Goal: Information Seeking & Learning: Learn about a topic

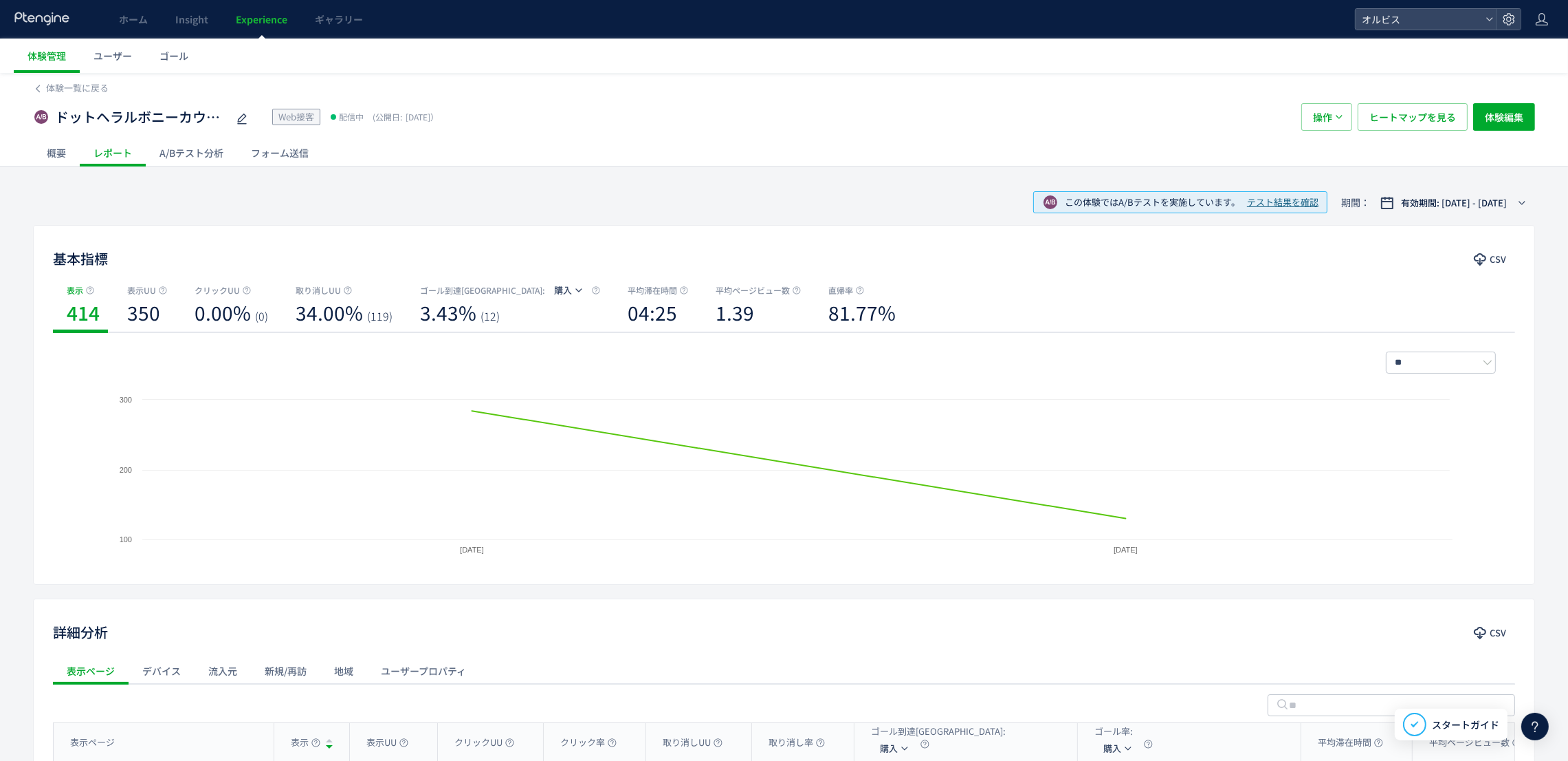
click at [205, 146] on div "A/Bテスト分析" at bounding box center [191, 152] width 91 height 27
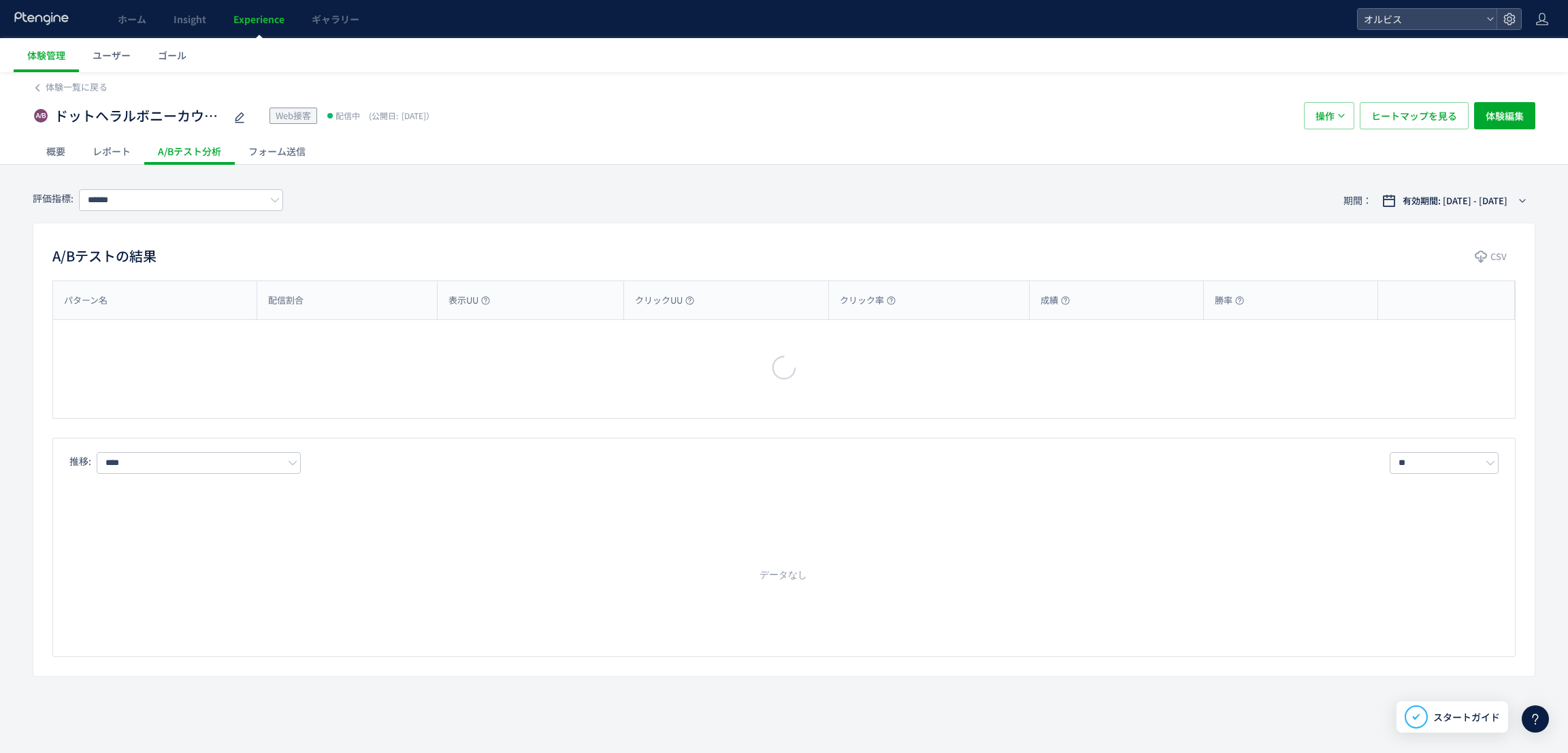
type input "**"
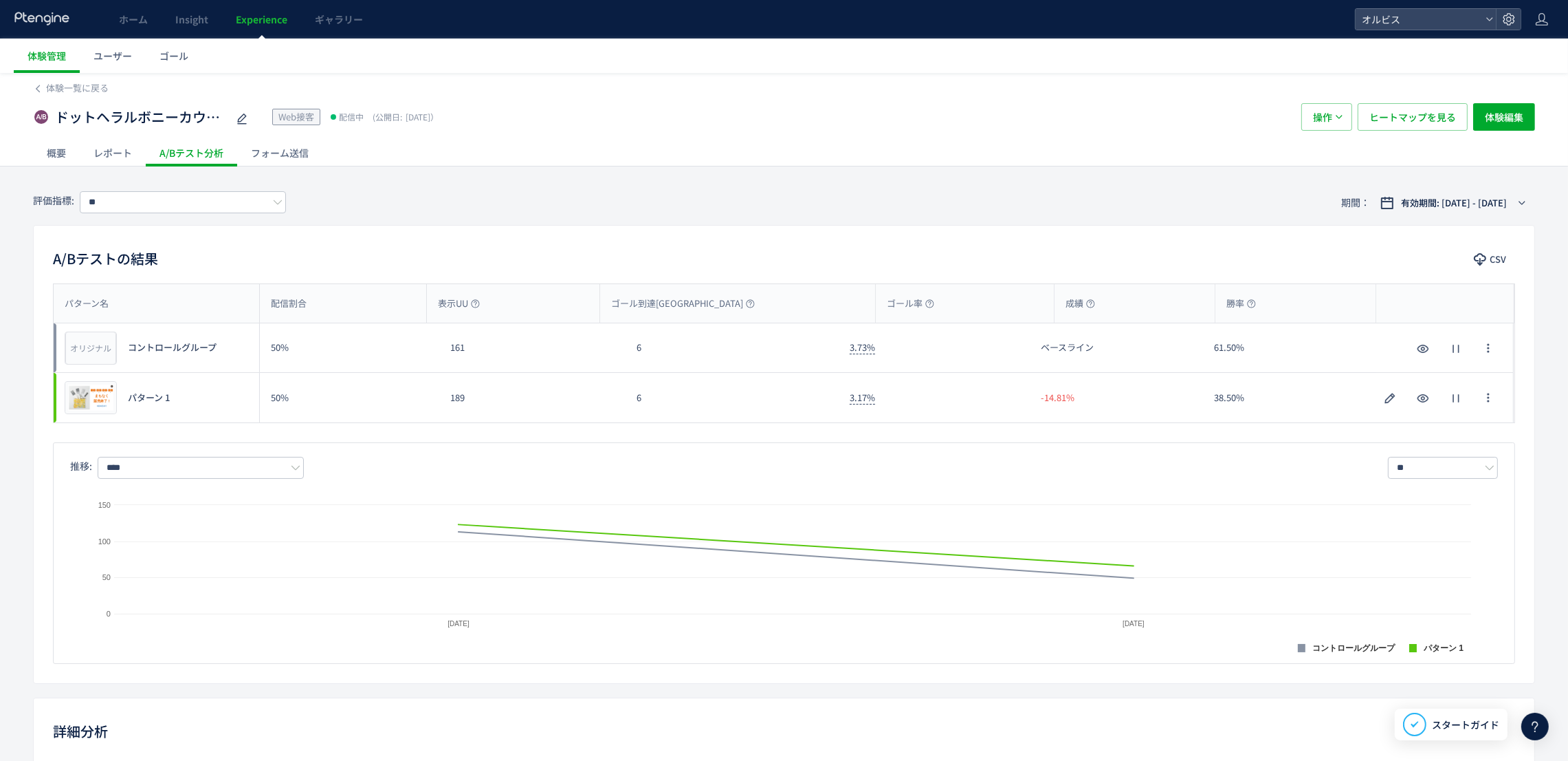
click at [207, 479] on div "Created with Highcharts 9.1.2 コントロールグループ パターン 1 2025/09/19 2025/09/20 0 50 100 …" at bounding box center [784, 563] width 1428 height 170
click at [208, 469] on input "****" at bounding box center [200, 468] width 206 height 22
click at [203, 553] on span "購入率" at bounding box center [203, 551] width 179 height 23
type input "***"
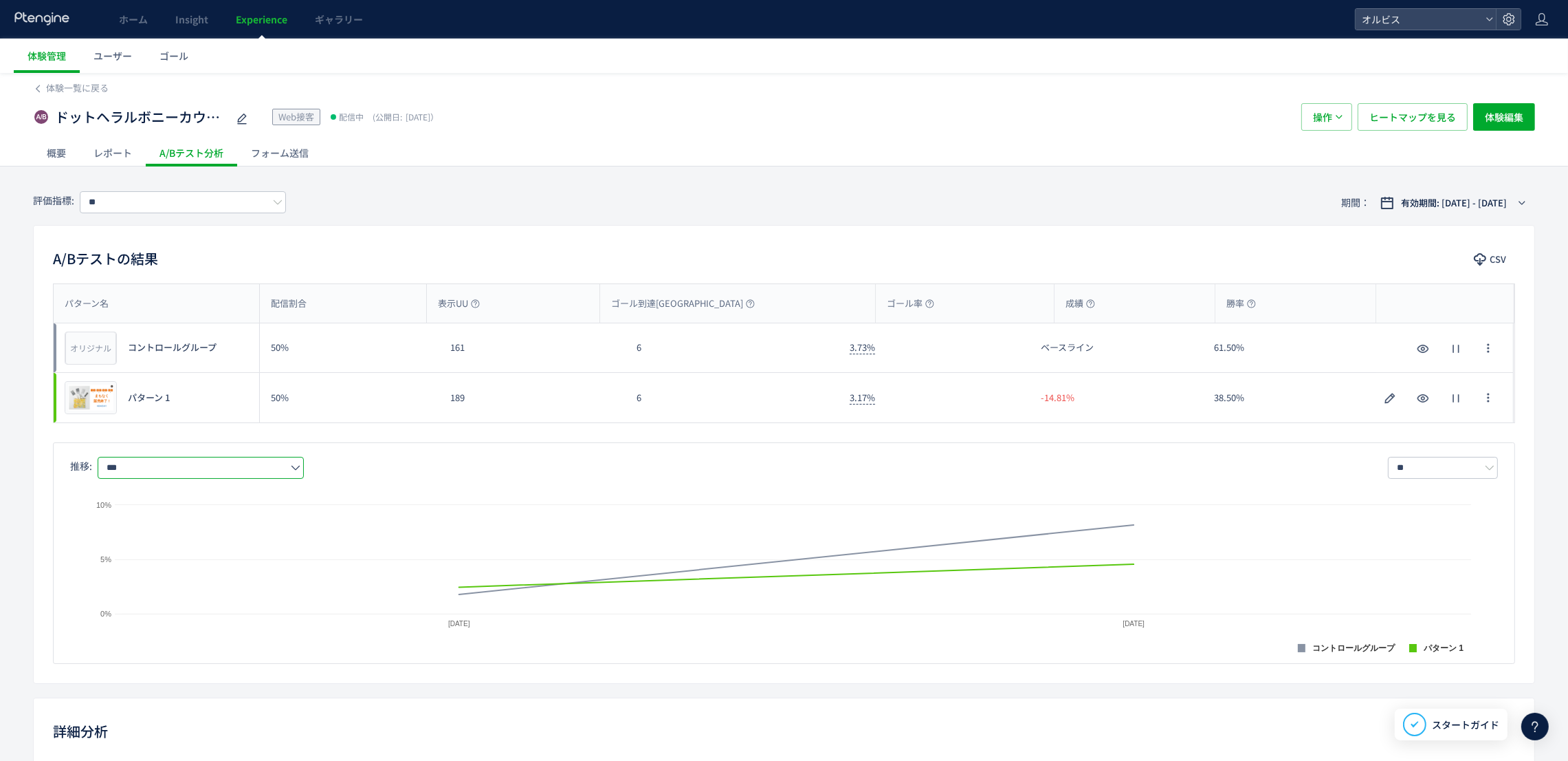
scroll to position [335, 0]
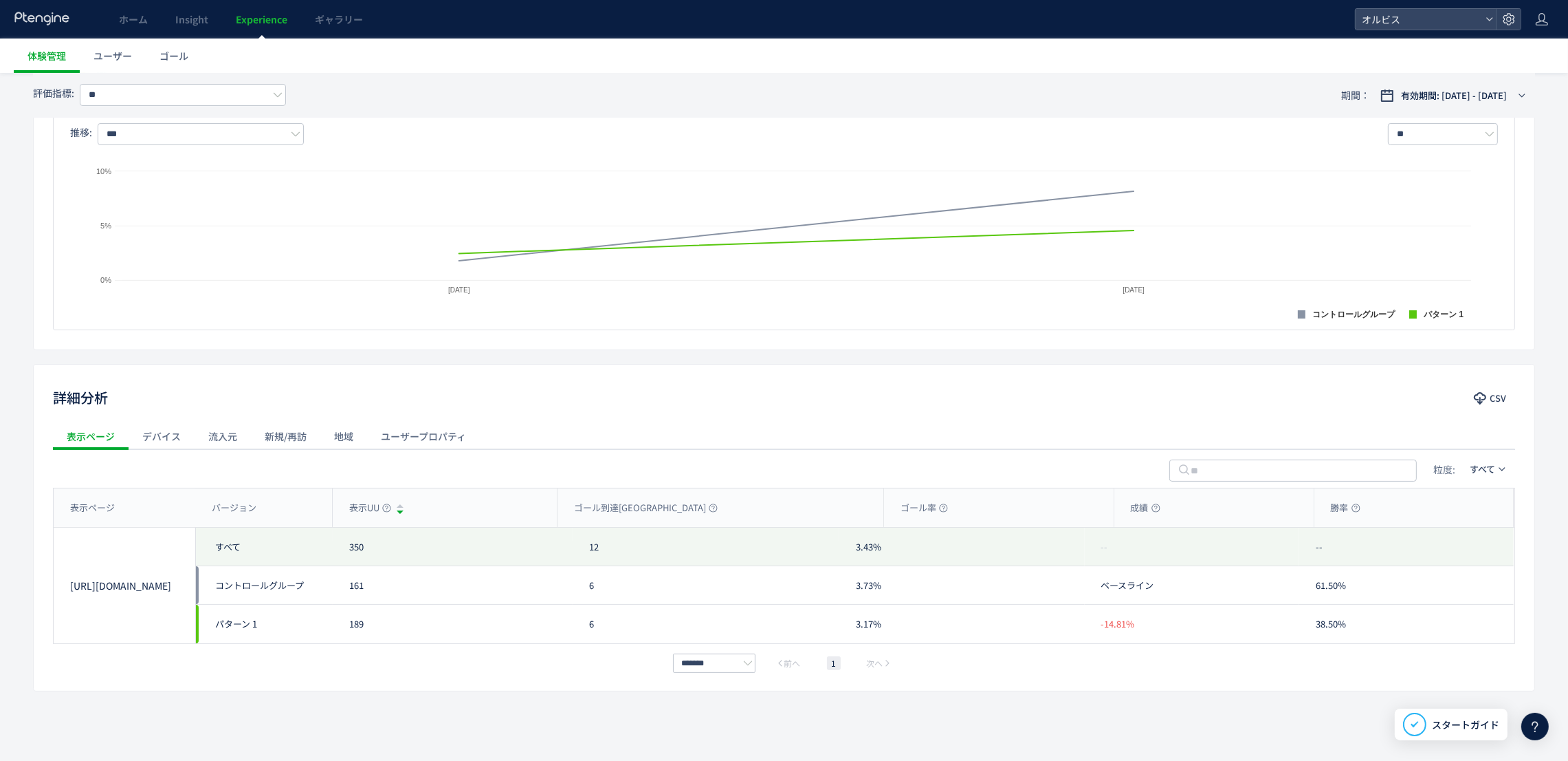
click at [272, 430] on div "新規/再訪" at bounding box center [285, 436] width 69 height 27
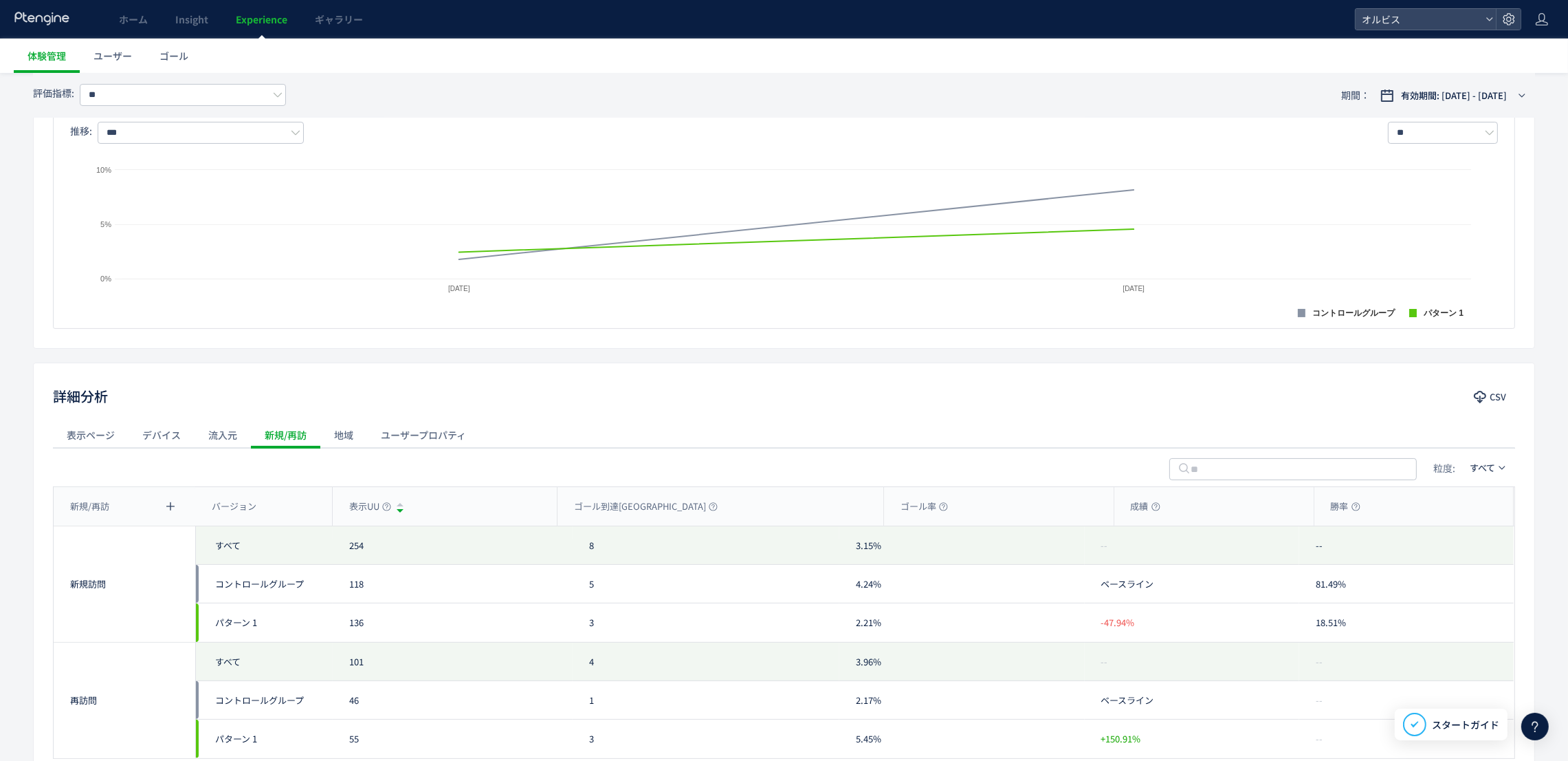
click at [170, 430] on div "デバイス" at bounding box center [161, 434] width 66 height 27
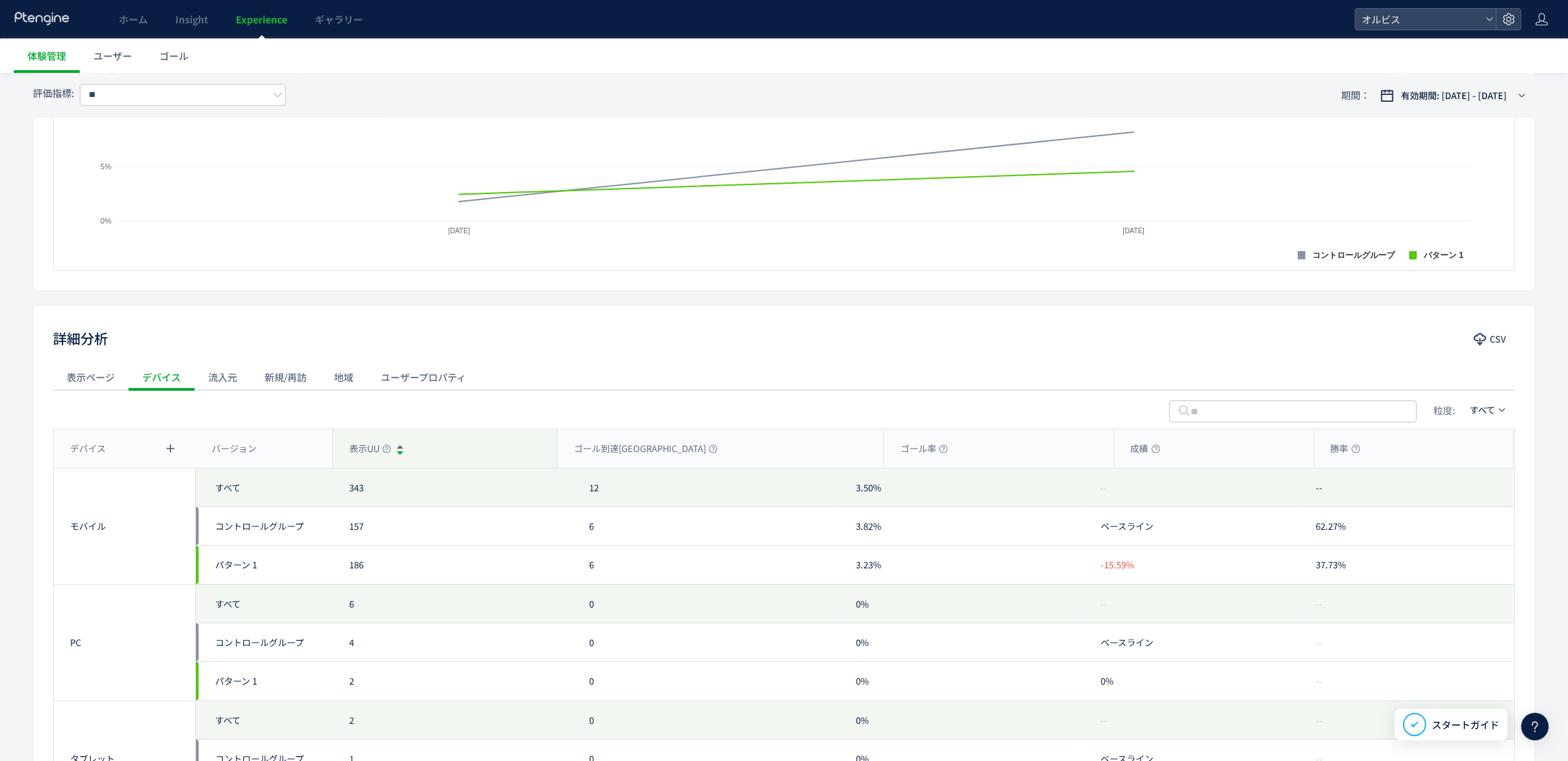
scroll to position [568, 0]
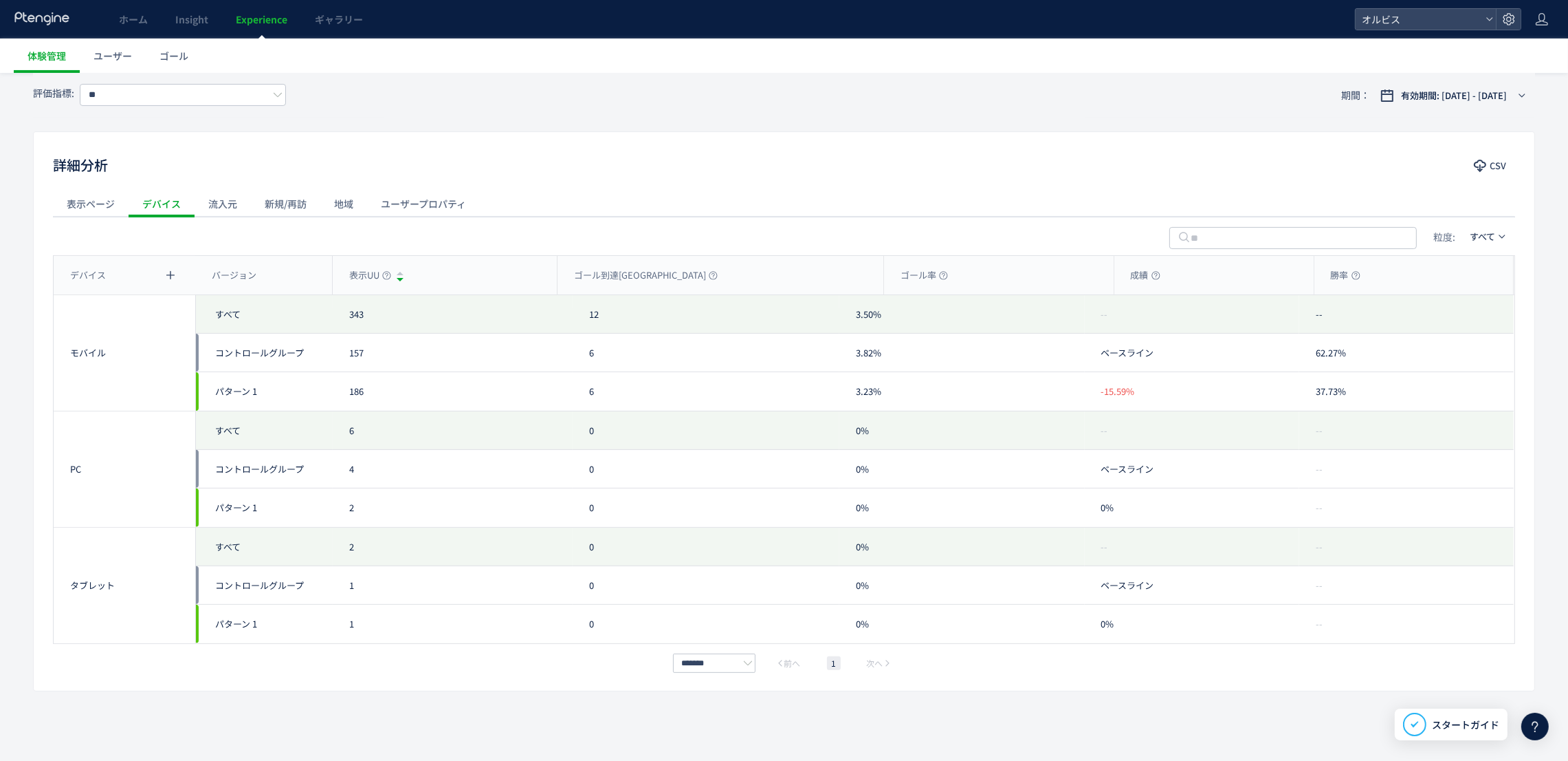
click at [220, 200] on div "流入元" at bounding box center [223, 204] width 56 height 27
click at [170, 239] on icon "button" at bounding box center [174, 237] width 9 height 9
click at [167, 322] on li "流入元" at bounding box center [145, 326] width 94 height 25
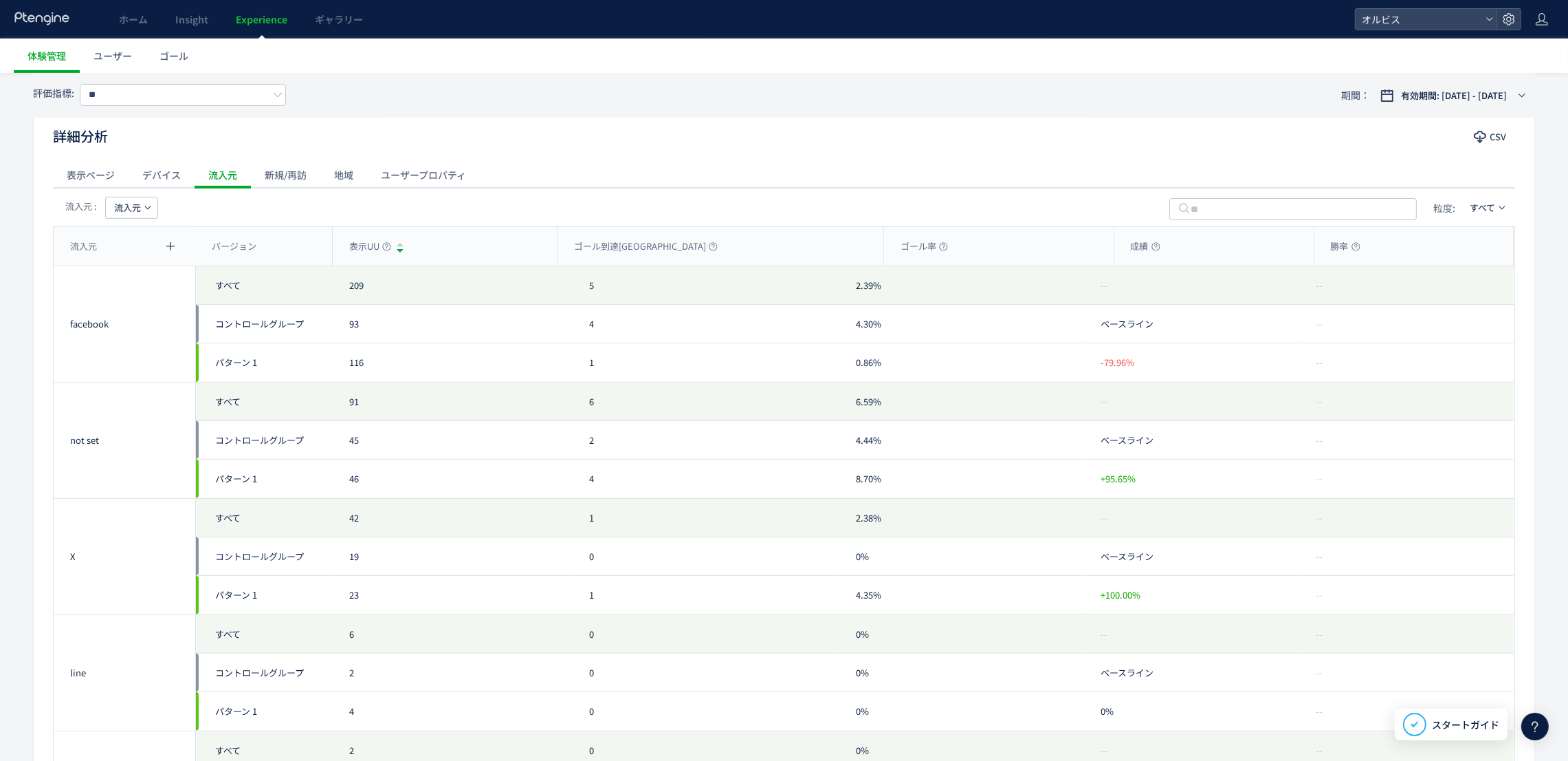
scroll to position [588, 0]
click at [132, 212] on span "流入元" at bounding box center [127, 214] width 26 height 22
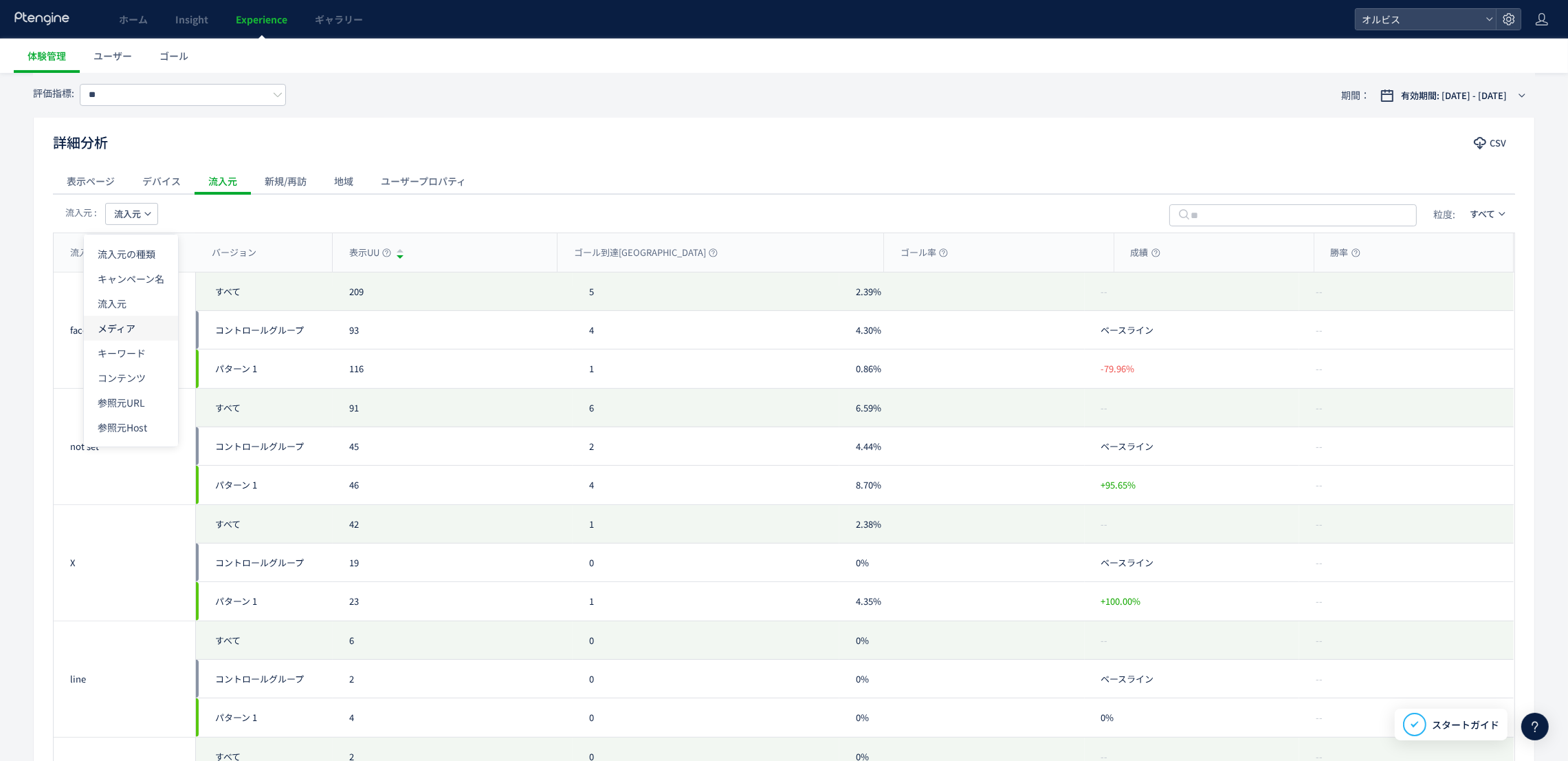
click at [142, 326] on li "メディア" at bounding box center [131, 327] width 94 height 25
click at [134, 224] on button "メディア" at bounding box center [136, 214] width 62 height 22
click at [148, 352] on li "キーワード" at bounding box center [135, 352] width 94 height 25
click at [134, 223] on span "キーワード" at bounding box center [137, 214] width 44 height 22
click at [150, 375] on li "コンテンツ" at bounding box center [140, 377] width 94 height 25
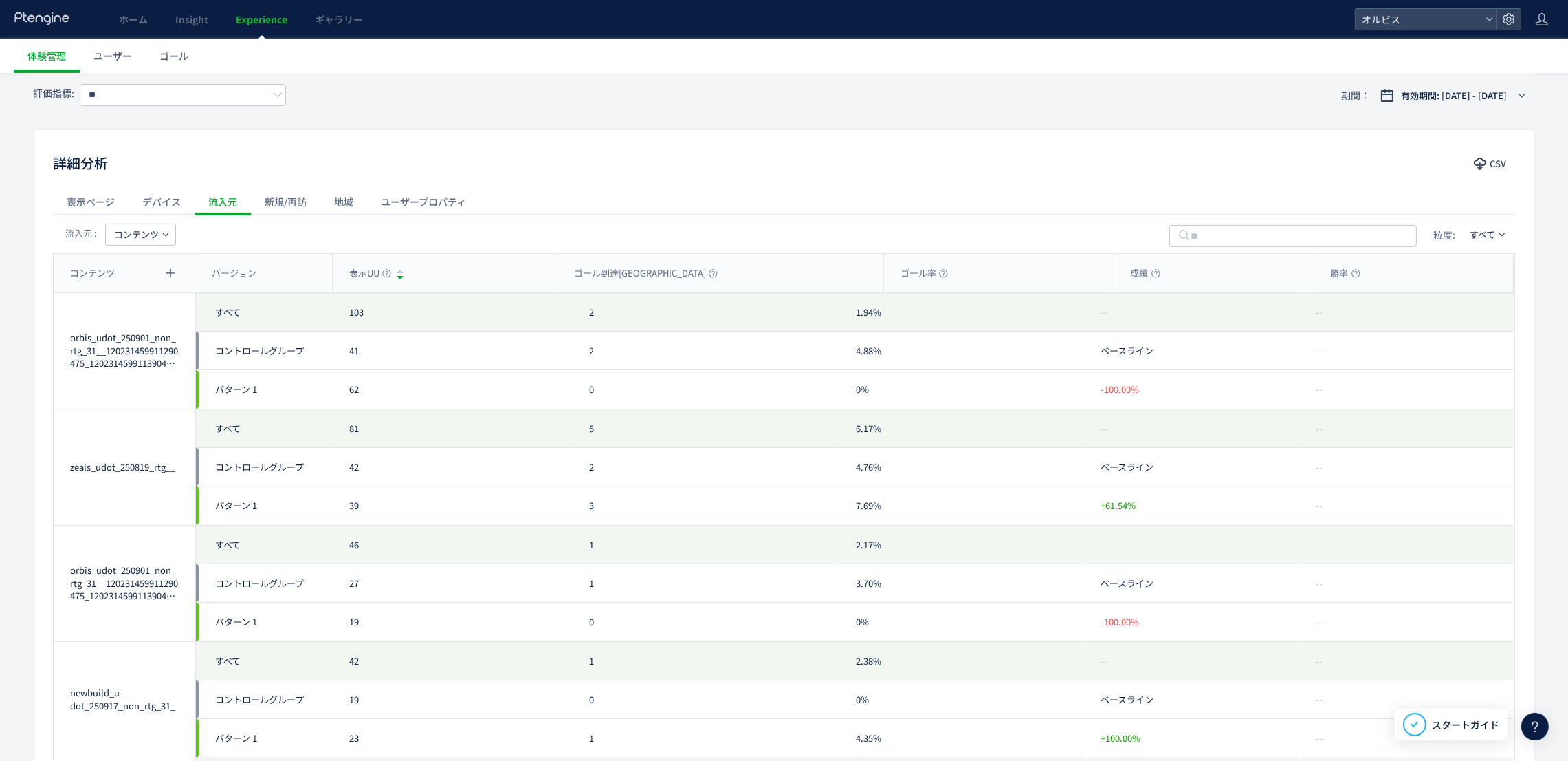
scroll to position [567, 0]
click at [142, 237] on span "コンテンツ" at bounding box center [137, 236] width 44 height 22
click at [150, 422] on li "参照元URL" at bounding box center [140, 424] width 94 height 25
click at [125, 240] on span "参照元URL" at bounding box center [137, 236] width 44 height 22
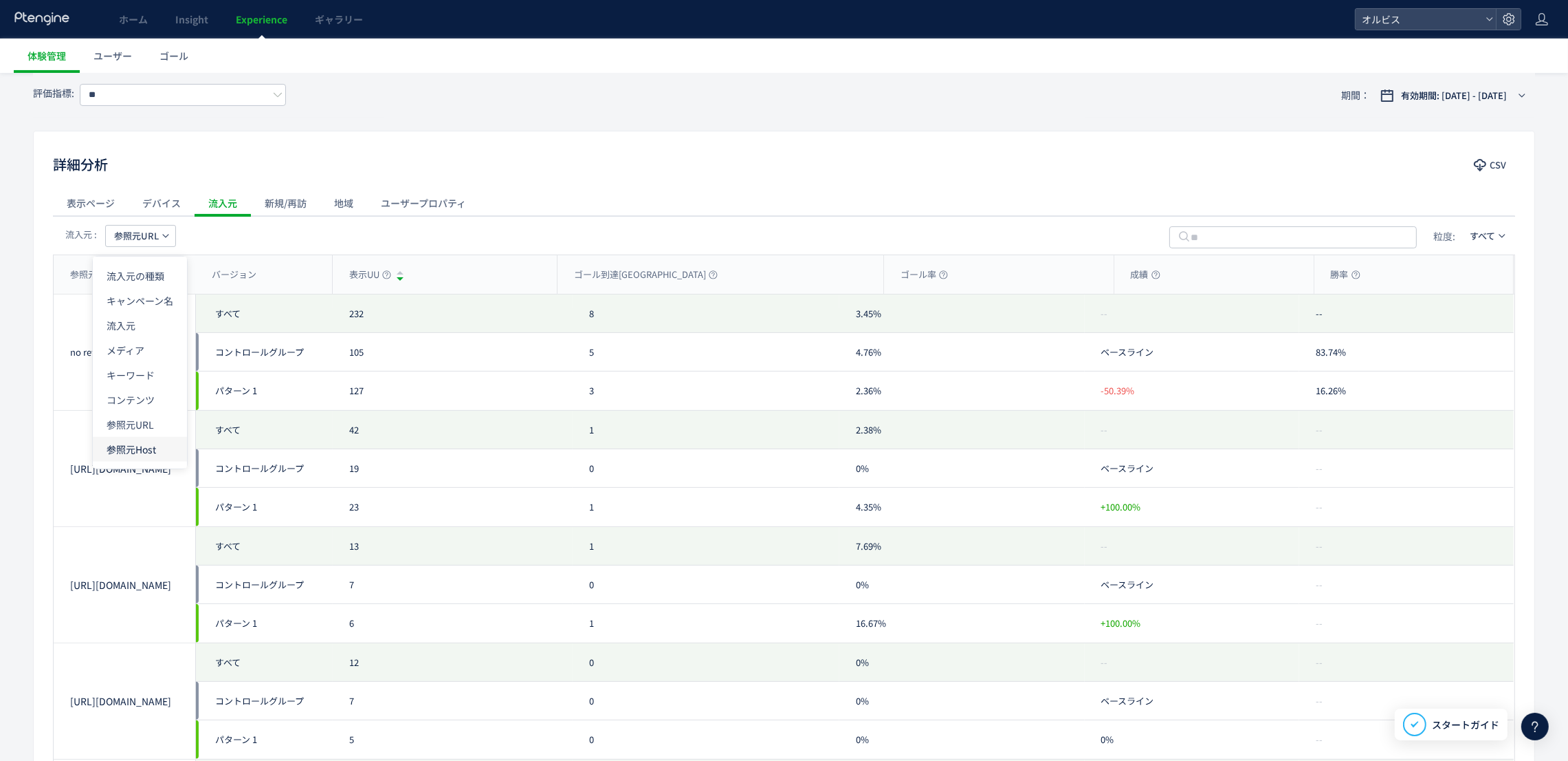
click at [144, 456] on li "参照元Host" at bounding box center [140, 449] width 94 height 25
click at [137, 235] on span "参照元Host" at bounding box center [138, 236] width 47 height 22
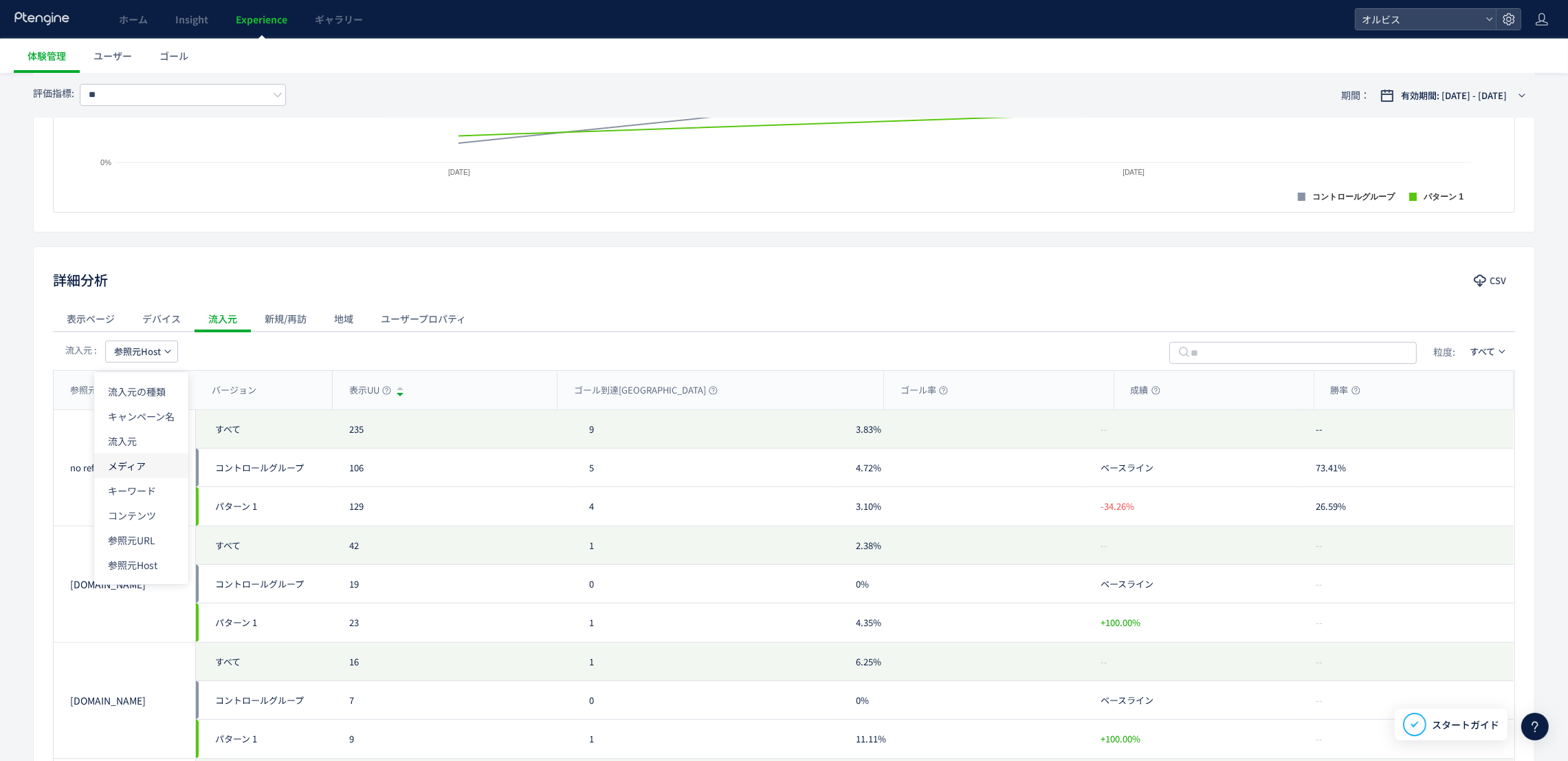
scroll to position [447, 0]
click at [150, 399] on li "流入元の種類" at bounding box center [141, 395] width 94 height 25
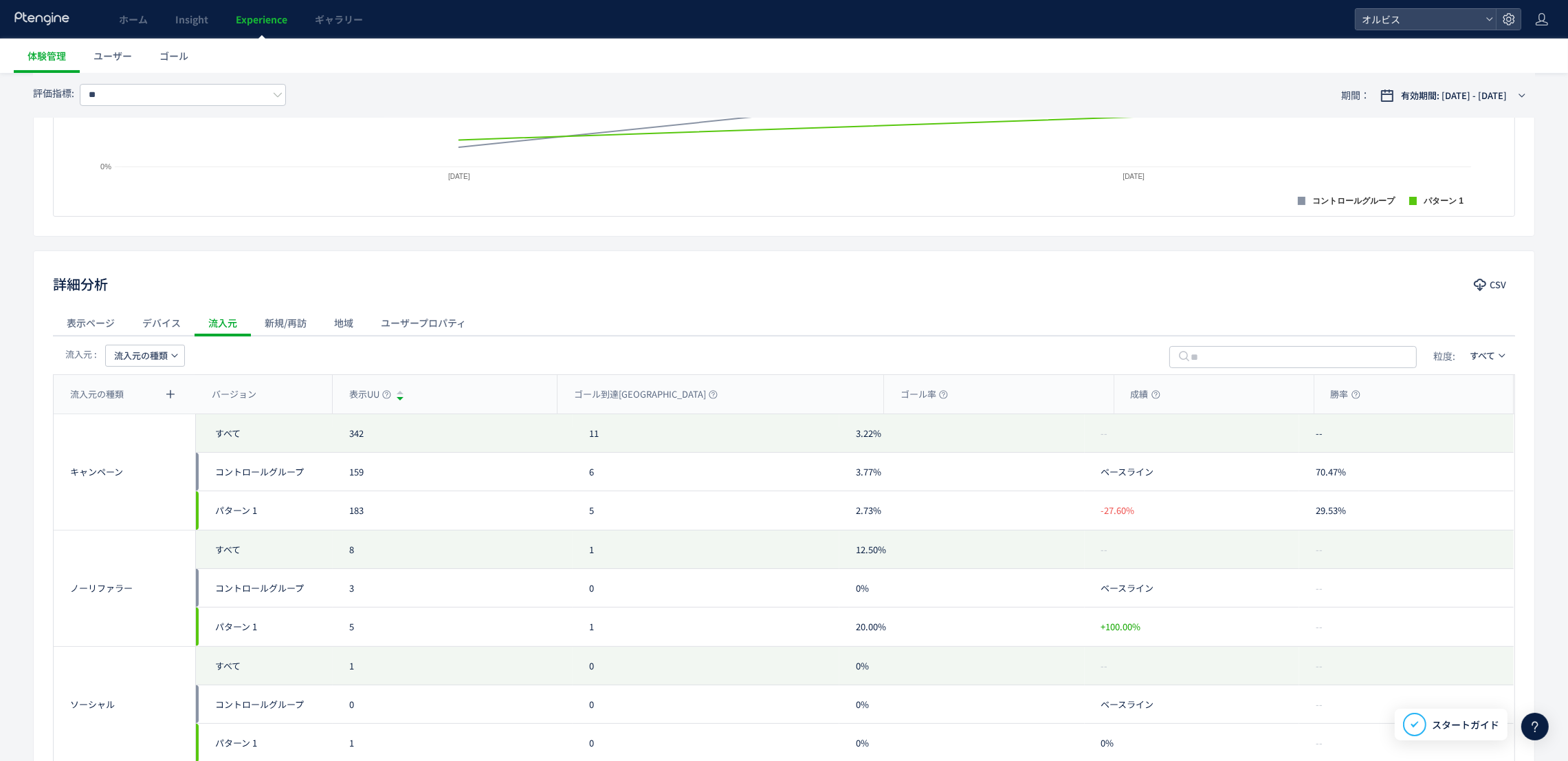
click at [153, 352] on span "流入元の種類" at bounding box center [141, 356] width 54 height 22
click at [155, 414] on li "キャンペーン名" at bounding box center [145, 420] width 94 height 25
click at [144, 360] on span "キャンペーン名" at bounding box center [145, 356] width 62 height 22
click at [300, 371] on div "流入元 : キャンペーン名 粒度: すべて" at bounding box center [784, 355] width 1462 height 38
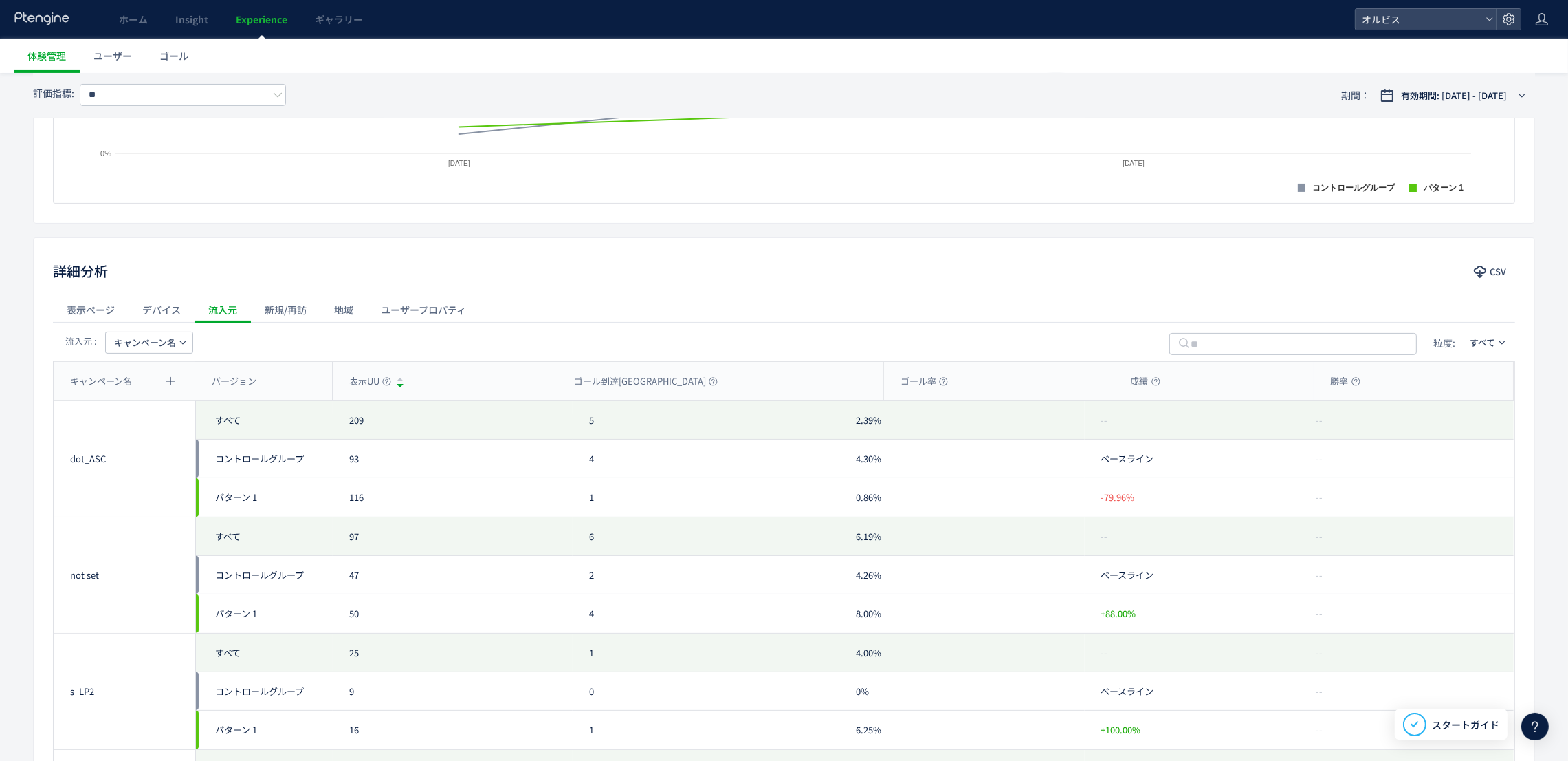
scroll to position [458, 0]
click at [151, 357] on div "流入元 : キャンペーン名 粒度: すべて" at bounding box center [784, 343] width 1462 height 38
click at [150, 331] on div "流入元 : キャンペーン名 粒度: すべて" at bounding box center [784, 343] width 1462 height 38
click at [150, 343] on span "キャンペーン名" at bounding box center [145, 344] width 62 height 22
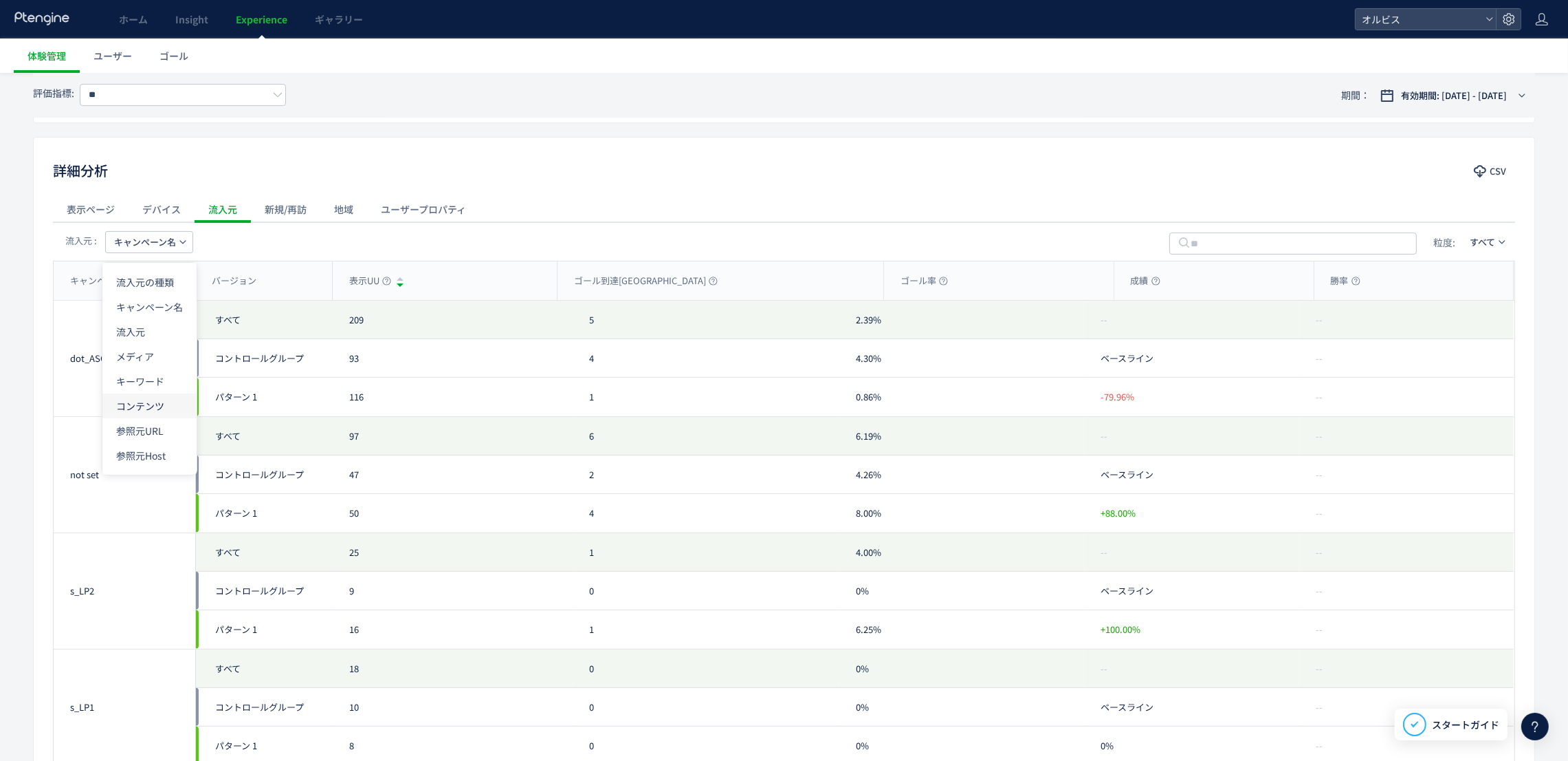
click at [146, 402] on li "コンテンツ" at bounding box center [150, 405] width 94 height 25
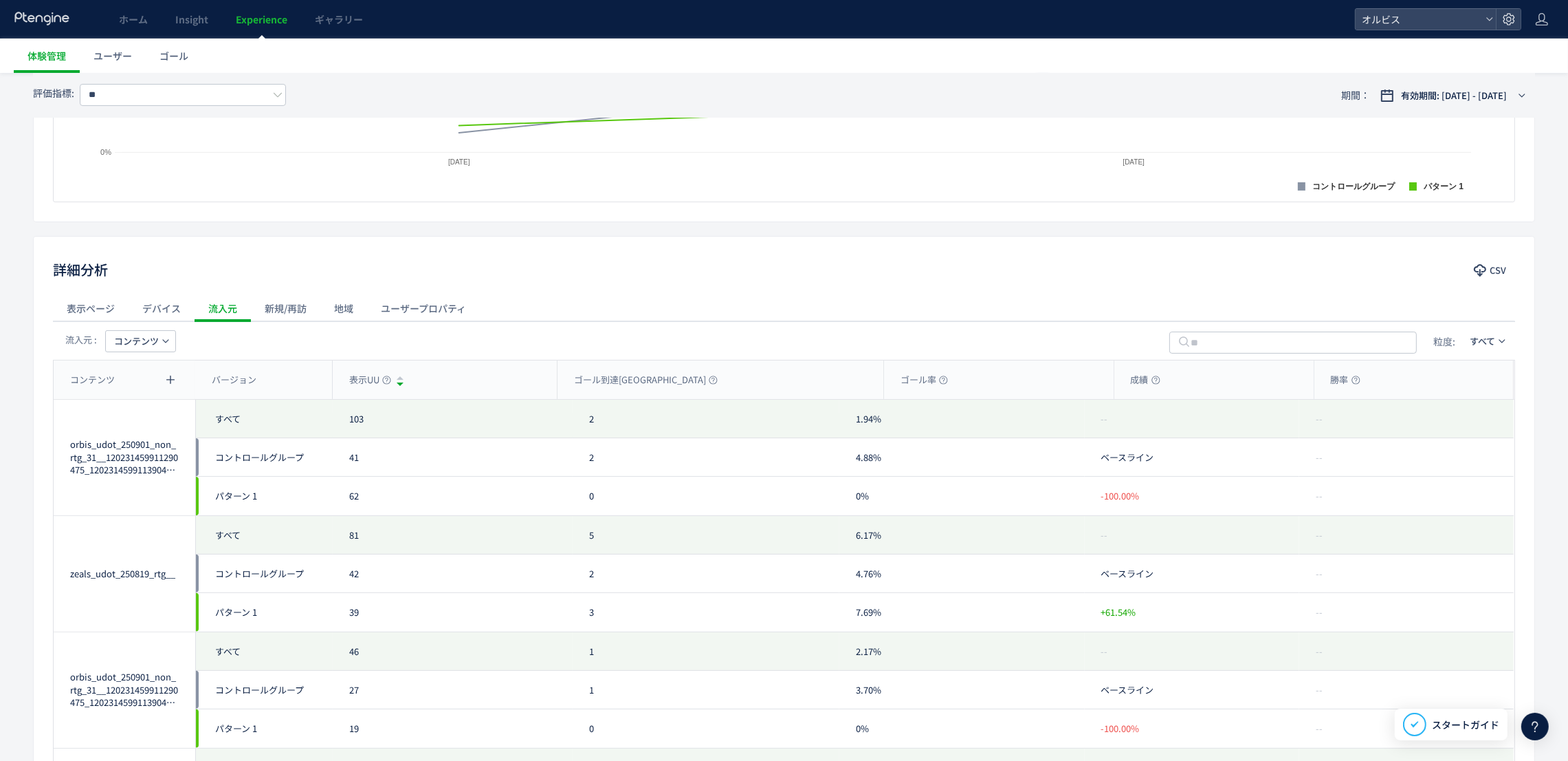
scroll to position [299, 0]
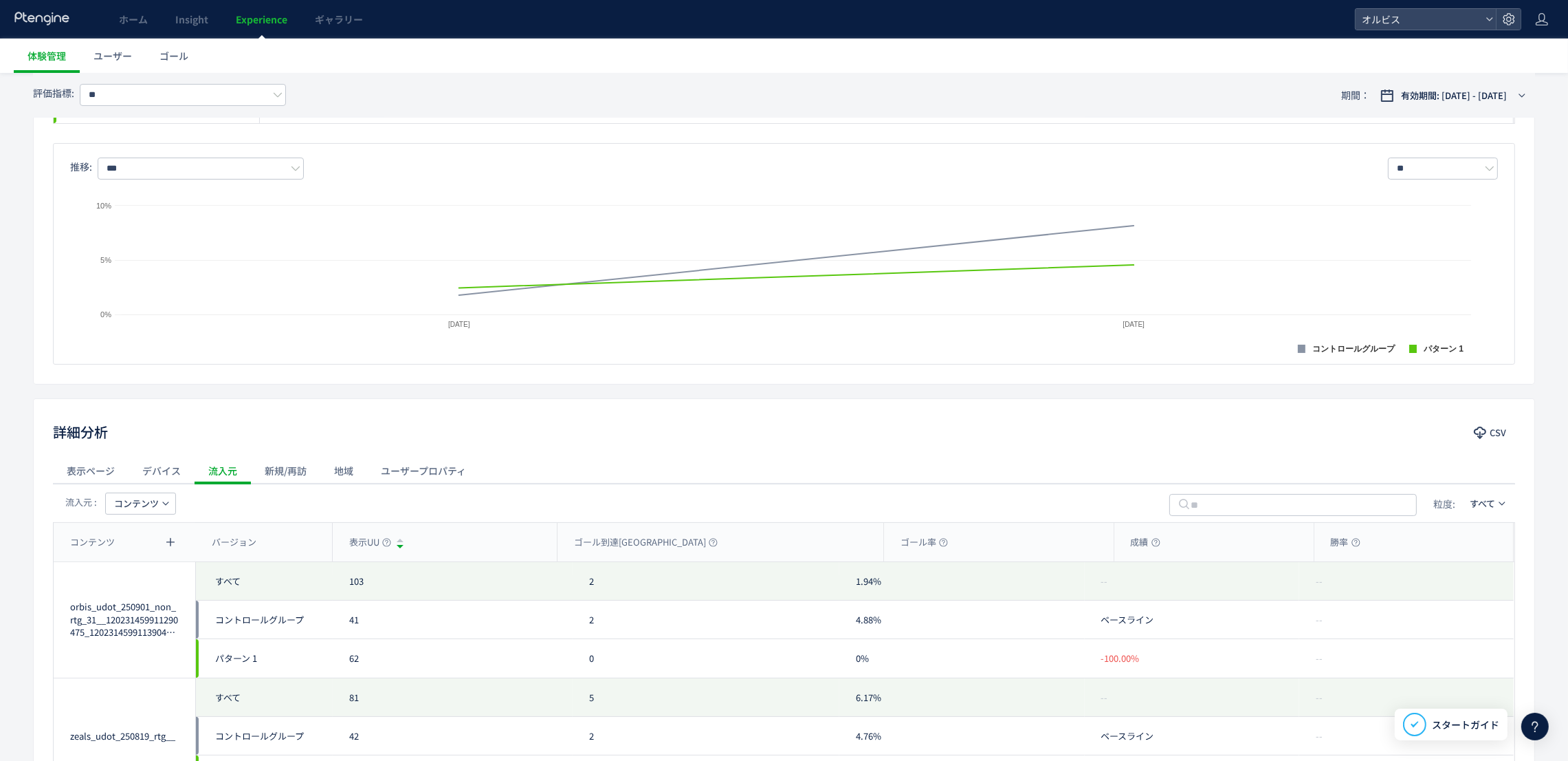
click at [100, 464] on div "表示ページ" at bounding box center [91, 470] width 75 height 27
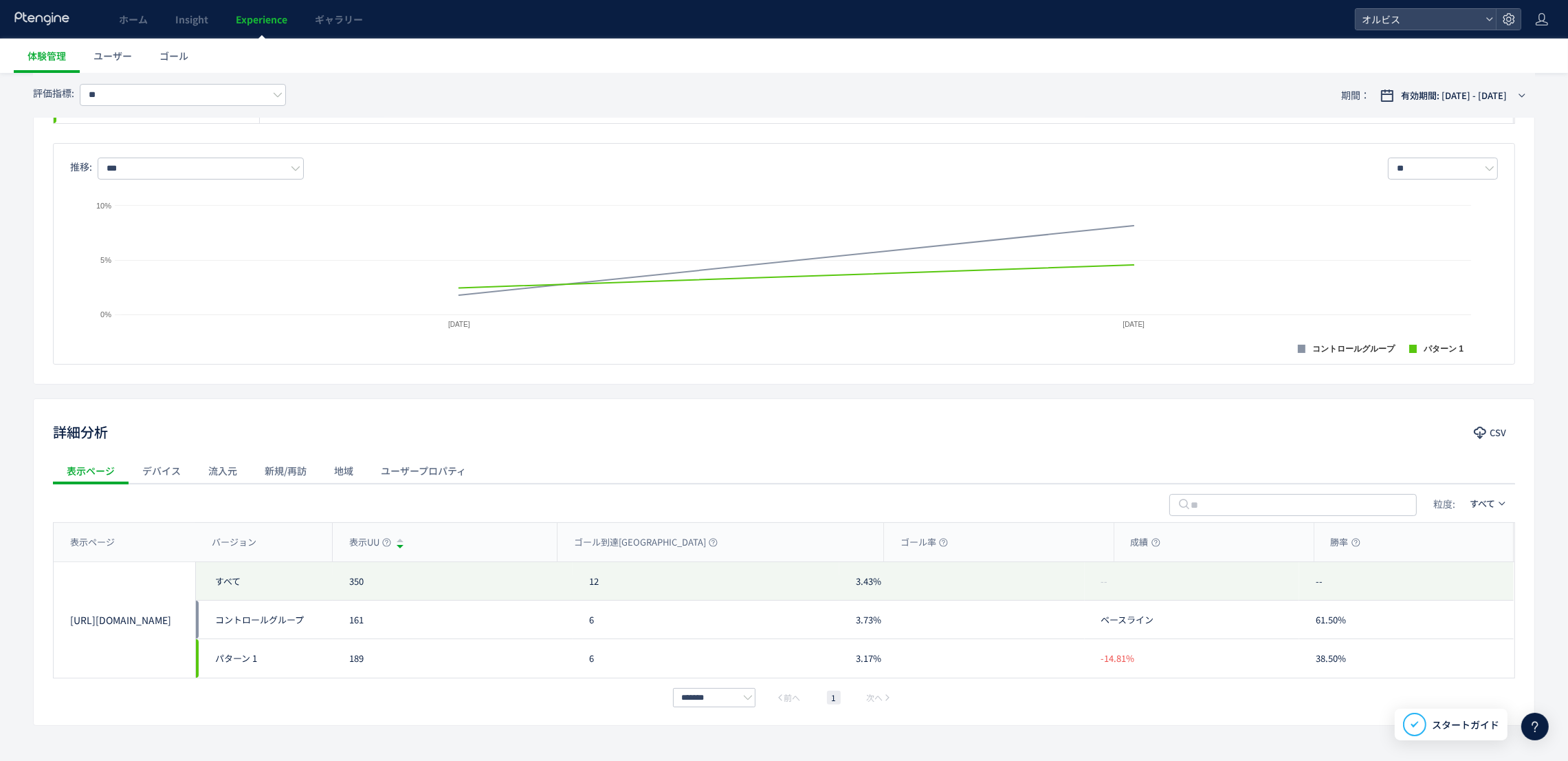
click at [152, 469] on div "デバイス" at bounding box center [161, 470] width 66 height 27
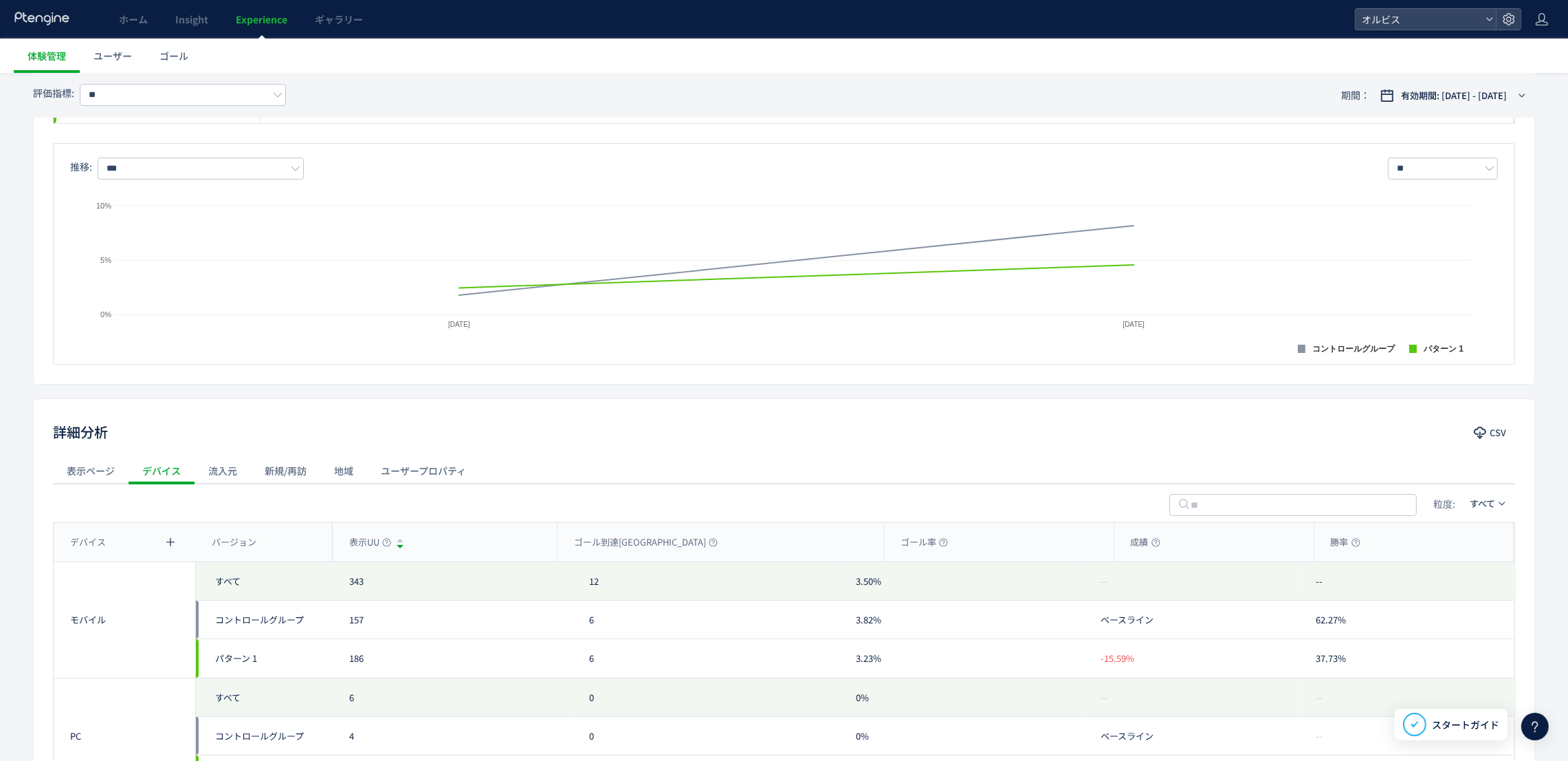
click at [226, 475] on div "流入元" at bounding box center [223, 470] width 56 height 27
click at [293, 472] on div "新規/再訪" at bounding box center [285, 470] width 69 height 27
click at [349, 480] on div "地域" at bounding box center [344, 470] width 47 height 27
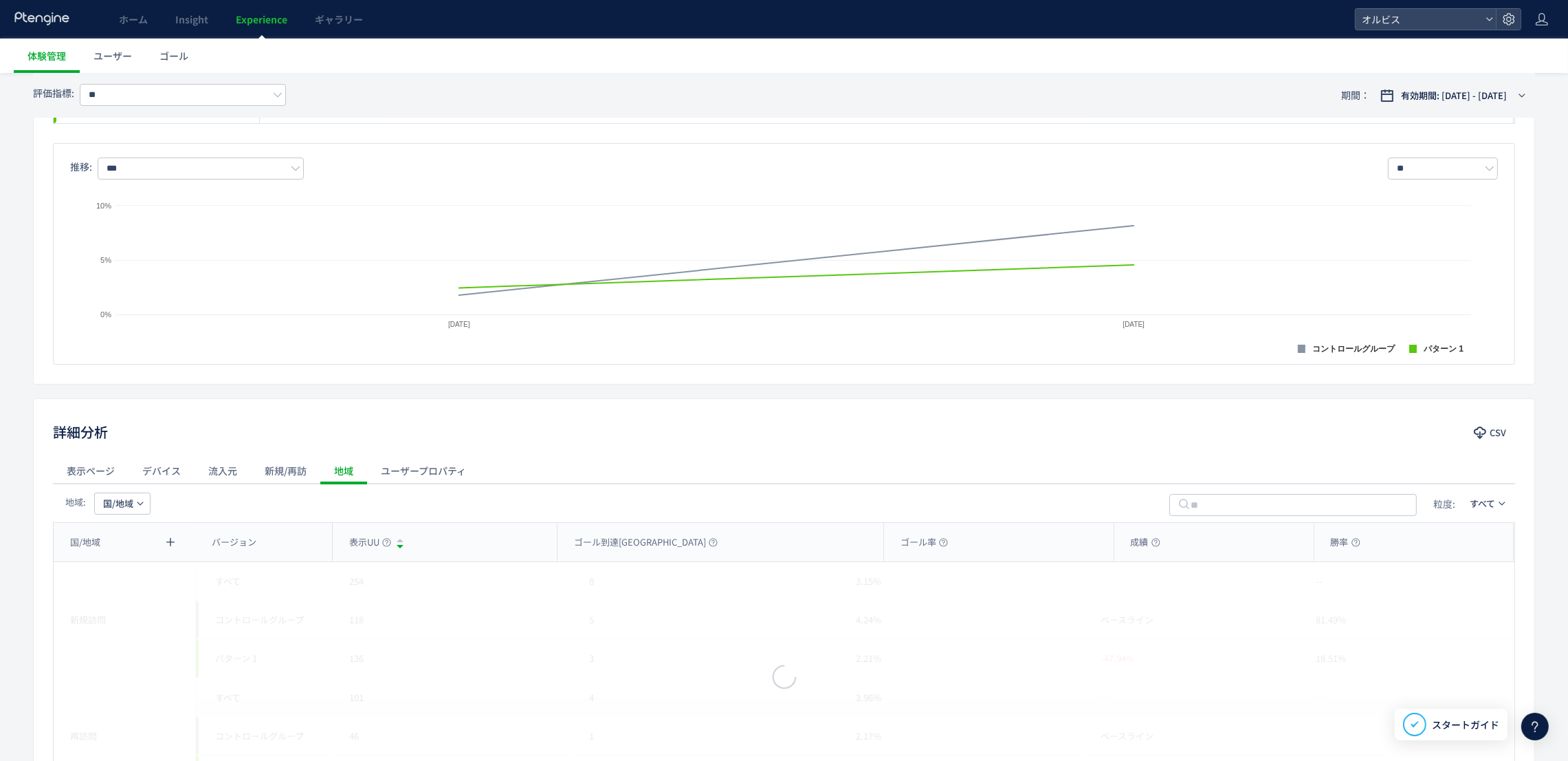
click at [406, 475] on div "ユーザープロパティ" at bounding box center [423, 470] width 113 height 27
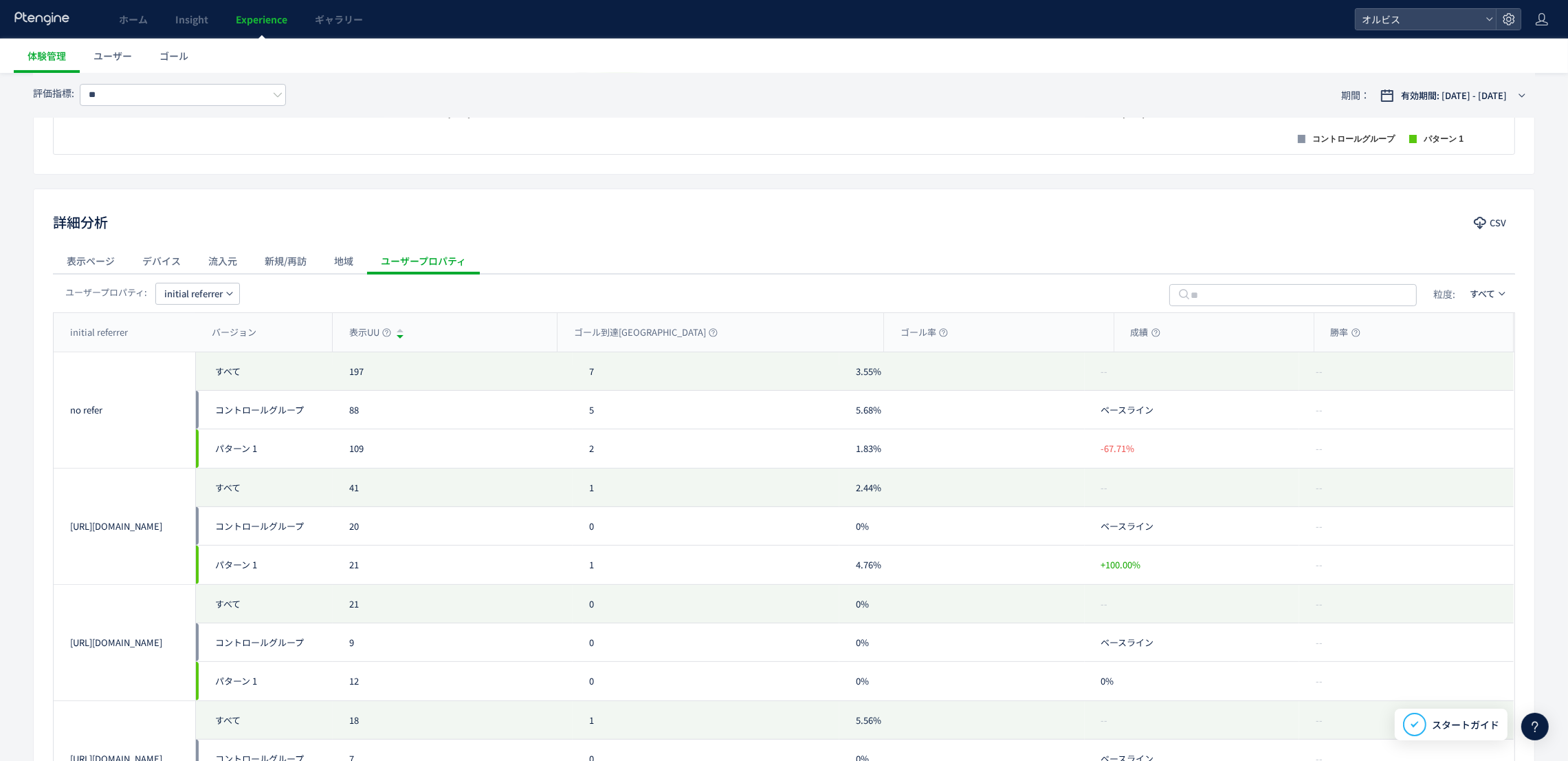
scroll to position [514, 0]
click at [184, 281] on span "initial referrer" at bounding box center [193, 289] width 58 height 22
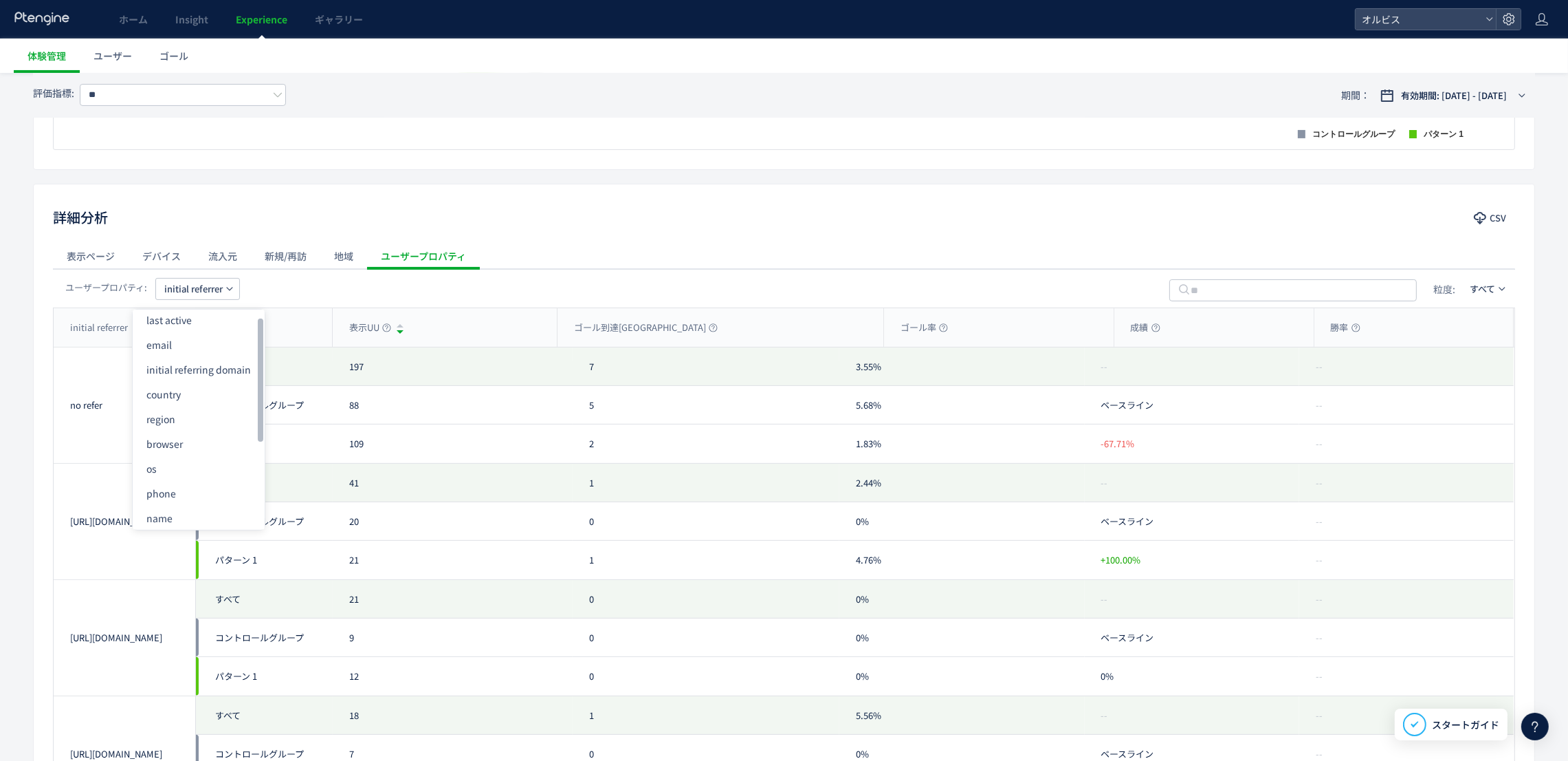
scroll to position [0, 0]
click at [197, 364] on li "first seen" at bounding box center [198, 353] width 132 height 25
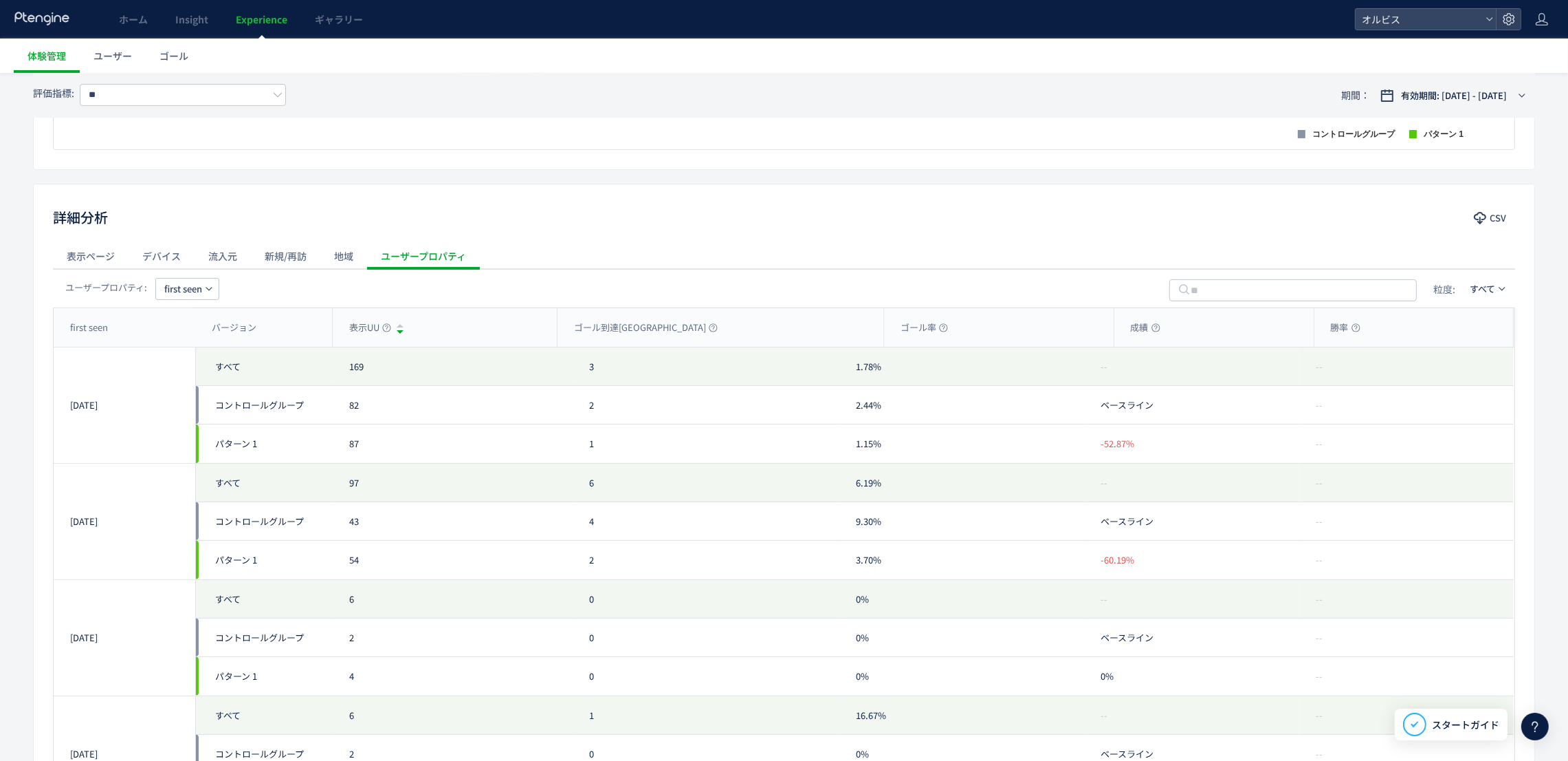
click at [191, 286] on span "first seen" at bounding box center [183, 289] width 38 height 22
click at [188, 342] on li "distinct user ID" at bounding box center [189, 343] width 132 height 25
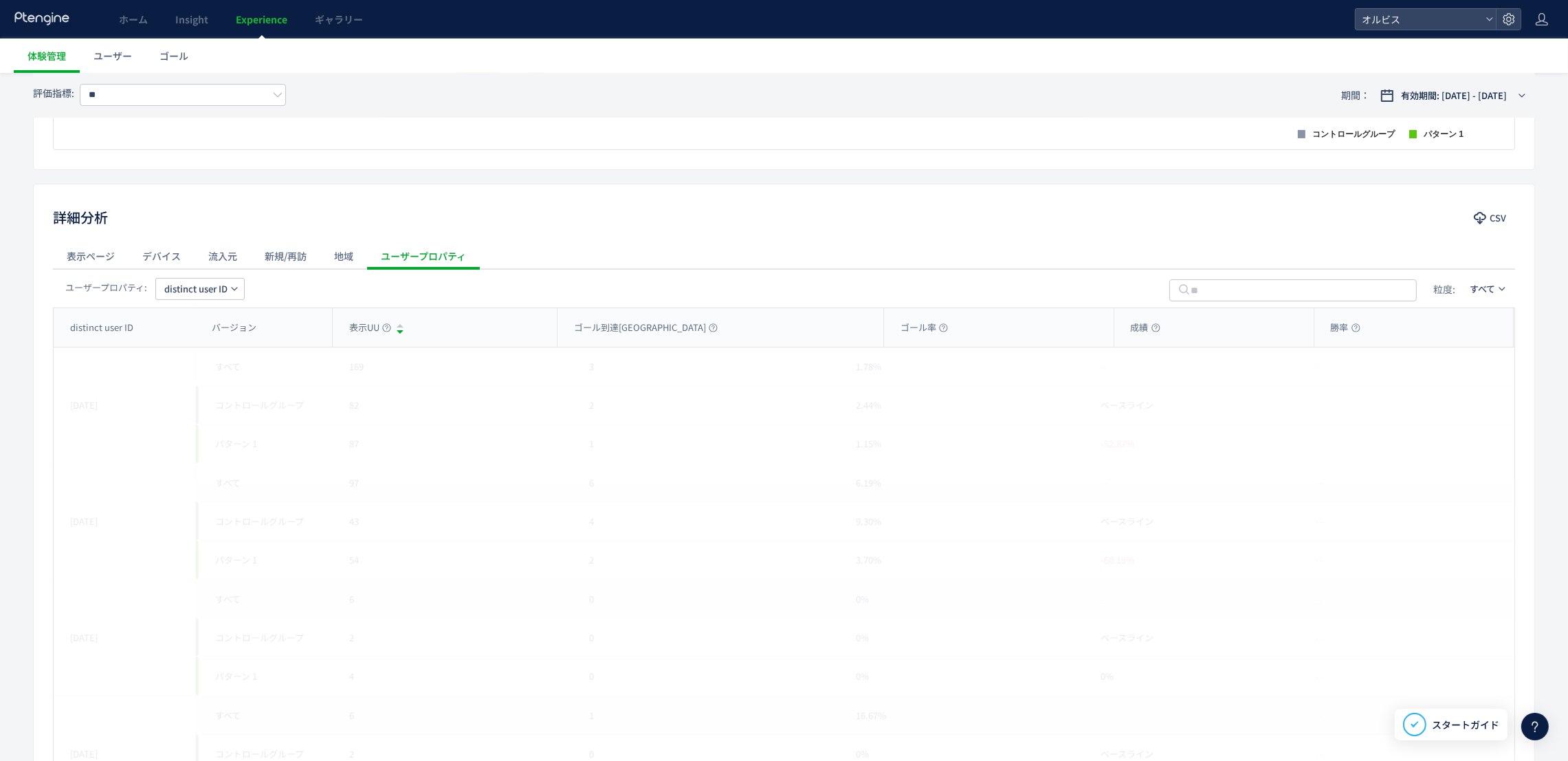
scroll to position [335, 0]
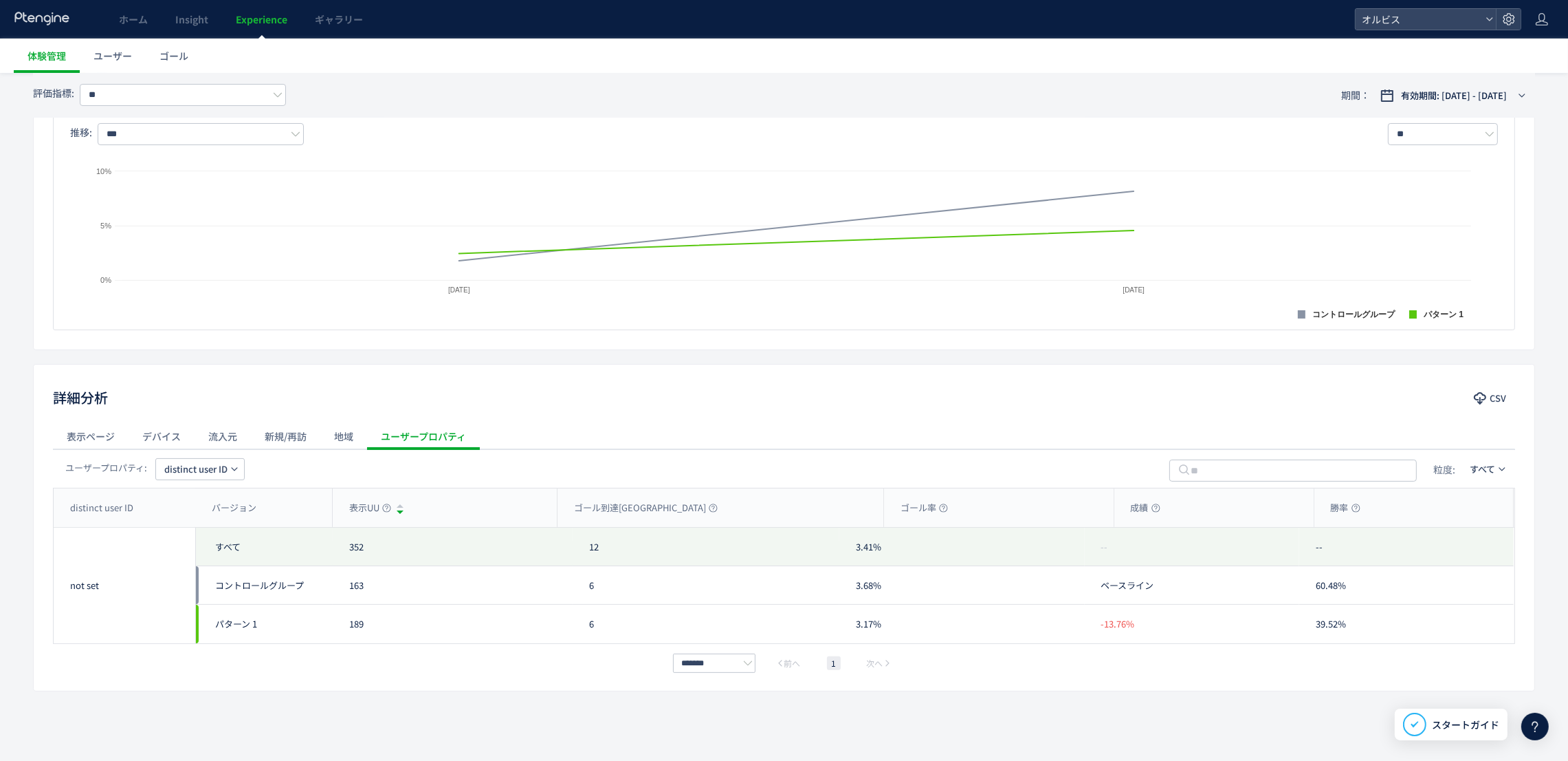
click at [192, 470] on span "distinct user ID" at bounding box center [196, 469] width 63 height 22
click at [192, 498] on li "initial referrer" at bounding box center [201, 509] width 132 height 25
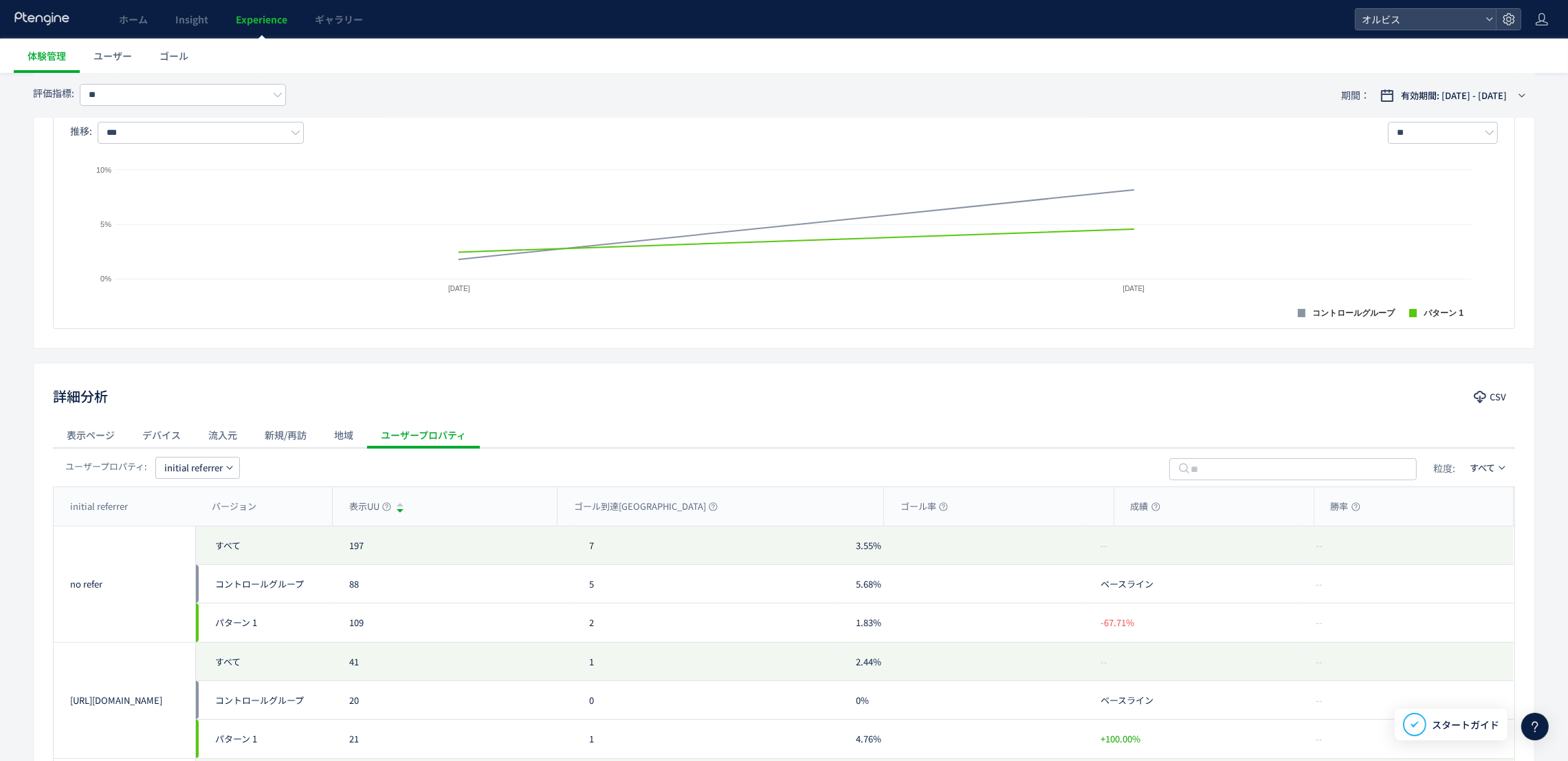
click at [338, 443] on div "地域" at bounding box center [344, 434] width 47 height 27
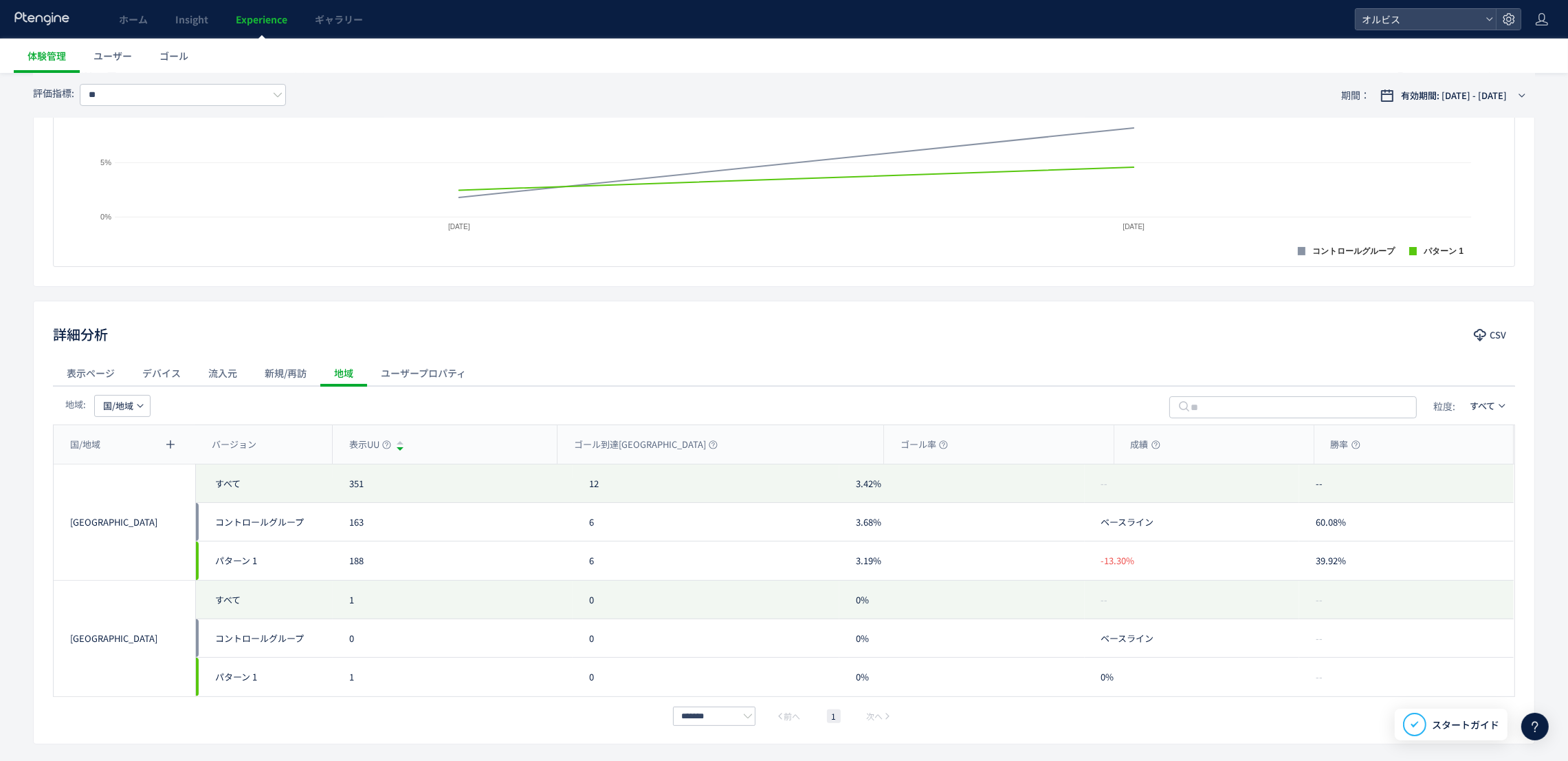
scroll to position [398, 0]
click at [209, 380] on div "流入元" at bounding box center [223, 372] width 56 height 27
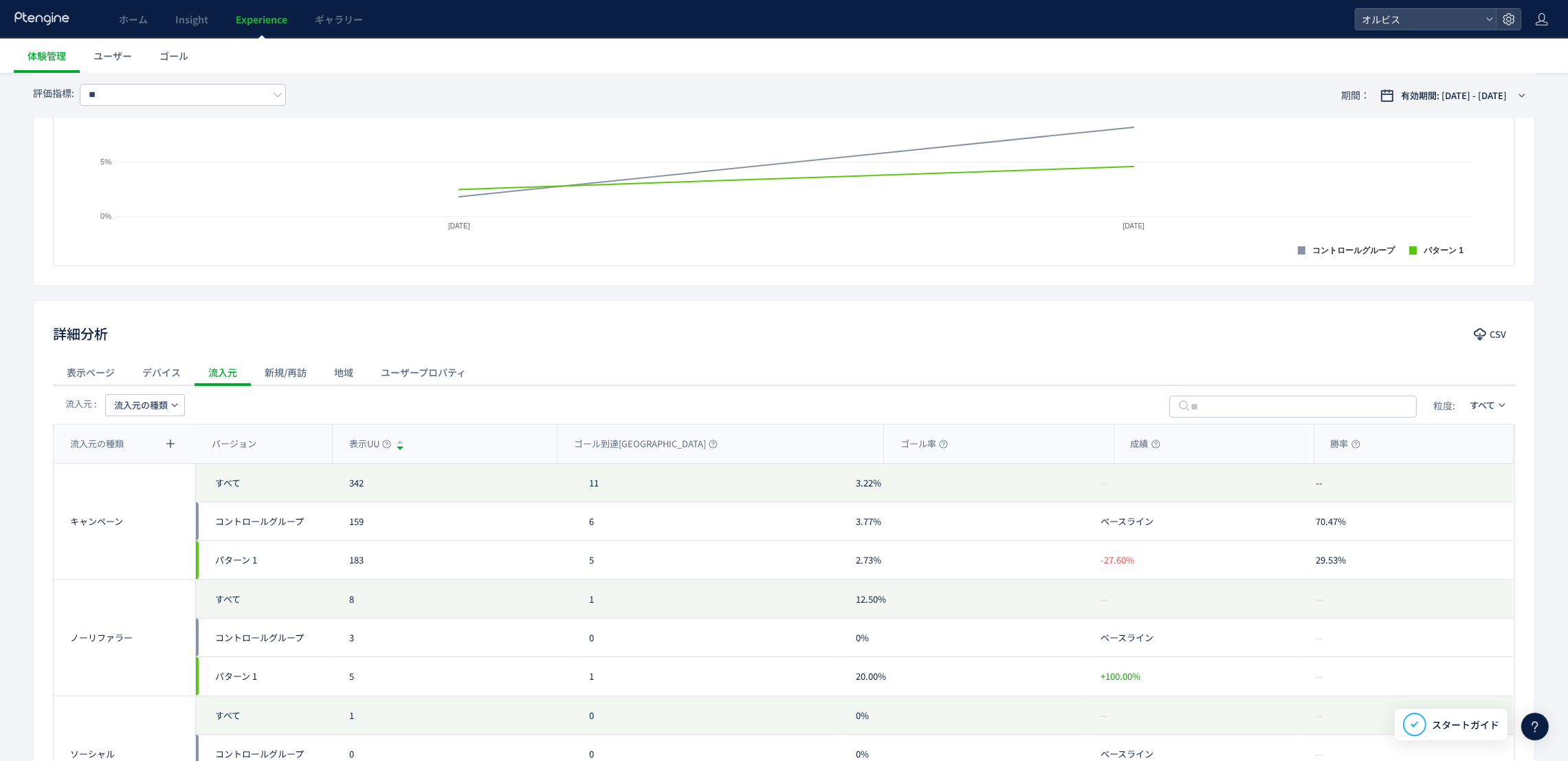
click at [138, 408] on span "流入元の種類" at bounding box center [141, 405] width 54 height 22
click at [132, 468] on li "キャンペーン名" at bounding box center [145, 469] width 94 height 25
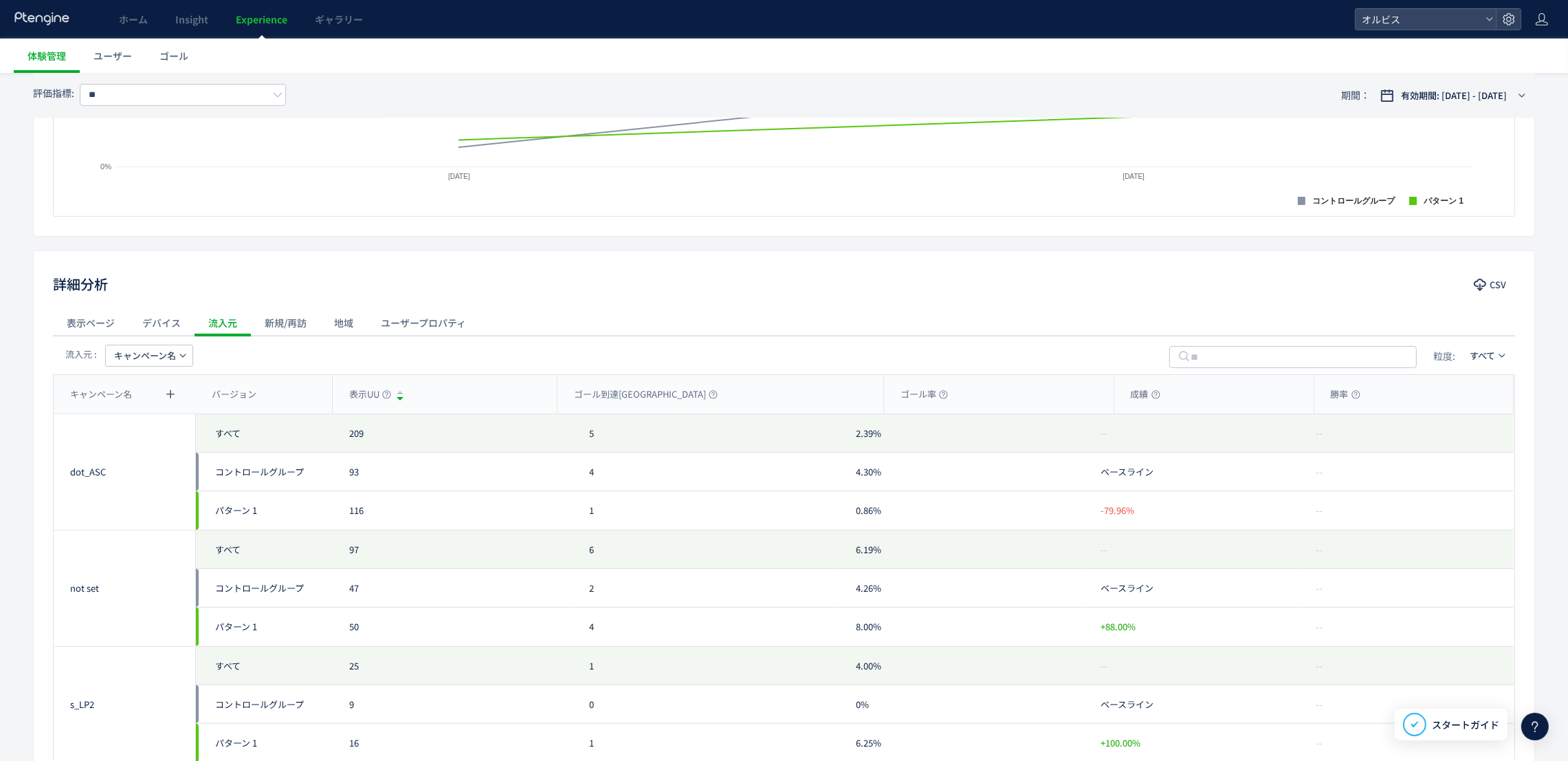
scroll to position [446, 0]
click at [167, 316] on div "デバイス" at bounding box center [161, 323] width 66 height 27
click at [207, 322] on div "流入元" at bounding box center [223, 323] width 56 height 27
click at [170, 358] on button "流入元の種類" at bounding box center [144, 357] width 79 height 22
click at [159, 427] on li "キャンペーン名" at bounding box center [145, 421] width 94 height 25
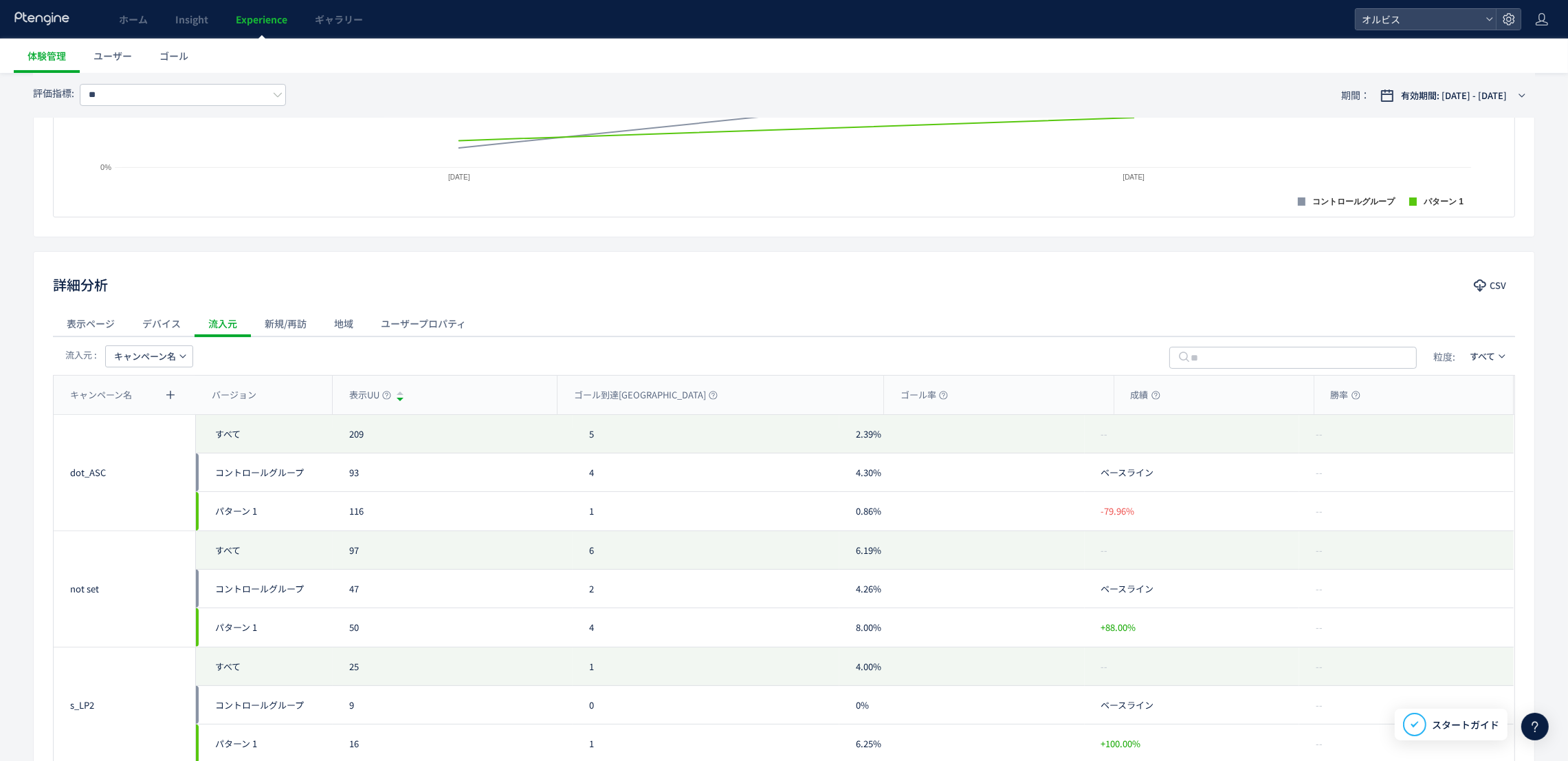
click at [150, 363] on span "キャンペーン名" at bounding box center [145, 357] width 62 height 22
click at [147, 453] on li "流入元" at bounding box center [150, 445] width 94 height 25
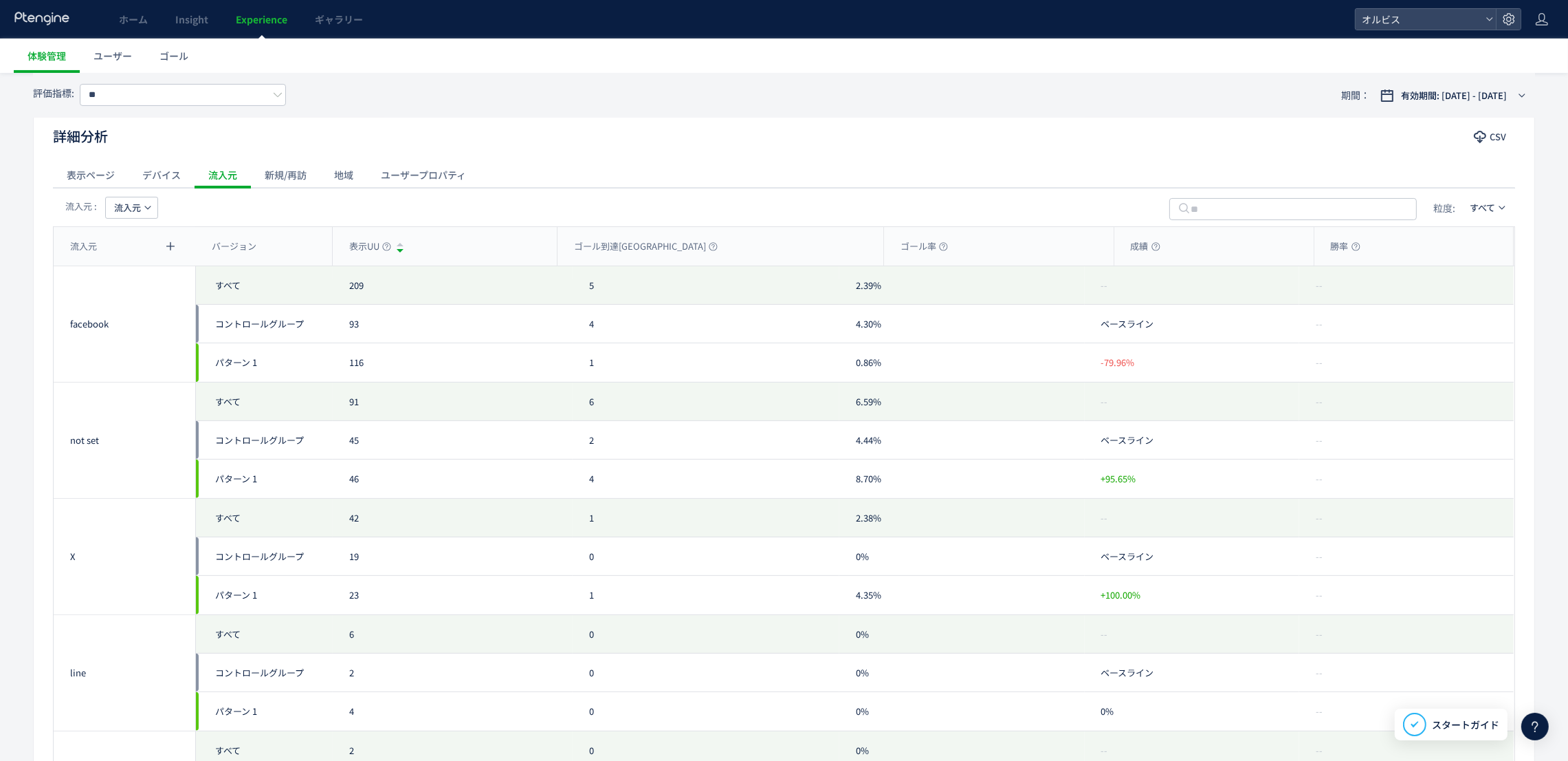
scroll to position [587, 0]
click at [129, 213] on span "流入元" at bounding box center [127, 215] width 26 height 22
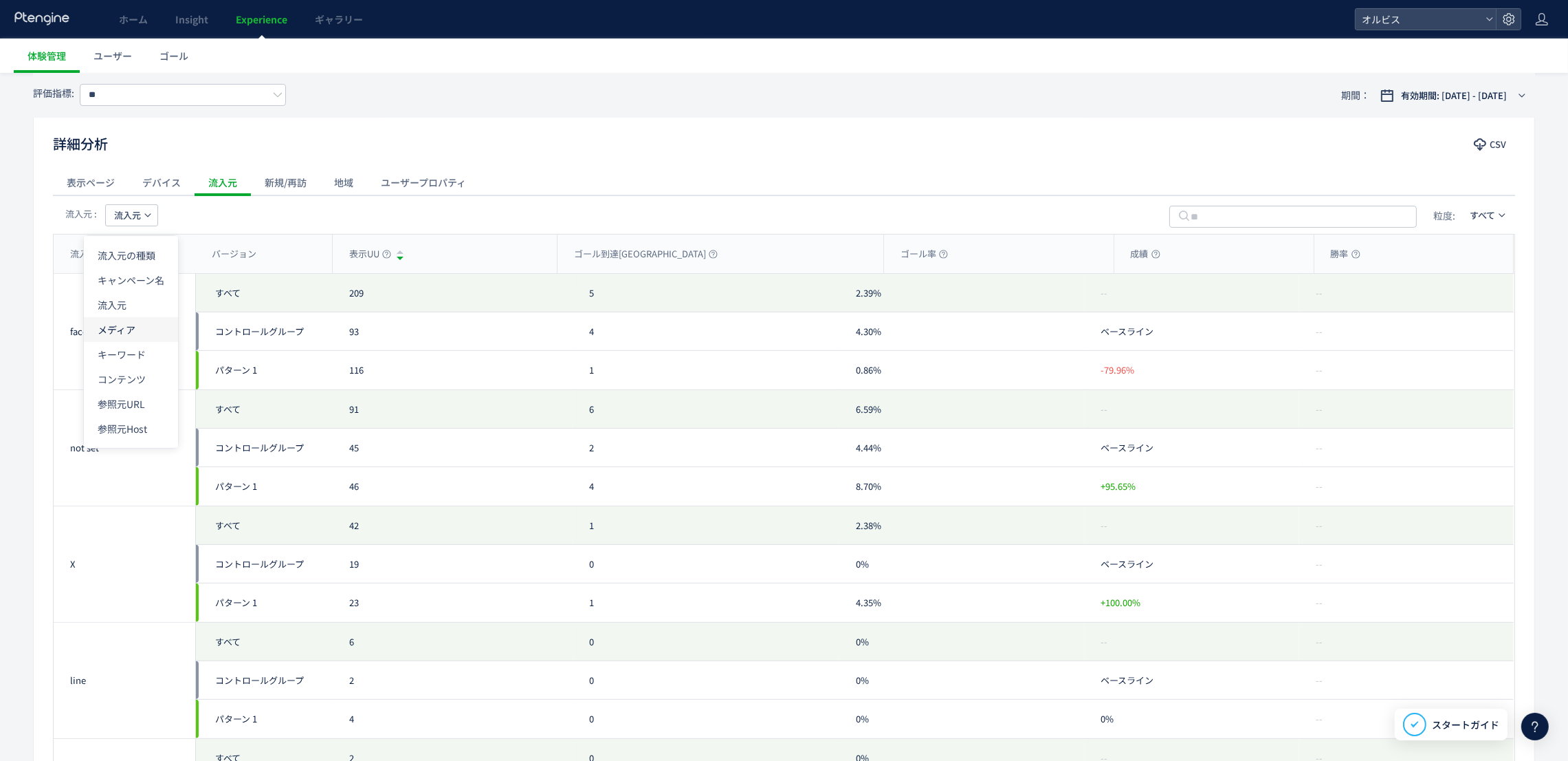
click at [135, 329] on li "メディア" at bounding box center [131, 329] width 94 height 25
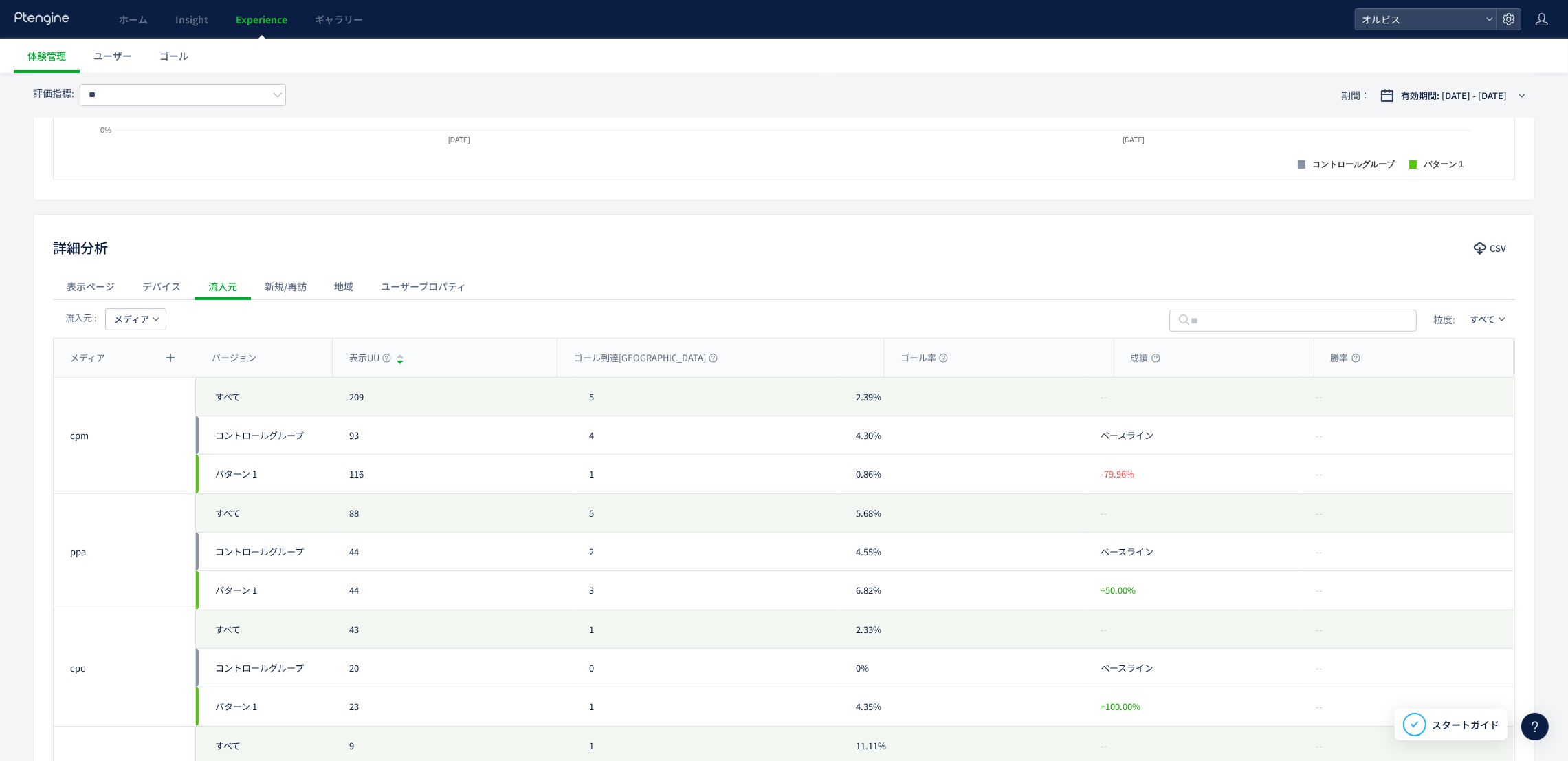
scroll to position [482, 0]
click at [135, 323] on span "メディア" at bounding box center [132, 321] width 35 height 22
click at [135, 451] on li "キーワード" at bounding box center [135, 459] width 94 height 25
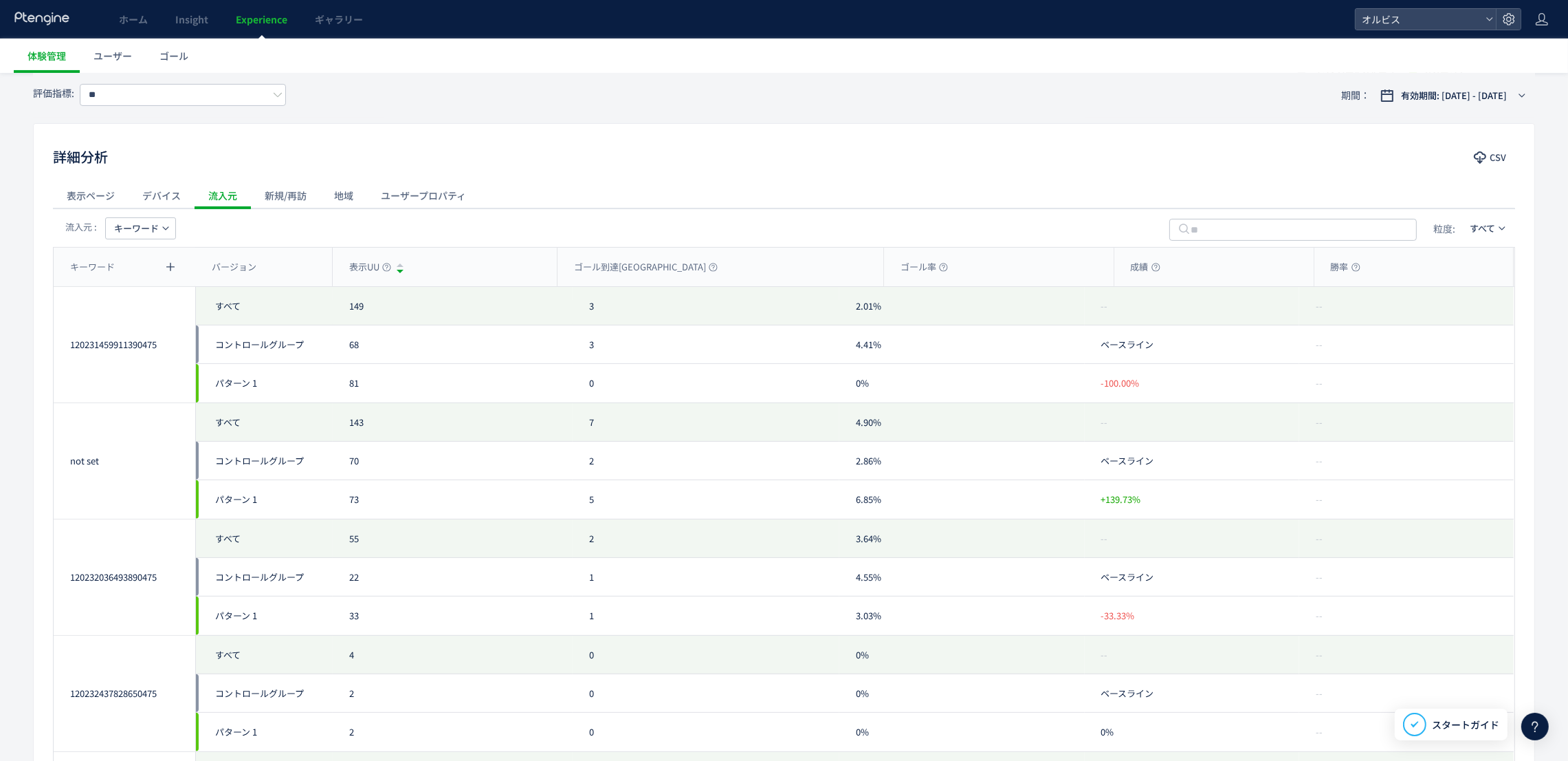
scroll to position [573, 0]
click at [145, 233] on span "キーワード" at bounding box center [137, 230] width 44 height 22
click at [151, 400] on li "コンテンツ" at bounding box center [140, 393] width 94 height 25
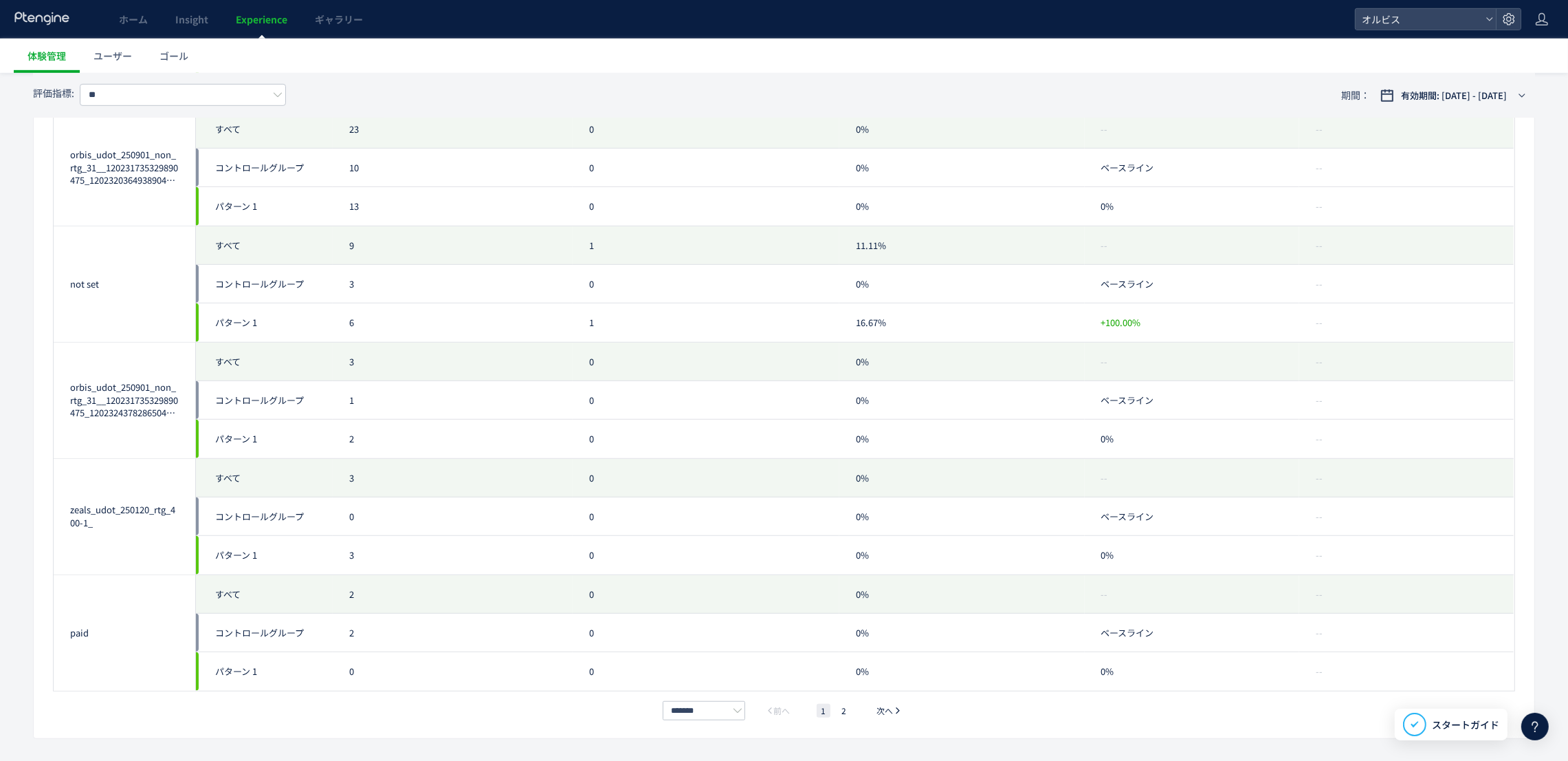
scroll to position [1381, 0]
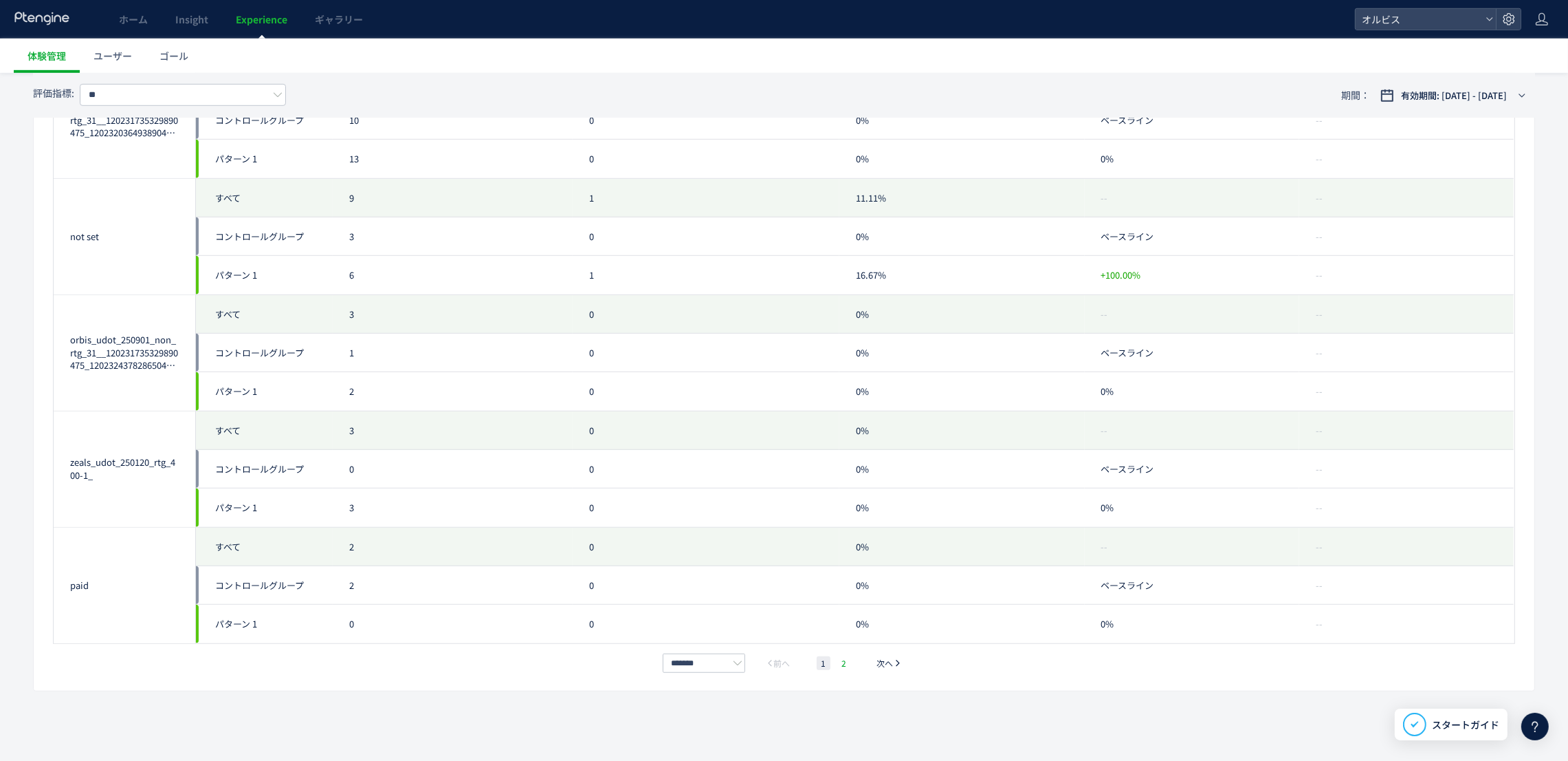
click at [843, 668] on li "2" at bounding box center [844, 663] width 14 height 14
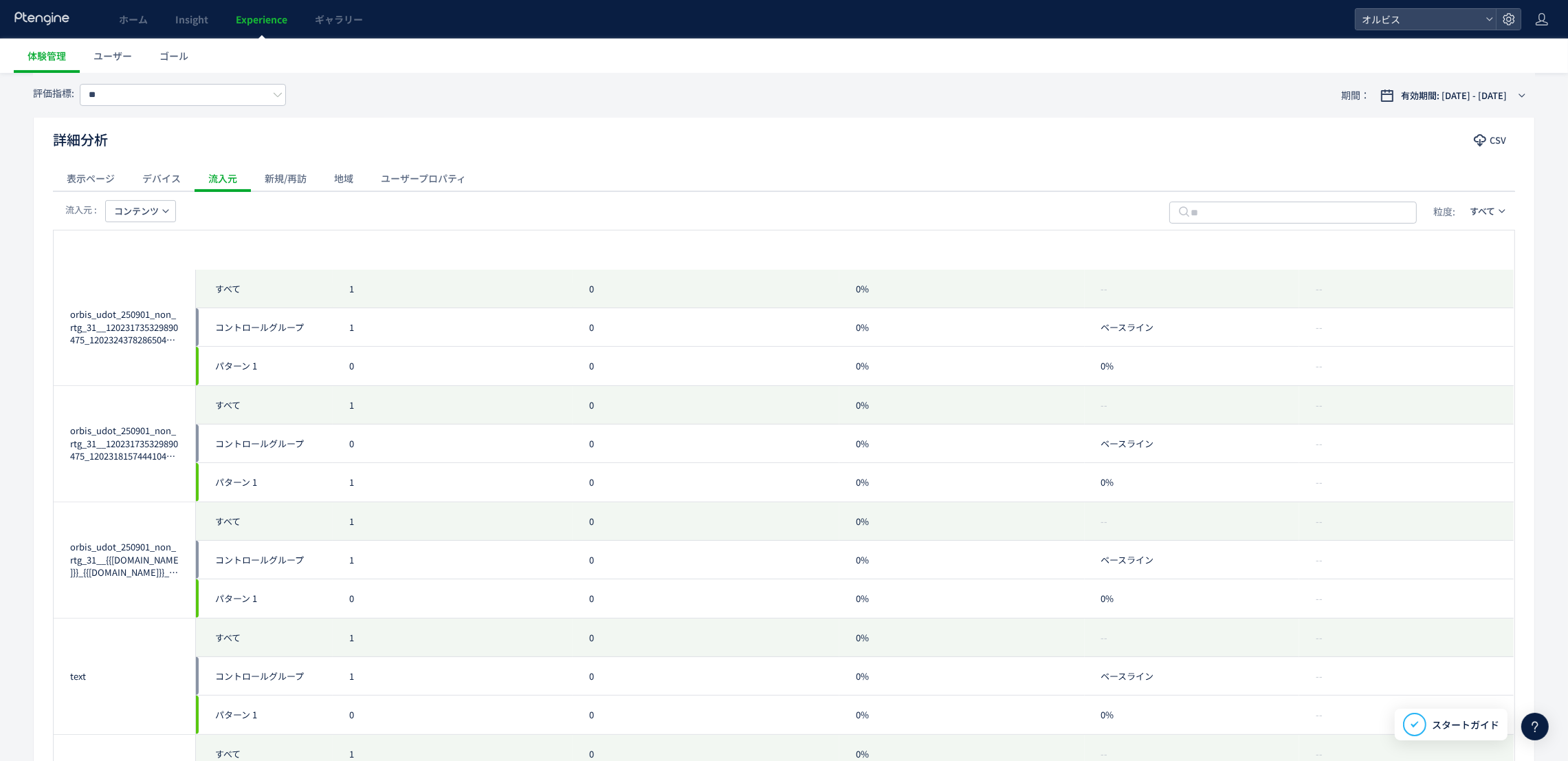
scroll to position [1149, 0]
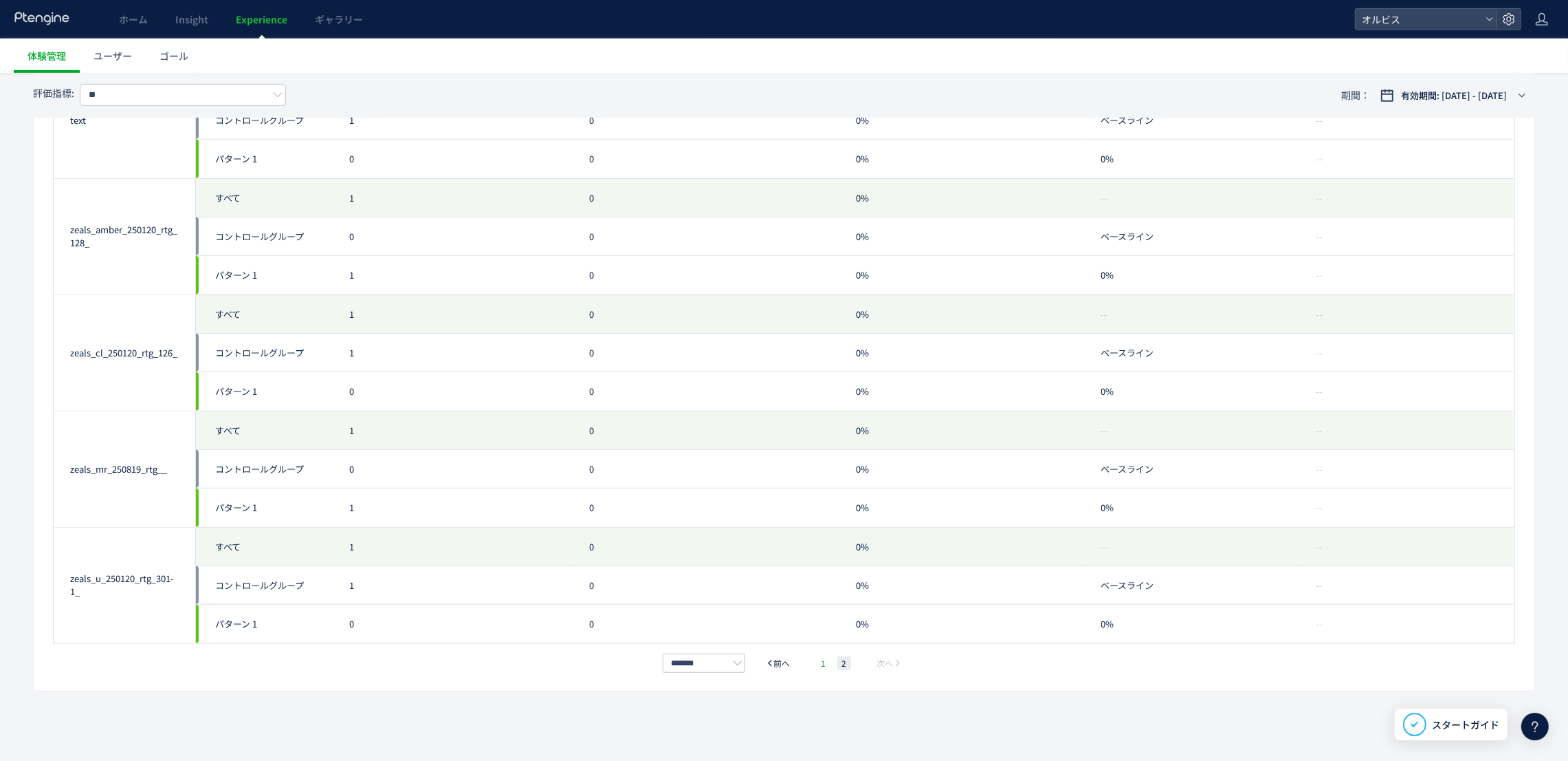
click at [827, 660] on li "1" at bounding box center [824, 663] width 14 height 14
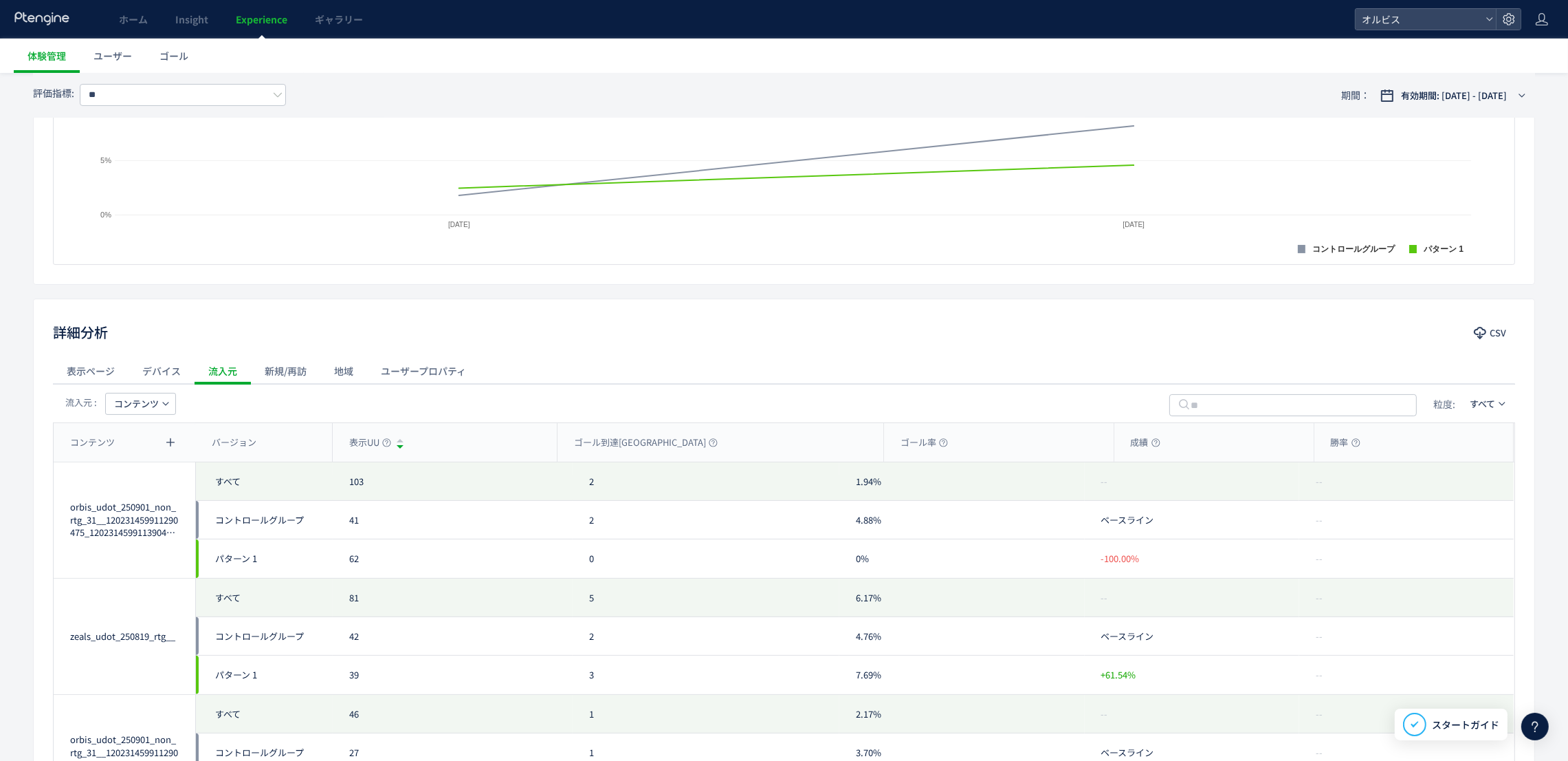
scroll to position [398, 0]
drag, startPoint x: 297, startPoint y: 381, endPoint x: 316, endPoint y: 392, distance: 22.0
click at [299, 383] on div "新規/再訪" at bounding box center [285, 371] width 69 height 27
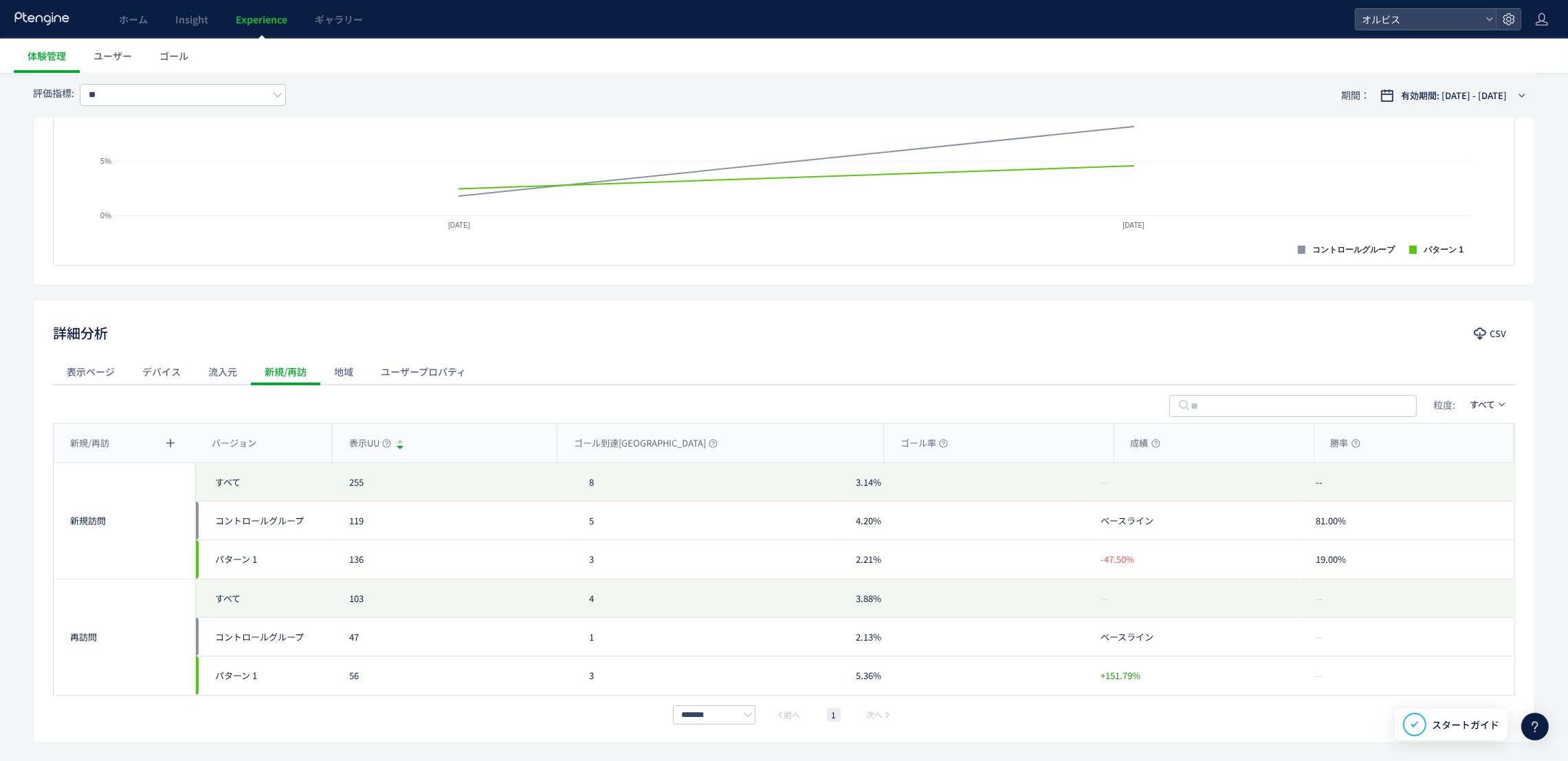
click at [234, 385] on div "流入元" at bounding box center [223, 371] width 56 height 27
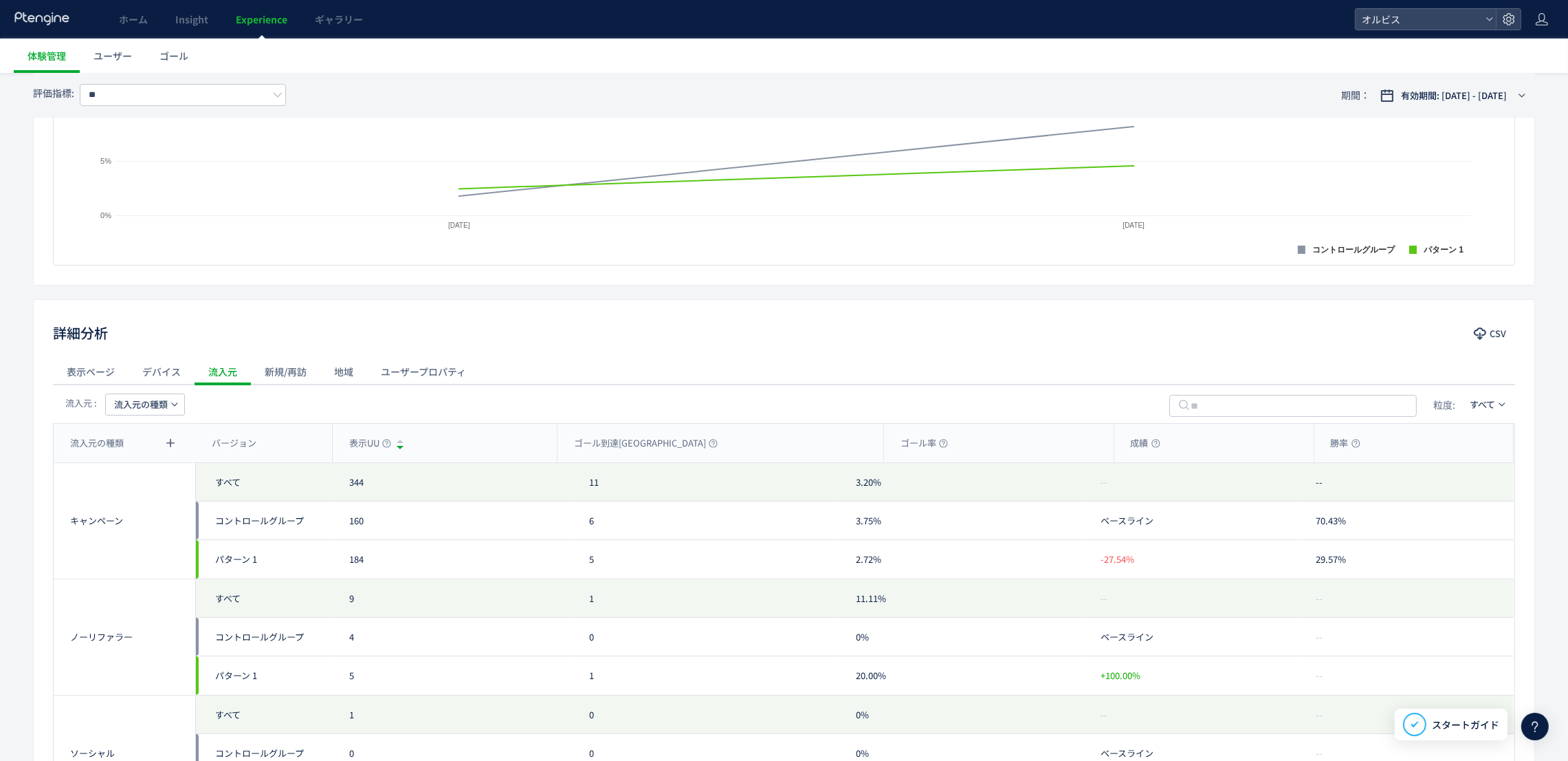
click at [125, 418] on div "流入元 : 流入元の種類 粒度: すべて" at bounding box center [784, 404] width 1462 height 38
click at [148, 404] on span "流入元の種類" at bounding box center [141, 404] width 54 height 22
click at [157, 579] on div "流入元の種類 キャンペーン名 流入元 メディア キーワード コンテンツ 参照元URL 参照元Host" at bounding box center [145, 531] width 94 height 198
click at [151, 593] on li "参照元URL" at bounding box center [145, 593] width 94 height 25
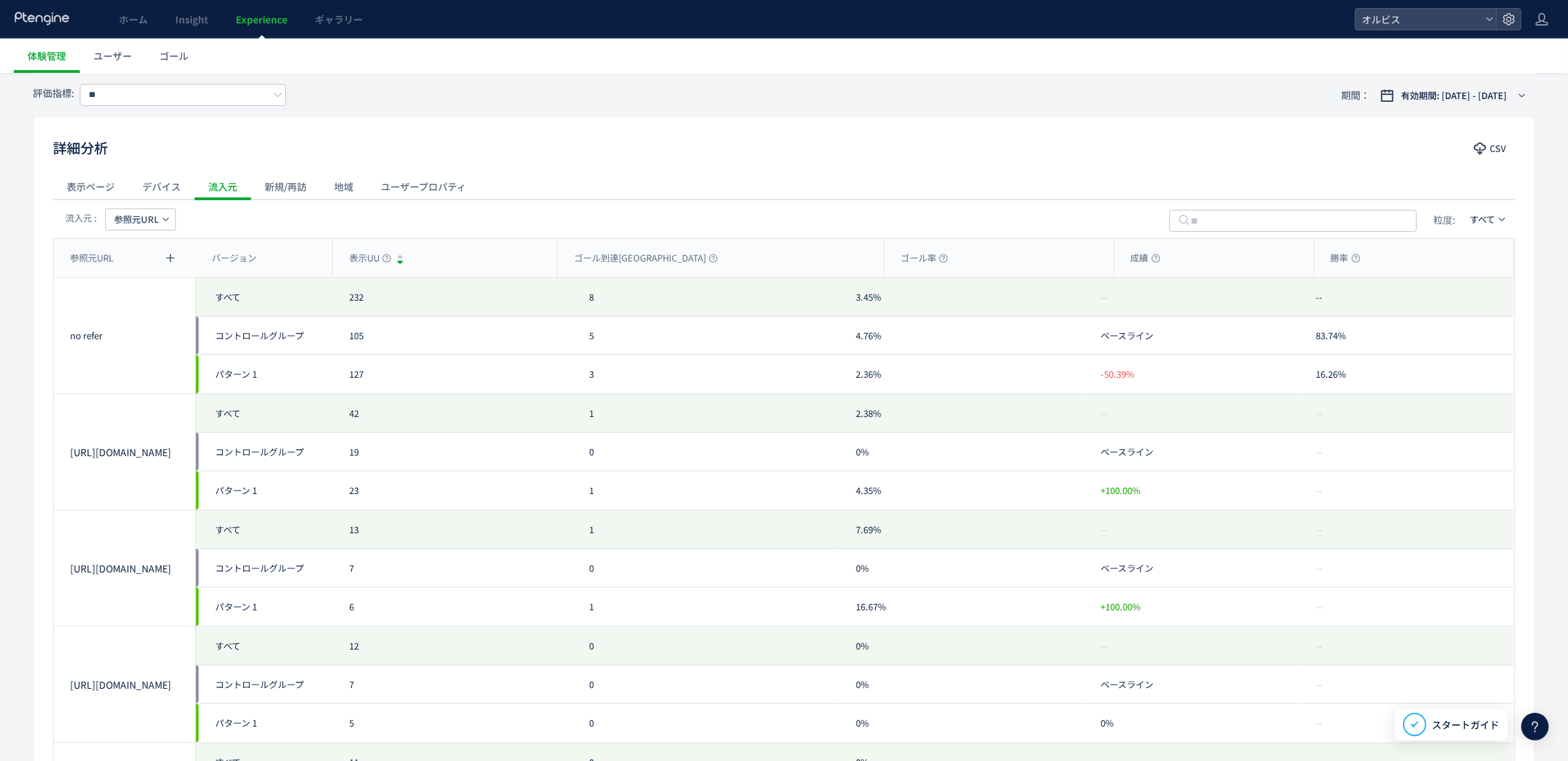
scroll to position [584, 0]
click at [156, 216] on span "参照元URL" at bounding box center [137, 219] width 44 height 22
click at [133, 424] on li "参照元Host" at bounding box center [140, 432] width 94 height 25
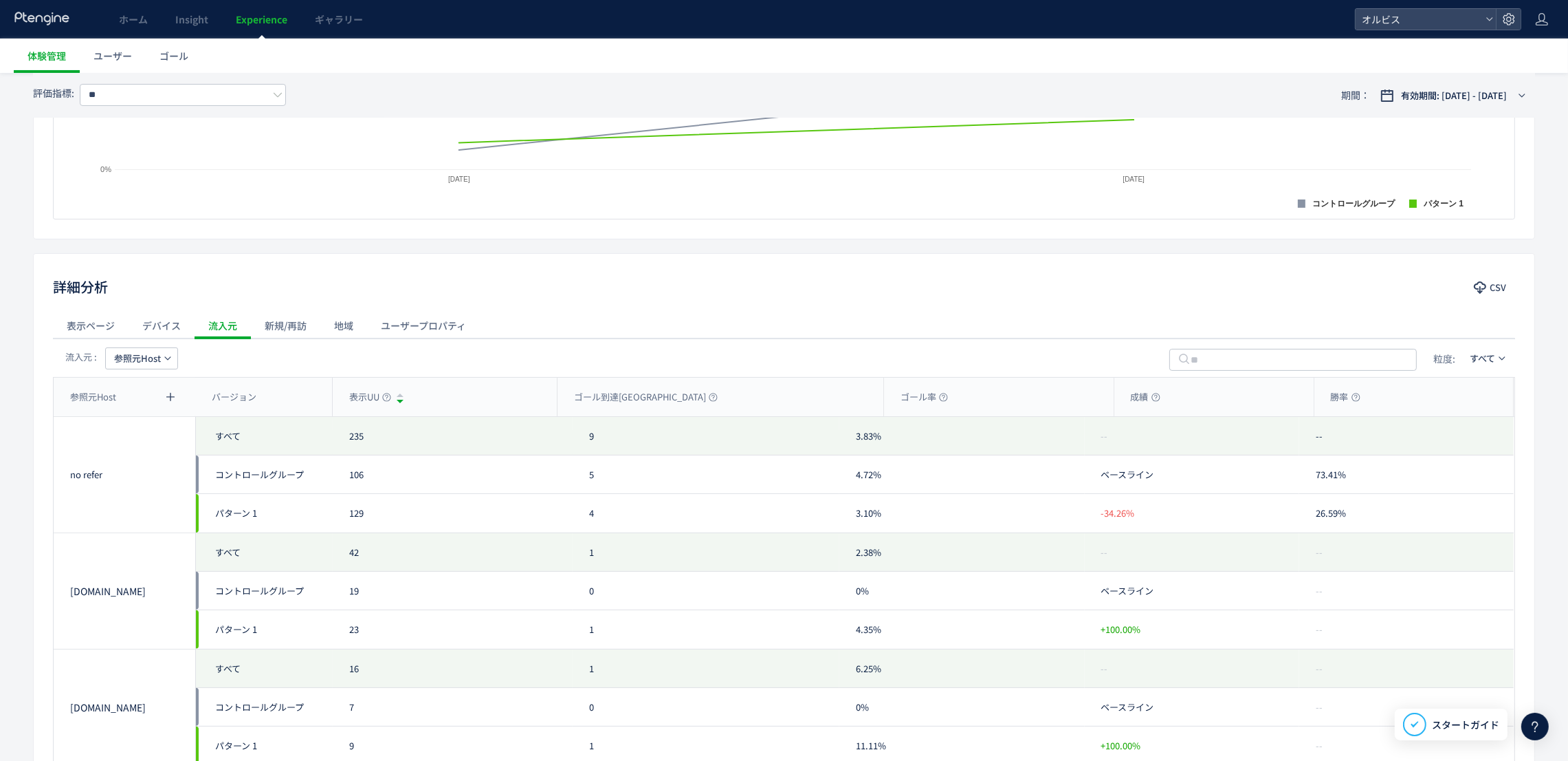
scroll to position [286, 0]
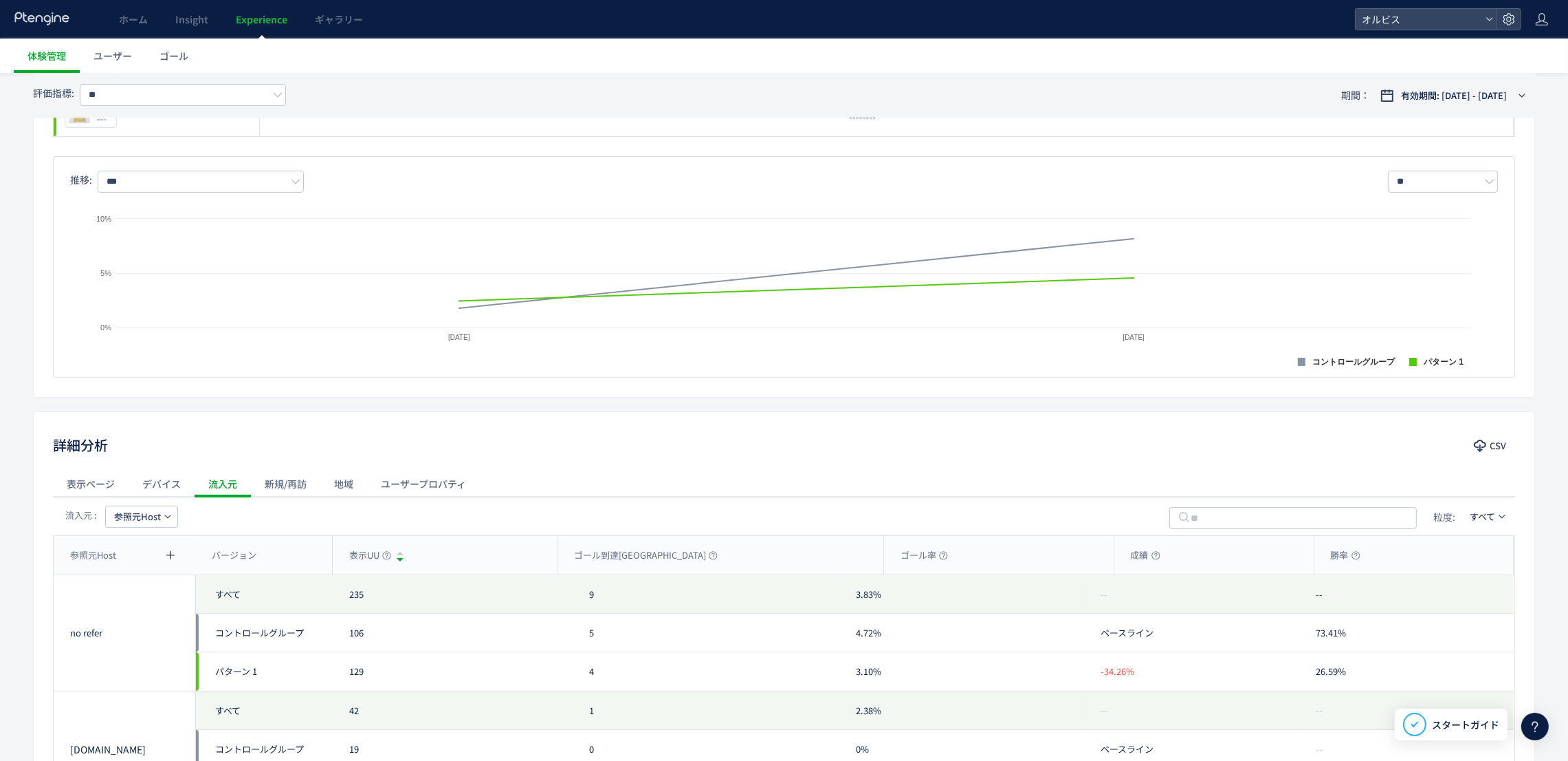
click at [147, 514] on span "参照元Host" at bounding box center [138, 516] width 47 height 22
click at [268, 516] on div "流入元 : 参照元Host 粒度: すべて" at bounding box center [784, 516] width 1462 height 38
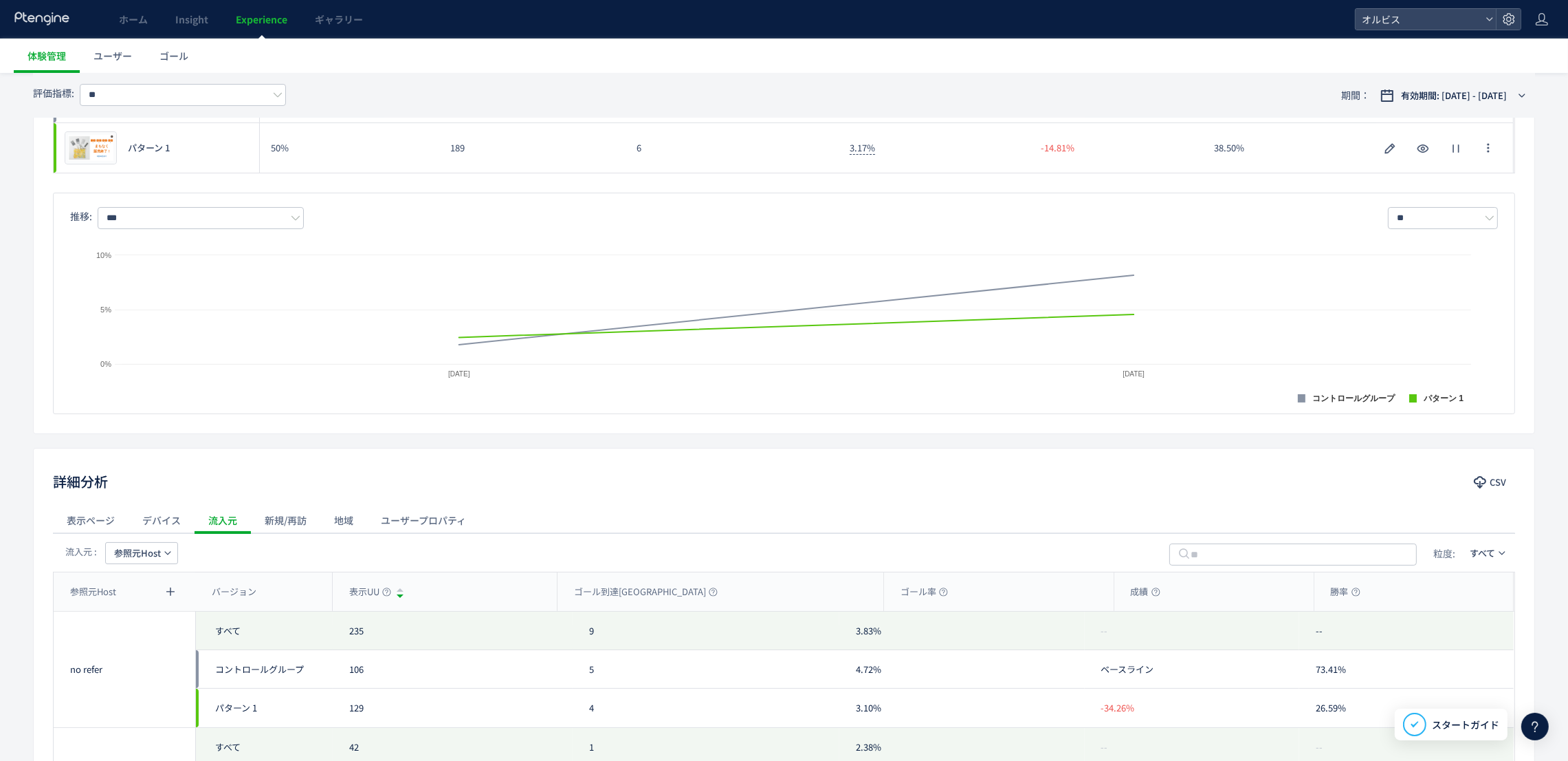
click at [268, 516] on div "新規/再訪" at bounding box center [285, 520] width 69 height 27
click at [213, 525] on div "流入元" at bounding box center [223, 520] width 56 height 27
click at [82, 528] on div "表示ページ" at bounding box center [91, 520] width 75 height 27
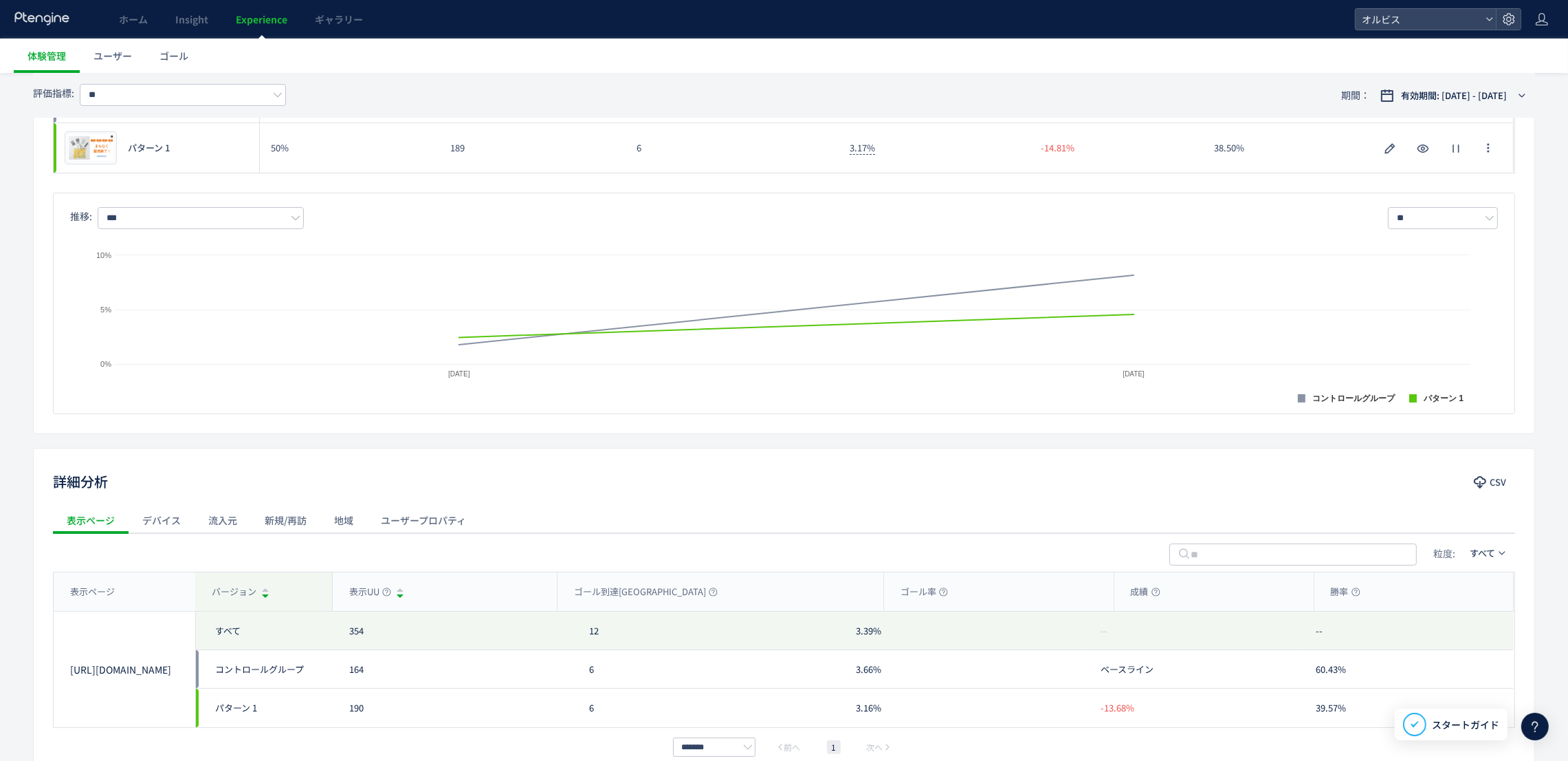
scroll to position [335, 0]
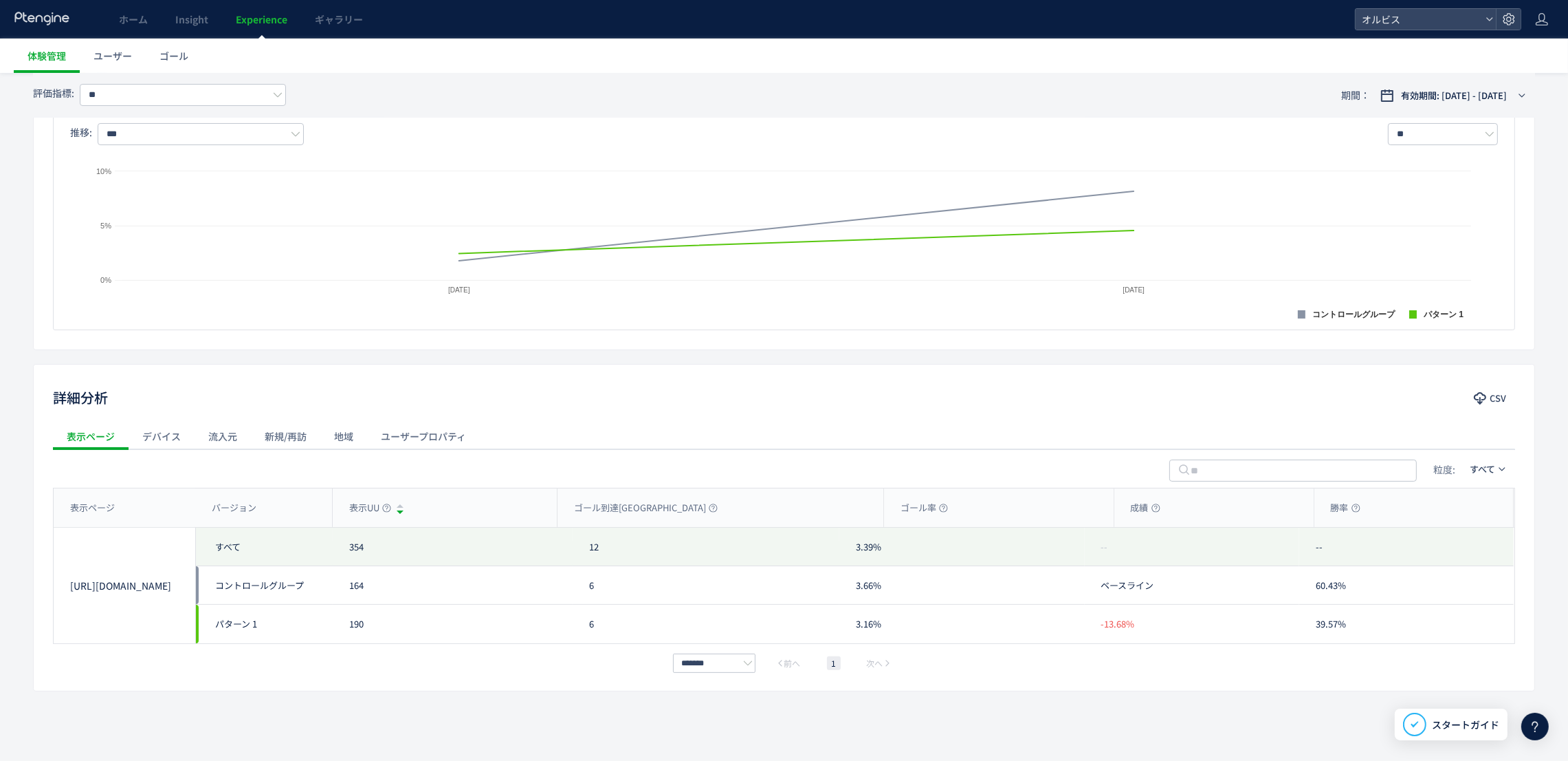
click at [150, 445] on div "デバイス" at bounding box center [161, 436] width 66 height 27
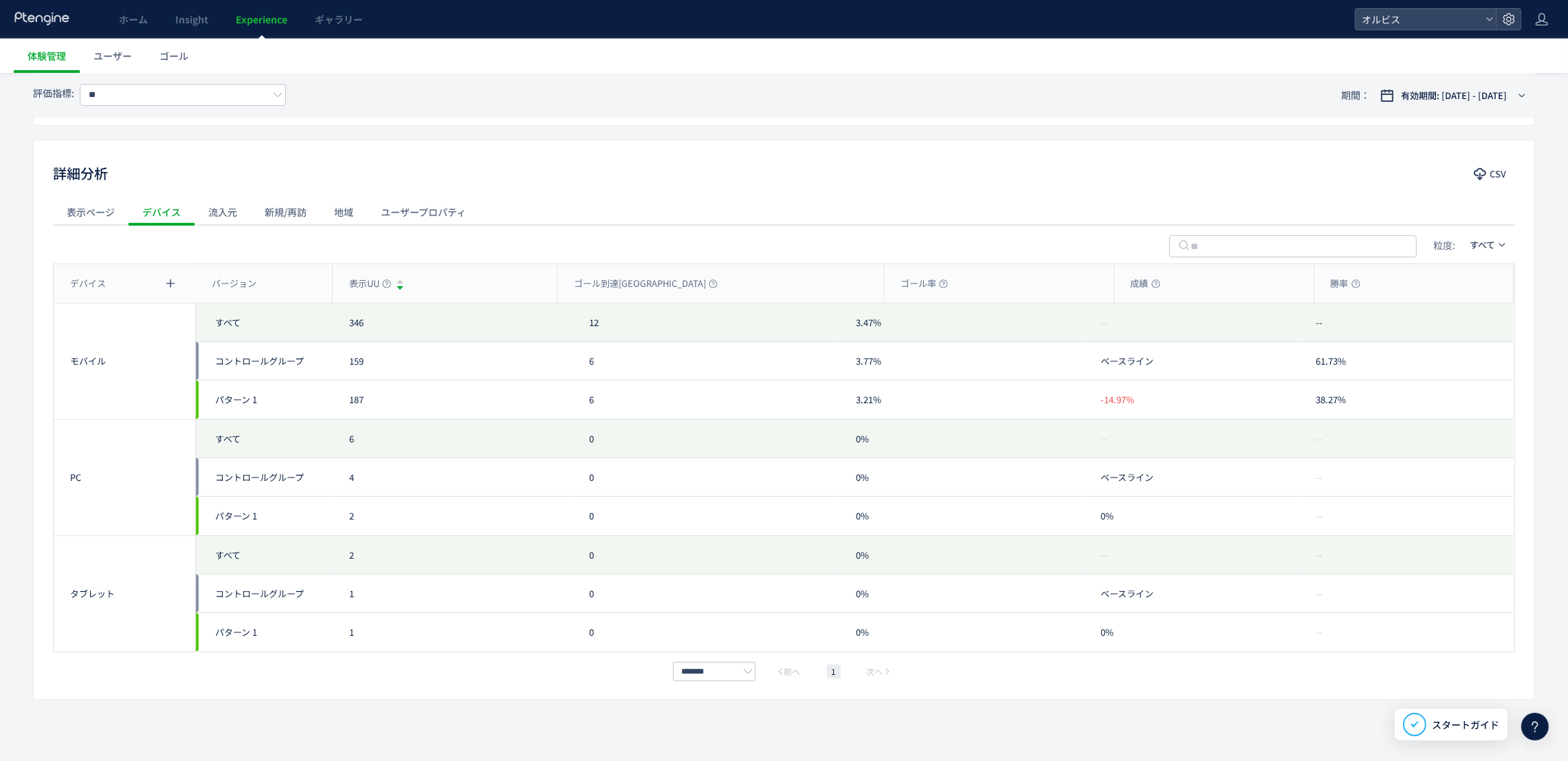
scroll to position [0, 0]
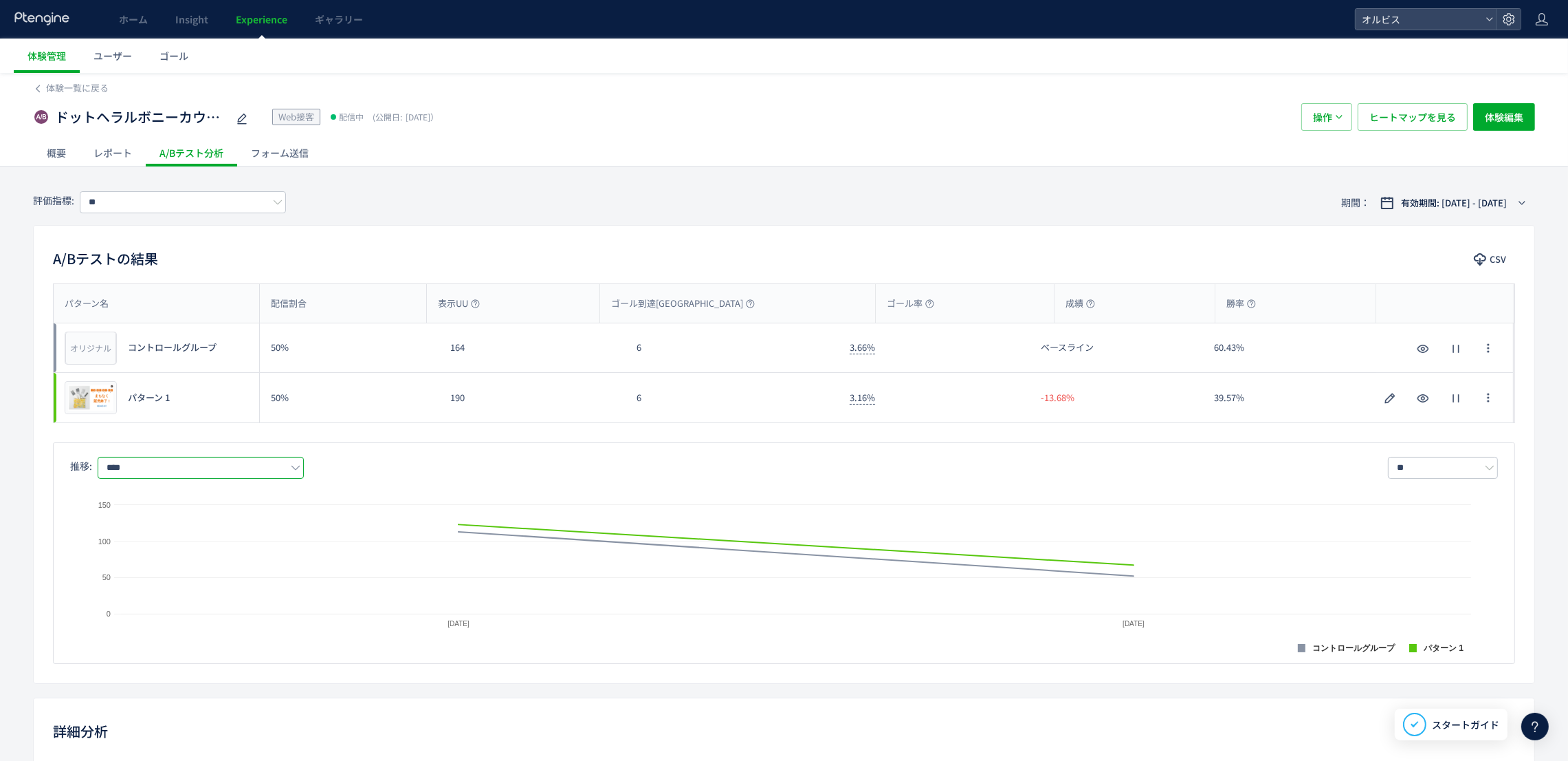
click at [213, 474] on input "****" at bounding box center [200, 468] width 206 height 22
click at [203, 536] on span "購入" at bounding box center [203, 527] width 179 height 23
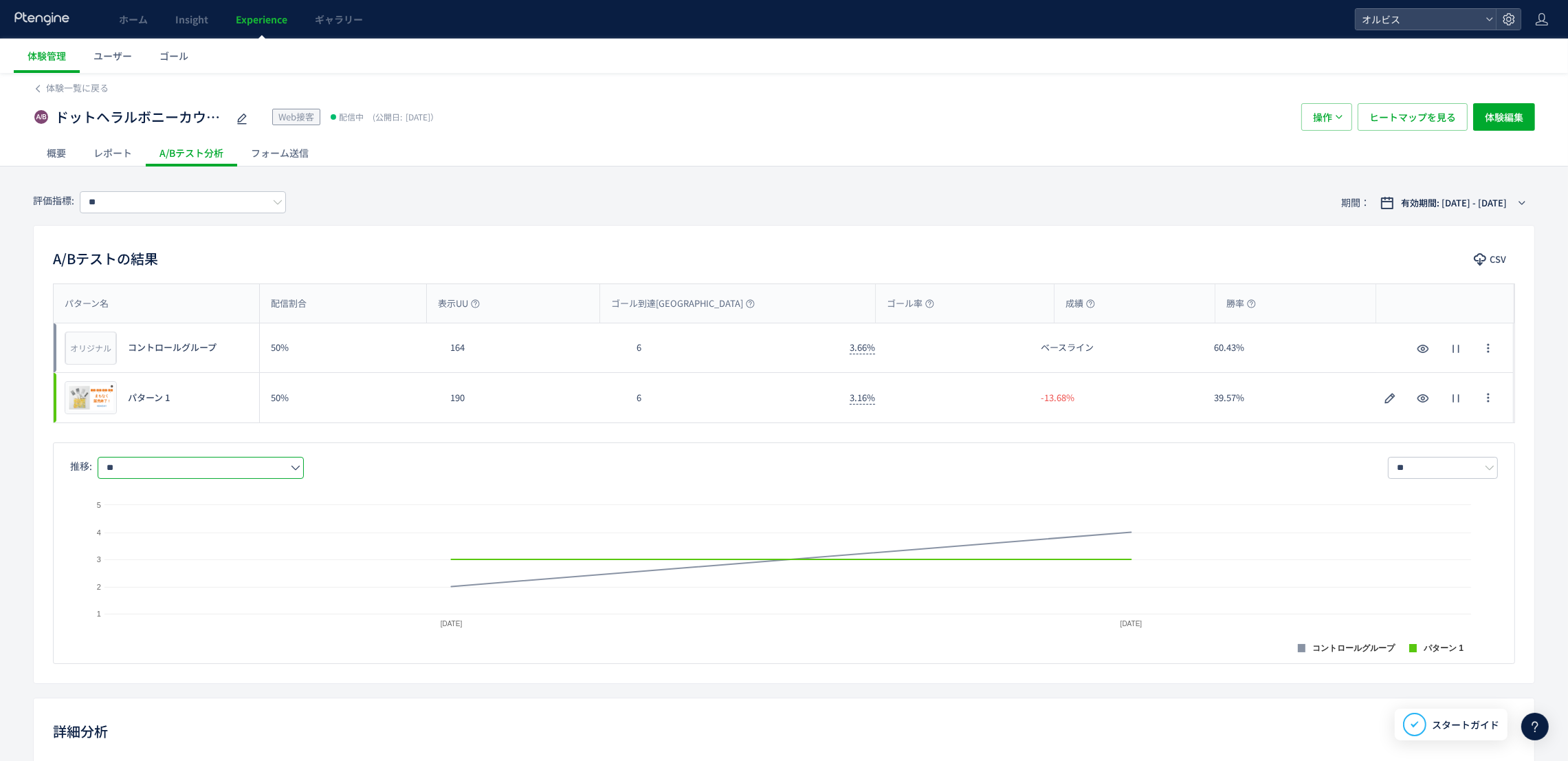
click at [229, 464] on input "**" at bounding box center [200, 468] width 206 height 22
click at [225, 546] on span "購入率" at bounding box center [203, 551] width 179 height 23
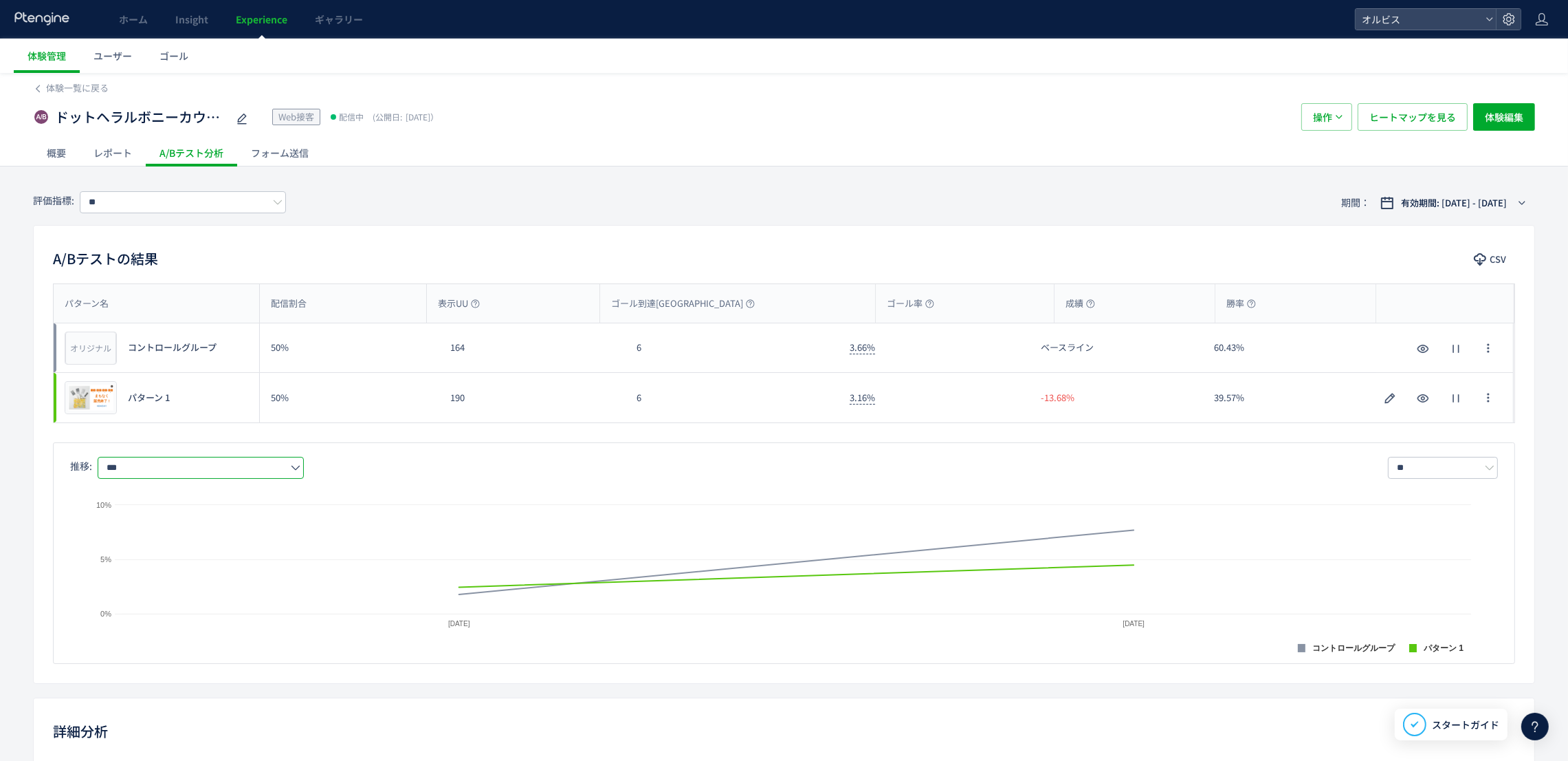
click at [208, 476] on input "***" at bounding box center [200, 468] width 206 height 22
click at [200, 524] on span "購入" at bounding box center [203, 527] width 179 height 23
type input "**"
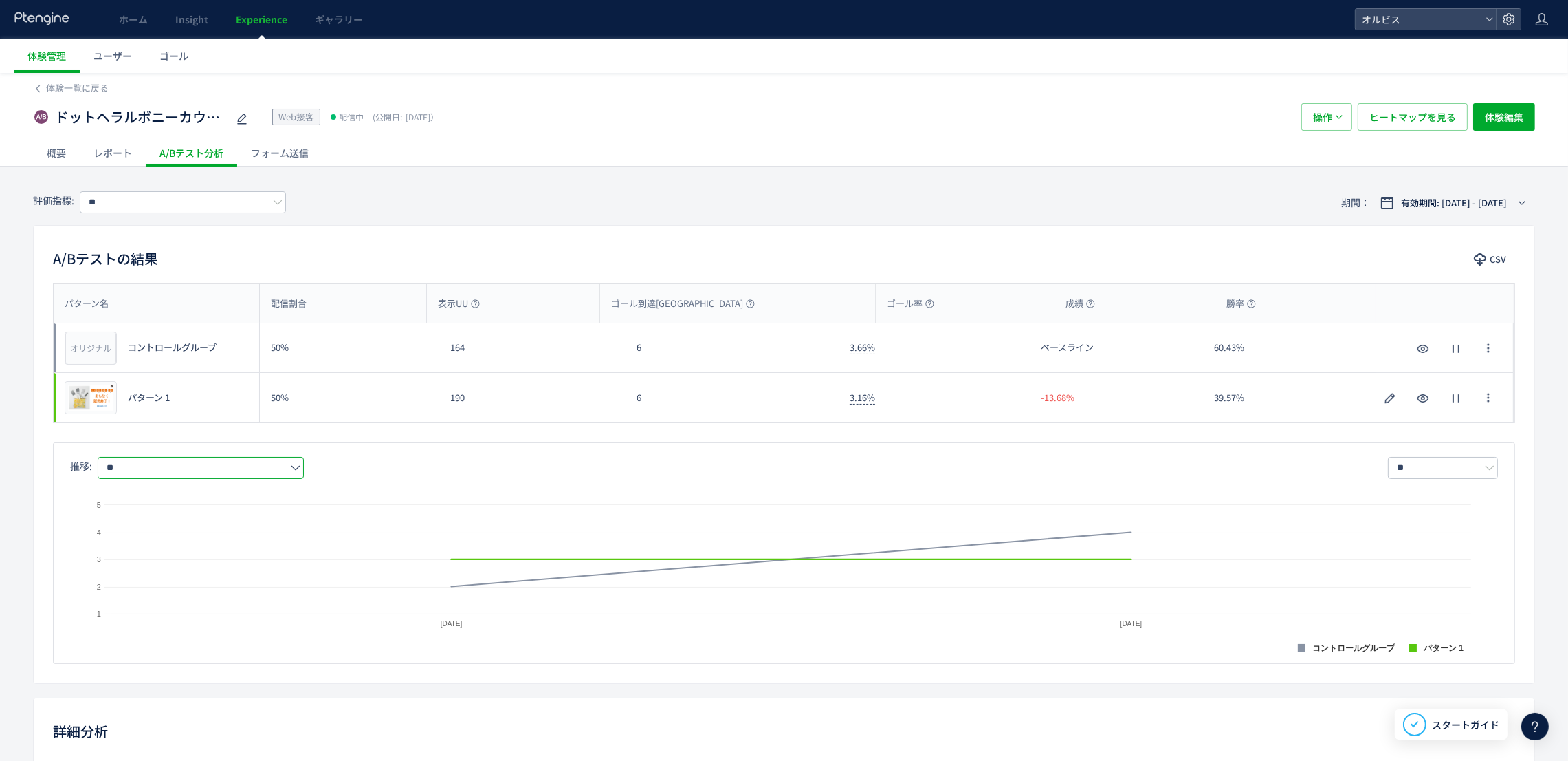
click at [238, 468] on input "**" at bounding box center [200, 468] width 206 height 22
click at [205, 553] on span "購入率" at bounding box center [203, 551] width 179 height 23
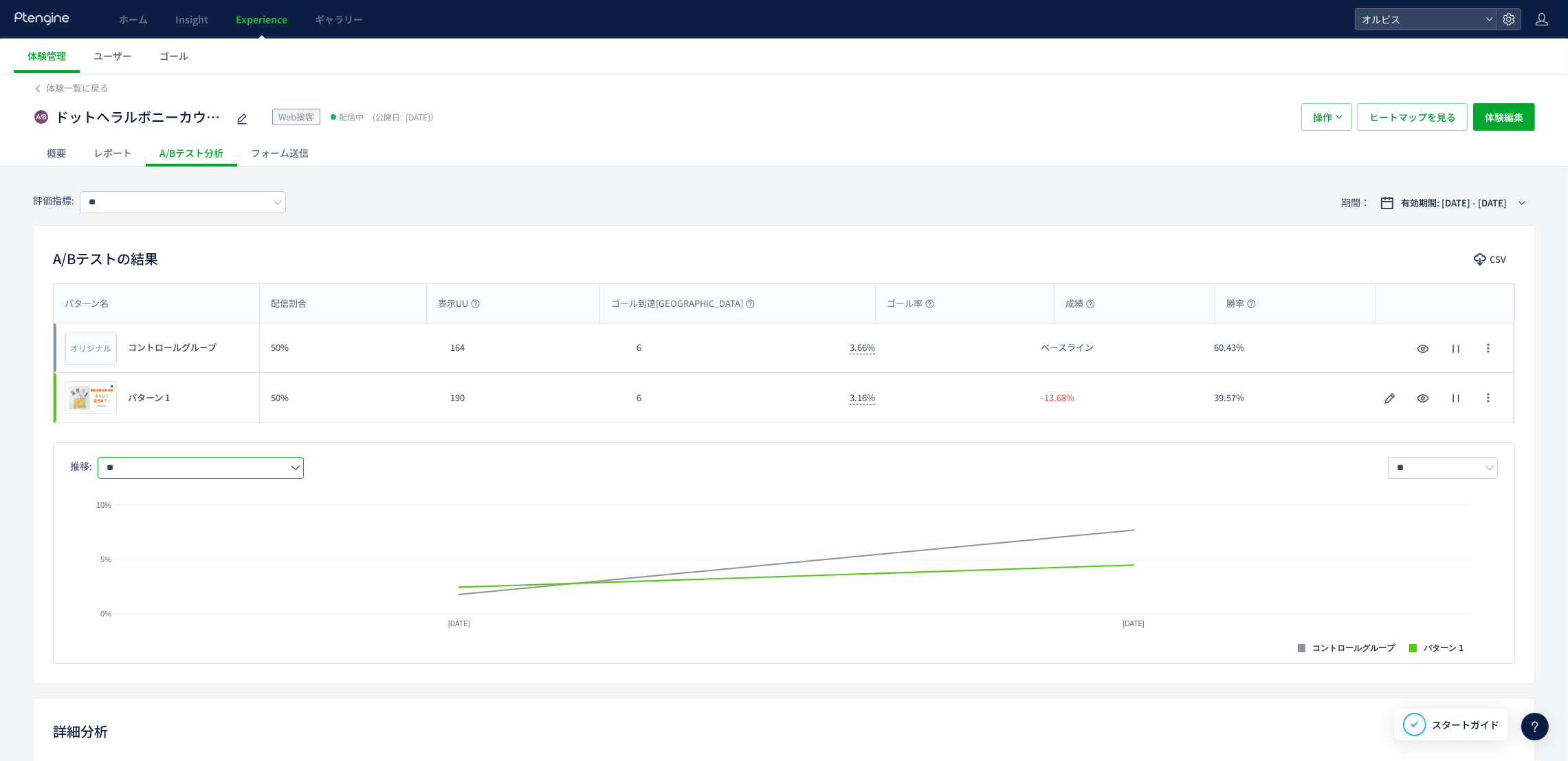
click at [180, 458] on input "**" at bounding box center [200, 468] width 206 height 22
click at [156, 571] on span "成績" at bounding box center [203, 574] width 179 height 23
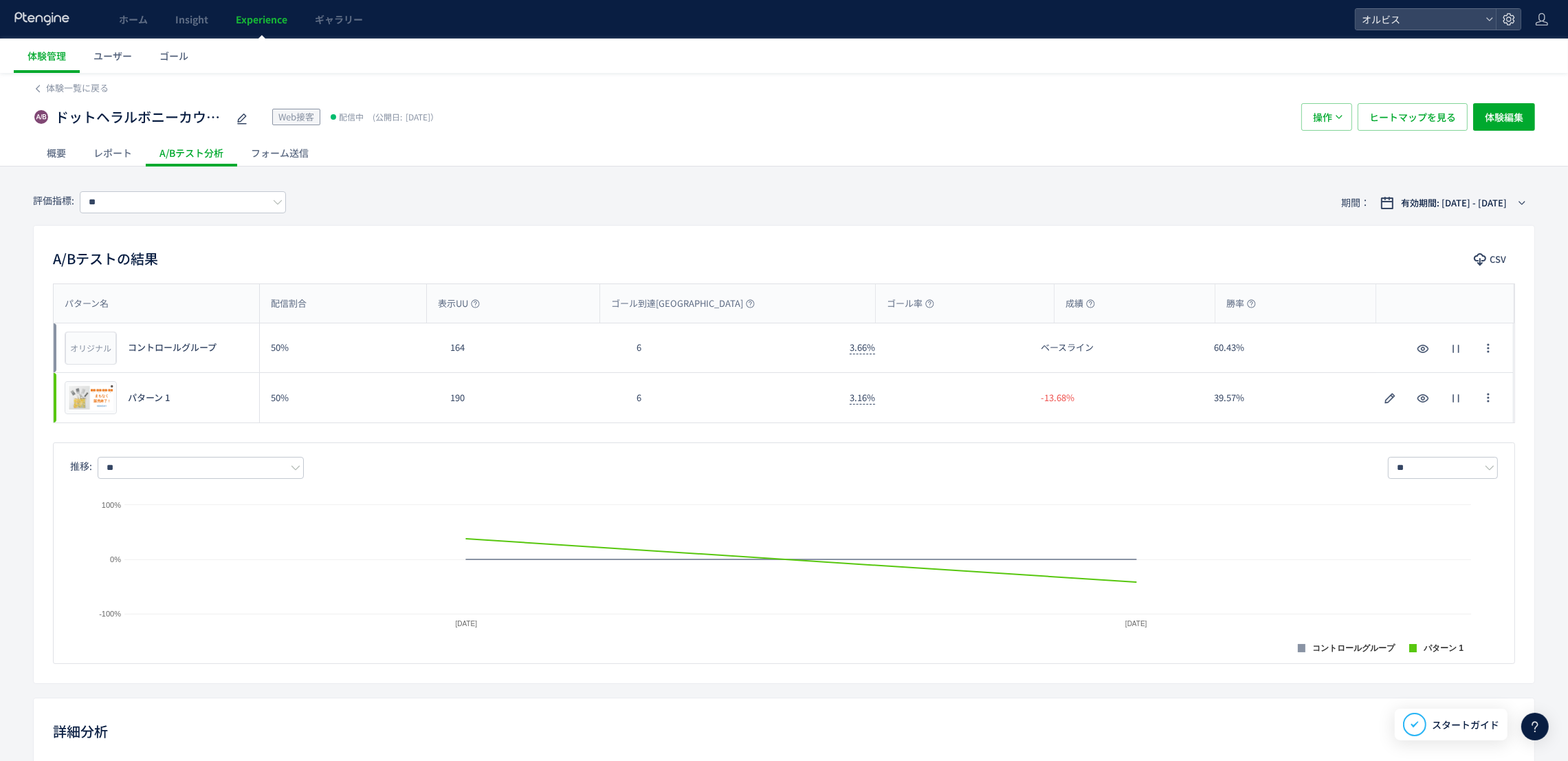
click at [173, 487] on div "Created with Highcharts 9.1.2 コントロールグループ パターン 1 [DATE] [DATE] -100% 0% 100% [DA…" at bounding box center [784, 563] width 1428 height 170
click at [168, 475] on input "**" at bounding box center [200, 468] width 206 height 22
click at [160, 504] on span "表示UU" at bounding box center [203, 504] width 179 height 23
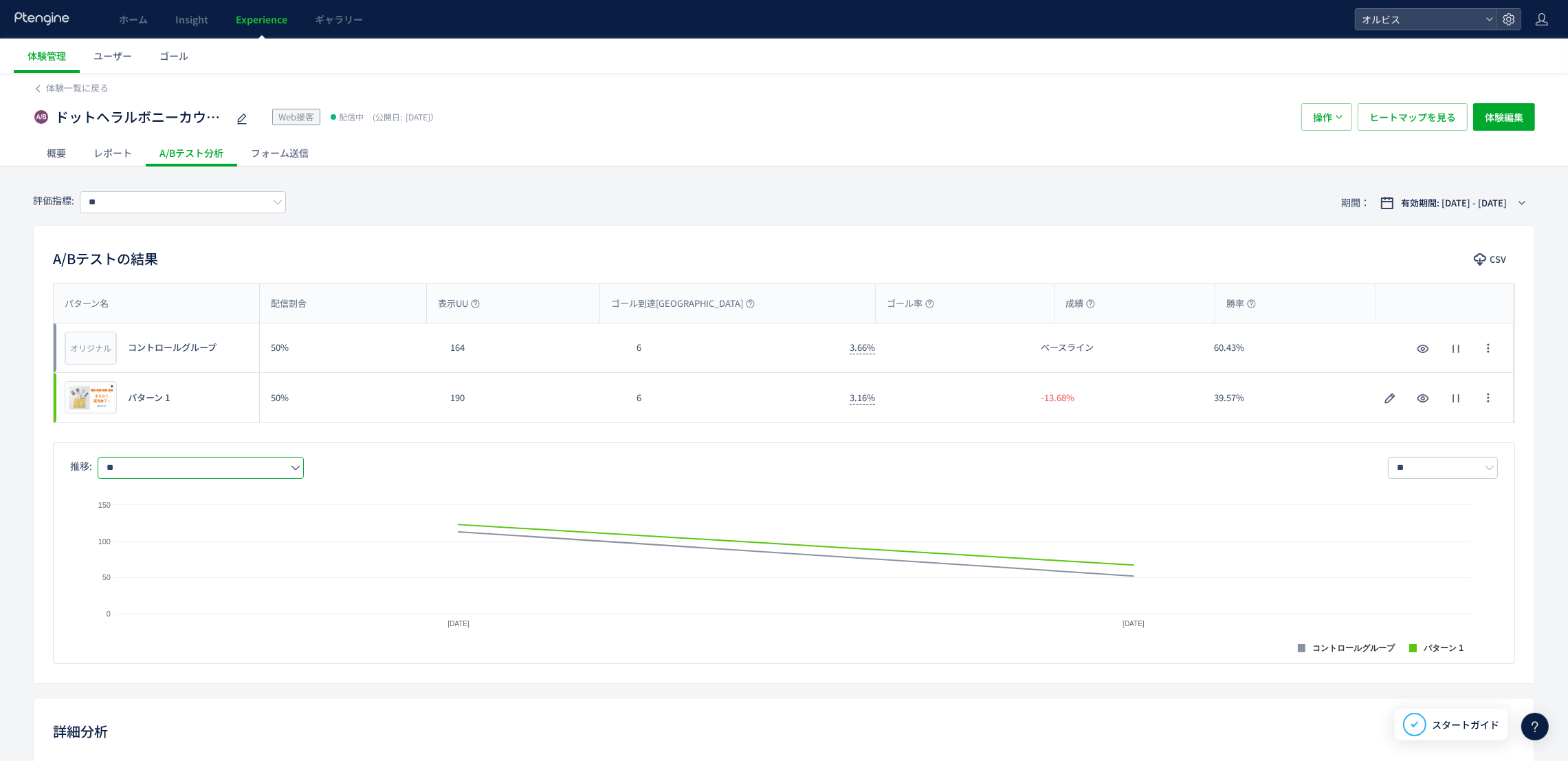
click at [176, 471] on input "**" at bounding box center [200, 468] width 206 height 22
click at [137, 554] on span "購入率" at bounding box center [203, 551] width 179 height 23
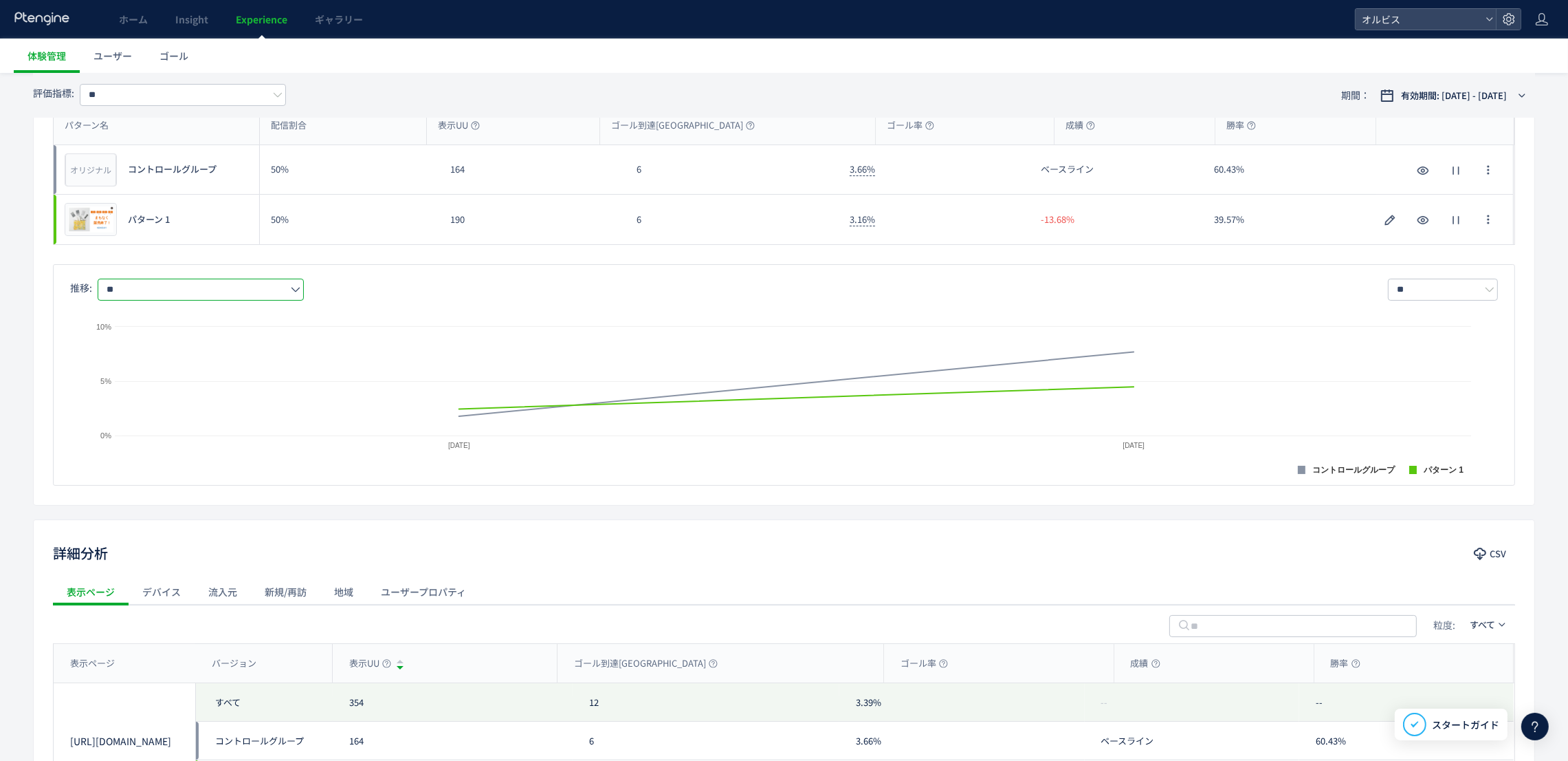
scroll to position [335, 0]
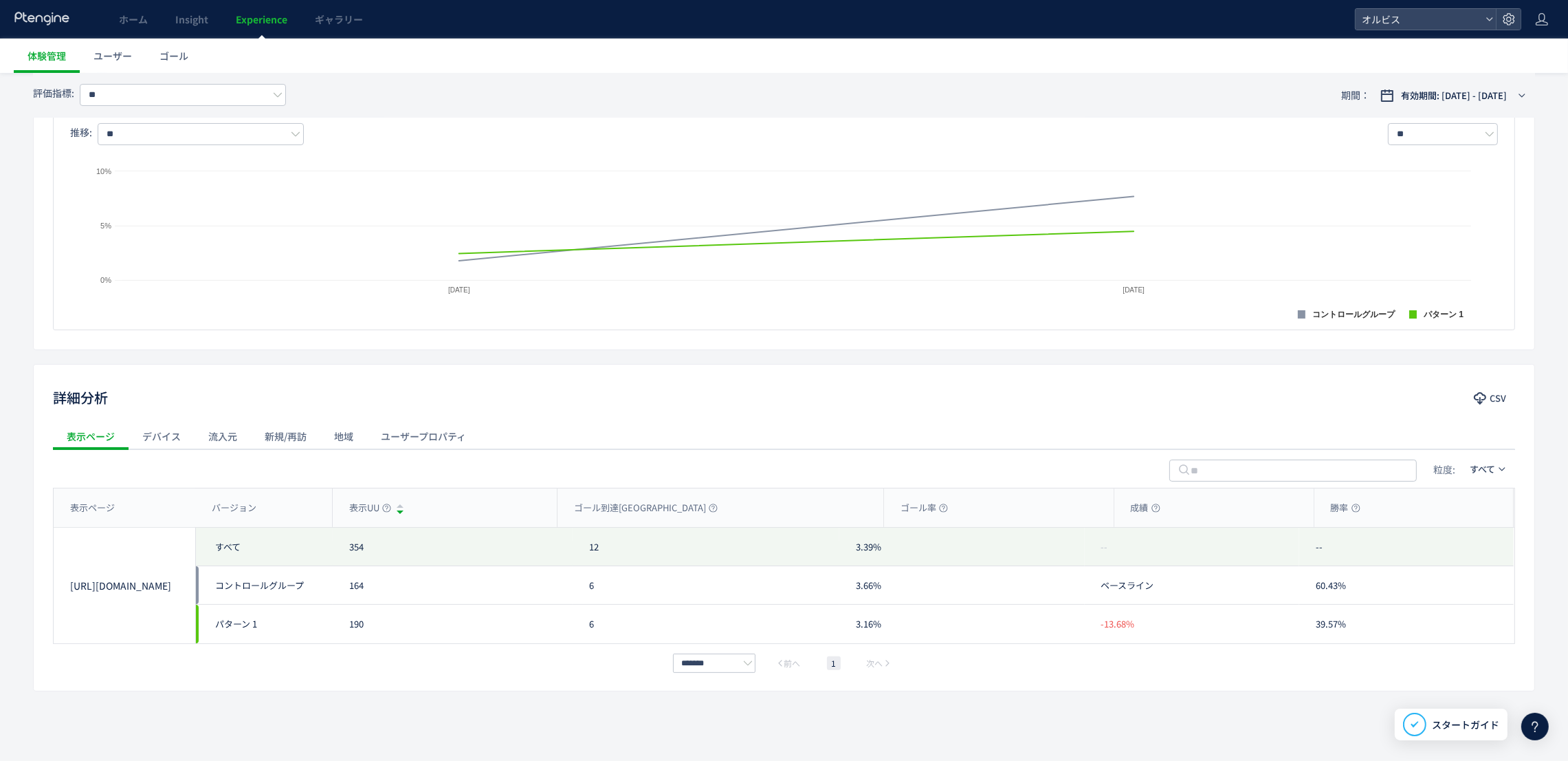
click at [208, 438] on div "流入元" at bounding box center [223, 436] width 56 height 27
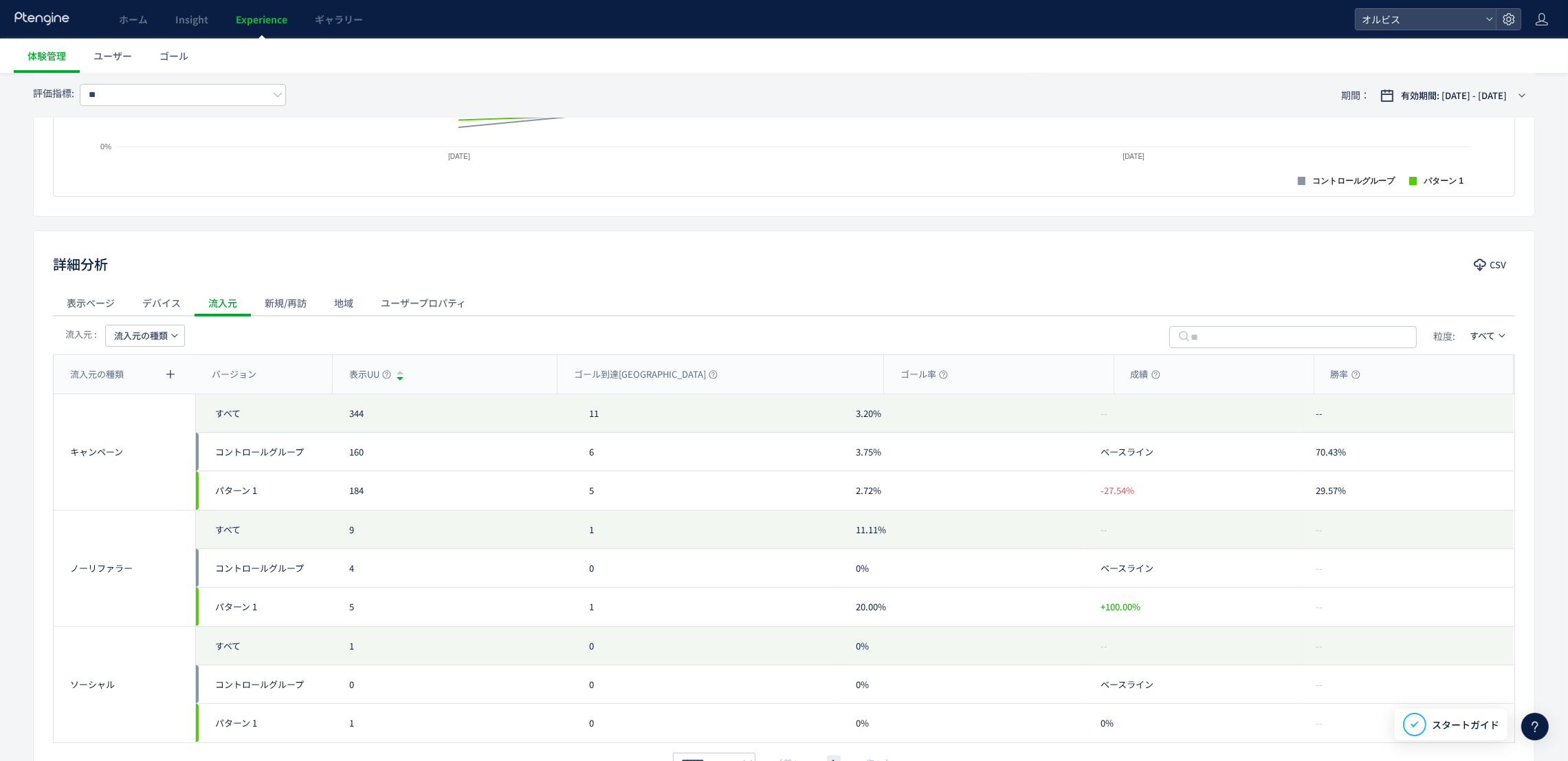
scroll to position [568, 0]
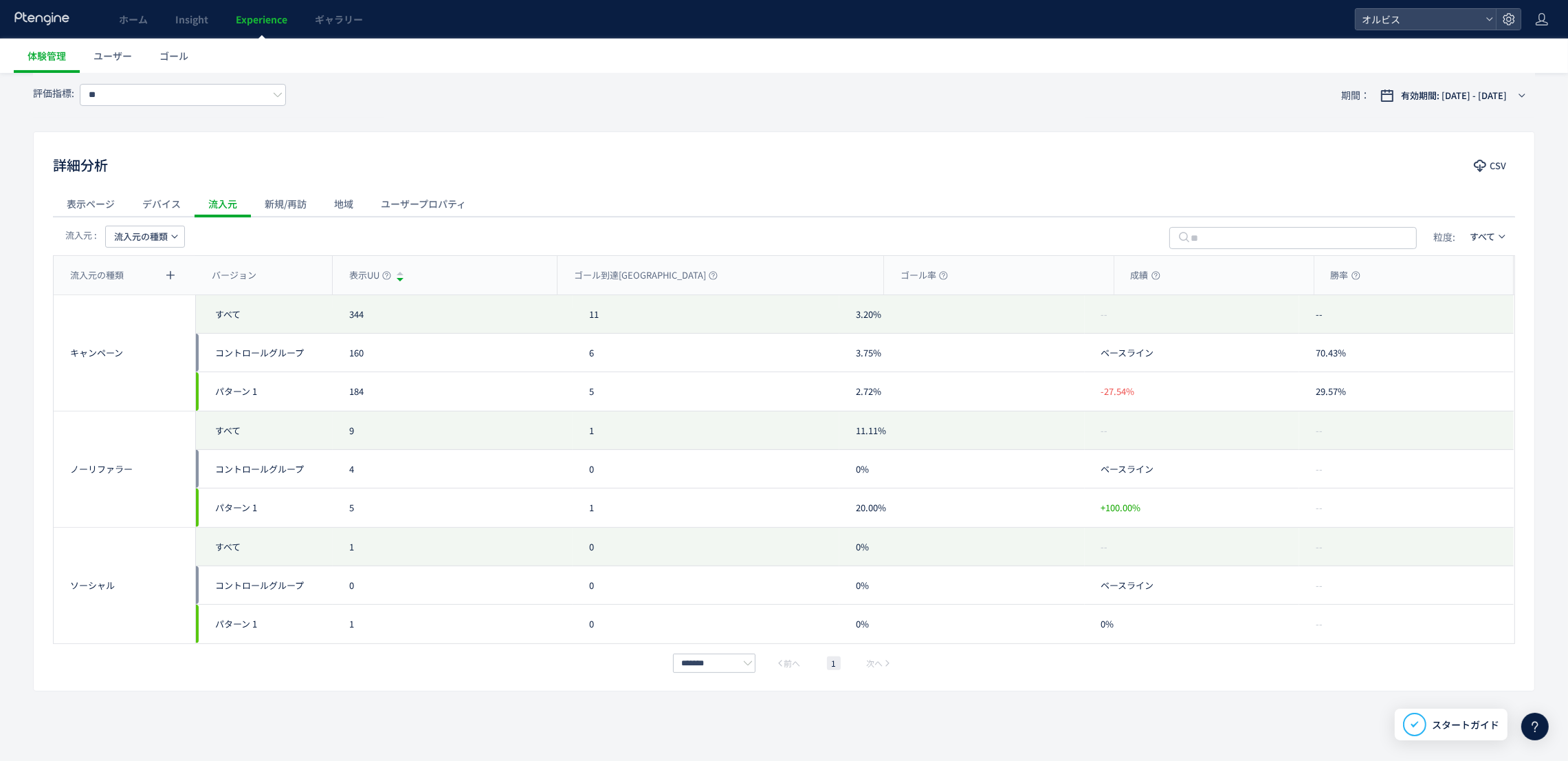
click at [163, 227] on span "流入元の種類" at bounding box center [141, 237] width 54 height 22
click at [141, 304] on li "キャンペーン名" at bounding box center [145, 301] width 94 height 25
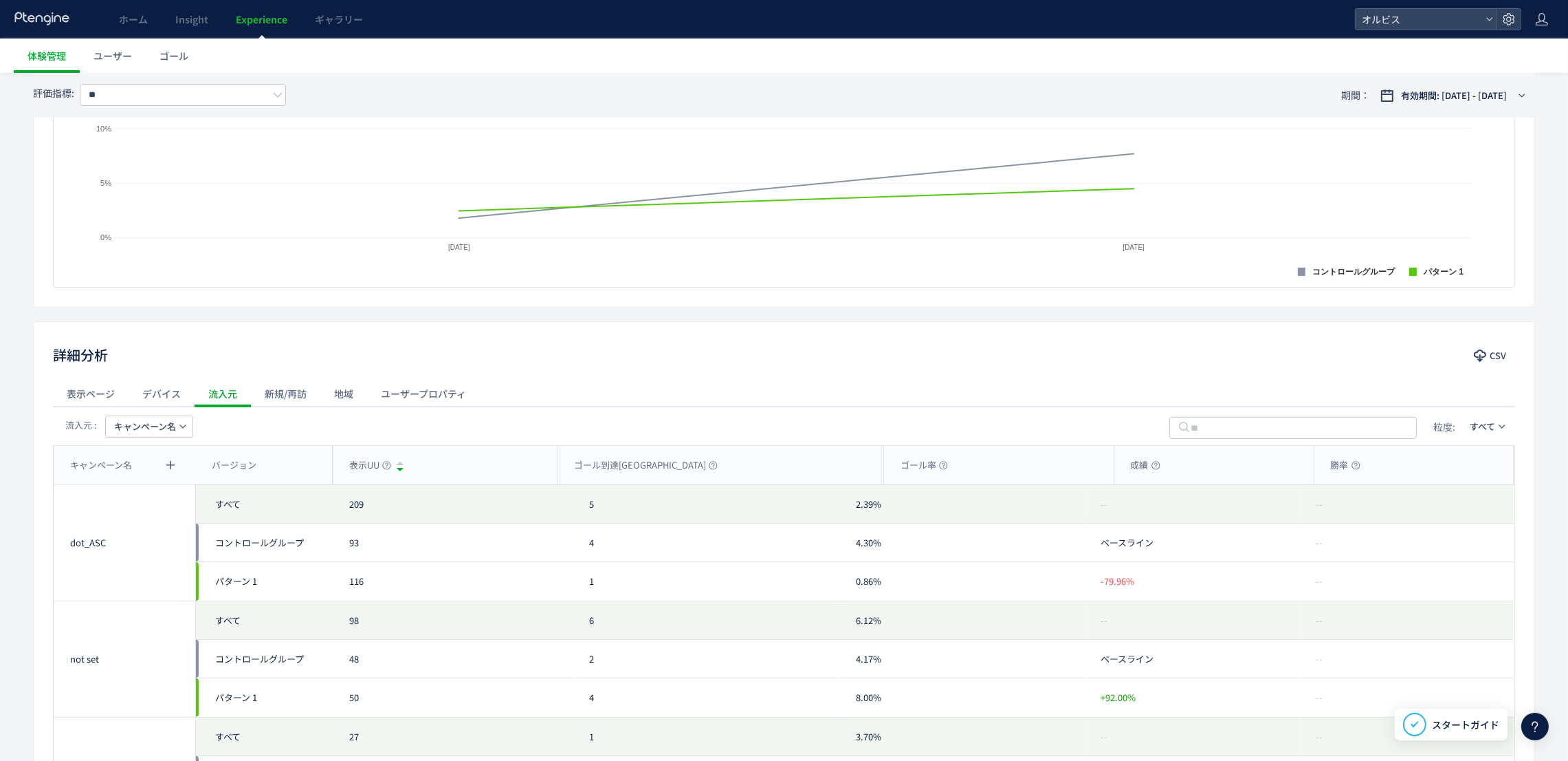
scroll to position [363, 0]
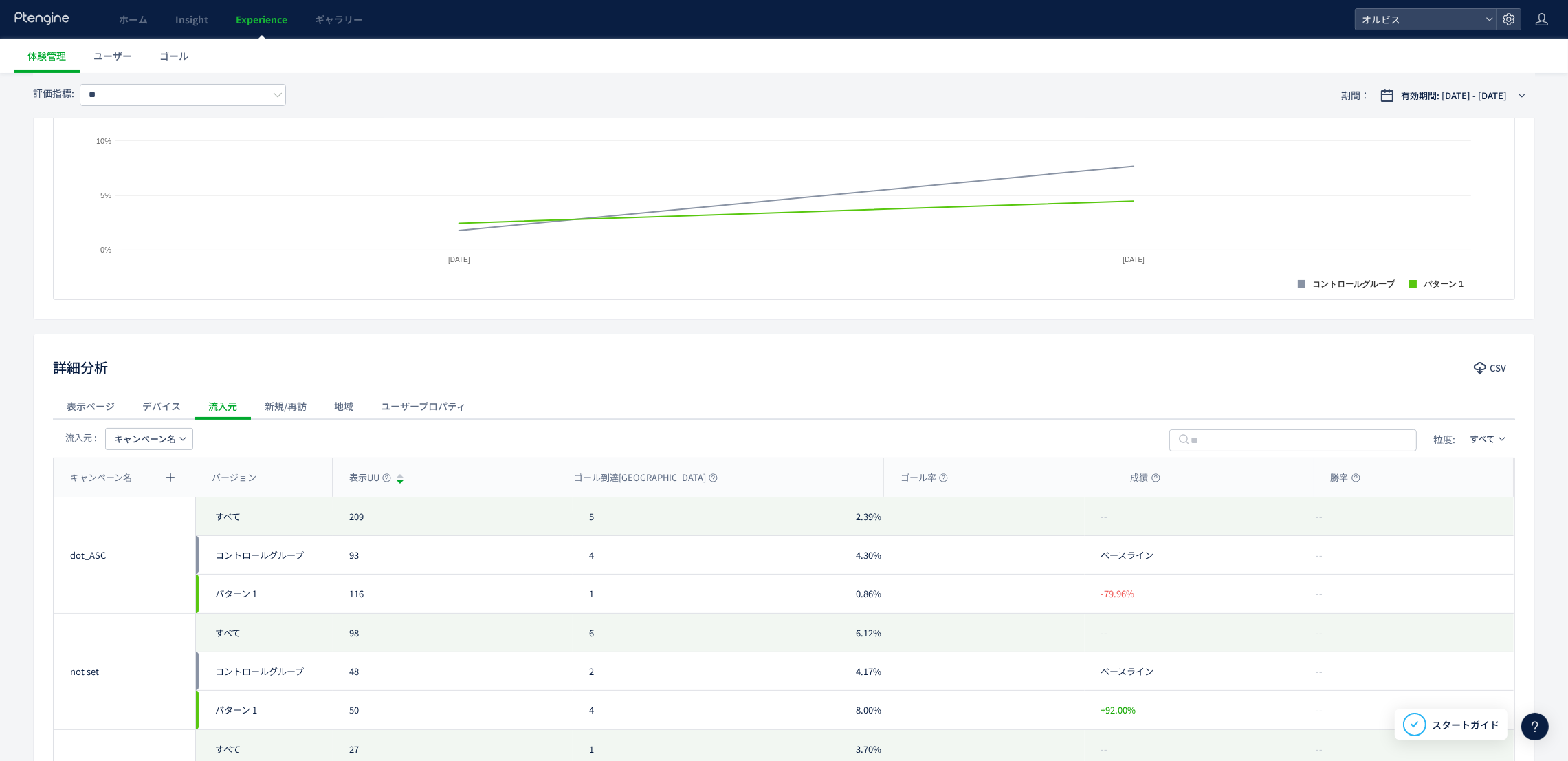
click at [261, 402] on div "新規/再訪" at bounding box center [285, 405] width 69 height 27
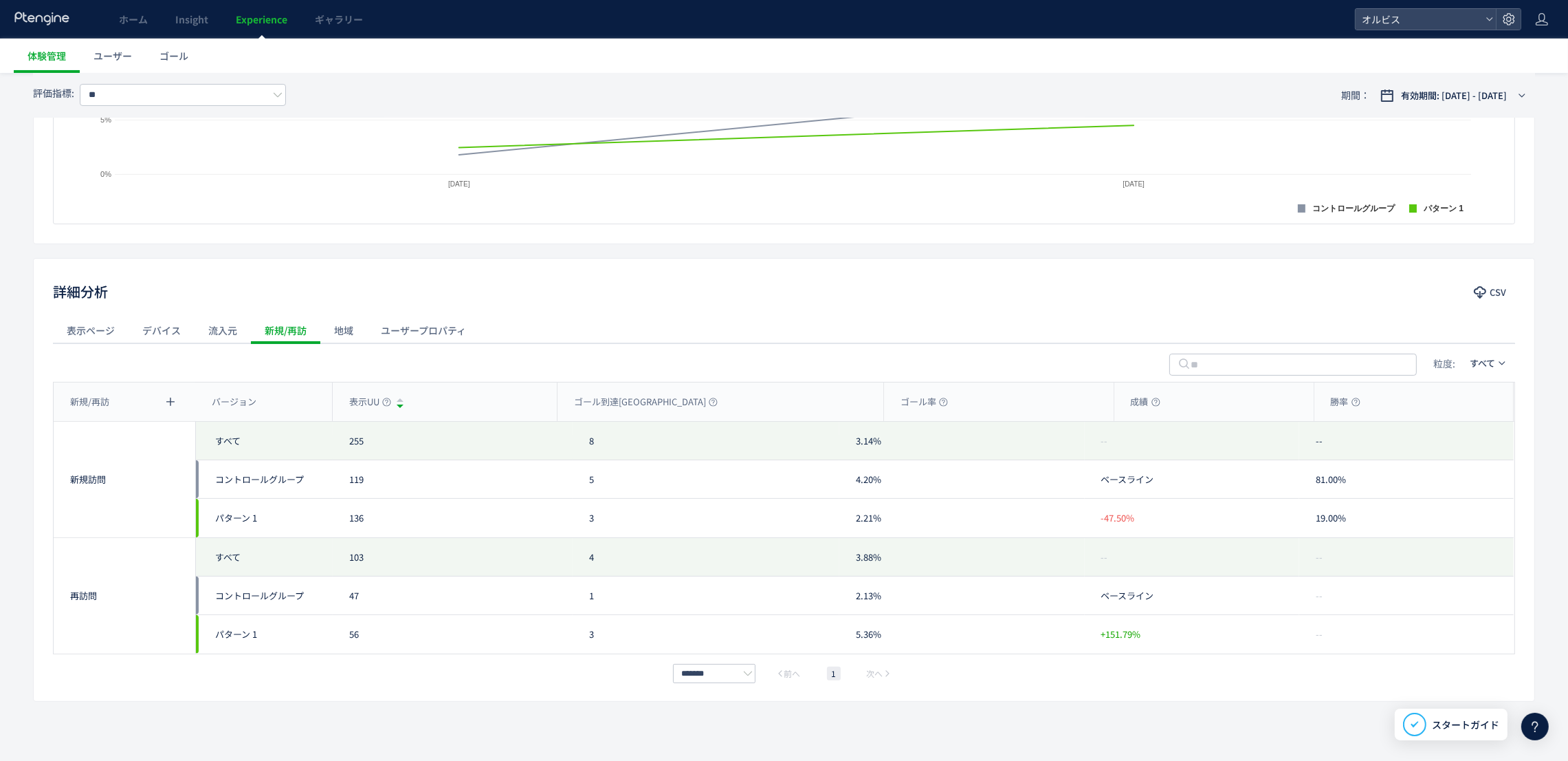
scroll to position [441, 0]
click at [161, 336] on div "デバイス" at bounding box center [161, 328] width 66 height 27
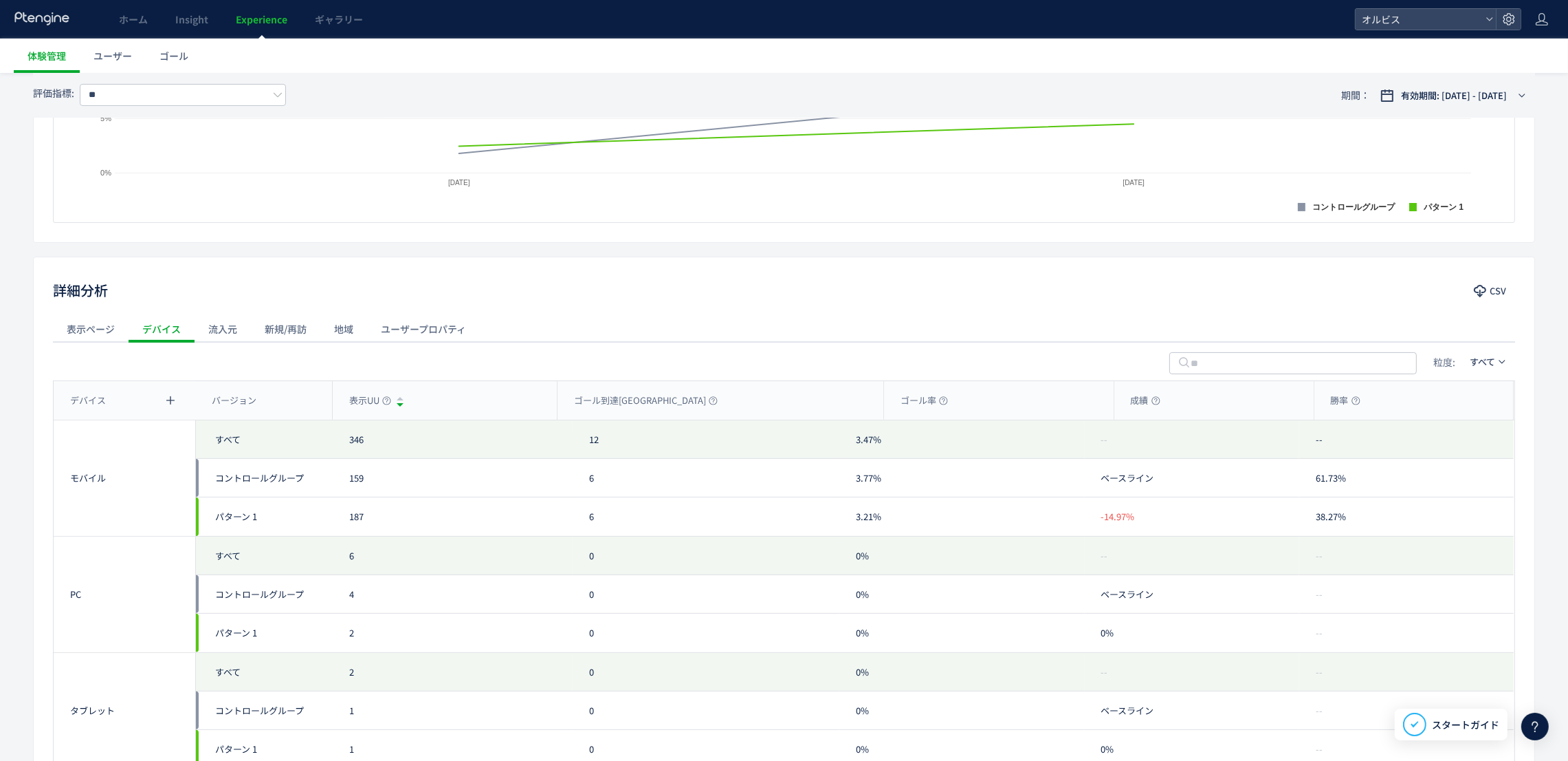
click at [208, 330] on div "流入元" at bounding box center [223, 328] width 56 height 27
click at [166, 401] on icon "button" at bounding box center [170, 400] width 11 height 11
click at [311, 241] on div "A/Bテストの結果 CSV パターン名 配信割合 表示UU ゴール到達UU ゴール率 成績 勝率 パターン名 オリジナル プレビュー コントロールグループ 5…" at bounding box center [784, 13] width 1501 height 458
click at [153, 363] on span "流入元の種類" at bounding box center [141, 359] width 54 height 22
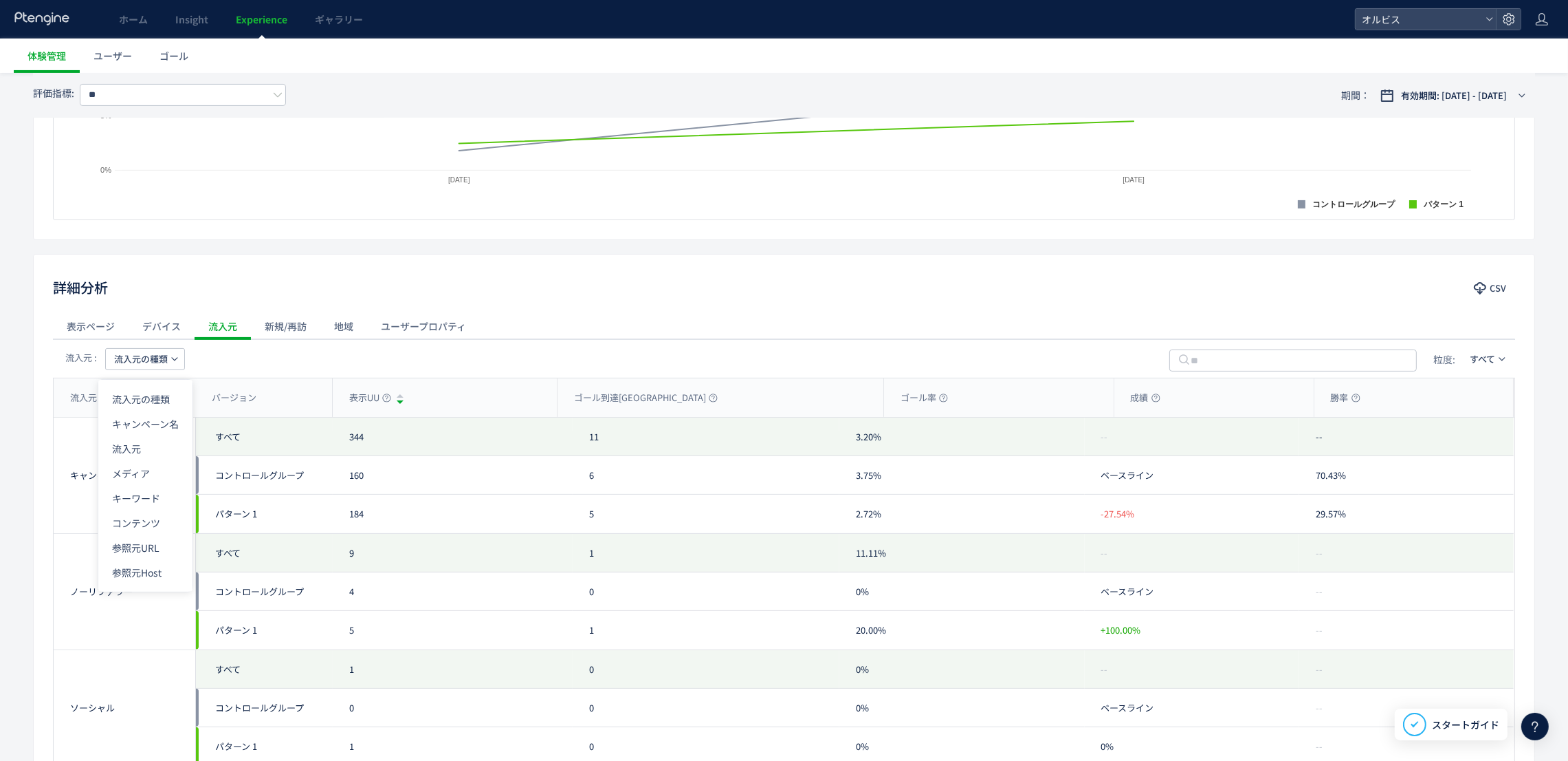
click at [153, 363] on span "流入元の種類" at bounding box center [141, 359] width 54 height 22
click at [139, 434] on li "キャンペーン名" at bounding box center [145, 423] width 94 height 25
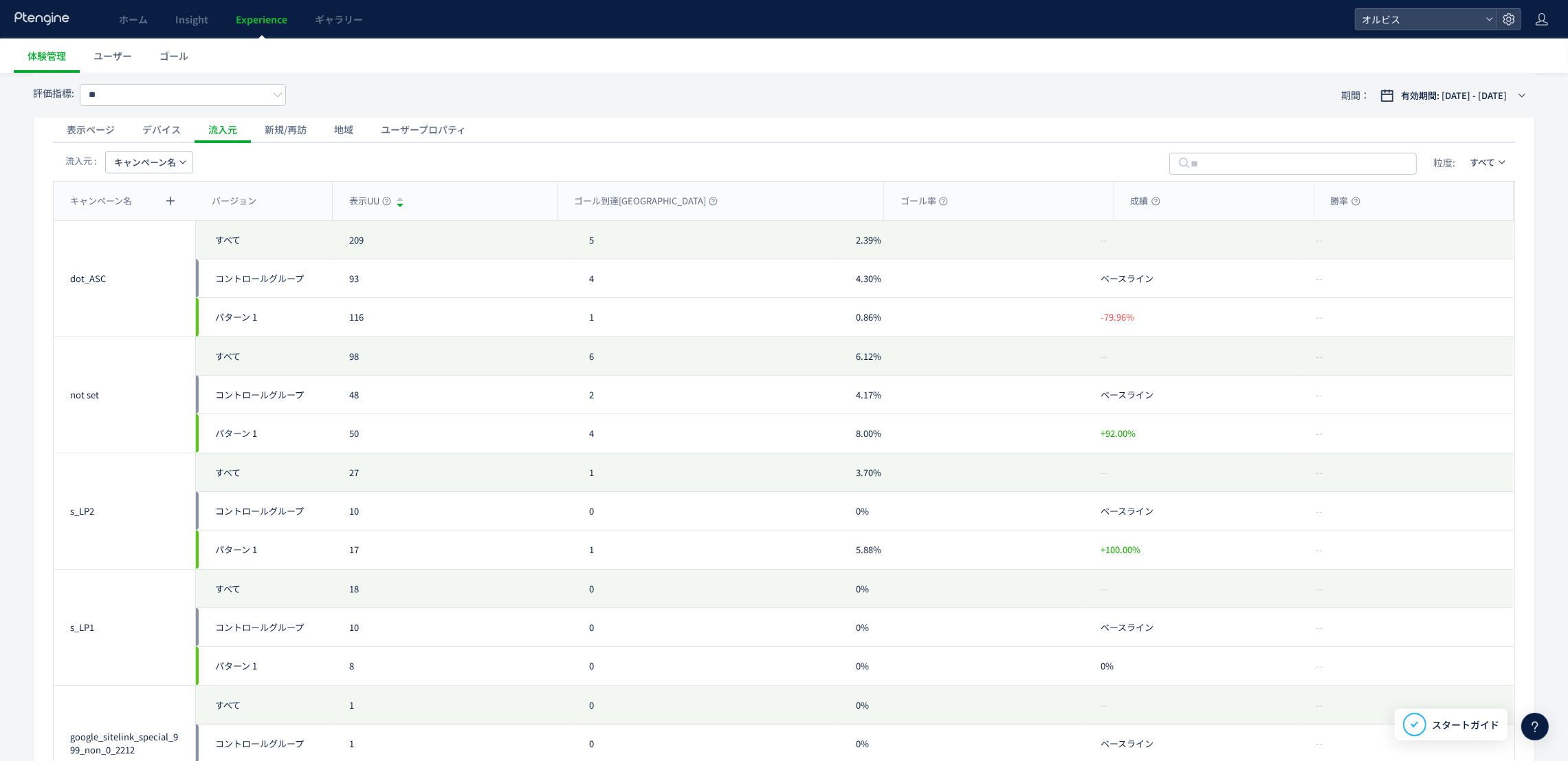
scroll to position [638, 0]
click at [157, 163] on span "キャンペーン名" at bounding box center [145, 165] width 62 height 22
click at [131, 250] on li "流入元" at bounding box center [150, 254] width 94 height 25
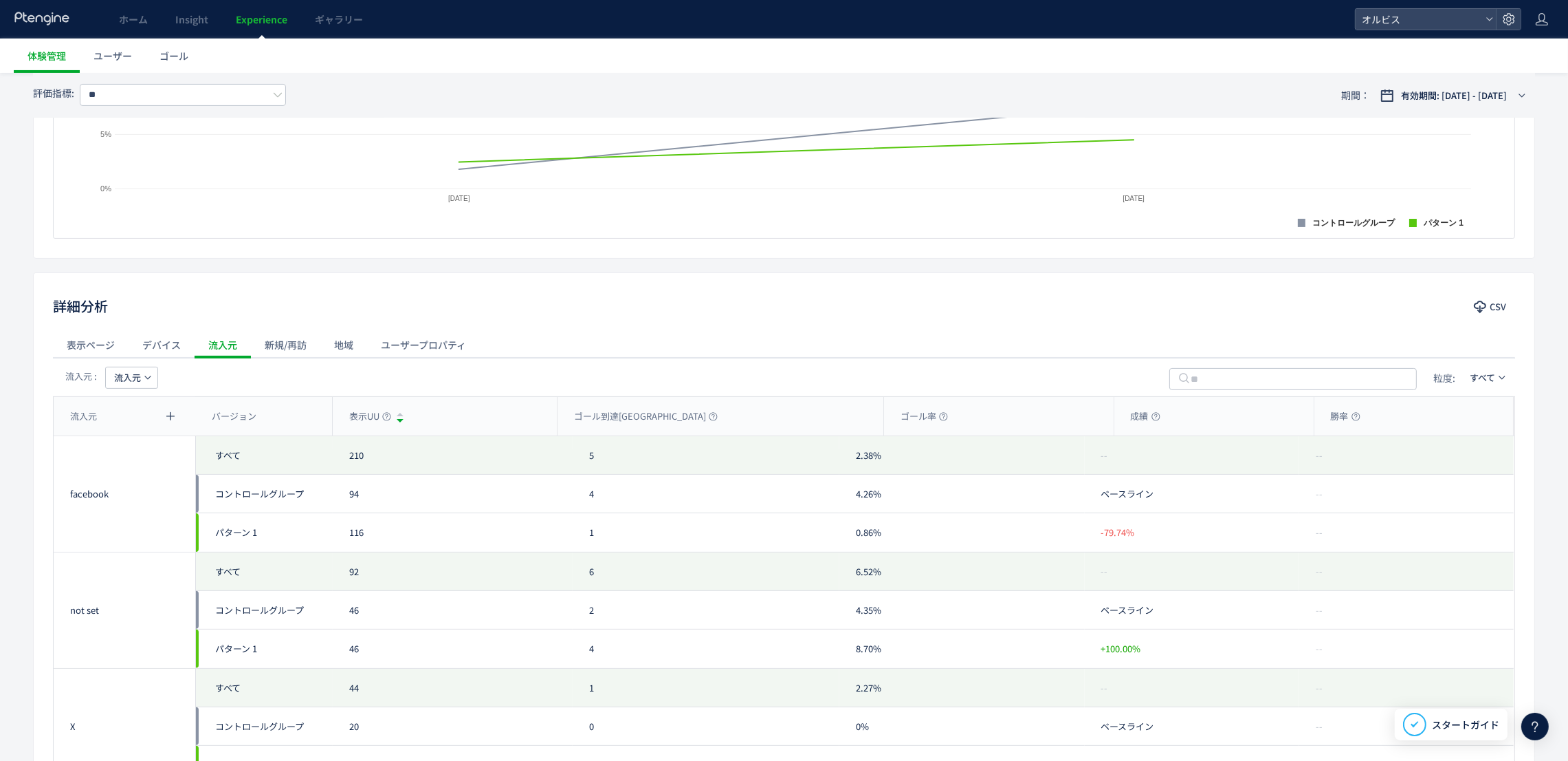
scroll to position [426, 0]
click at [126, 388] on button "流入元" at bounding box center [132, 377] width 53 height 22
click at [117, 487] on li "メディア" at bounding box center [131, 491] width 94 height 25
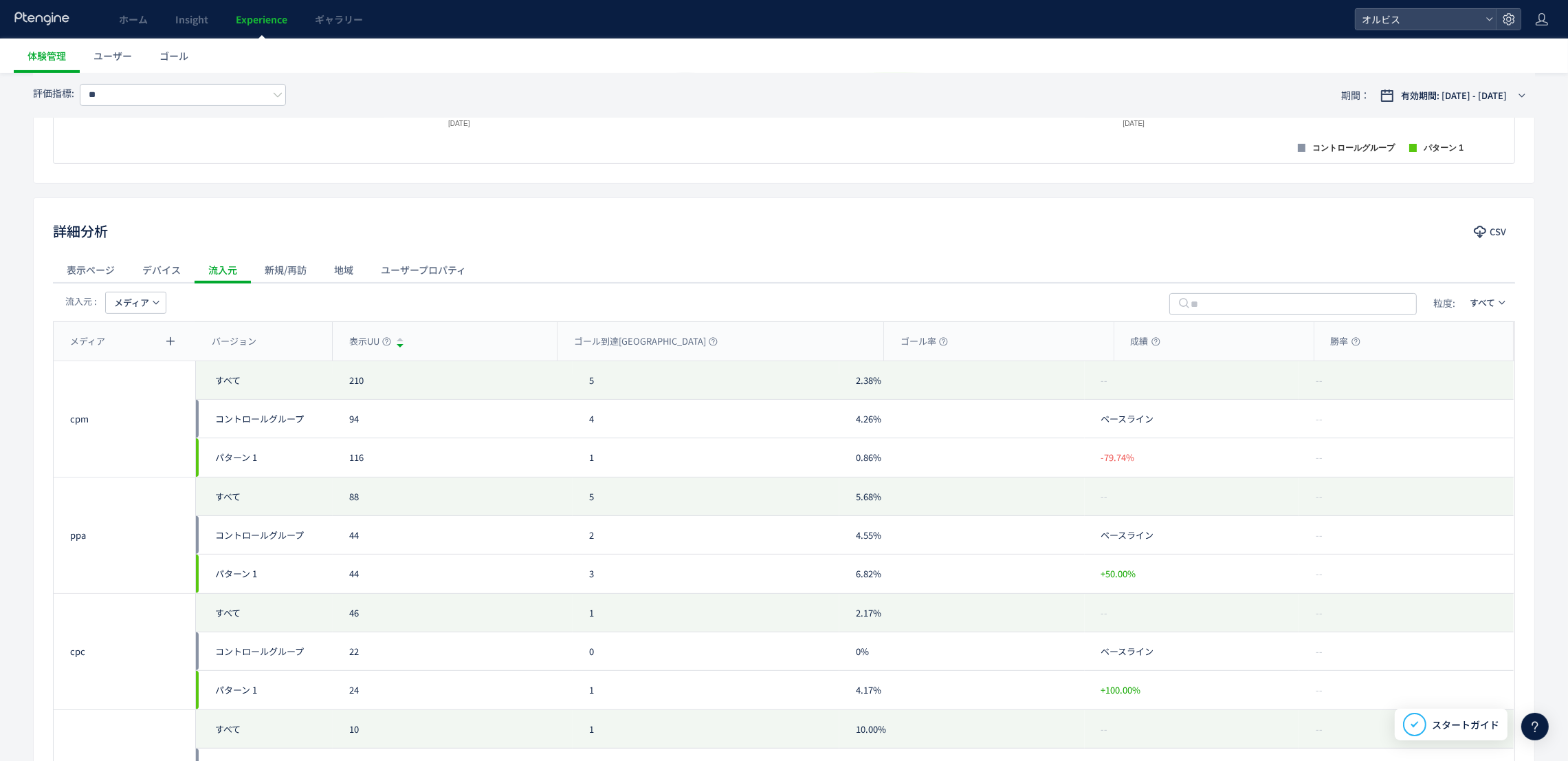
scroll to position [489, 0]
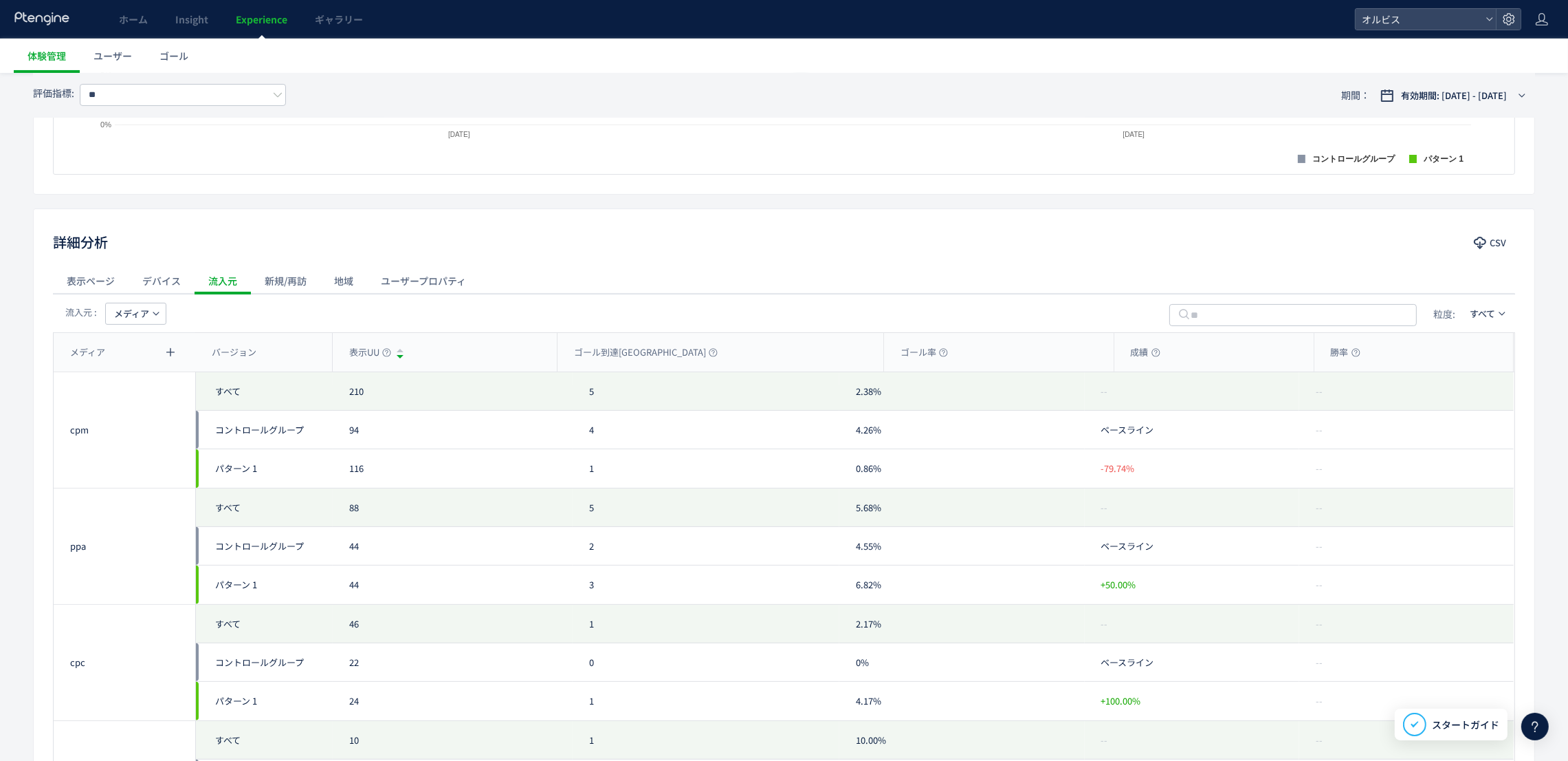
click at [151, 303] on button "メディア" at bounding box center [136, 314] width 62 height 22
click at [144, 445] on li "キーワード" at bounding box center [135, 452] width 94 height 25
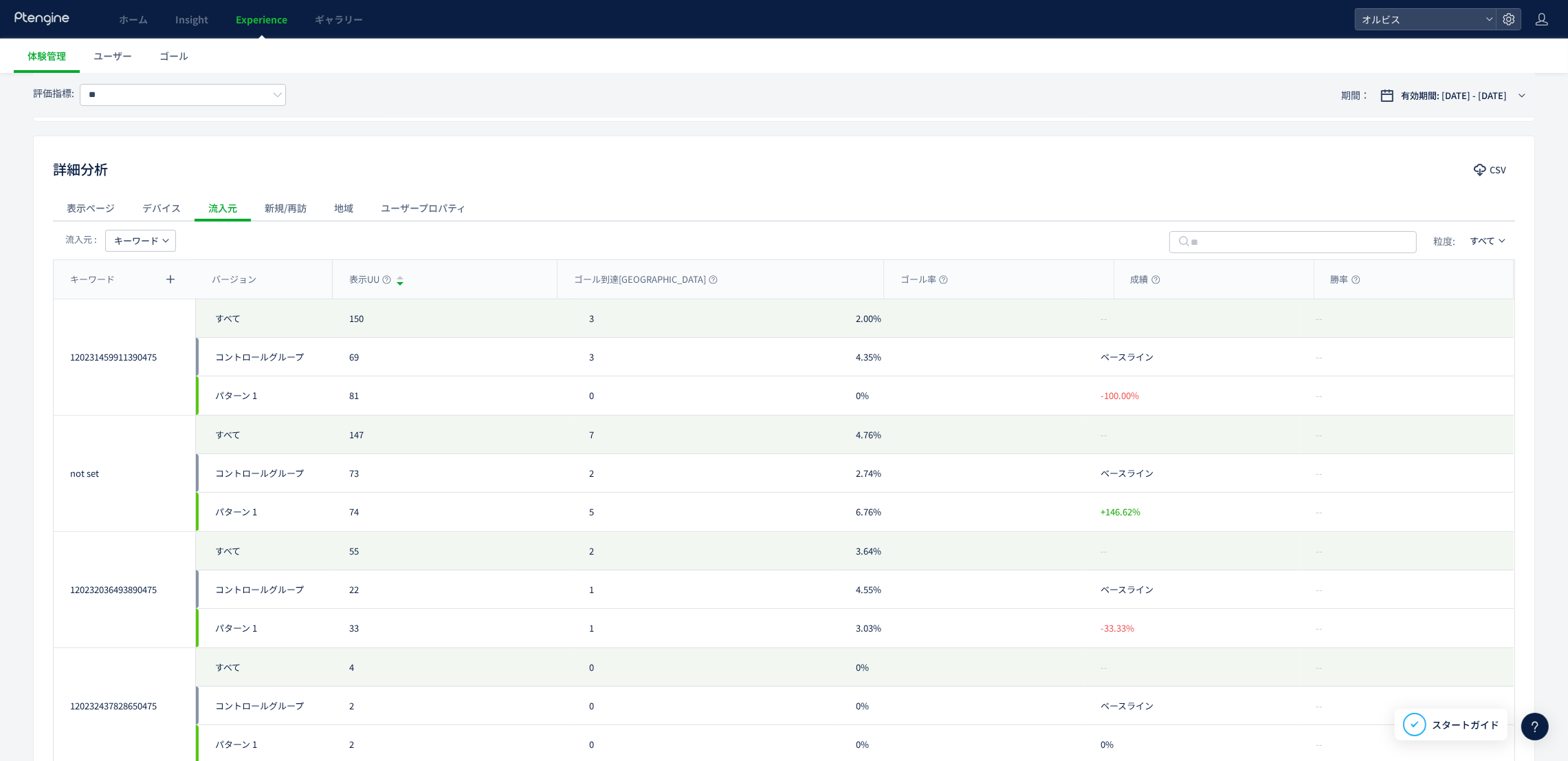
scroll to position [561, 0]
click at [152, 233] on span "キーワード" at bounding box center [137, 242] width 44 height 22
click at [164, 398] on li "コンテンツ" at bounding box center [140, 405] width 94 height 25
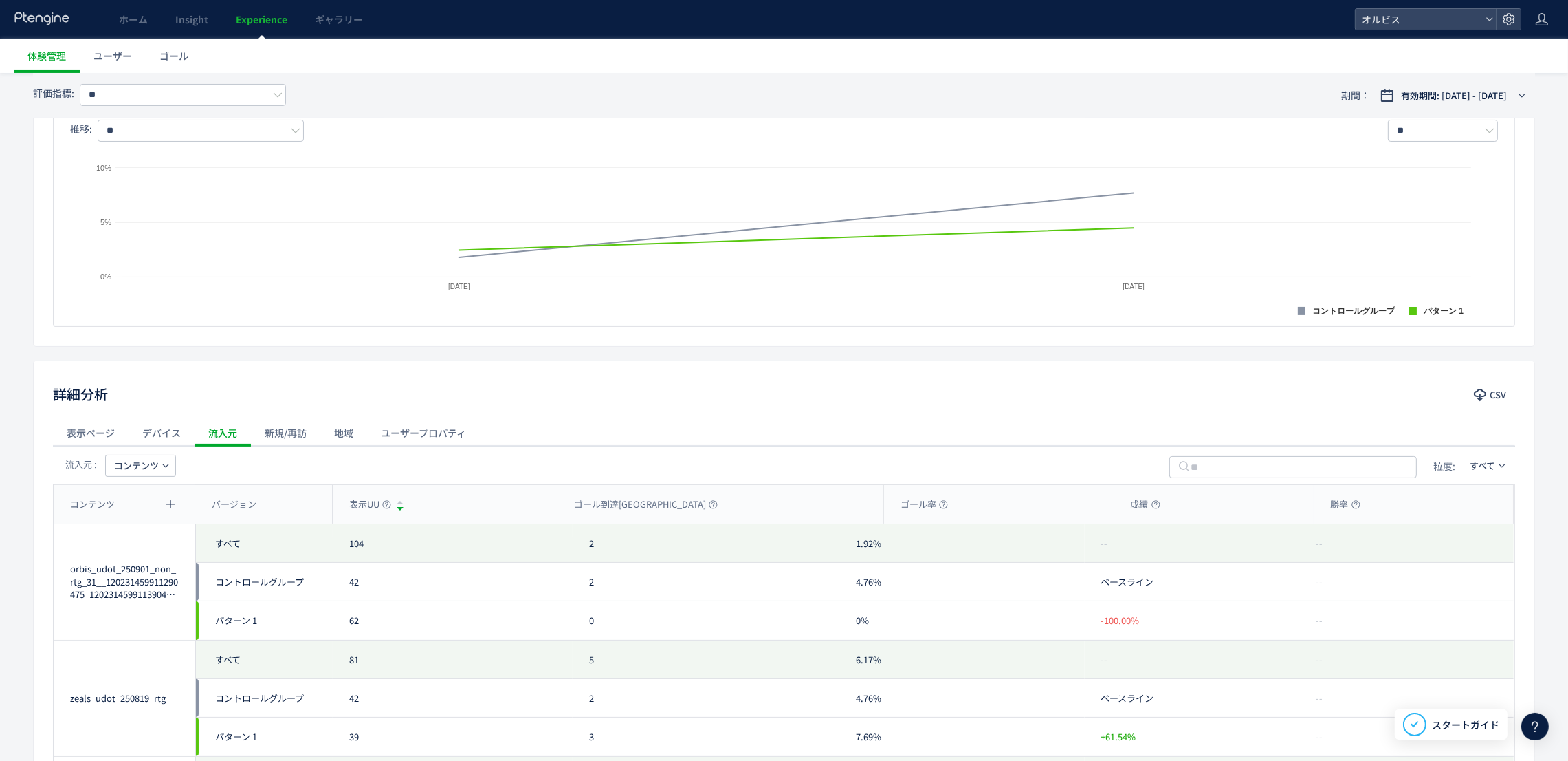
scroll to position [376, 0]
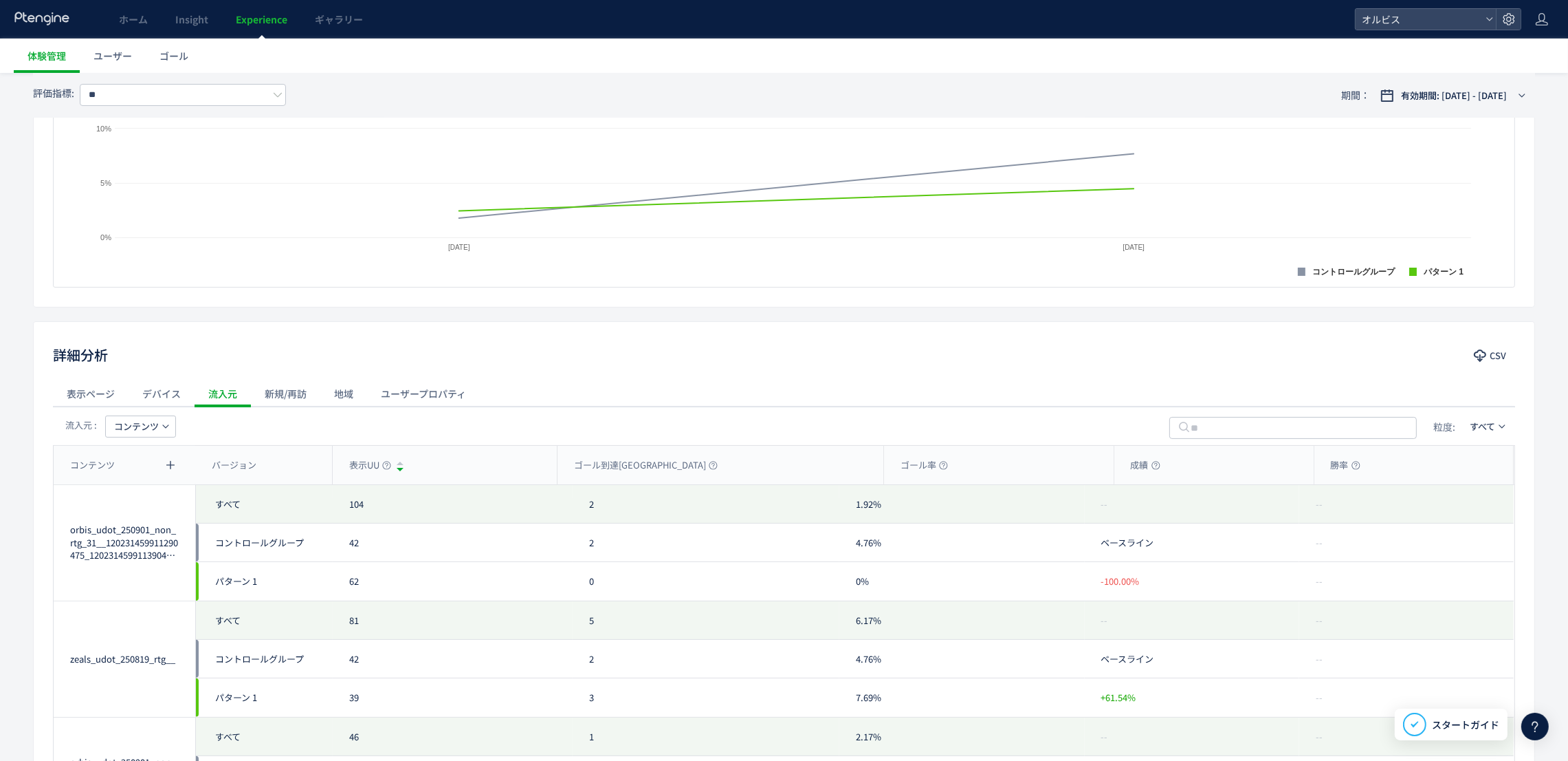
click at [142, 423] on span "コンテンツ" at bounding box center [137, 427] width 44 height 22
click at [259, 369] on div "詳細分析 CSV" at bounding box center [784, 356] width 1500 height 25
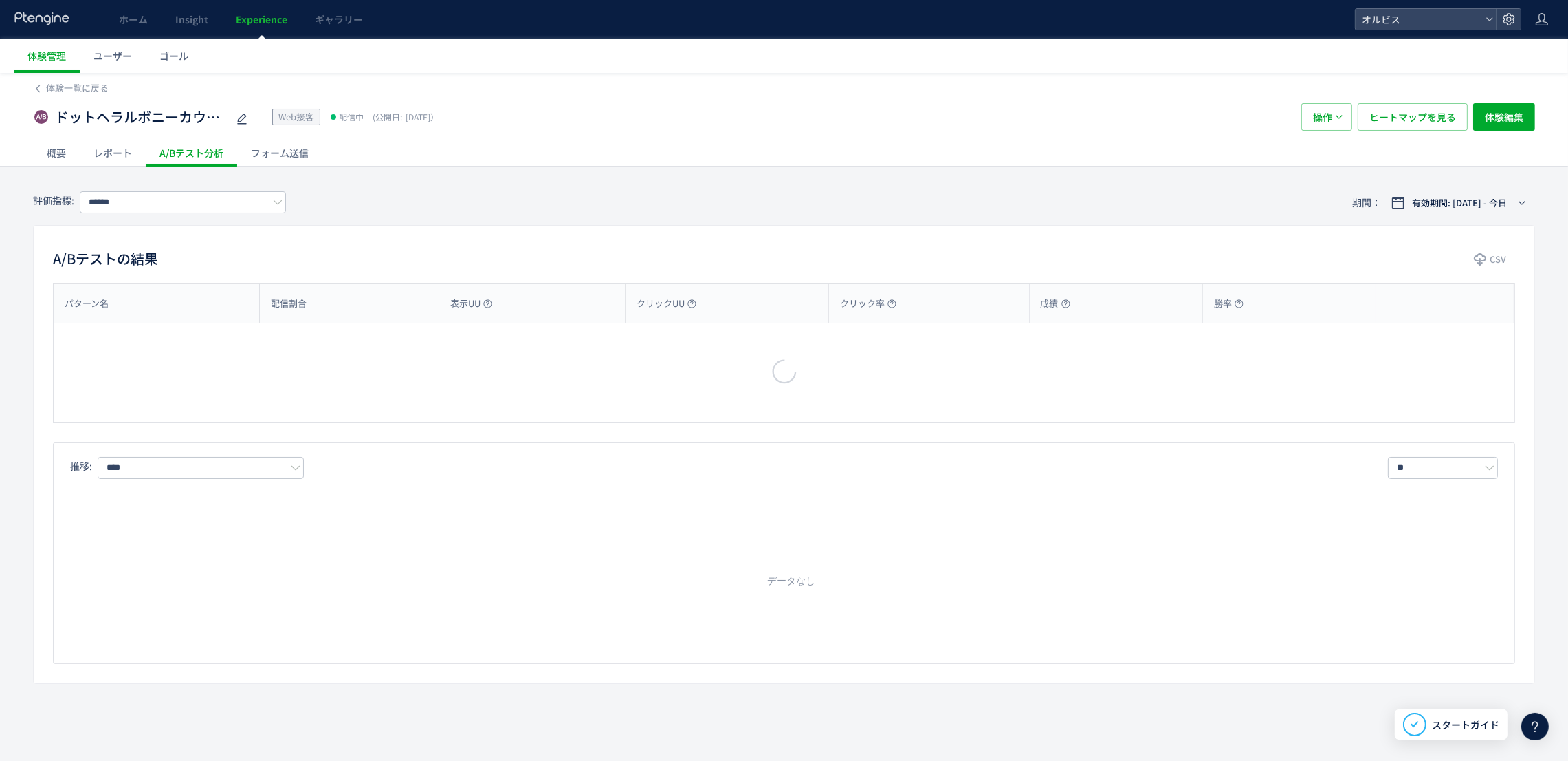
type input "**"
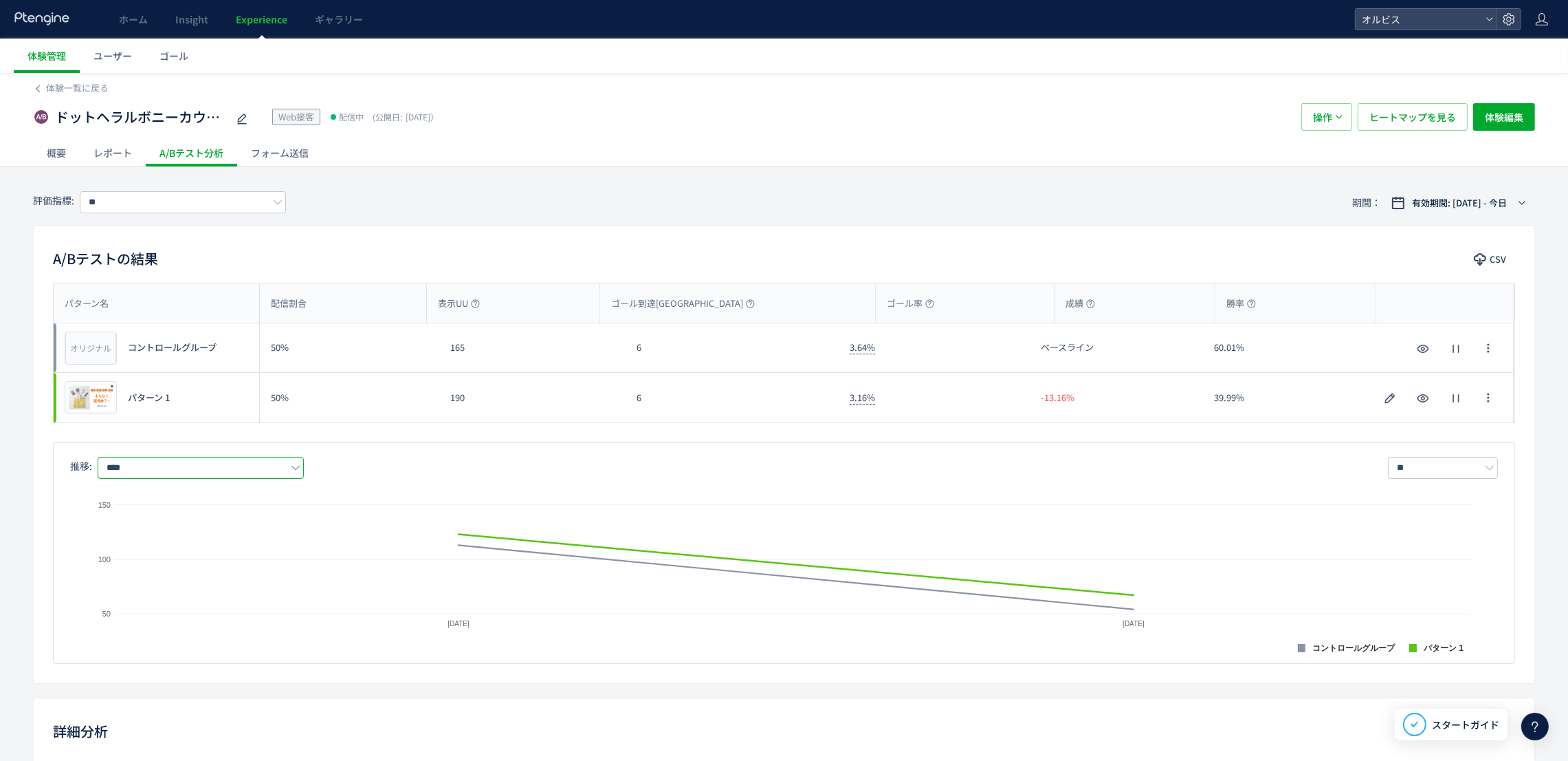
click at [272, 475] on input "****" at bounding box center [200, 468] width 206 height 22
click at [261, 543] on span "購入率" at bounding box center [203, 551] width 179 height 23
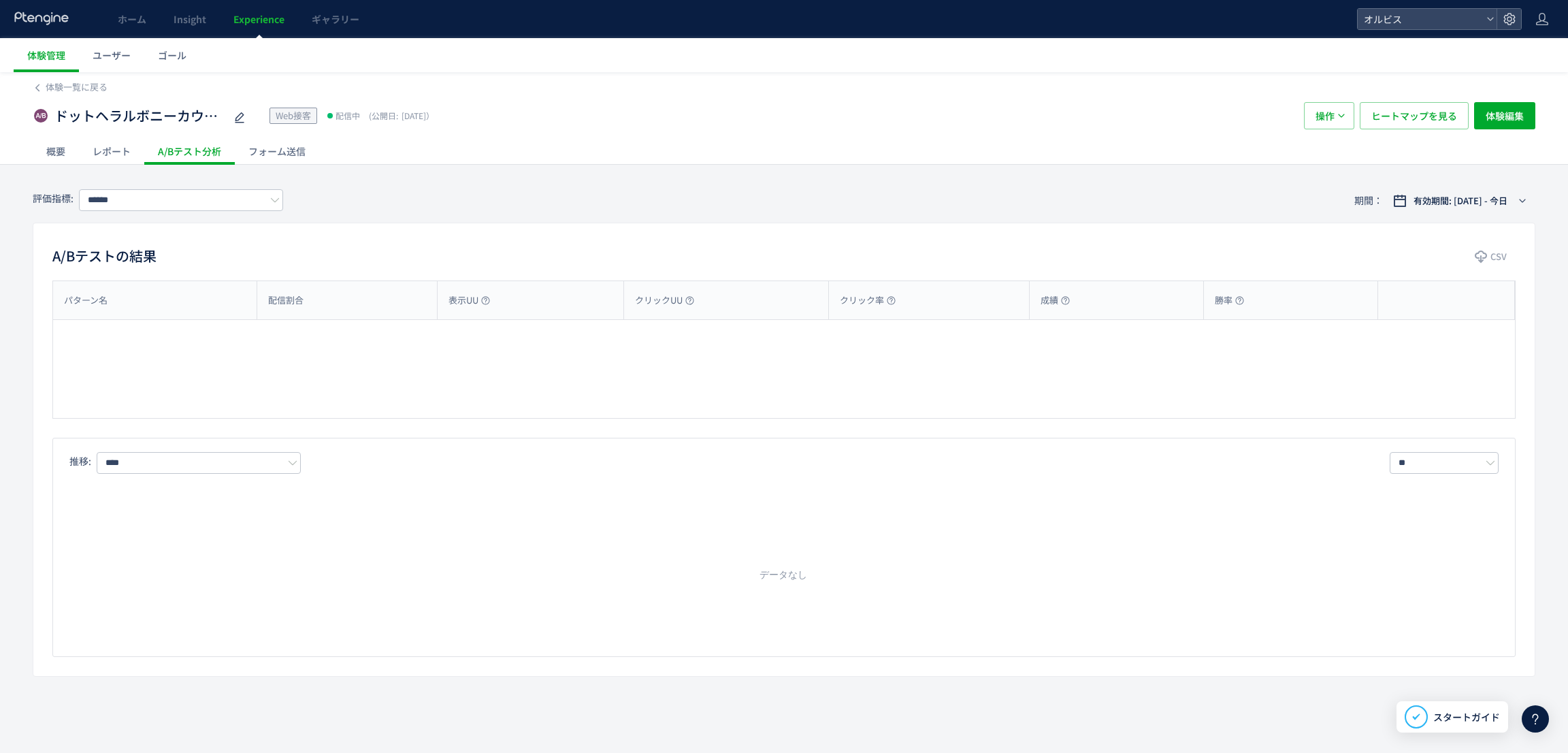
type input "**"
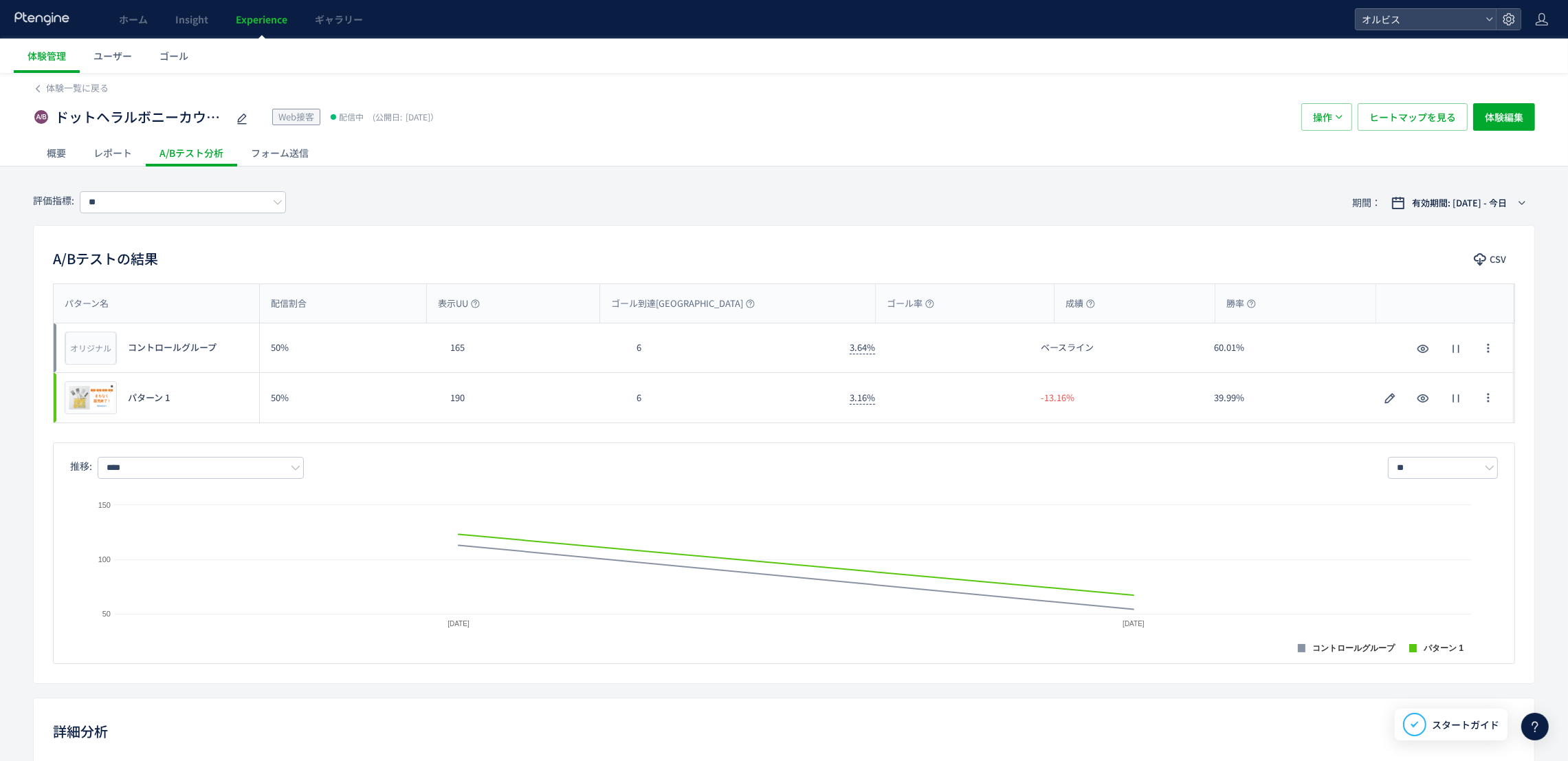
scroll to position [335, 0]
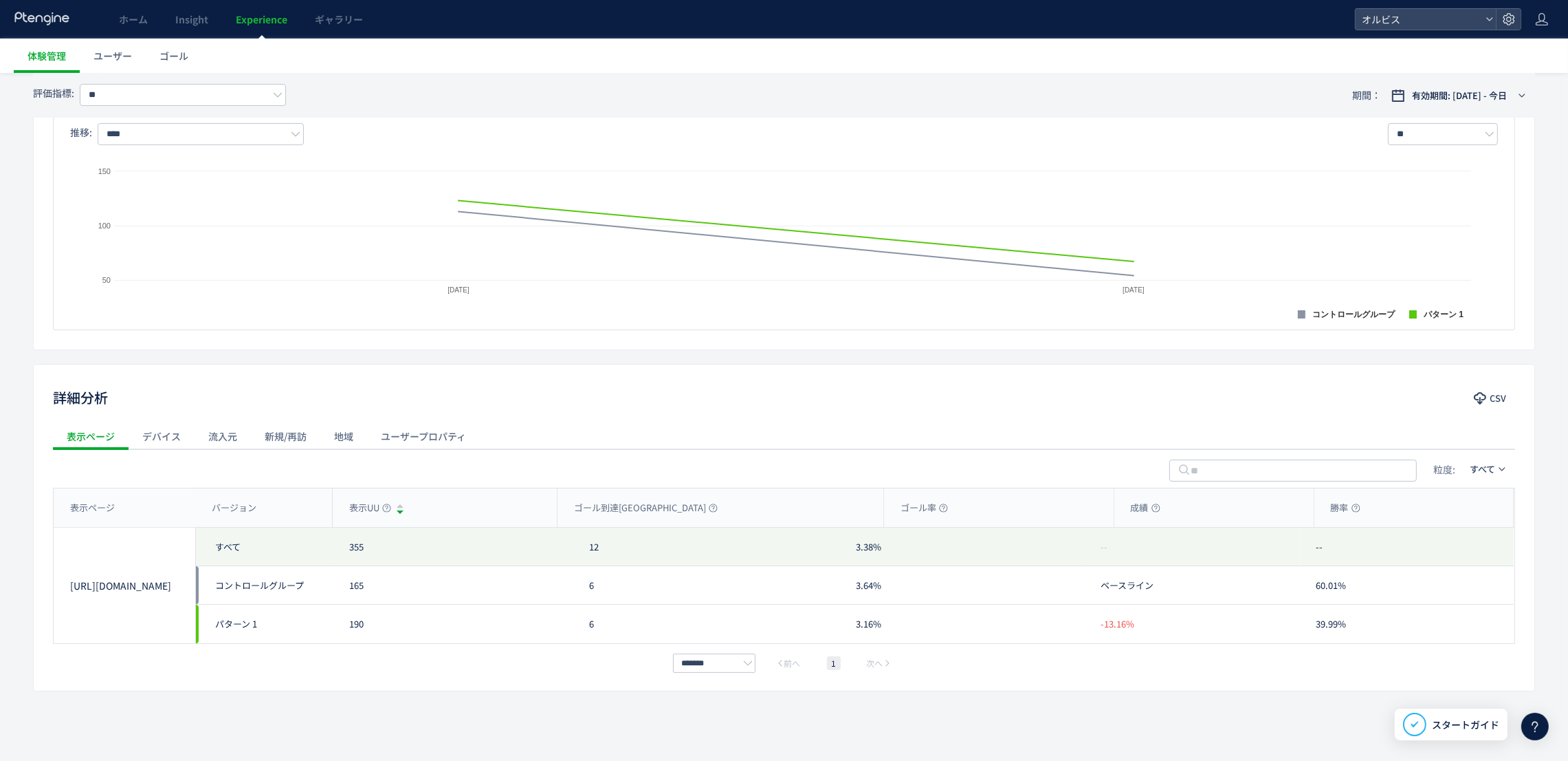
click at [176, 434] on div "デバイス" at bounding box center [161, 436] width 66 height 27
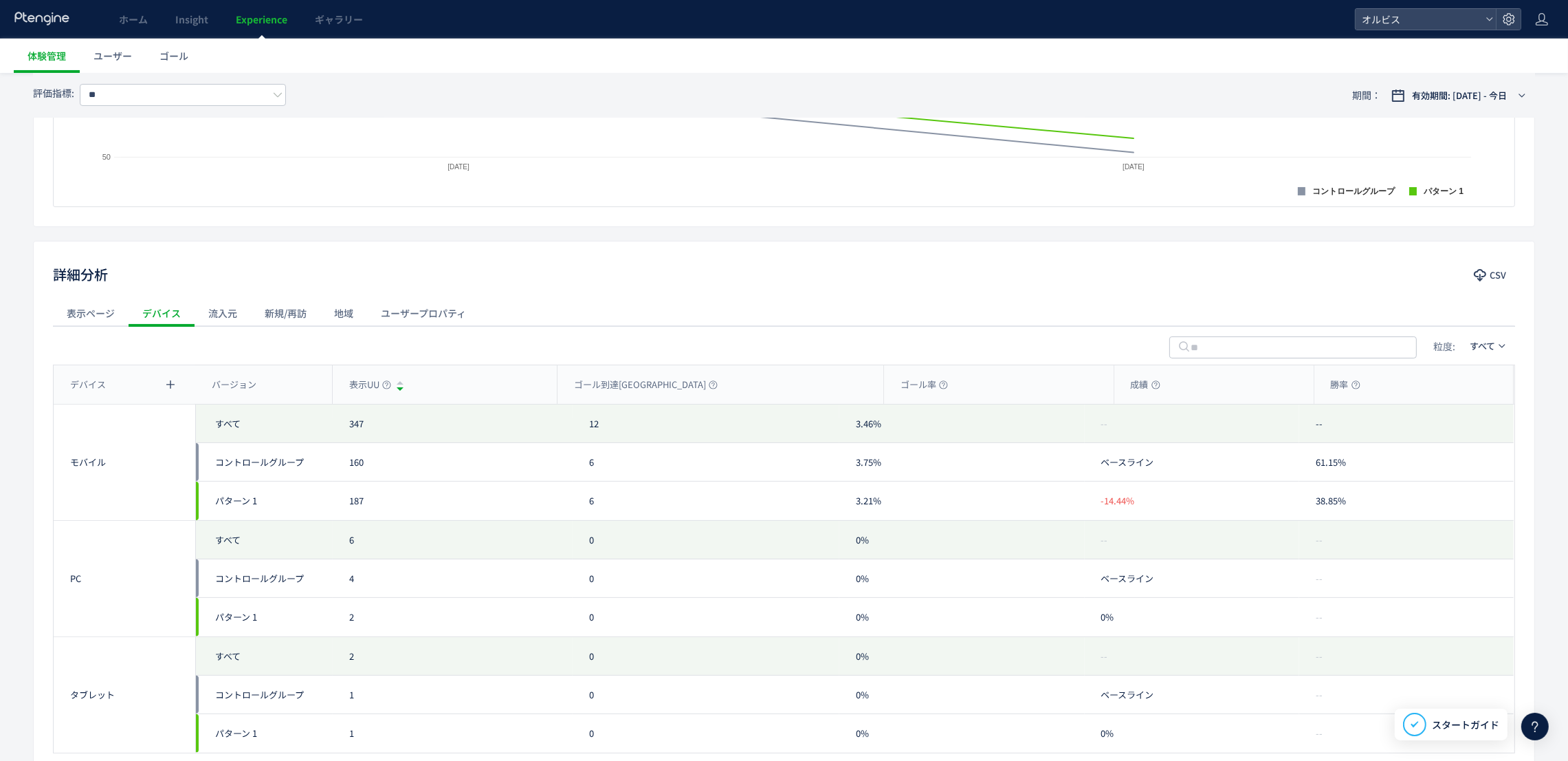
scroll to position [568, 0]
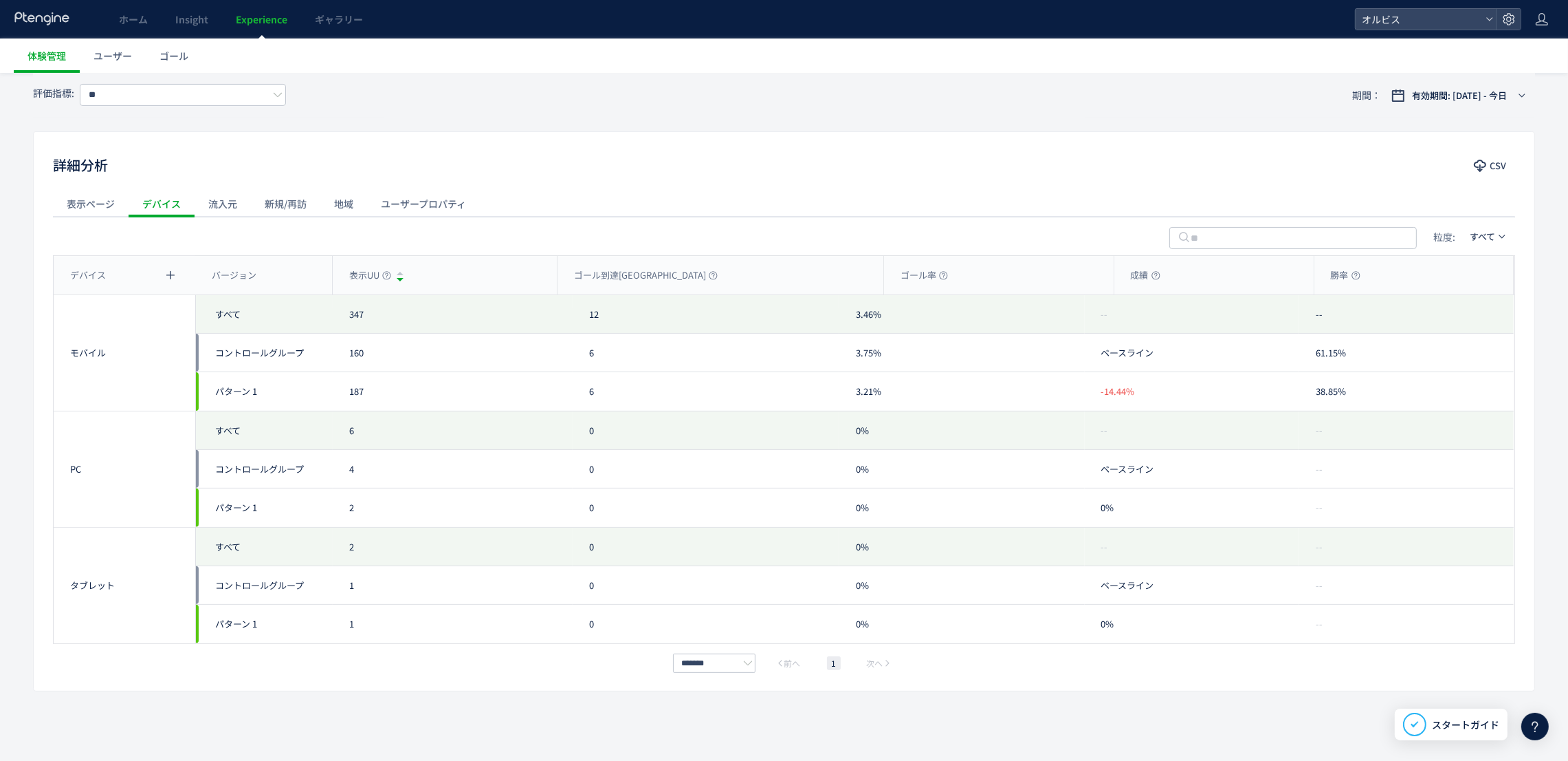
click at [76, 212] on div "表示ページ" at bounding box center [91, 204] width 75 height 27
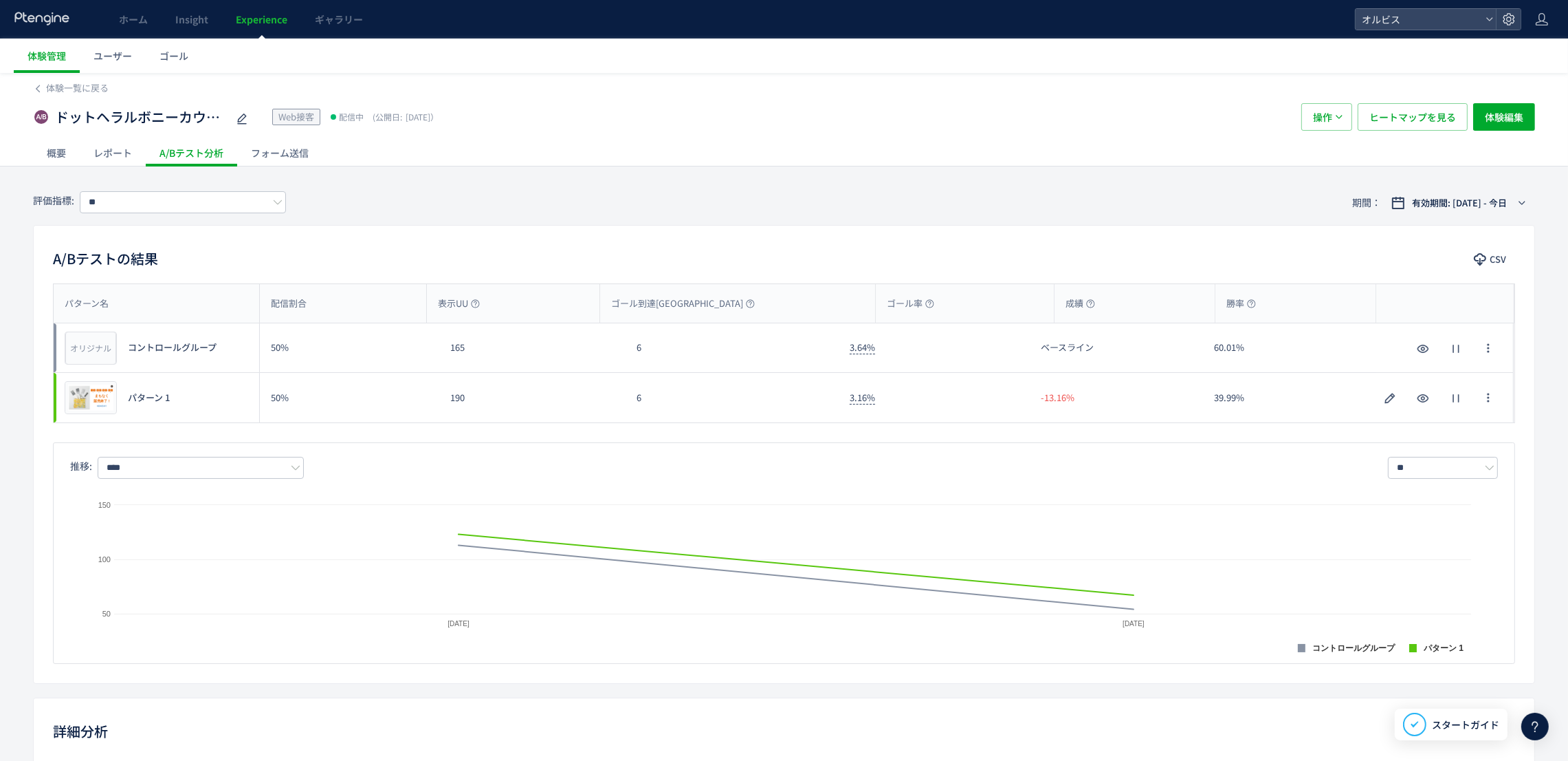
scroll to position [335, 0]
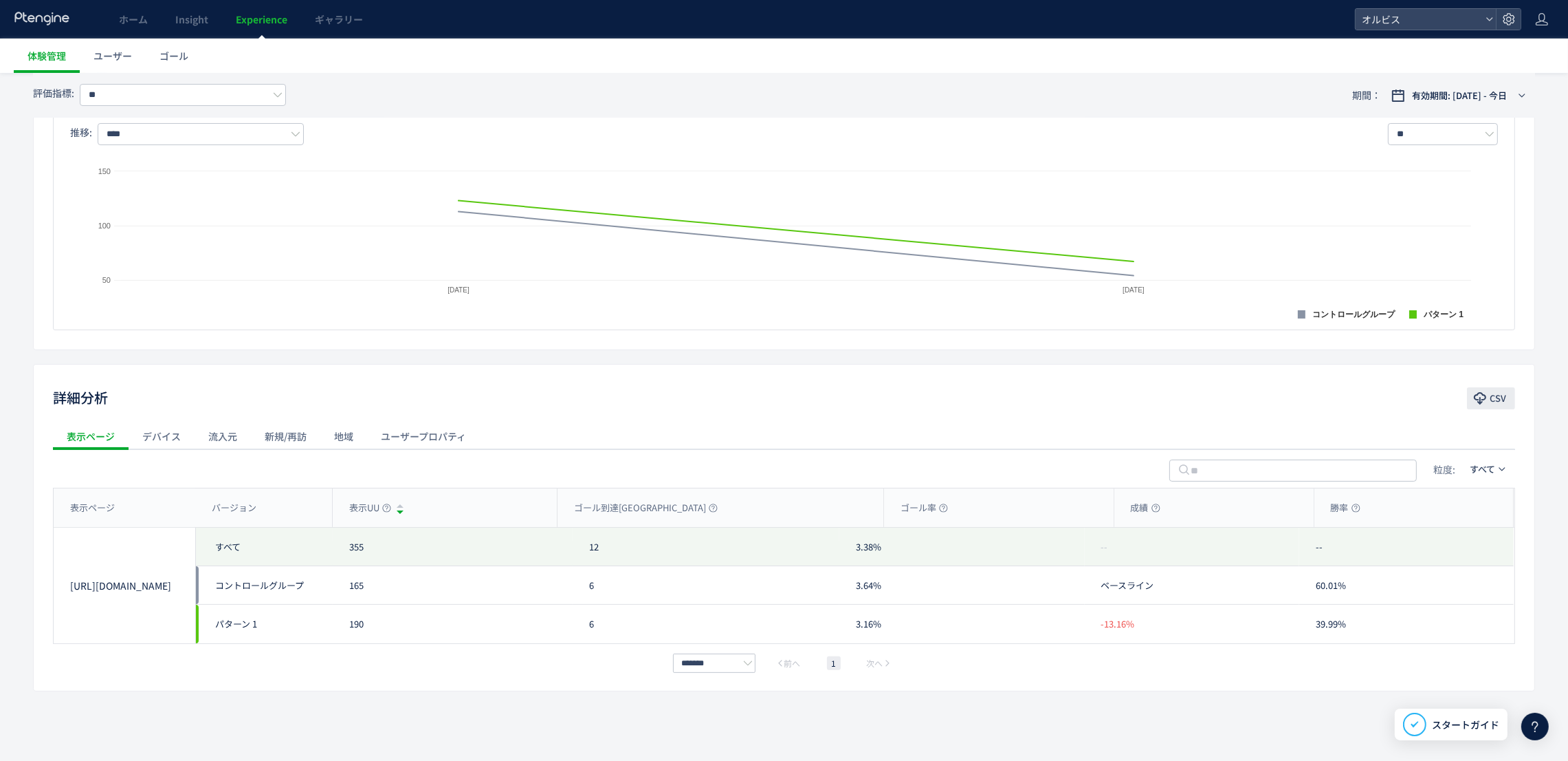
click at [1476, 397] on icon "button" at bounding box center [1480, 398] width 14 height 14
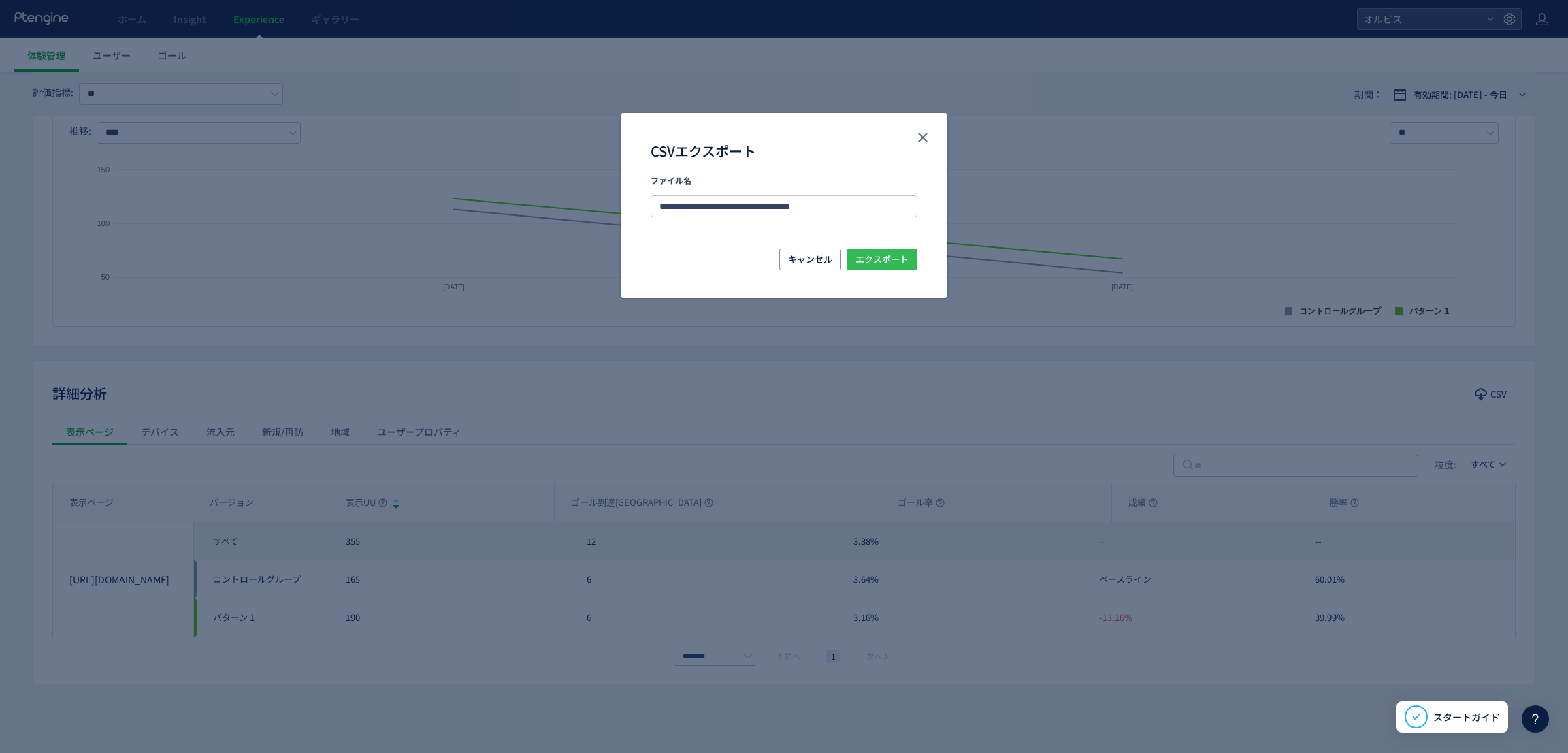
click at [872, 253] on span "エクスポート" at bounding box center [882, 260] width 53 height 22
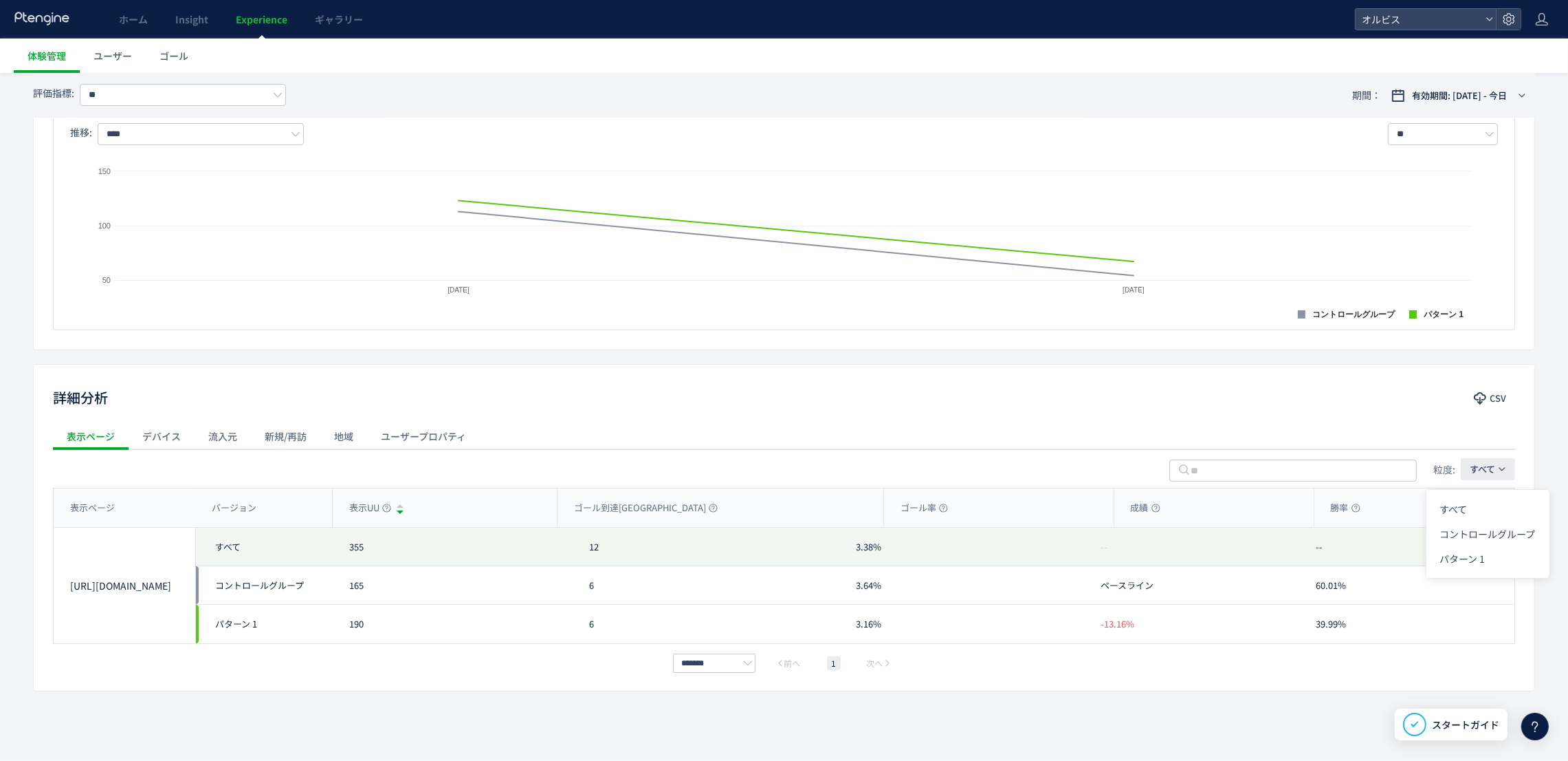
click at [1488, 463] on span "すべて" at bounding box center [1483, 468] width 26 height 13
drag, startPoint x: 1348, startPoint y: 375, endPoint x: 1158, endPoint y: 406, distance: 192.5
click at [1172, 403] on div "詳細分析 CSV 表示ページ デバイス 流入元 新規/再訪 地域 ユーザープロパティ 粒度: すべて 表示ページ バージョン 表示UU ゴール到達UU ゴール…" at bounding box center [784, 527] width 1501 height 327
click at [153, 439] on div "デバイス" at bounding box center [161, 436] width 66 height 27
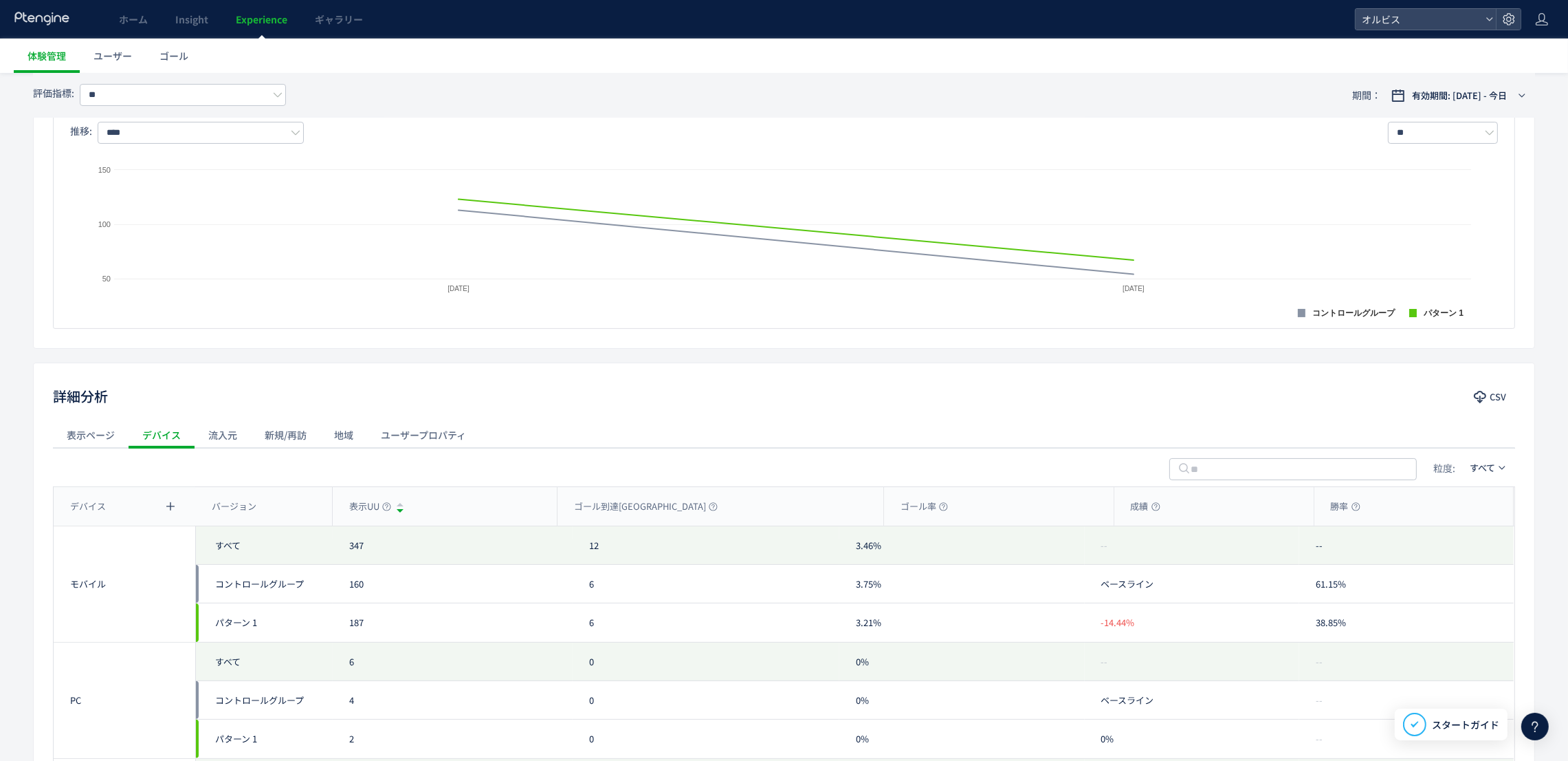
click at [201, 435] on div "流入元" at bounding box center [223, 434] width 56 height 27
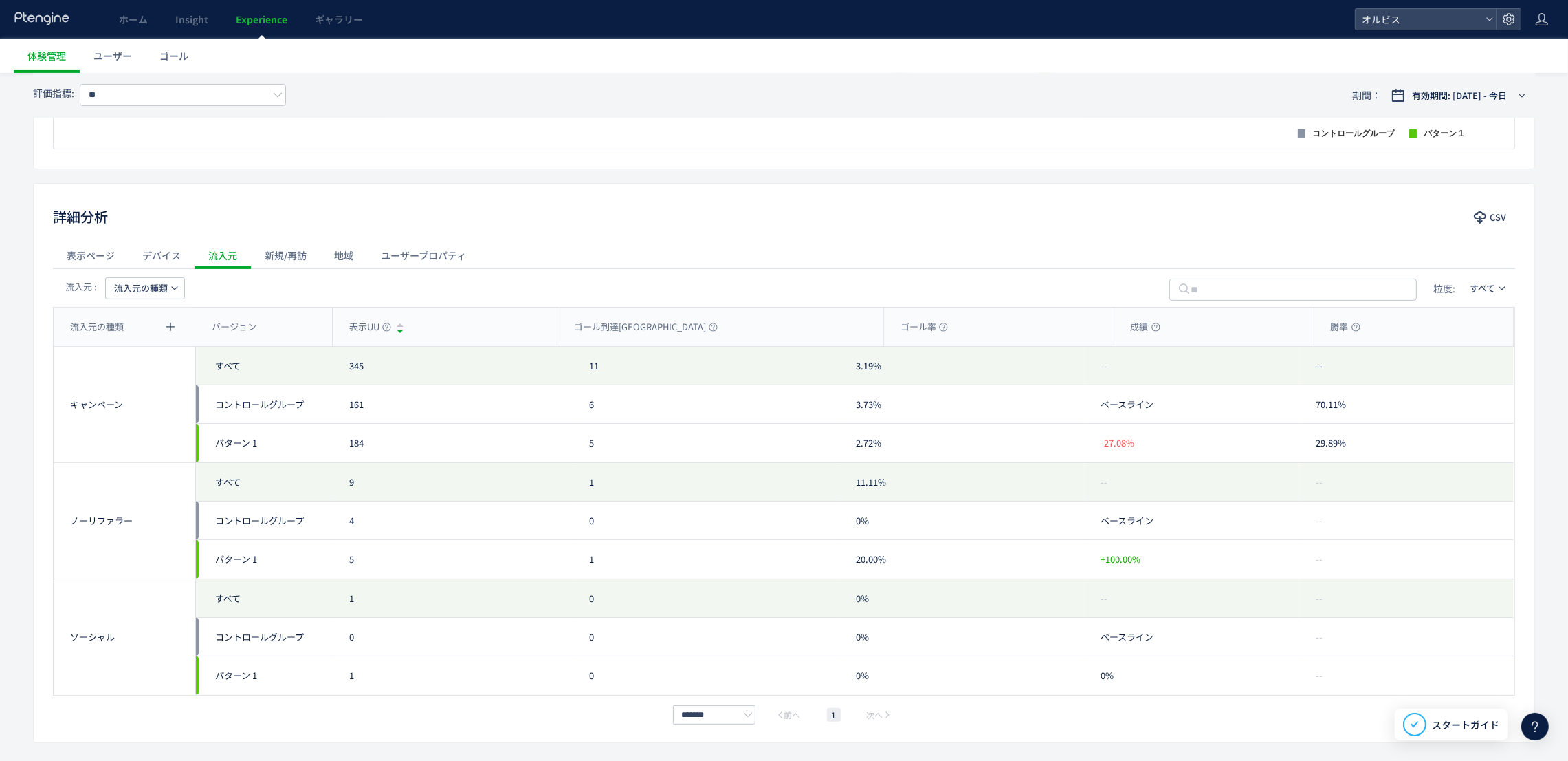
scroll to position [516, 0]
click at [255, 481] on span "すべて" at bounding box center [261, 480] width 110 height 38
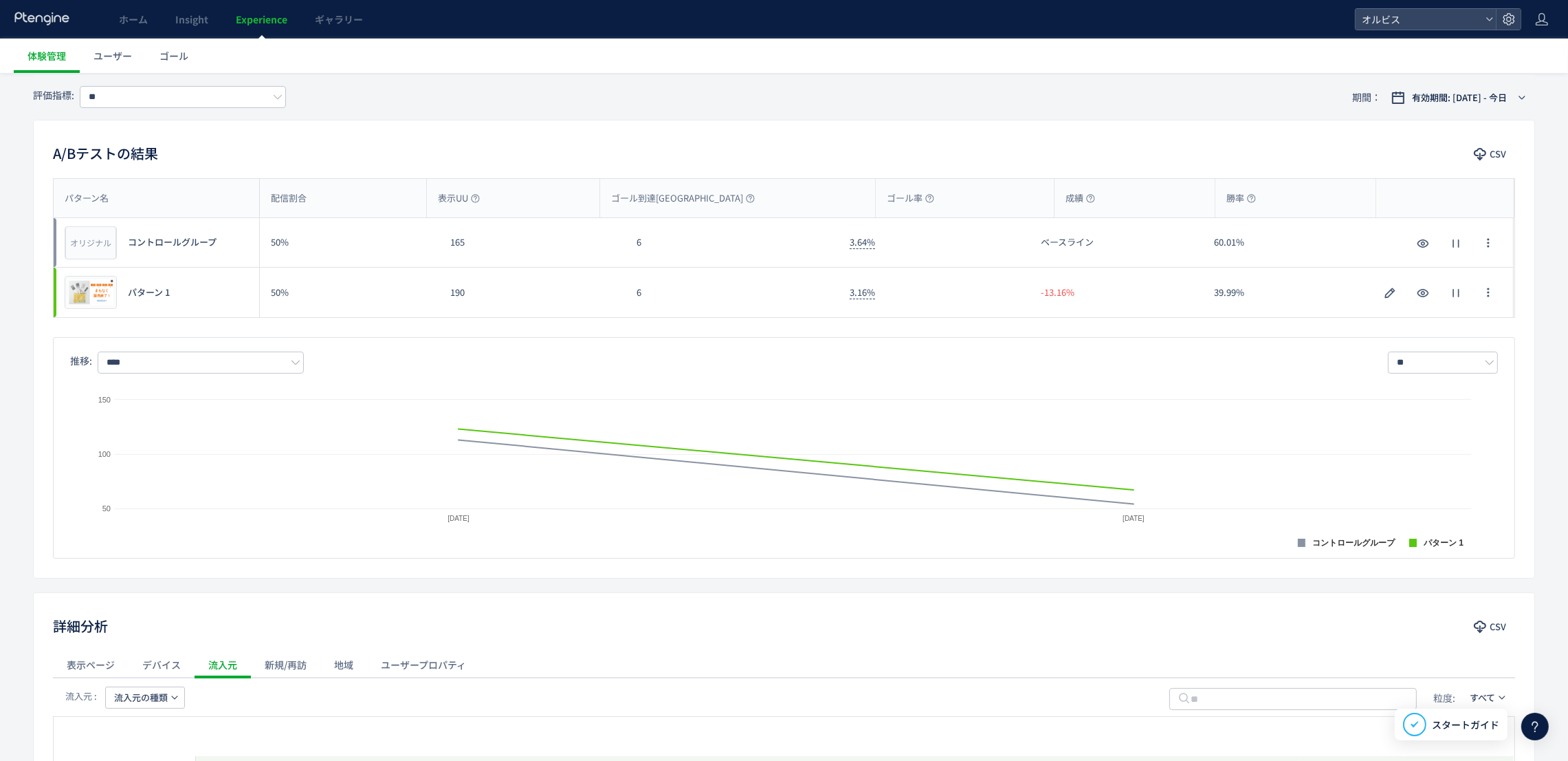
scroll to position [0, 0]
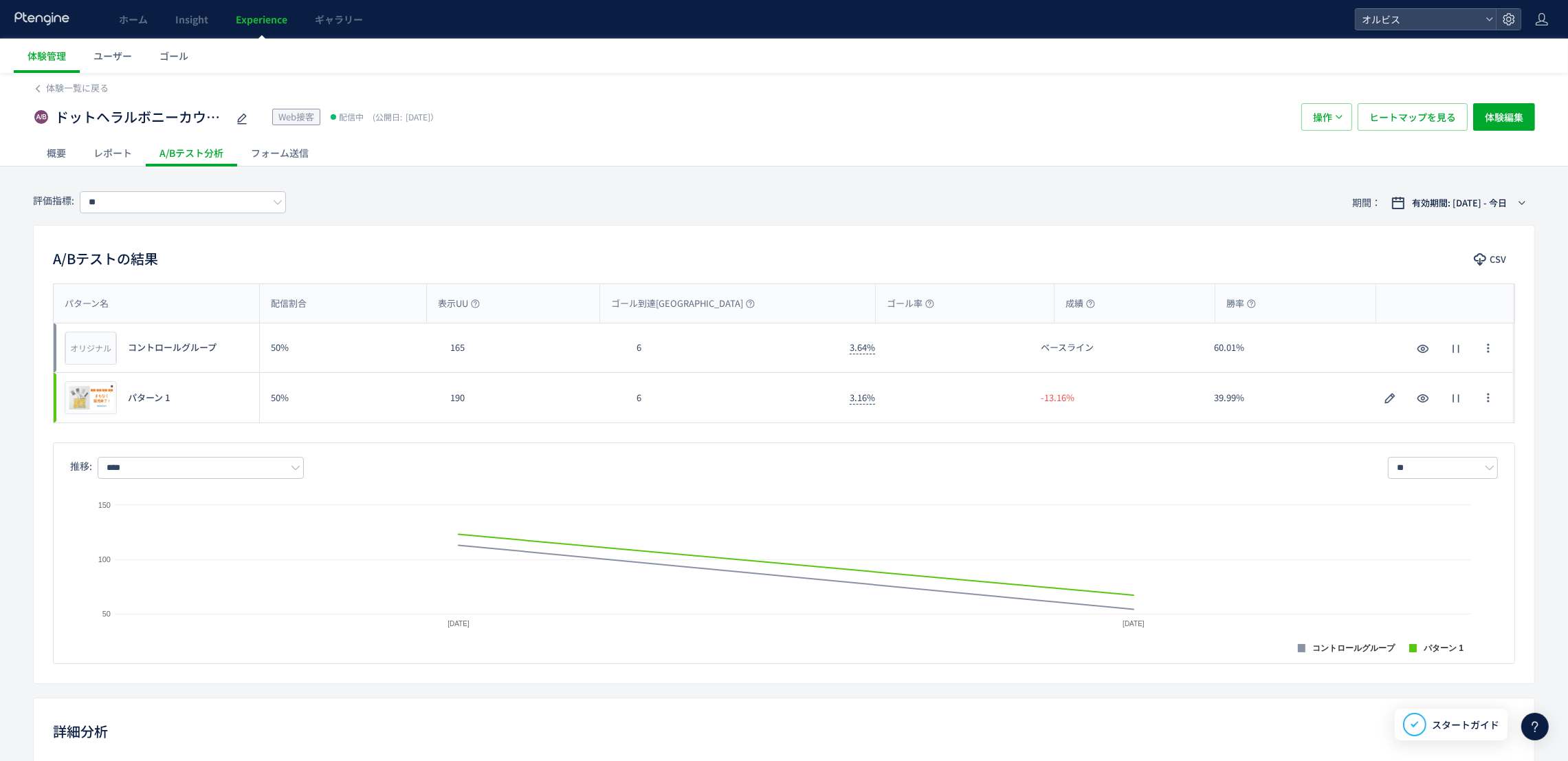
click at [125, 152] on div "レポート" at bounding box center [112, 152] width 66 height 27
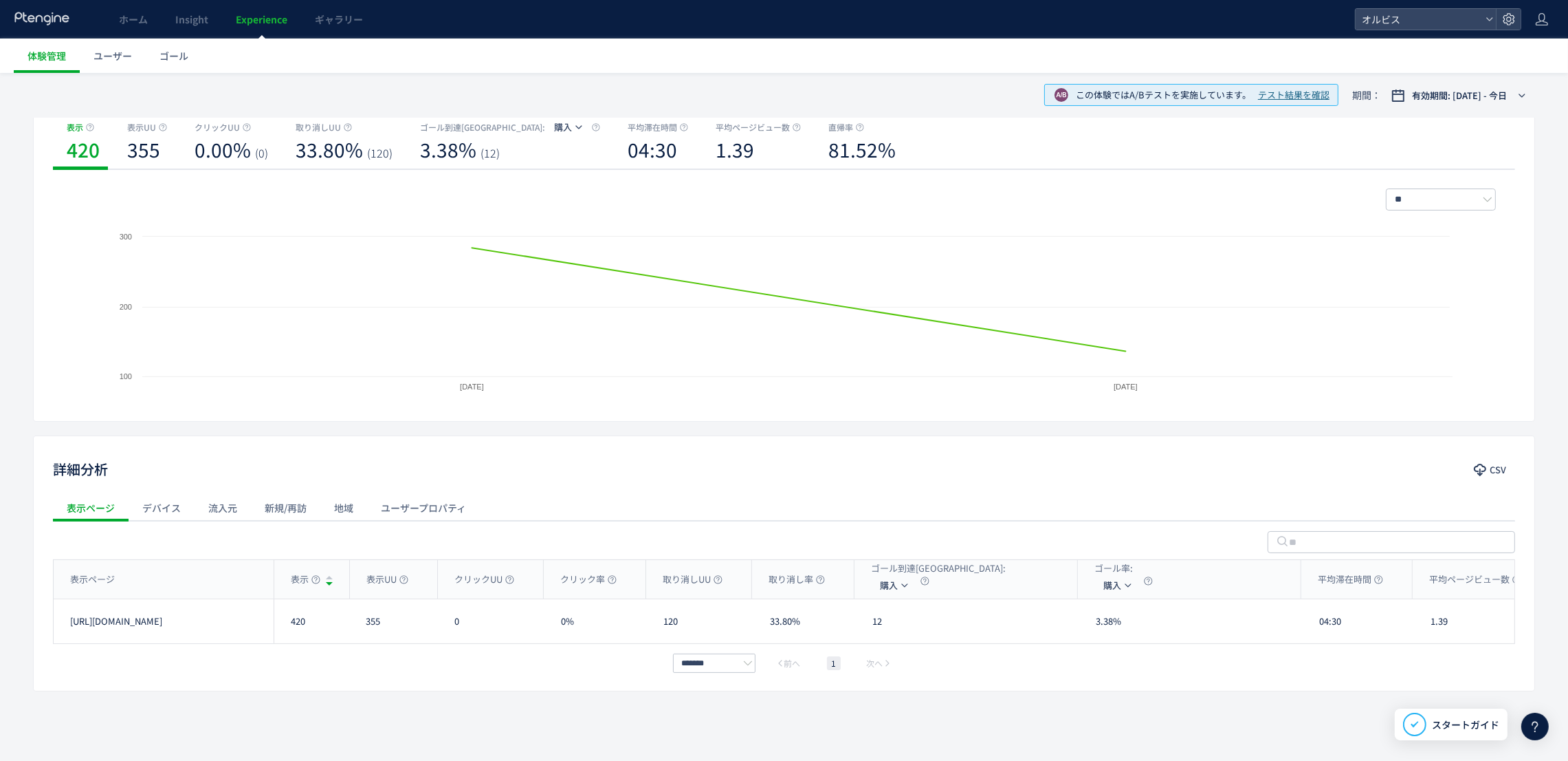
scroll to position [162, 0]
click at [160, 503] on div "デバイス" at bounding box center [161, 508] width 66 height 27
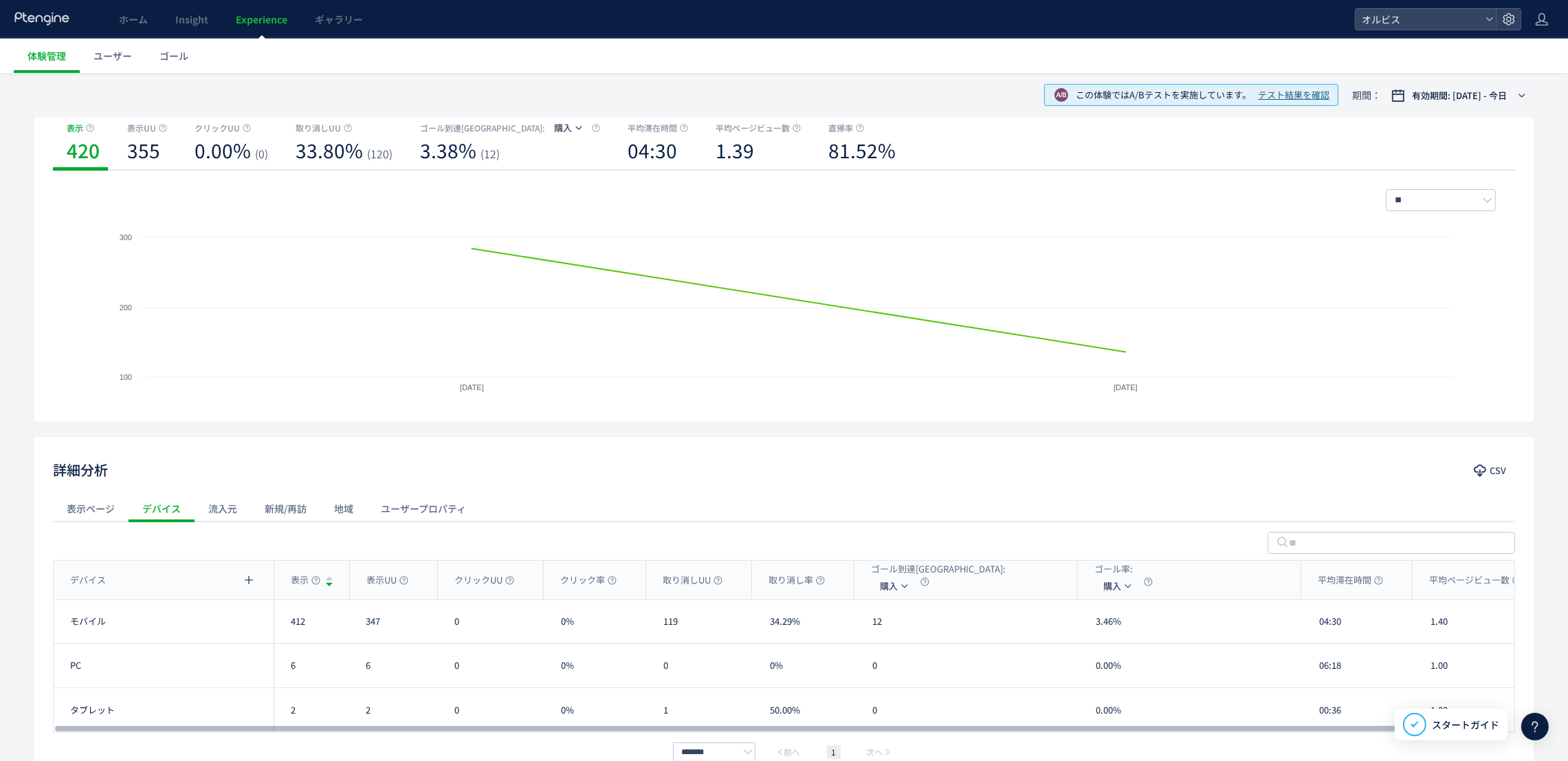
scroll to position [170, 0]
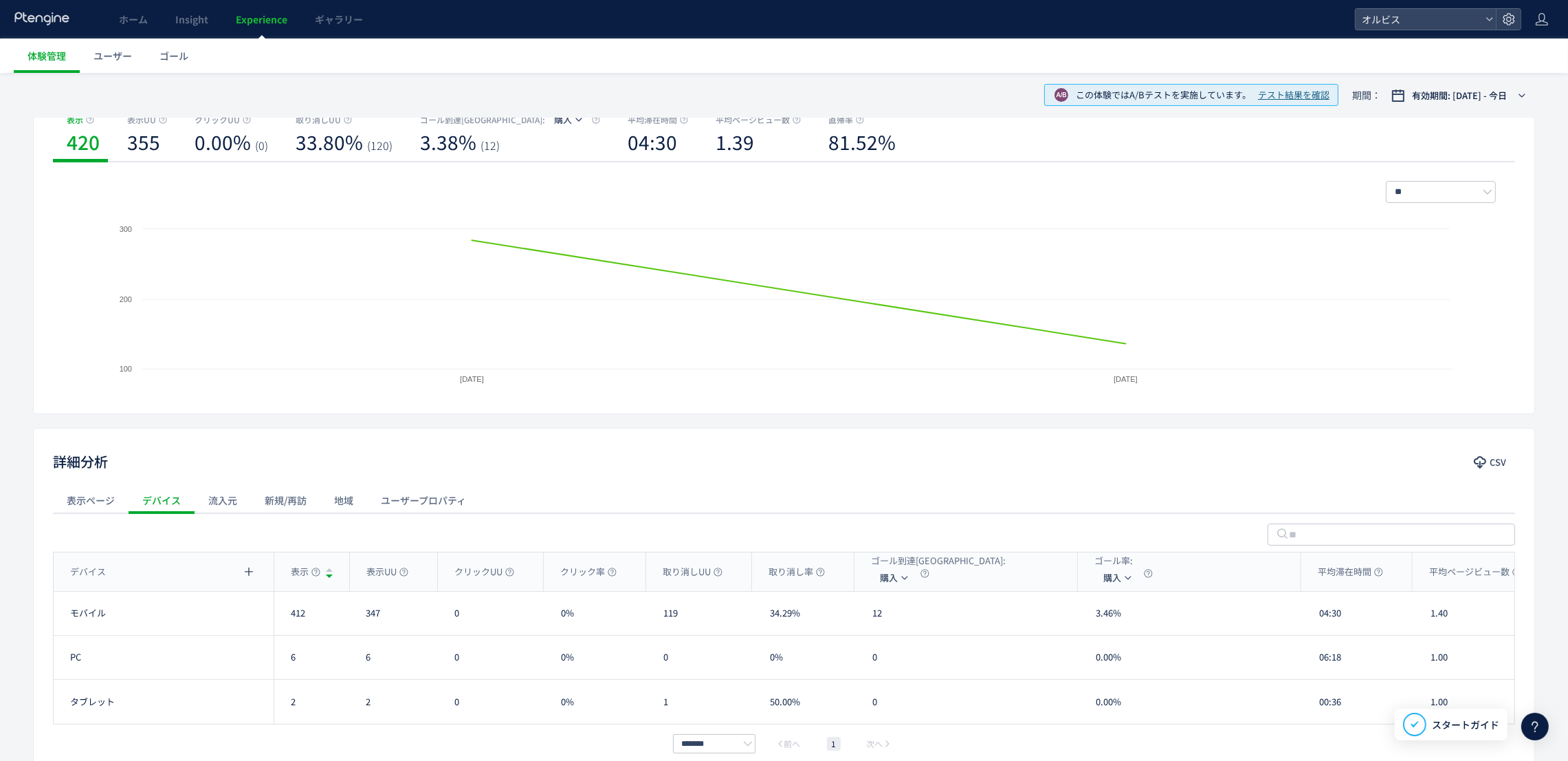
click at [208, 492] on div "流入元" at bounding box center [223, 500] width 56 height 27
click at [286, 496] on div "新規/再訪" at bounding box center [285, 500] width 69 height 27
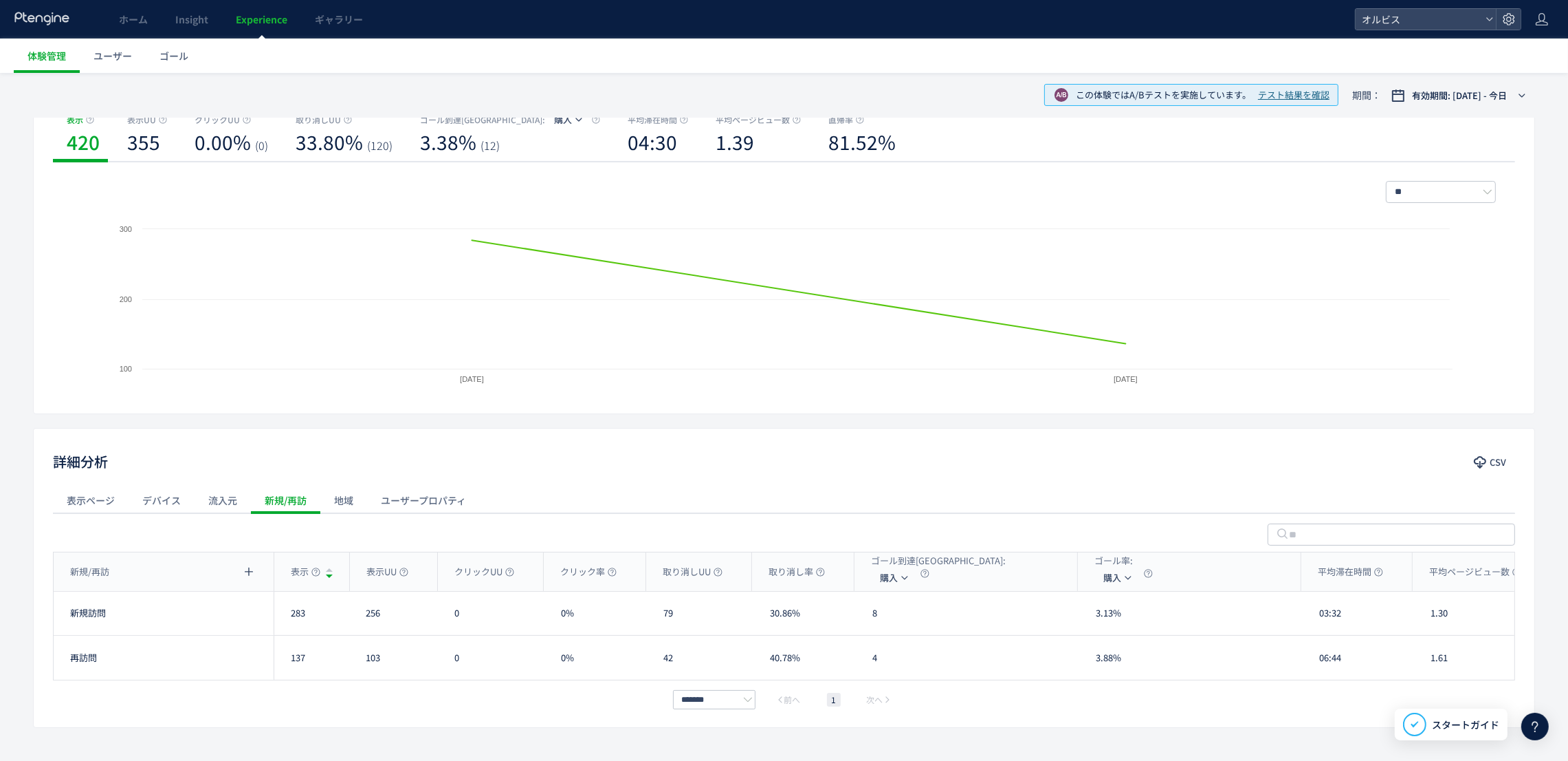
click at [342, 504] on div "地域" at bounding box center [344, 500] width 47 height 27
click at [391, 501] on div "ユーザープロパティ" at bounding box center [423, 500] width 113 height 27
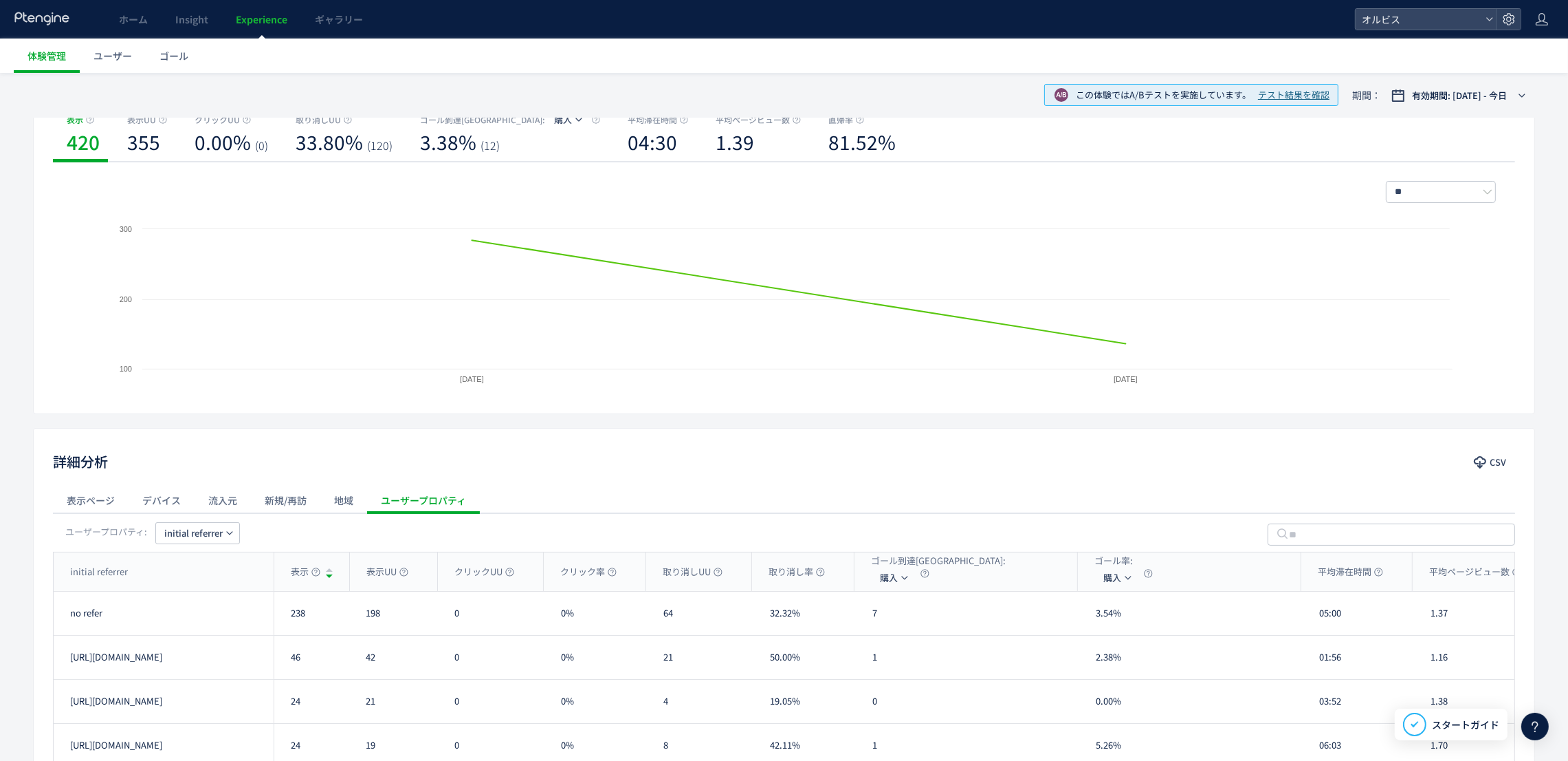
click at [217, 509] on div "流入元" at bounding box center [223, 500] width 56 height 27
click at [160, 539] on span "流入元の種類" at bounding box center [141, 533] width 54 height 22
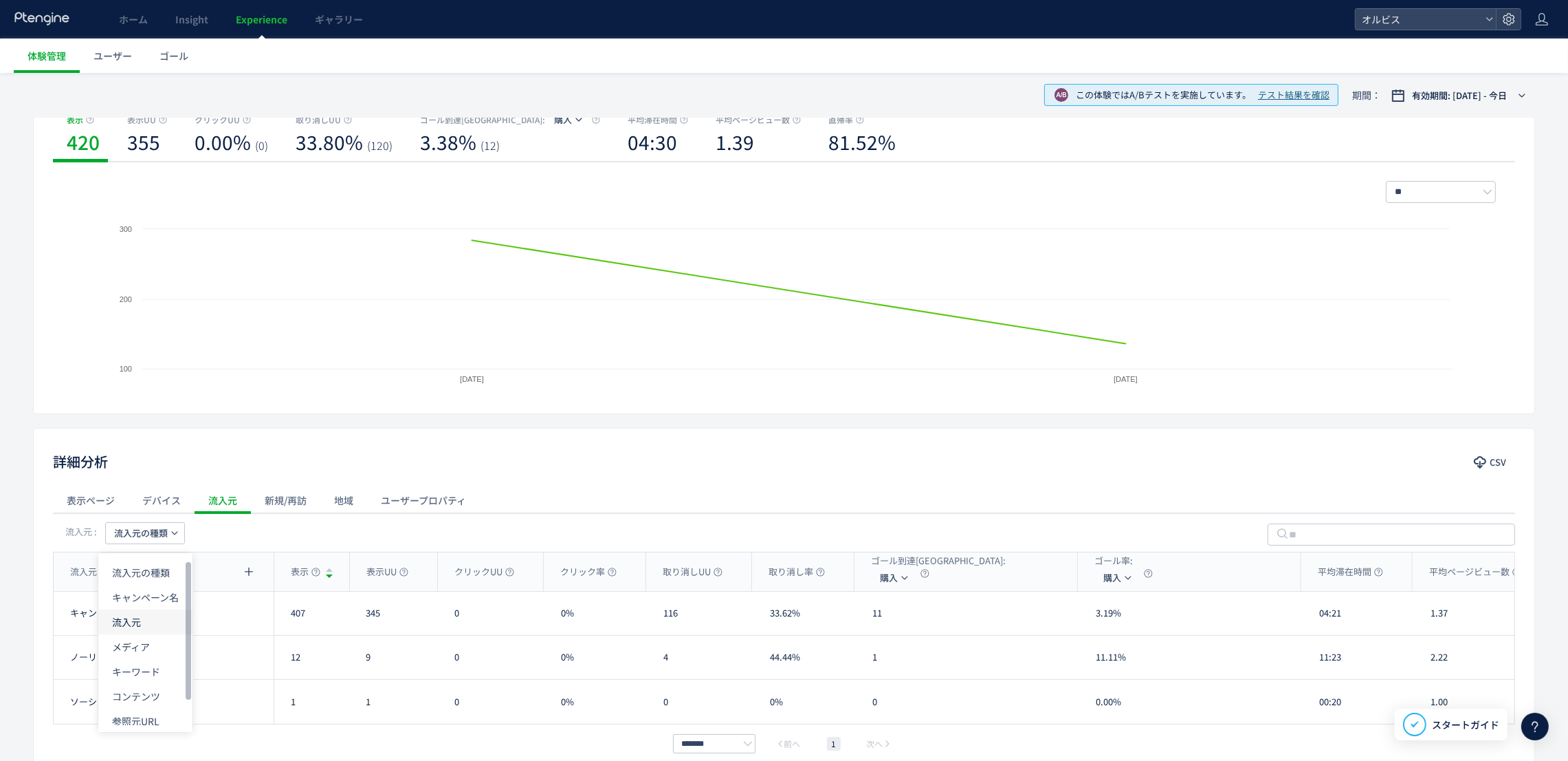
click at [155, 620] on li "流入元" at bounding box center [145, 622] width 94 height 25
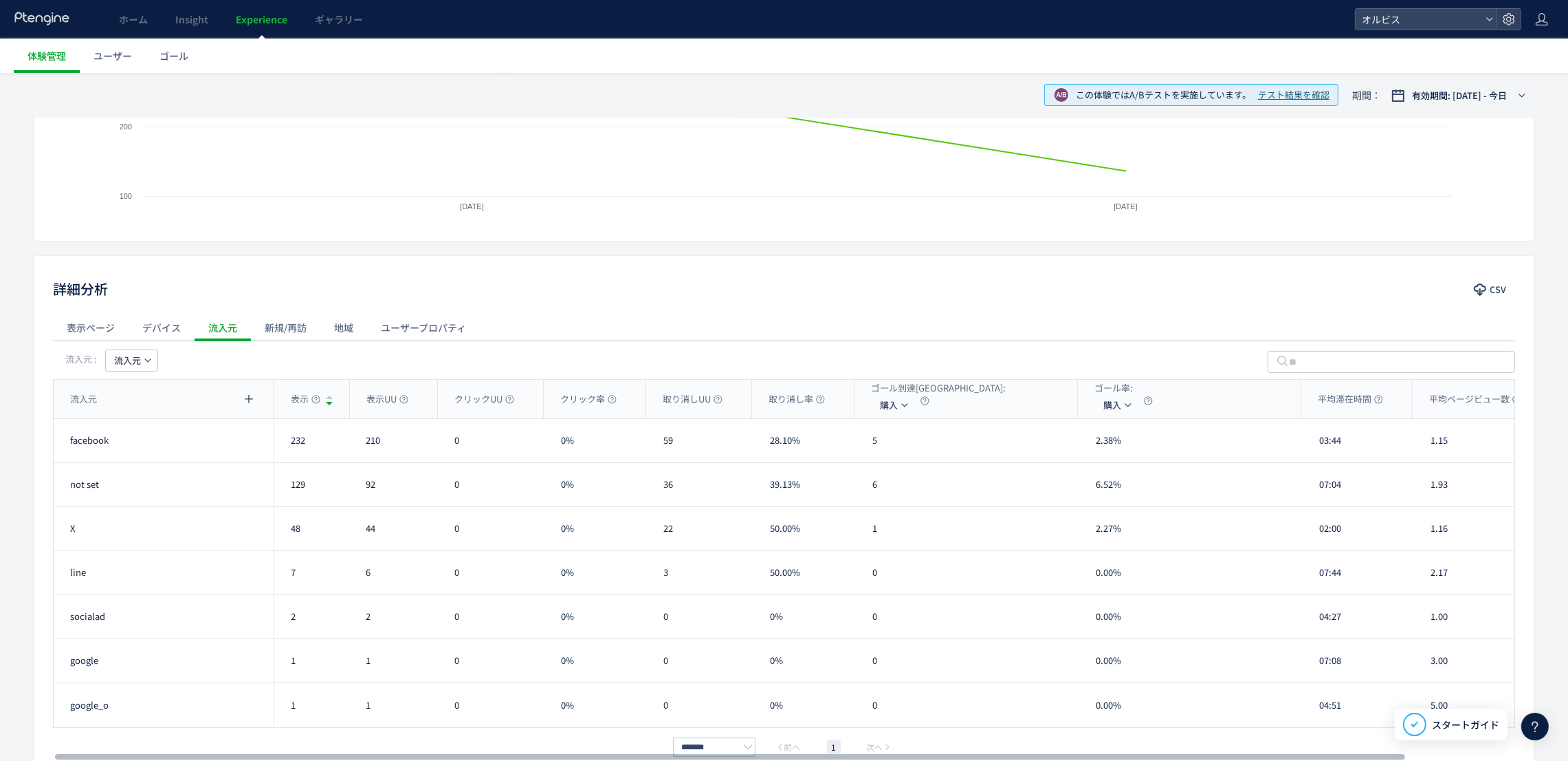
scroll to position [0, 0]
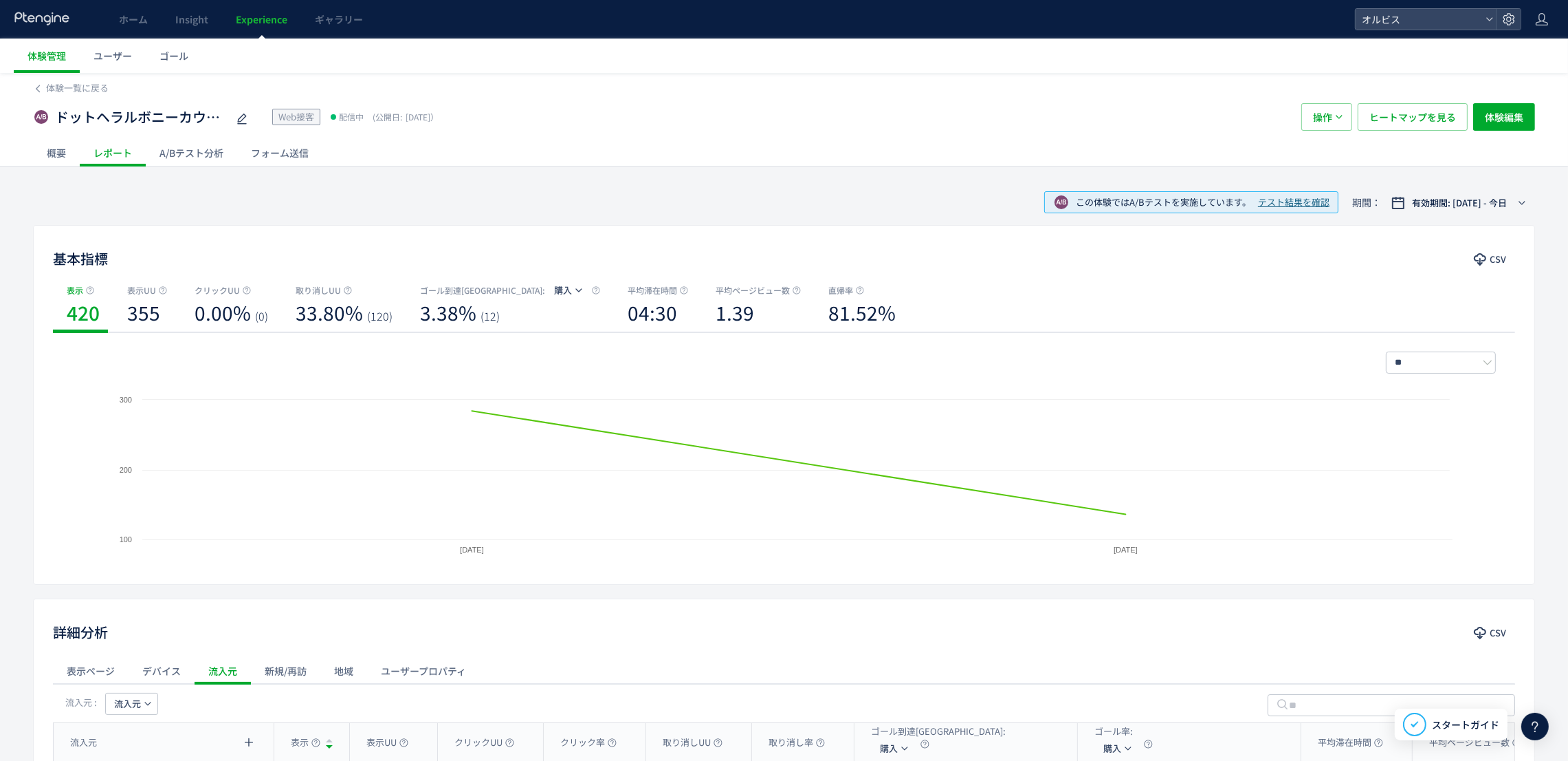
click at [203, 155] on div "A/Bテスト分析" at bounding box center [191, 152] width 91 height 27
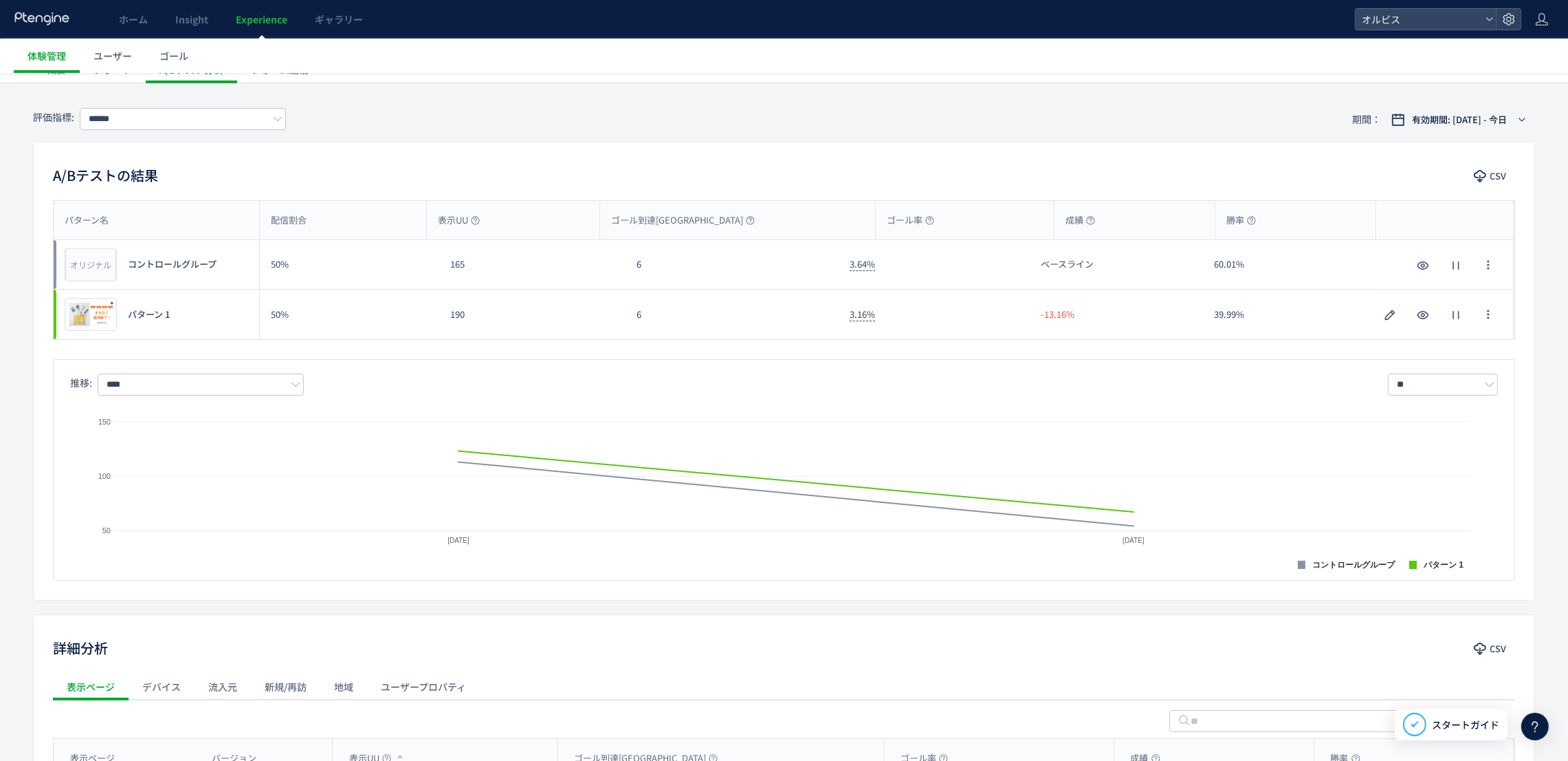
scroll to position [85, 0]
click at [238, 390] on input "****" at bounding box center [200, 383] width 206 height 22
click at [208, 475] on span "購入率" at bounding box center [203, 466] width 179 height 23
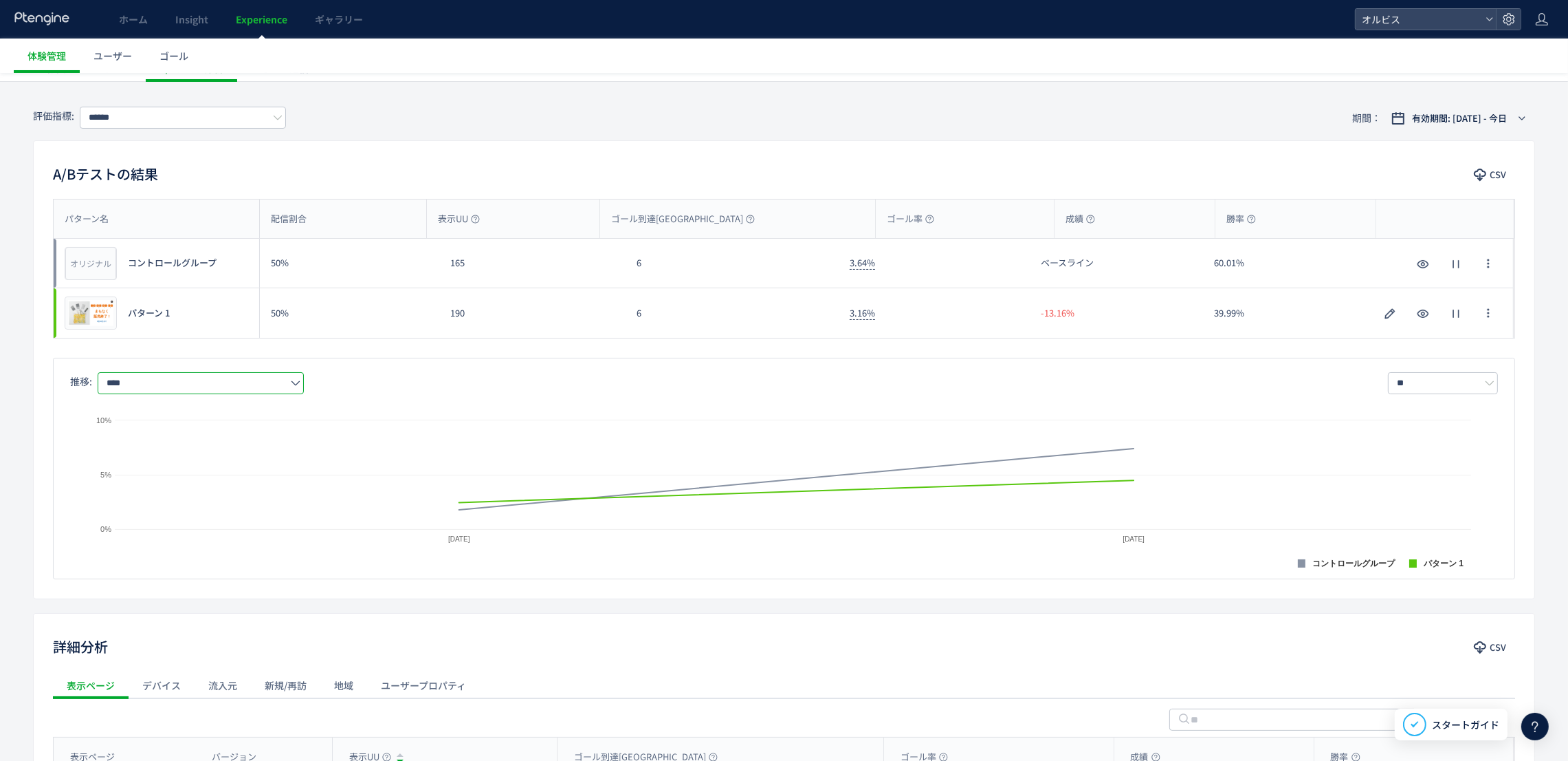
scroll to position [335, 0]
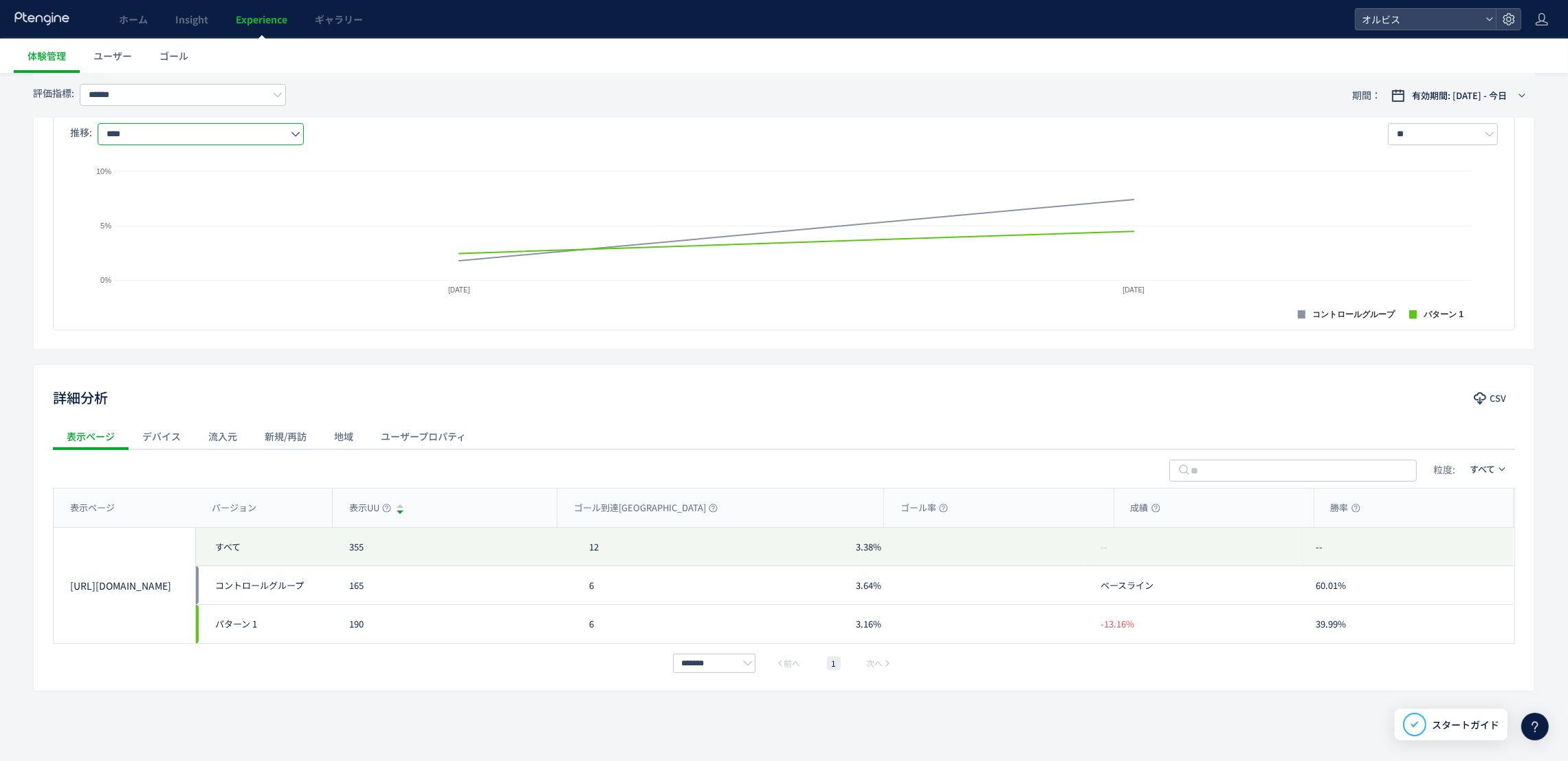
click at [167, 438] on div "デバイス" at bounding box center [161, 436] width 66 height 27
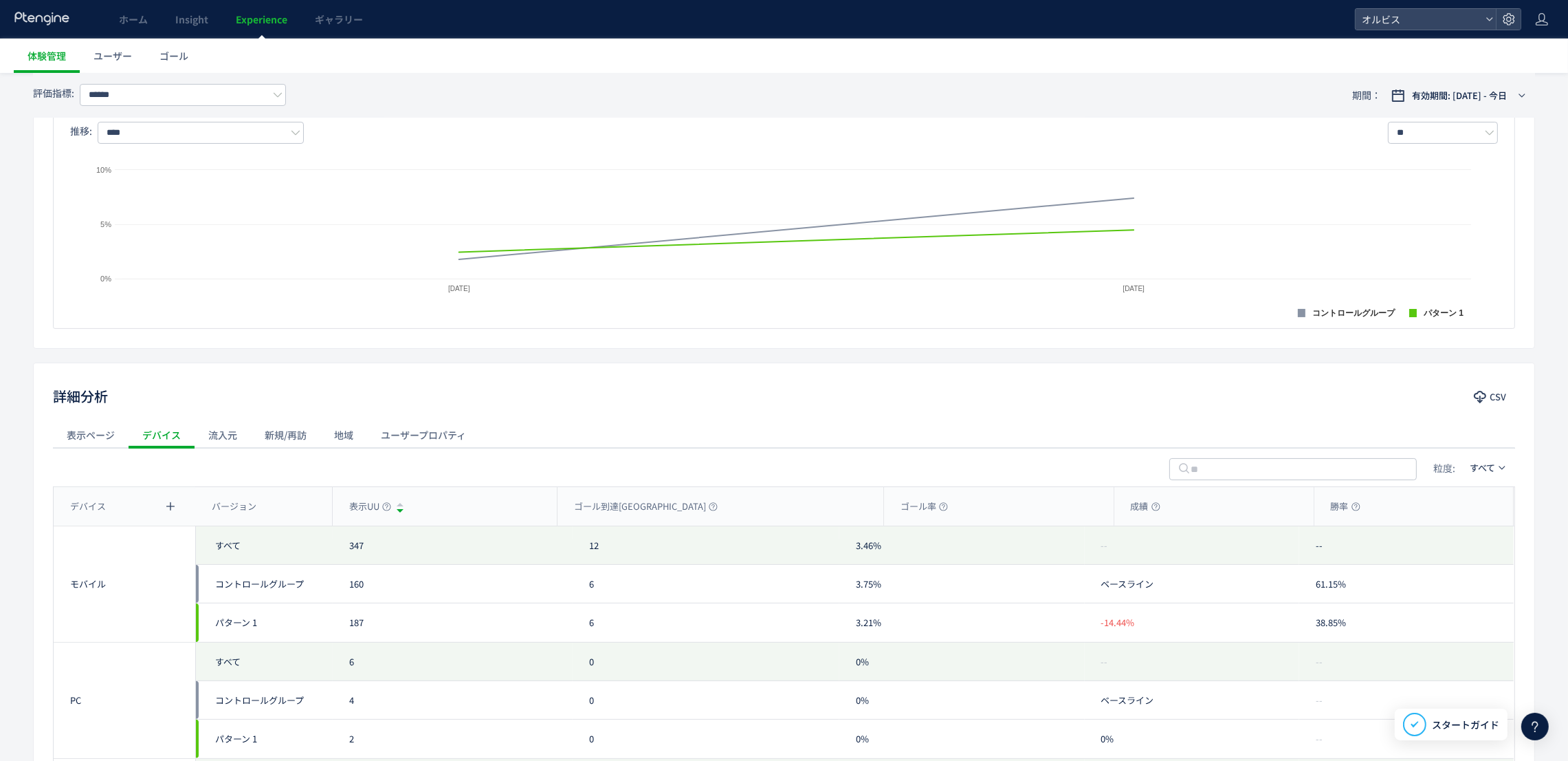
click at [230, 434] on div "流入元" at bounding box center [223, 434] width 56 height 27
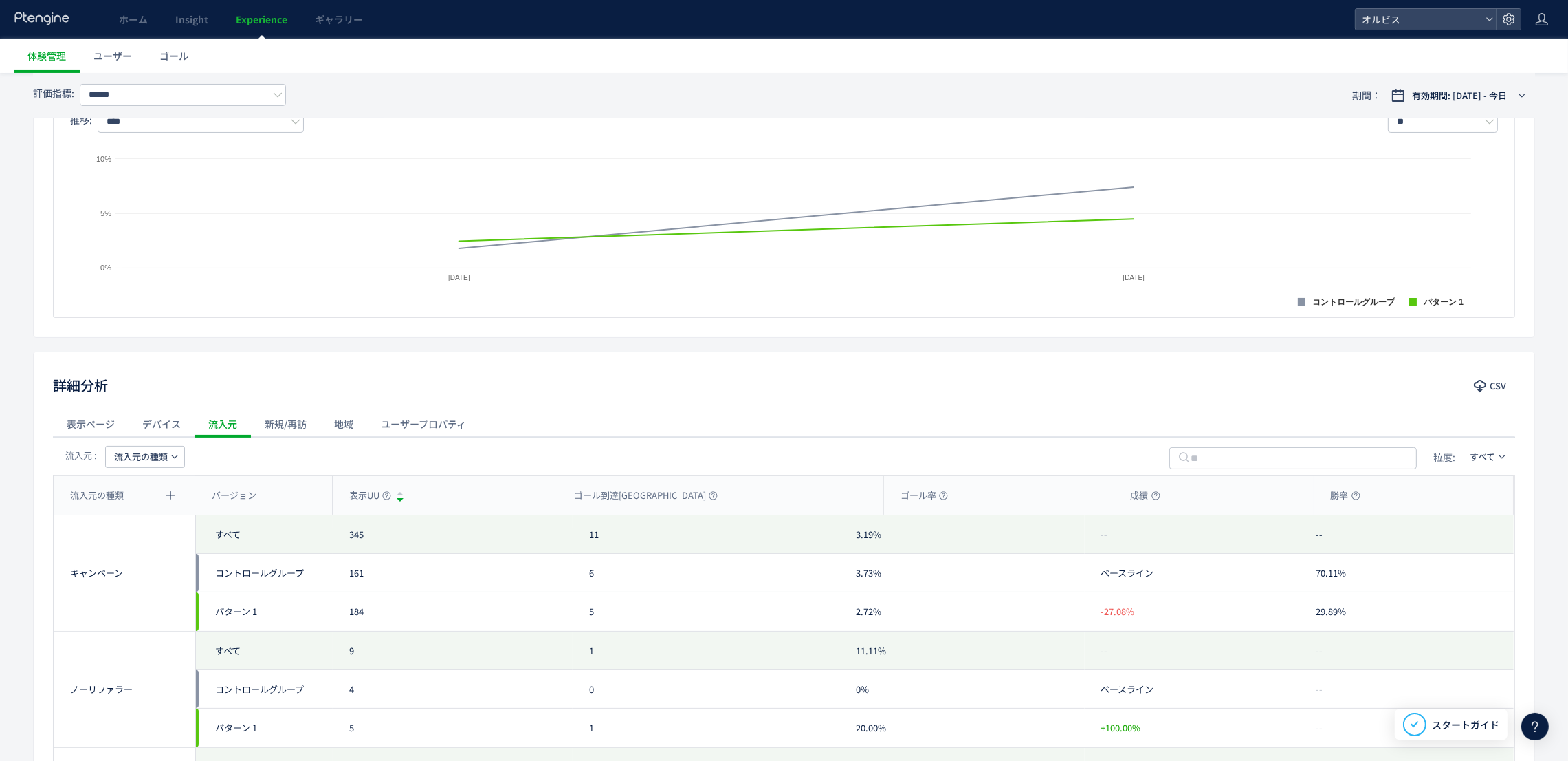
scroll to position [568, 0]
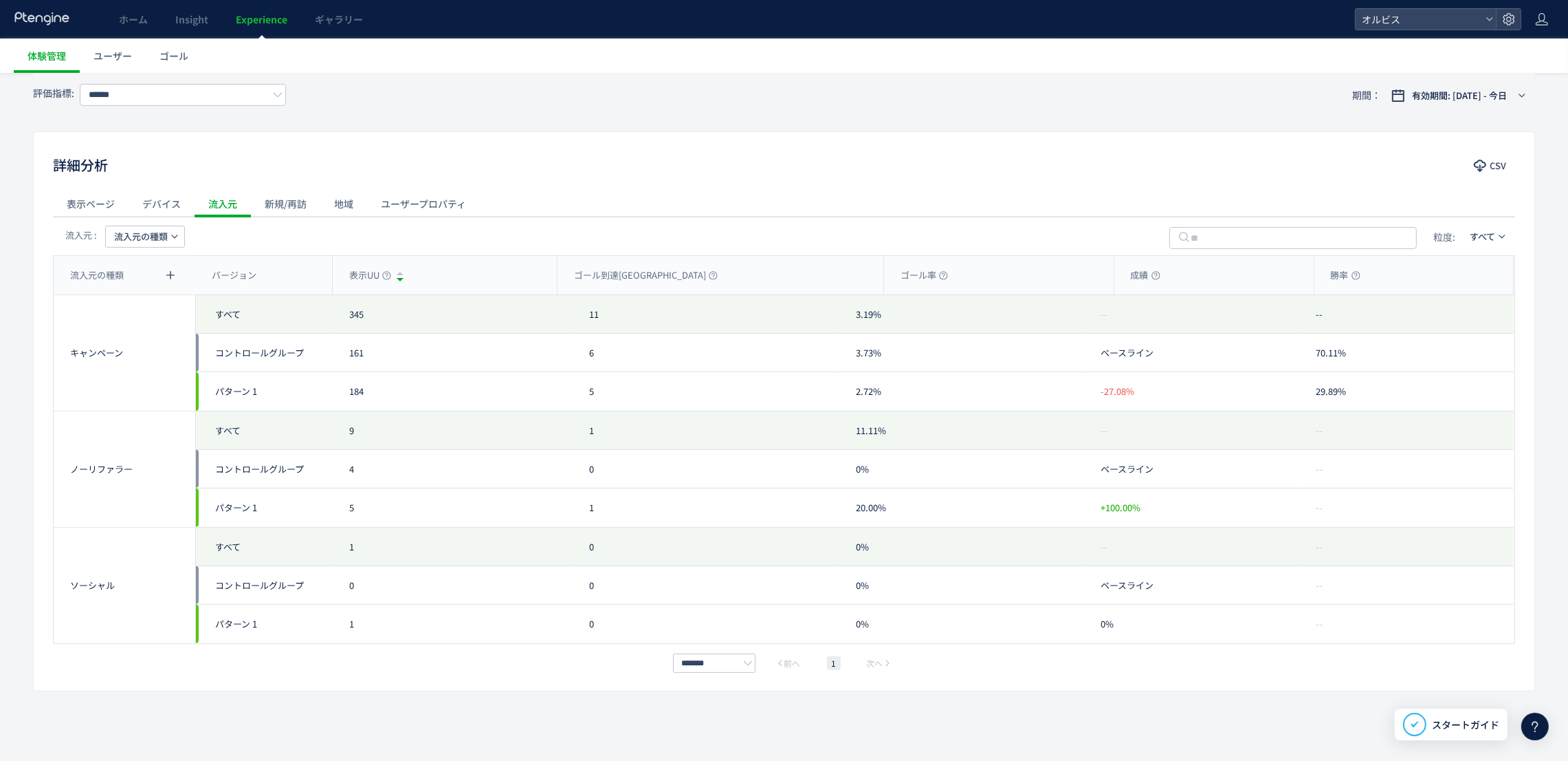
click at [170, 245] on button "流入元の種類" at bounding box center [144, 237] width 79 height 22
click at [156, 293] on li "キャンペーン名" at bounding box center [145, 301] width 94 height 25
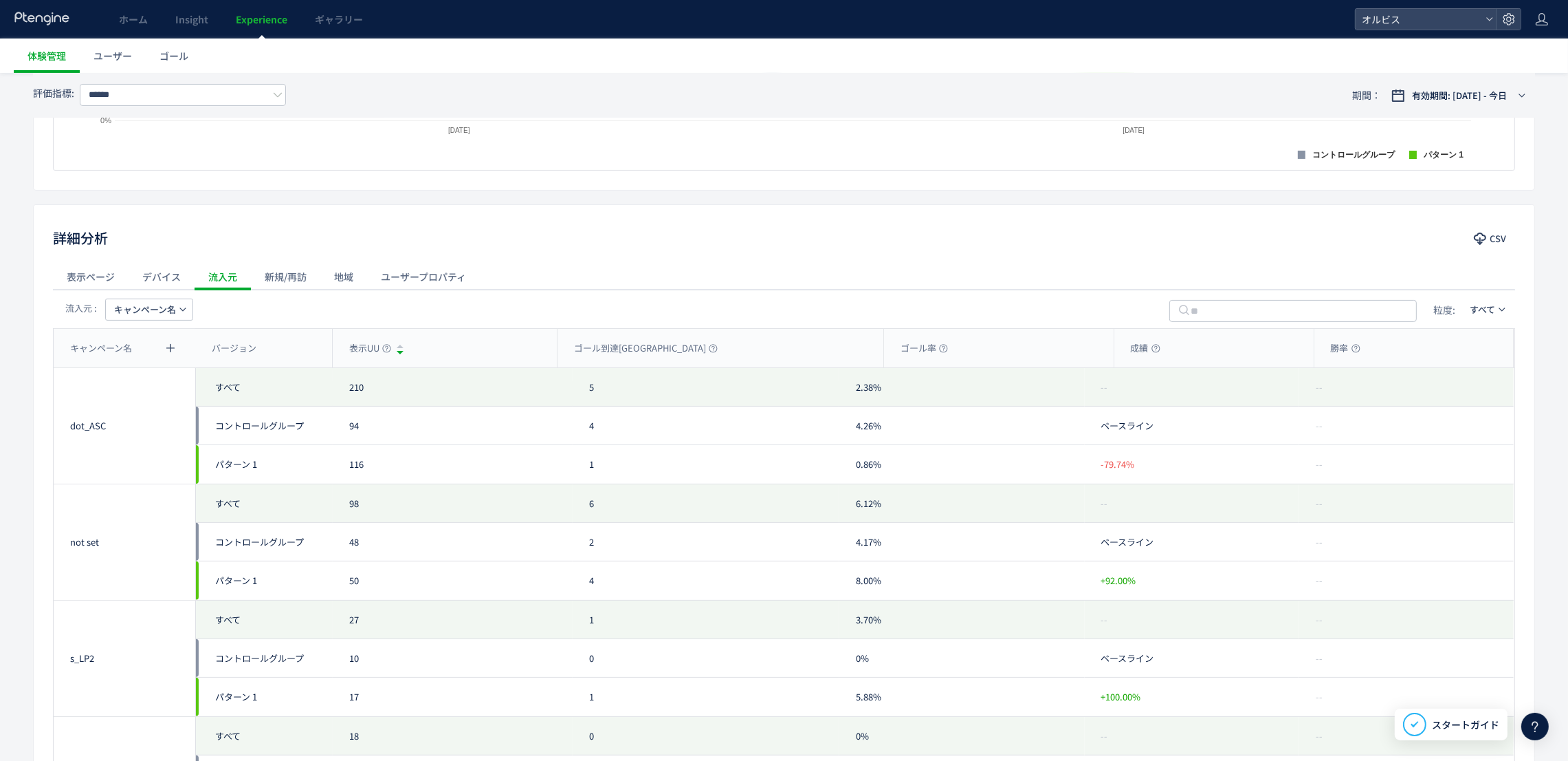
scroll to position [498, 0]
click at [152, 311] on span "キャンペーン名" at bounding box center [145, 305] width 62 height 22
click at [144, 390] on li "流入元" at bounding box center [150, 394] width 94 height 25
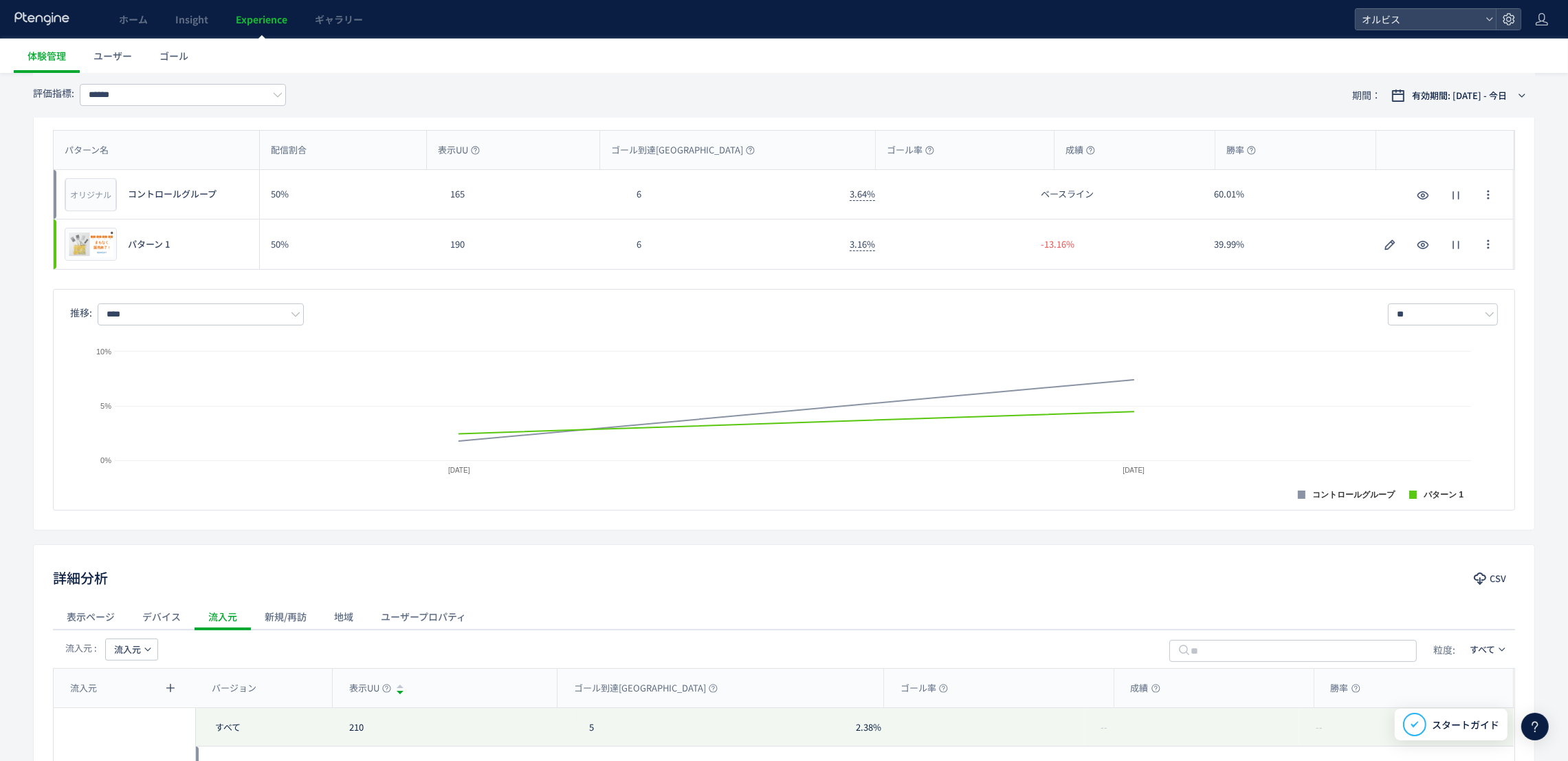
scroll to position [0, 0]
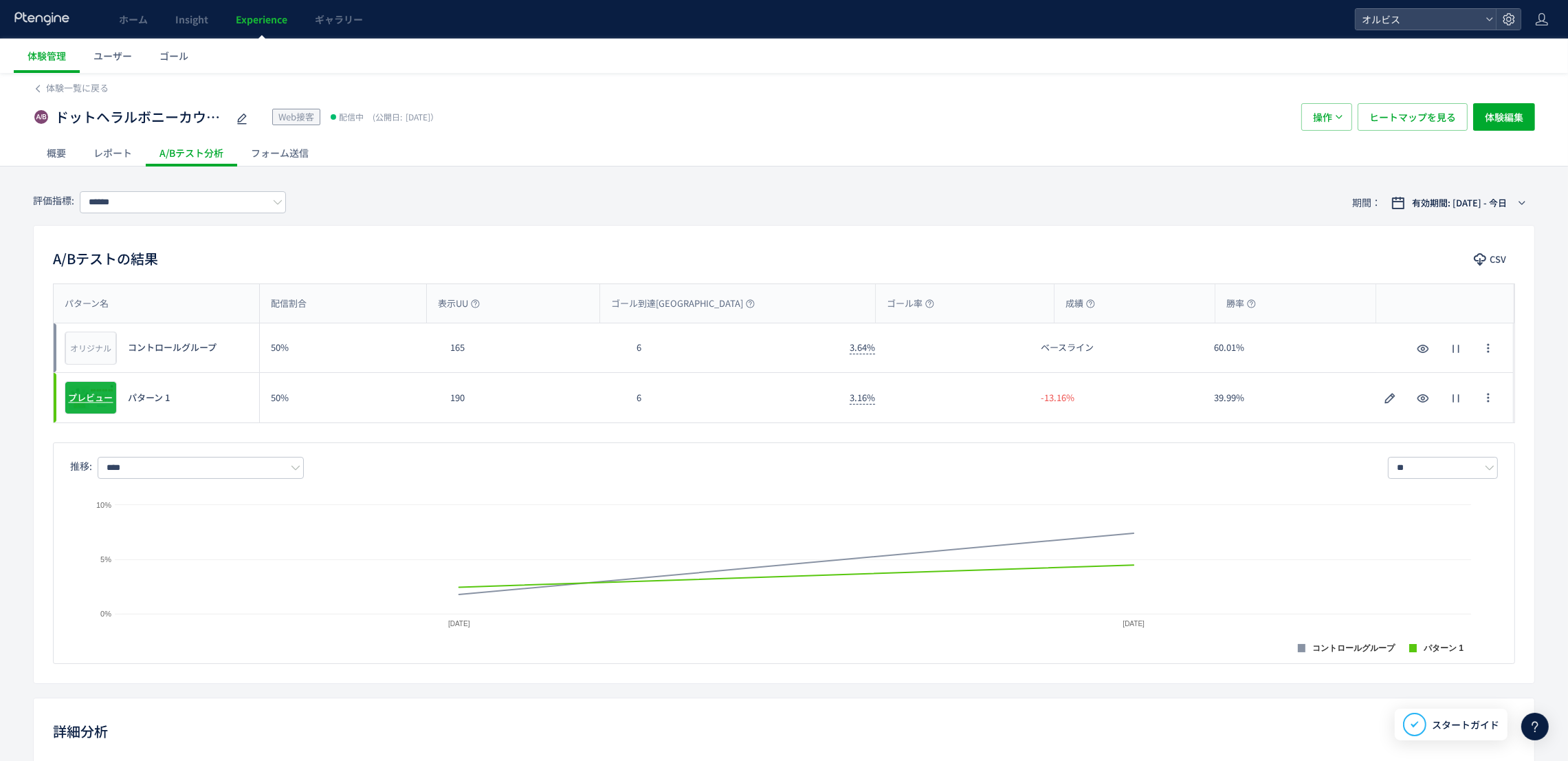
click at [97, 392] on span "プレビュー" at bounding box center [91, 398] width 44 height 13
click at [81, 392] on span "プレビュー" at bounding box center [91, 398] width 44 height 13
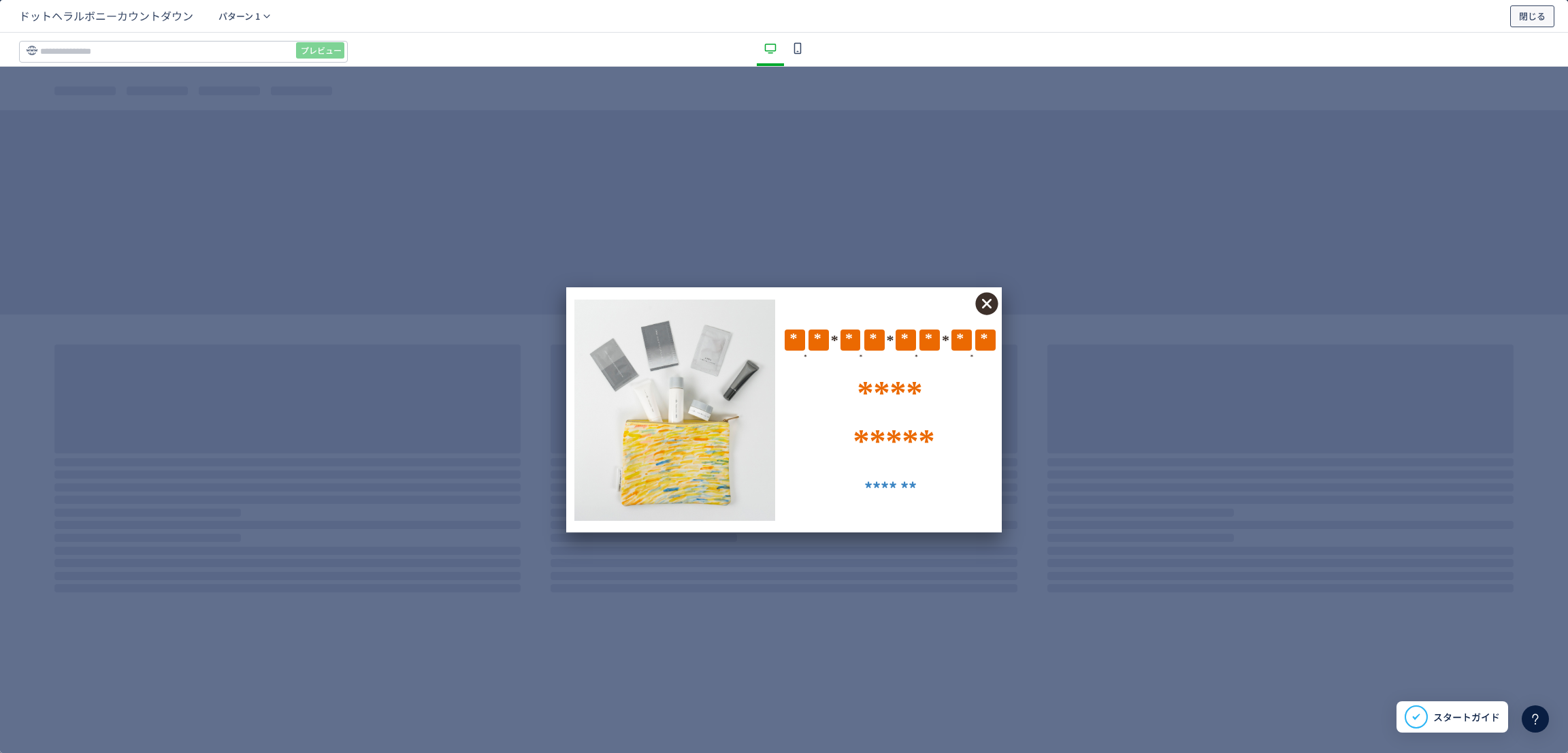
click at [1529, 15] on span "閉じる" at bounding box center [1532, 16] width 26 height 22
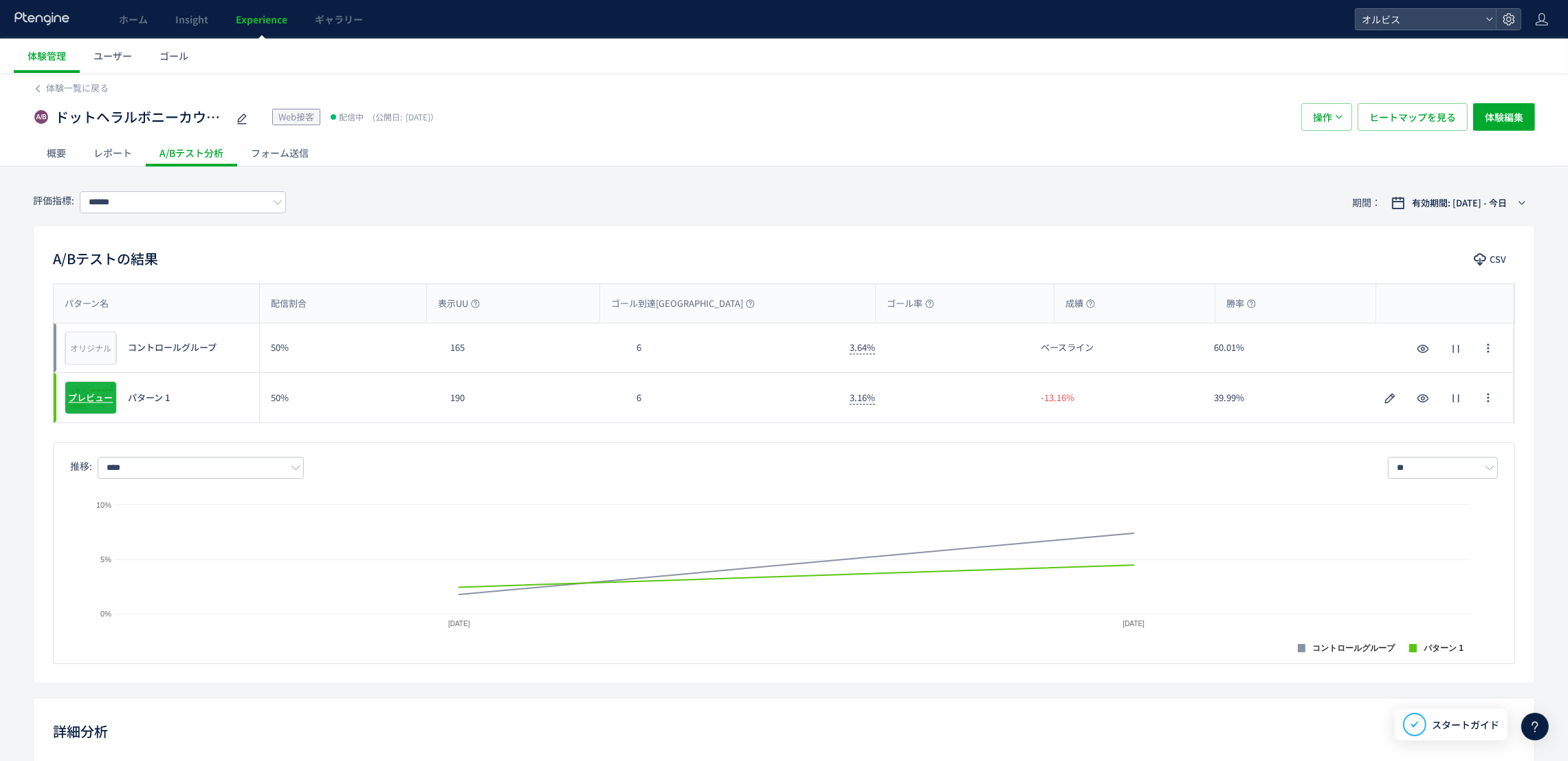
click at [87, 406] on div "プレビュー" at bounding box center [91, 398] width 52 height 33
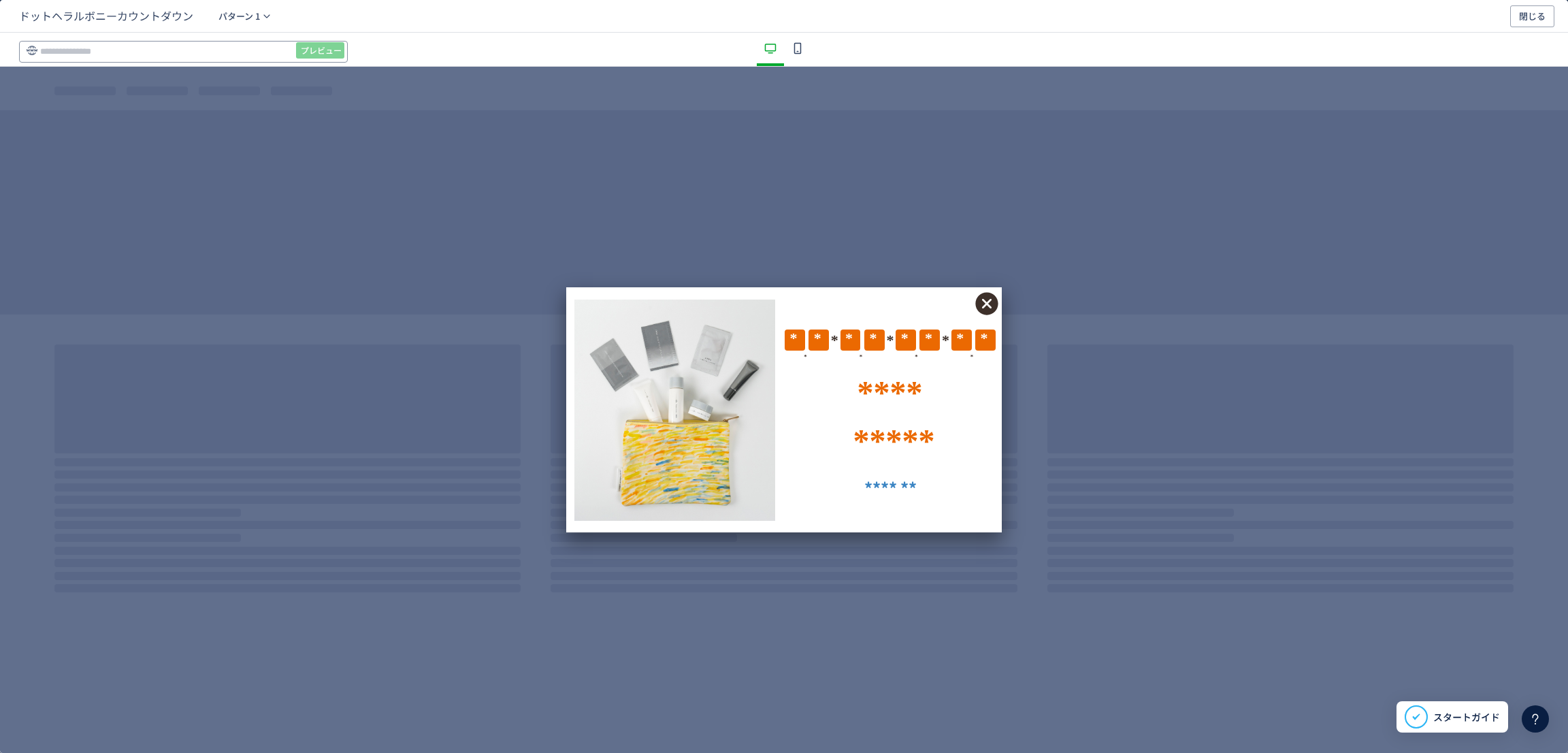
click at [173, 55] on input "dialog" at bounding box center [184, 52] width 328 height 22
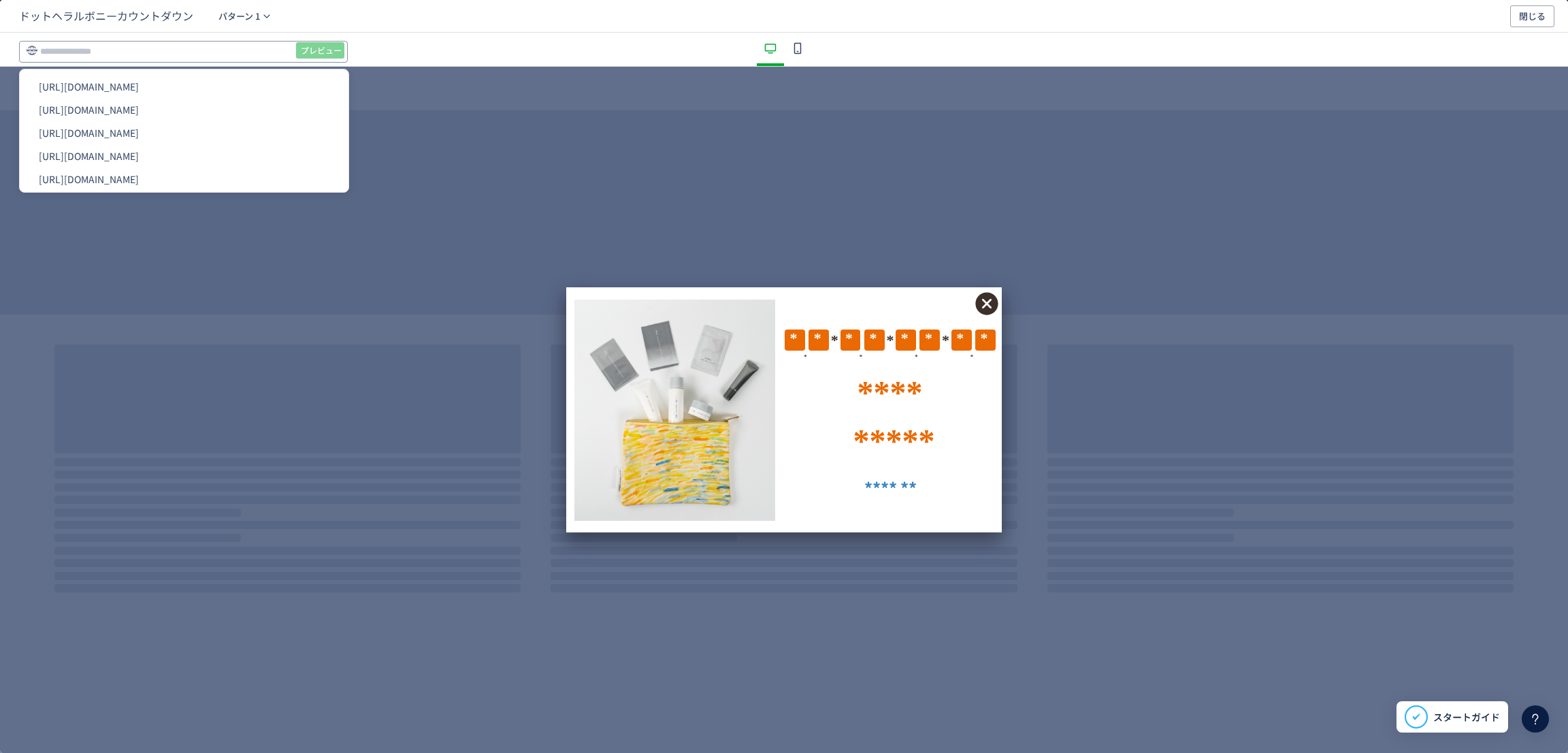
paste input "**********"
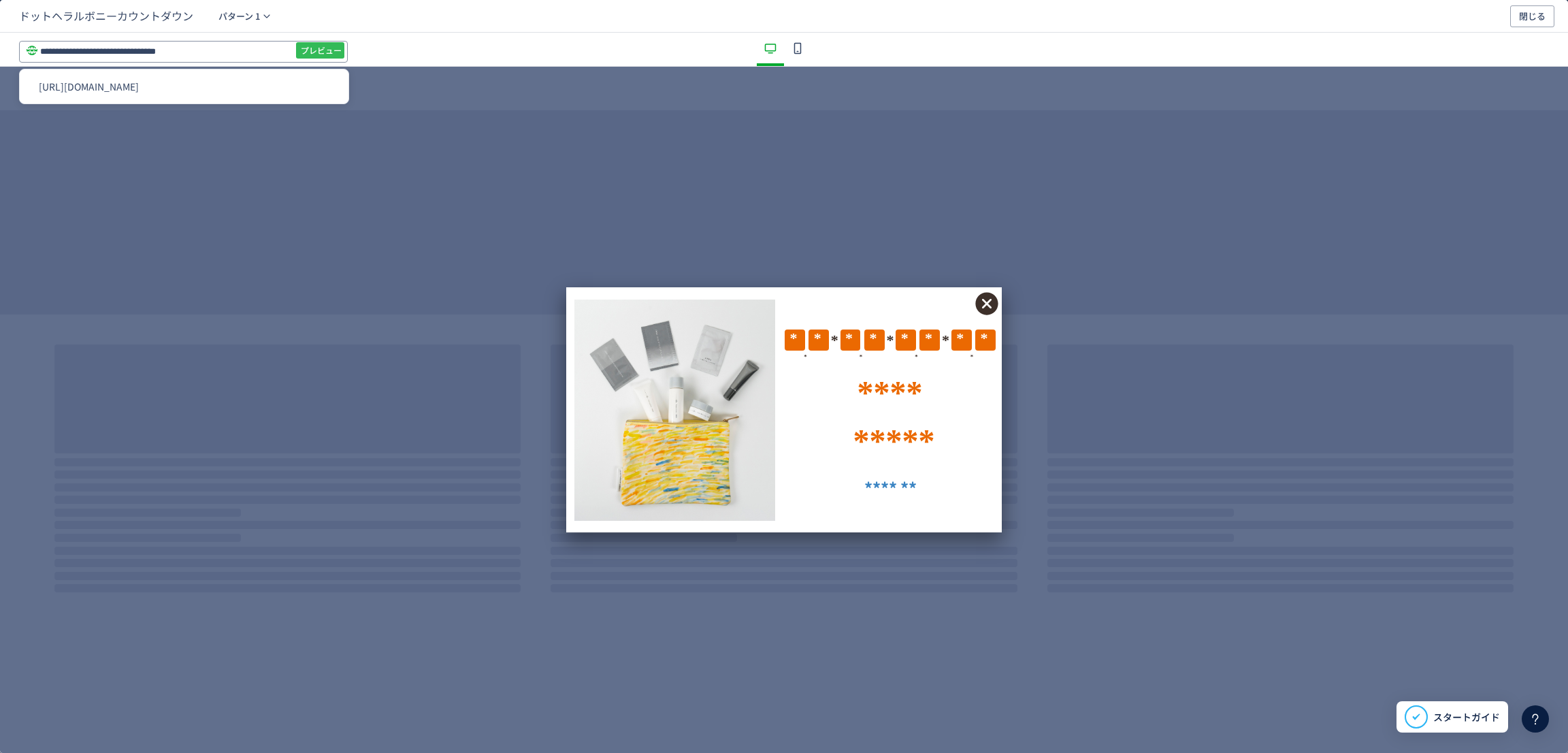
type input "**********"
click at [313, 54] on span "プレビュー" at bounding box center [322, 51] width 41 height 22
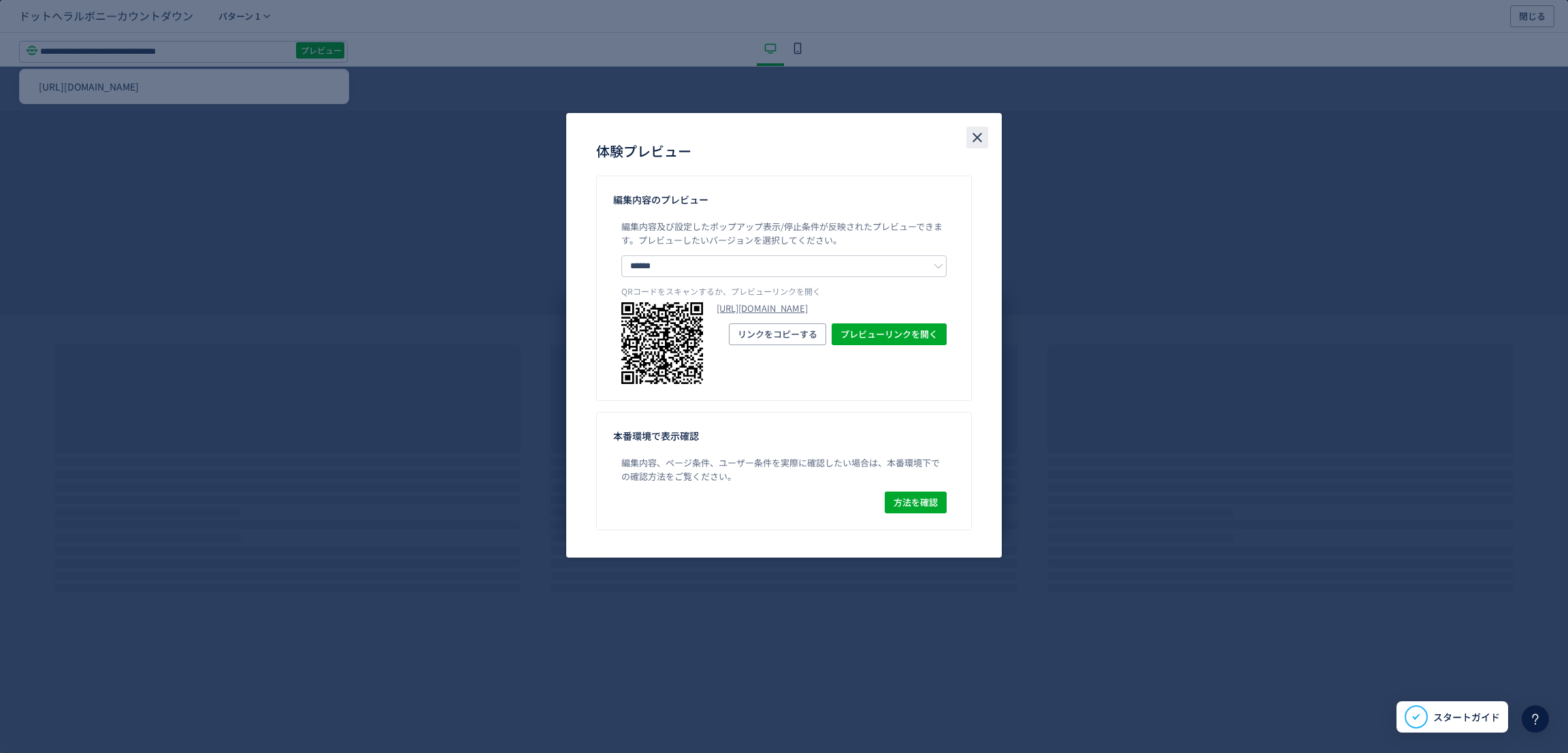
click at [979, 144] on icon "close" at bounding box center [977, 137] width 16 height 16
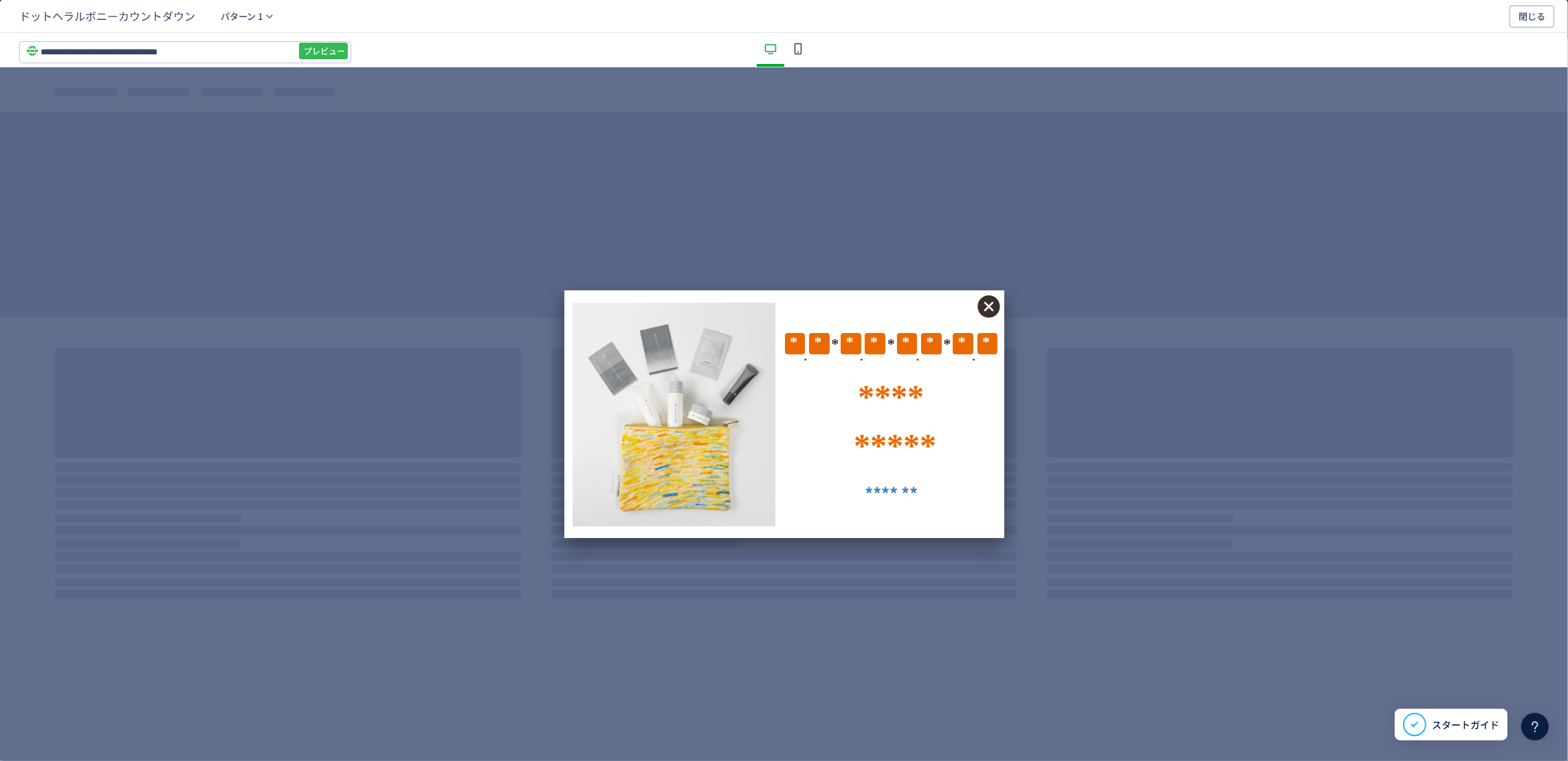
click at [308, 47] on span "プレビュー" at bounding box center [325, 51] width 41 height 22
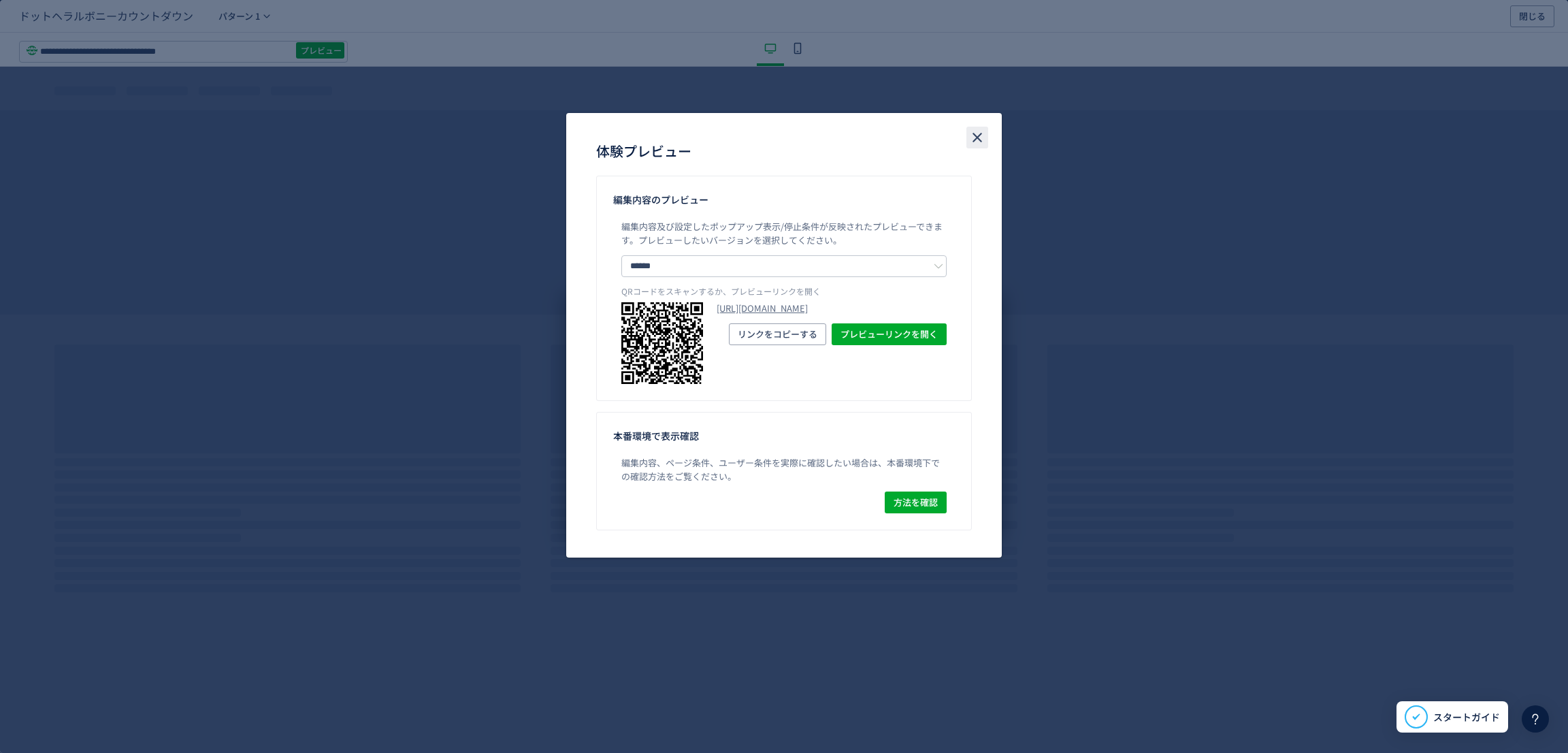
click at [978, 129] on icon "close" at bounding box center [977, 137] width 16 height 16
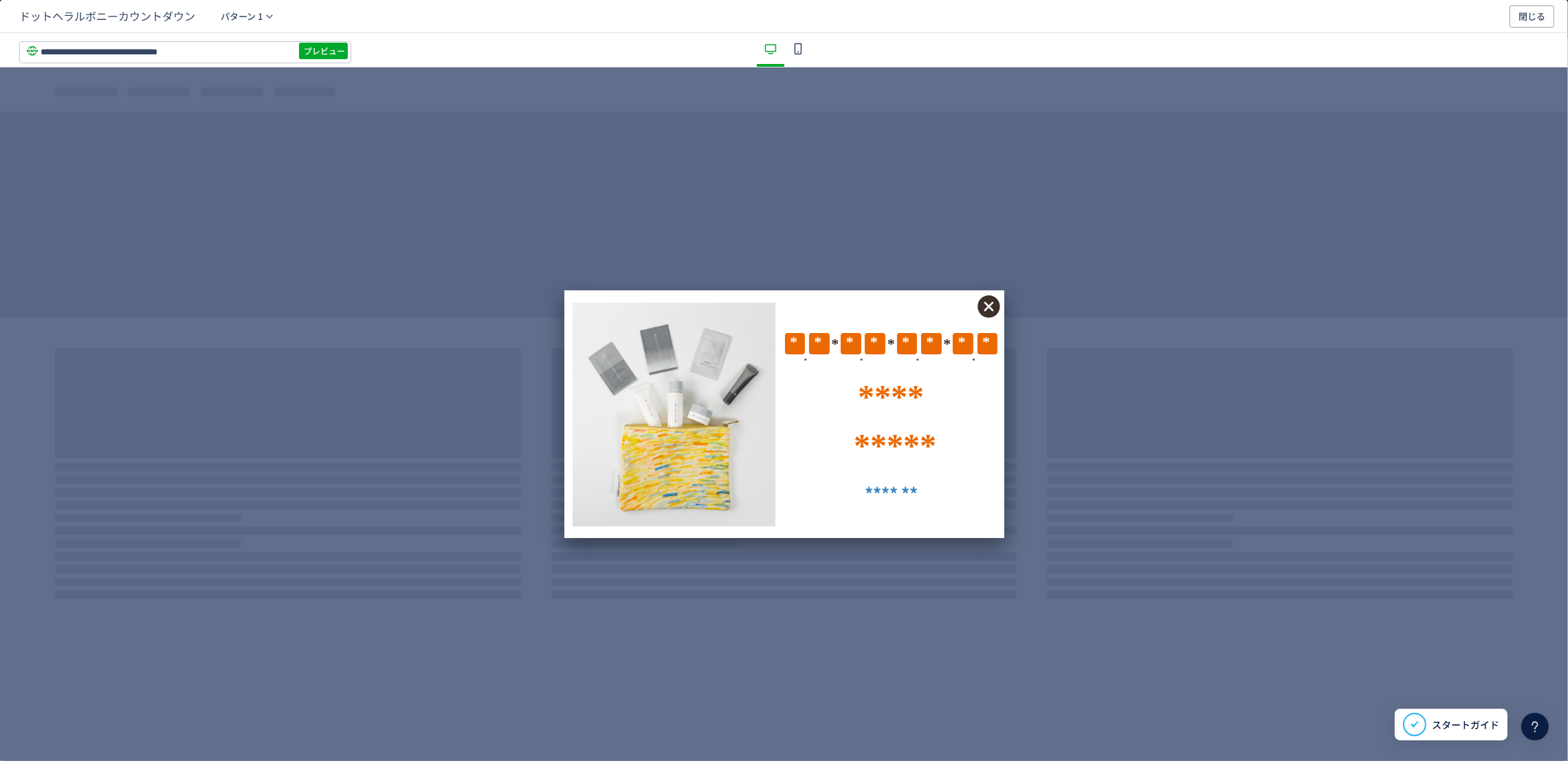
click at [793, 62] on div "dialog" at bounding box center [798, 50] width 27 height 33
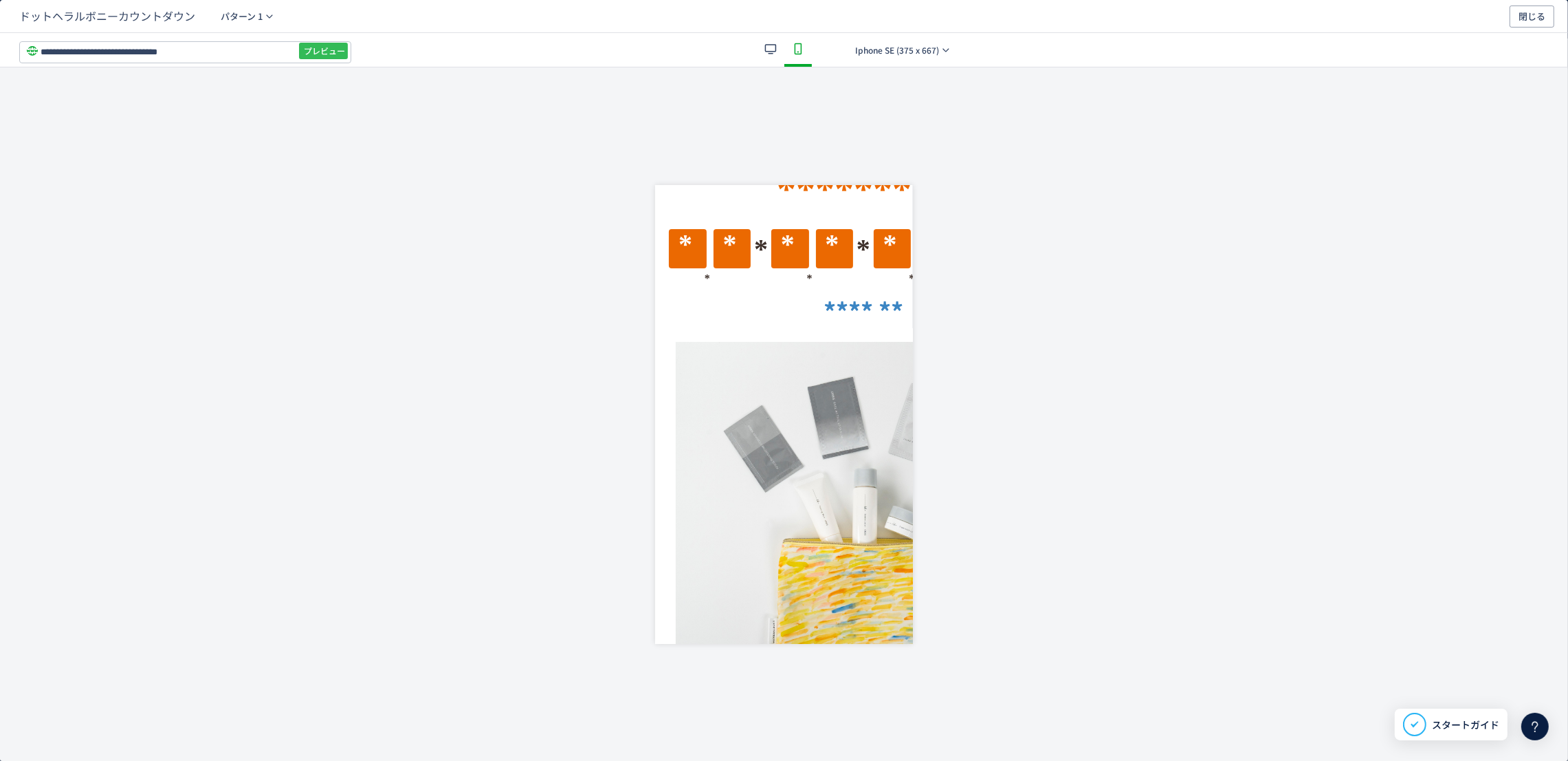
click at [332, 58] on button "プレビュー" at bounding box center [323, 50] width 49 height 16
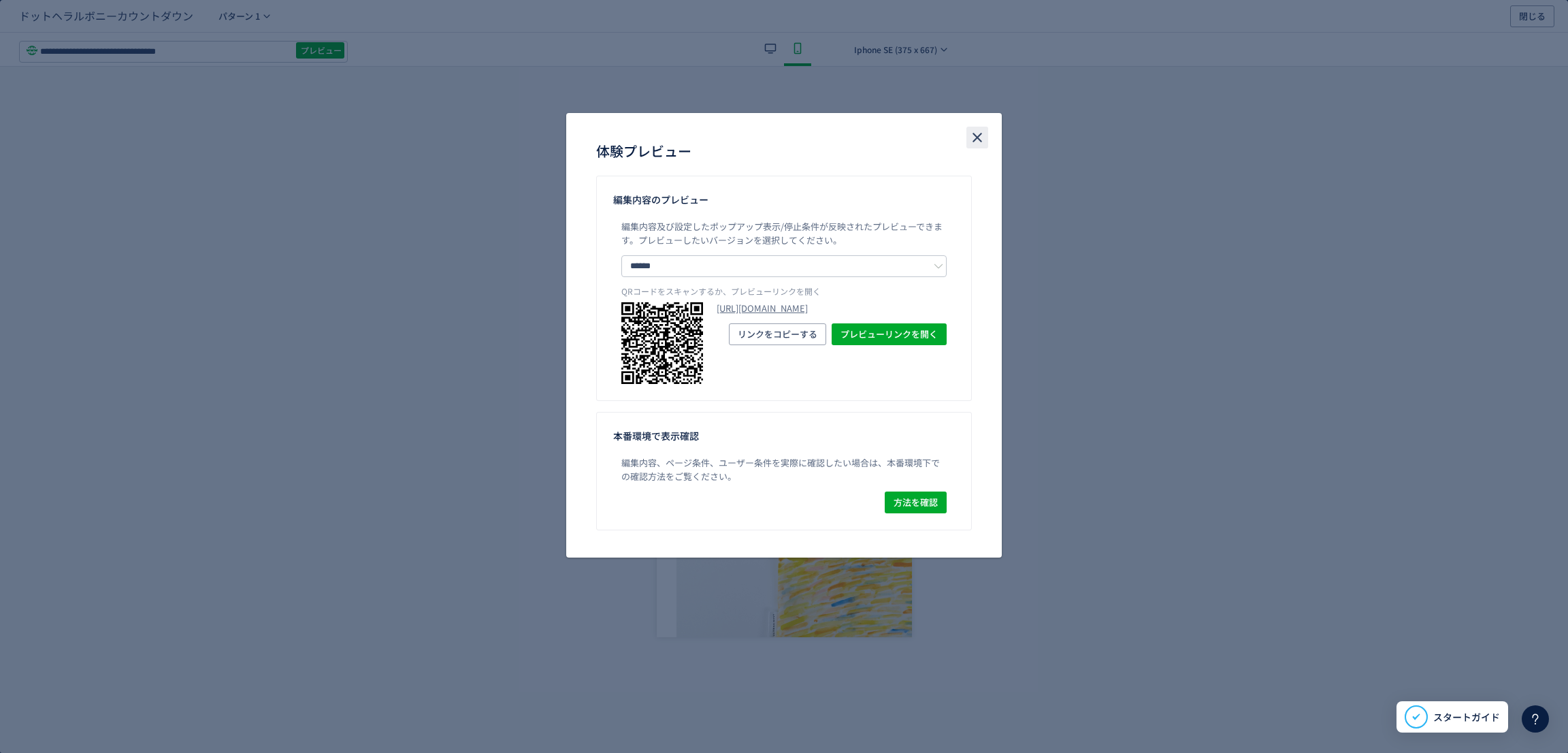
click at [977, 129] on icon "close" at bounding box center [977, 137] width 16 height 16
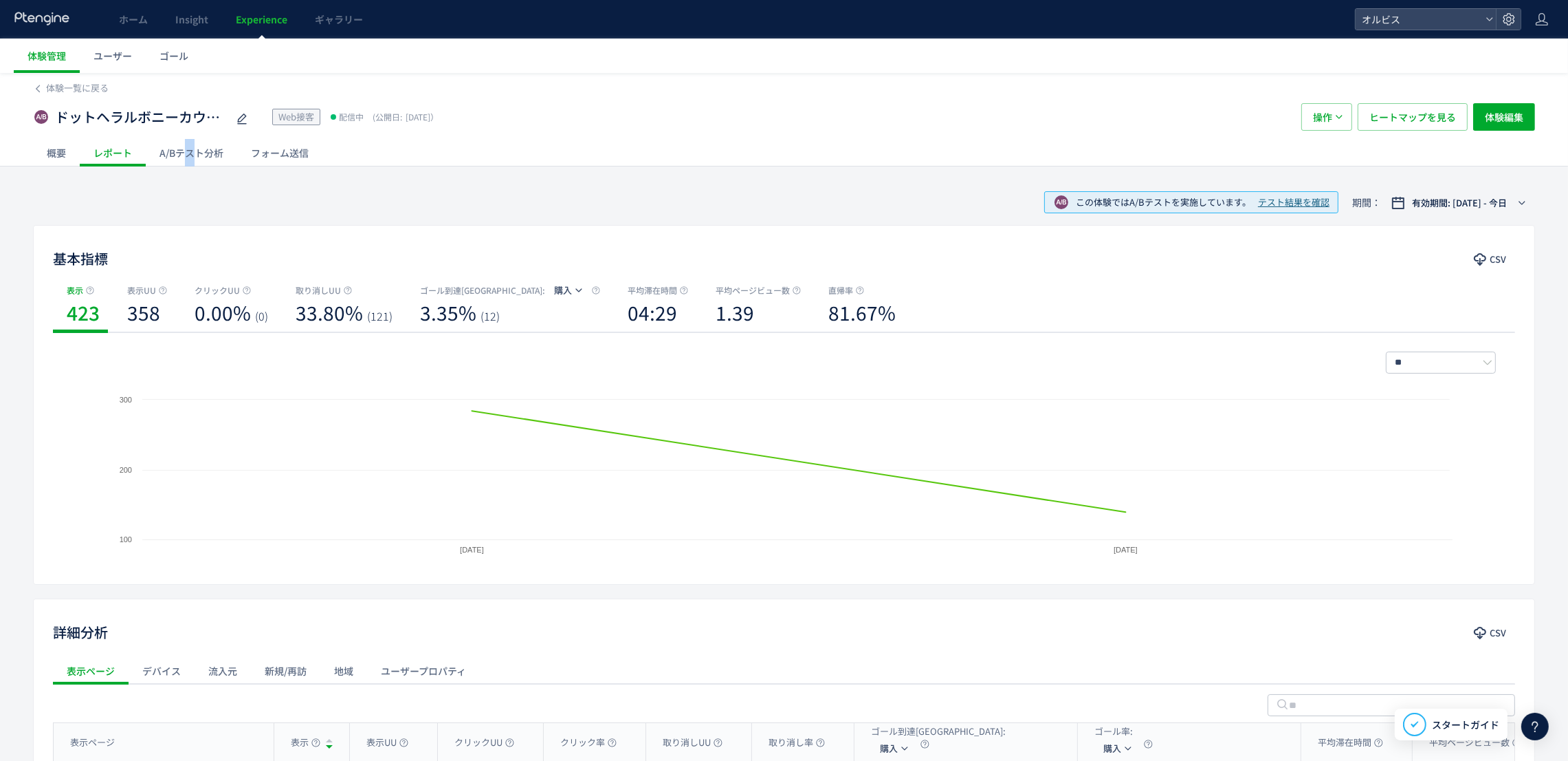
click at [179, 154] on div "A/Bテスト分析" at bounding box center [191, 152] width 91 height 27
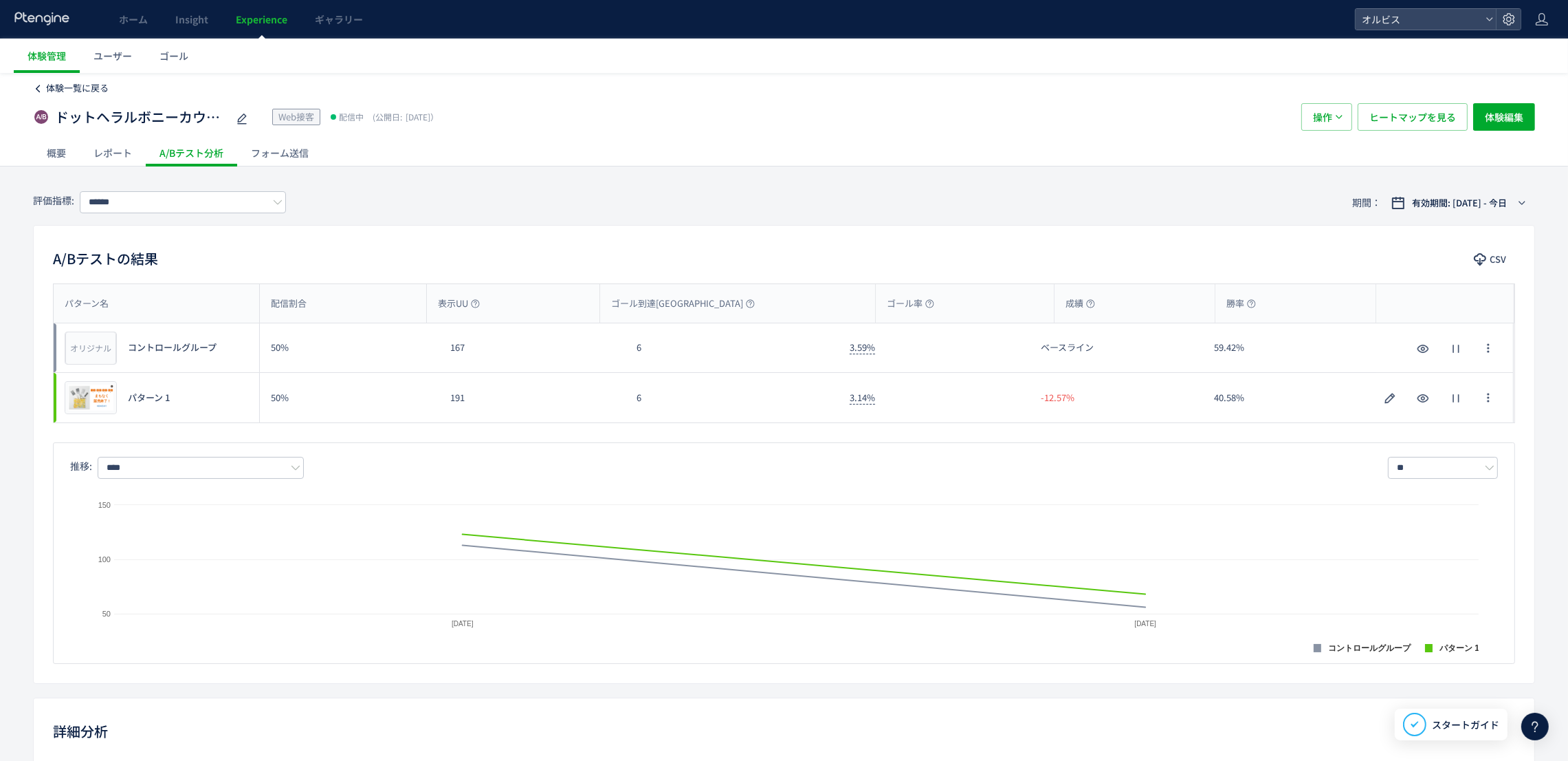
click at [72, 83] on span "体験一覧に戻る" at bounding box center [77, 87] width 62 height 13
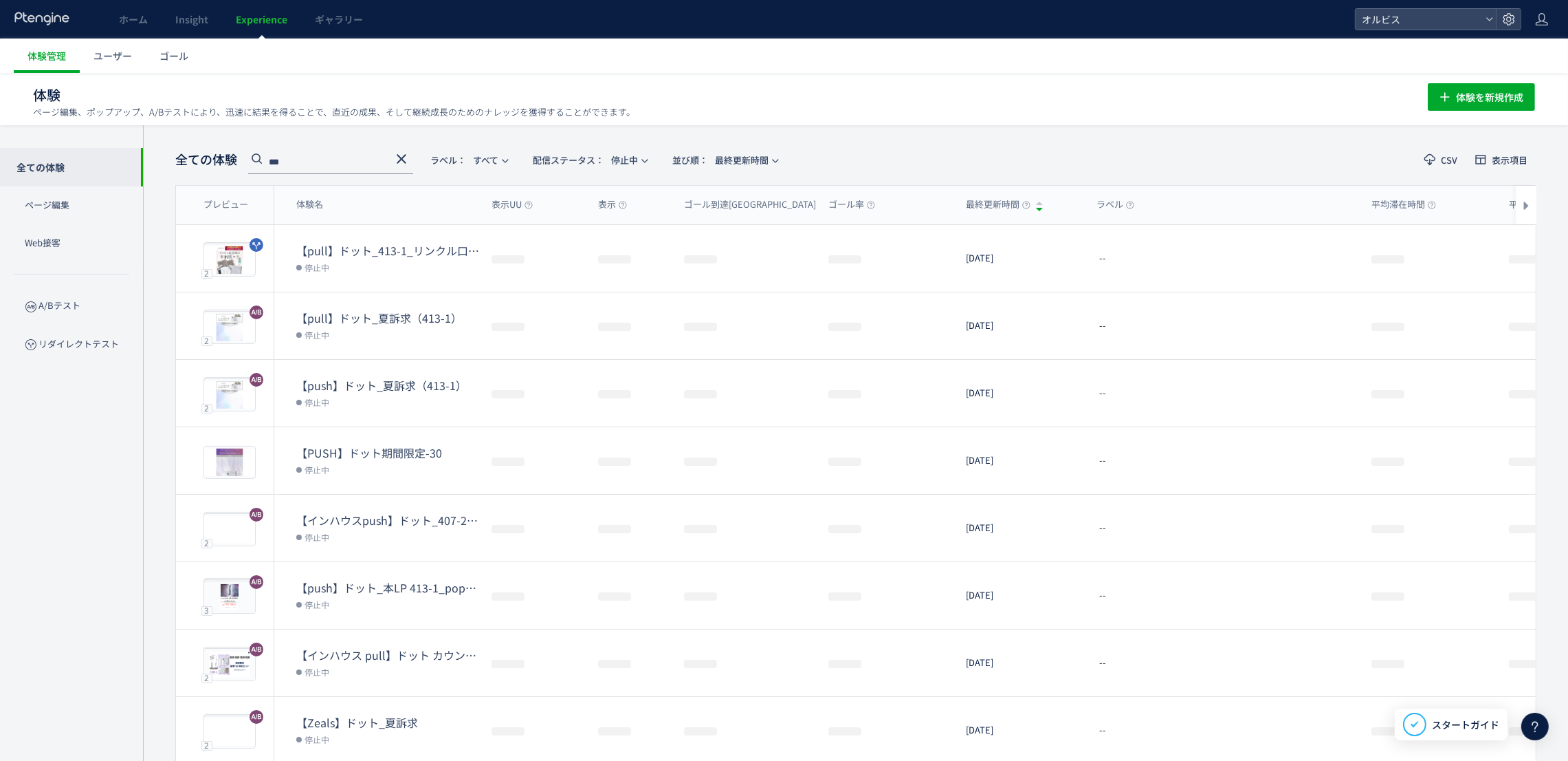
click at [402, 161] on icon at bounding box center [401, 158] width 16 height 16
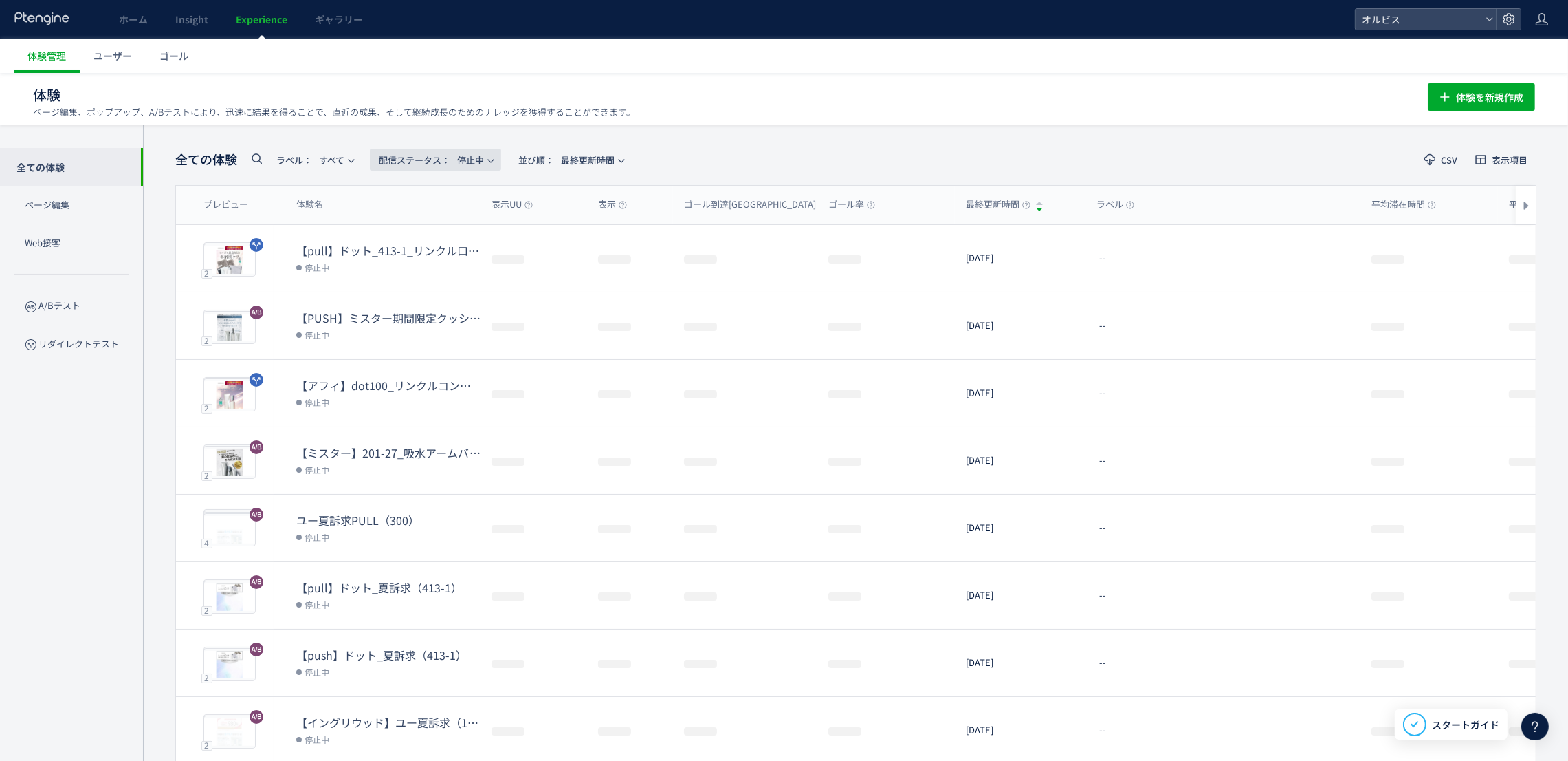
click at [391, 158] on span "配信ステータス​：" at bounding box center [414, 159] width 72 height 13
click at [419, 223] on li "配信中" at bounding box center [438, 222] width 56 height 25
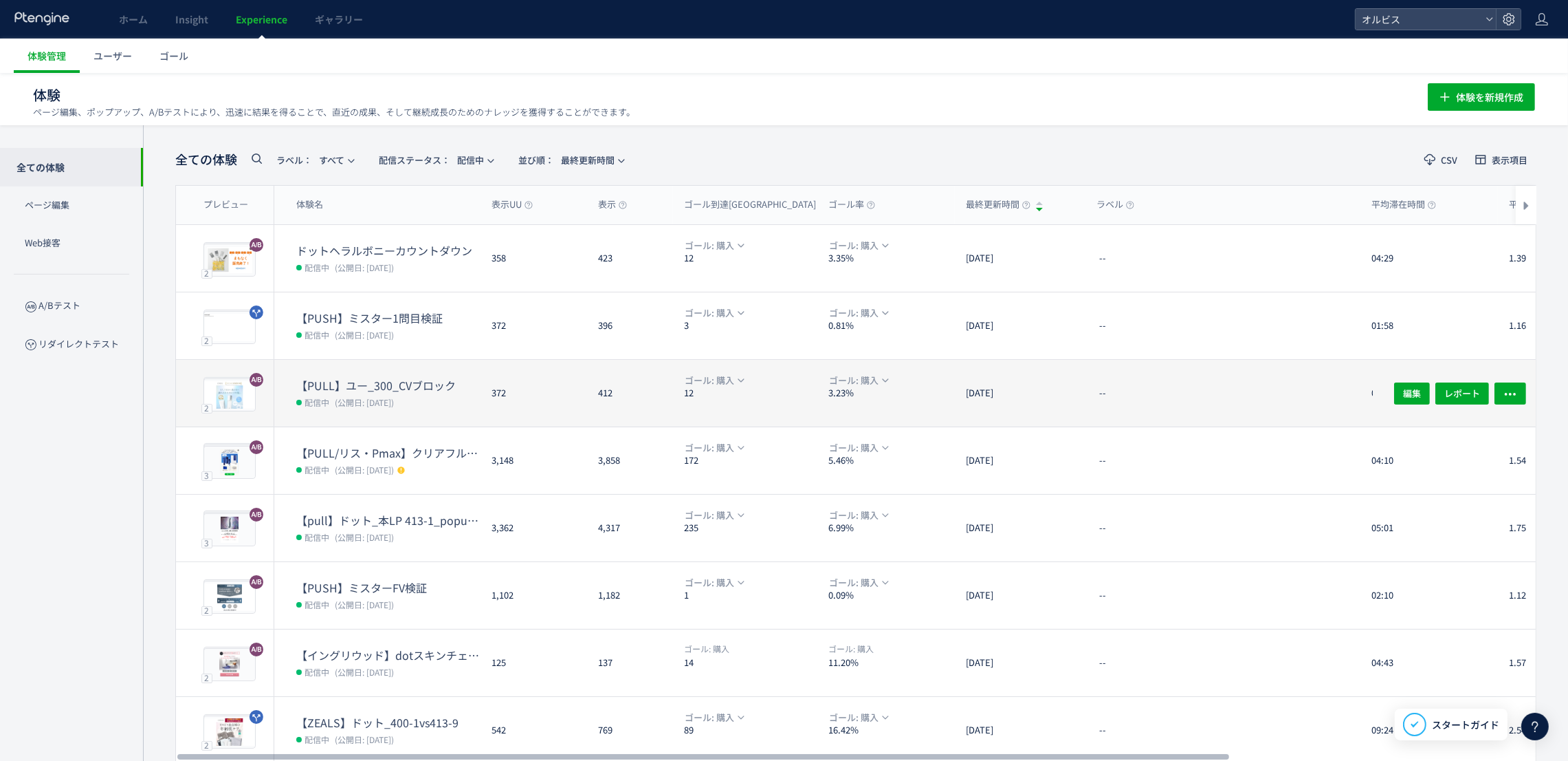
click at [354, 404] on span "(公開日: 2025/09/19)" at bounding box center [364, 402] width 59 height 12
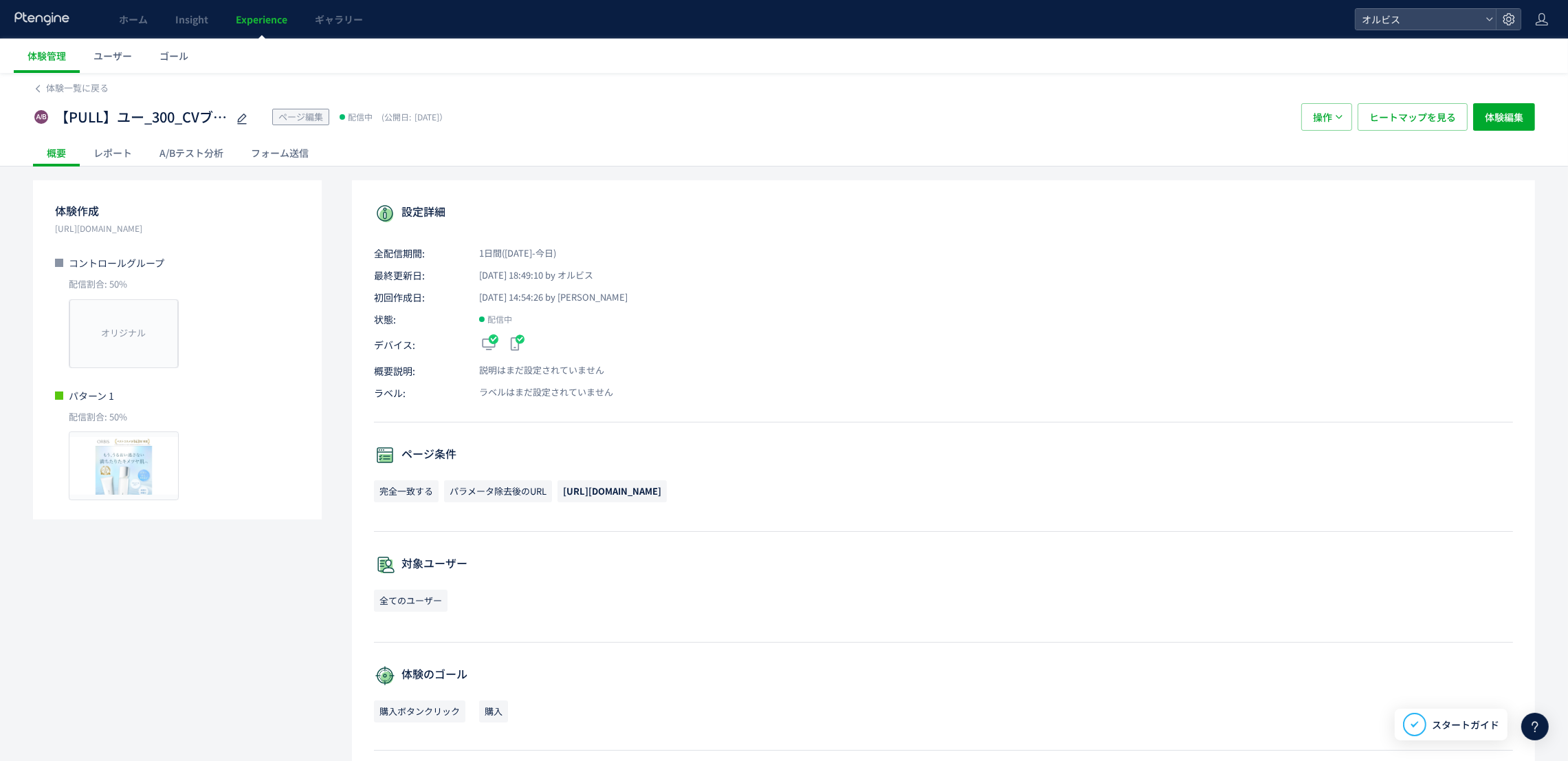
click at [160, 158] on div "A/Bテスト分析" at bounding box center [191, 152] width 91 height 27
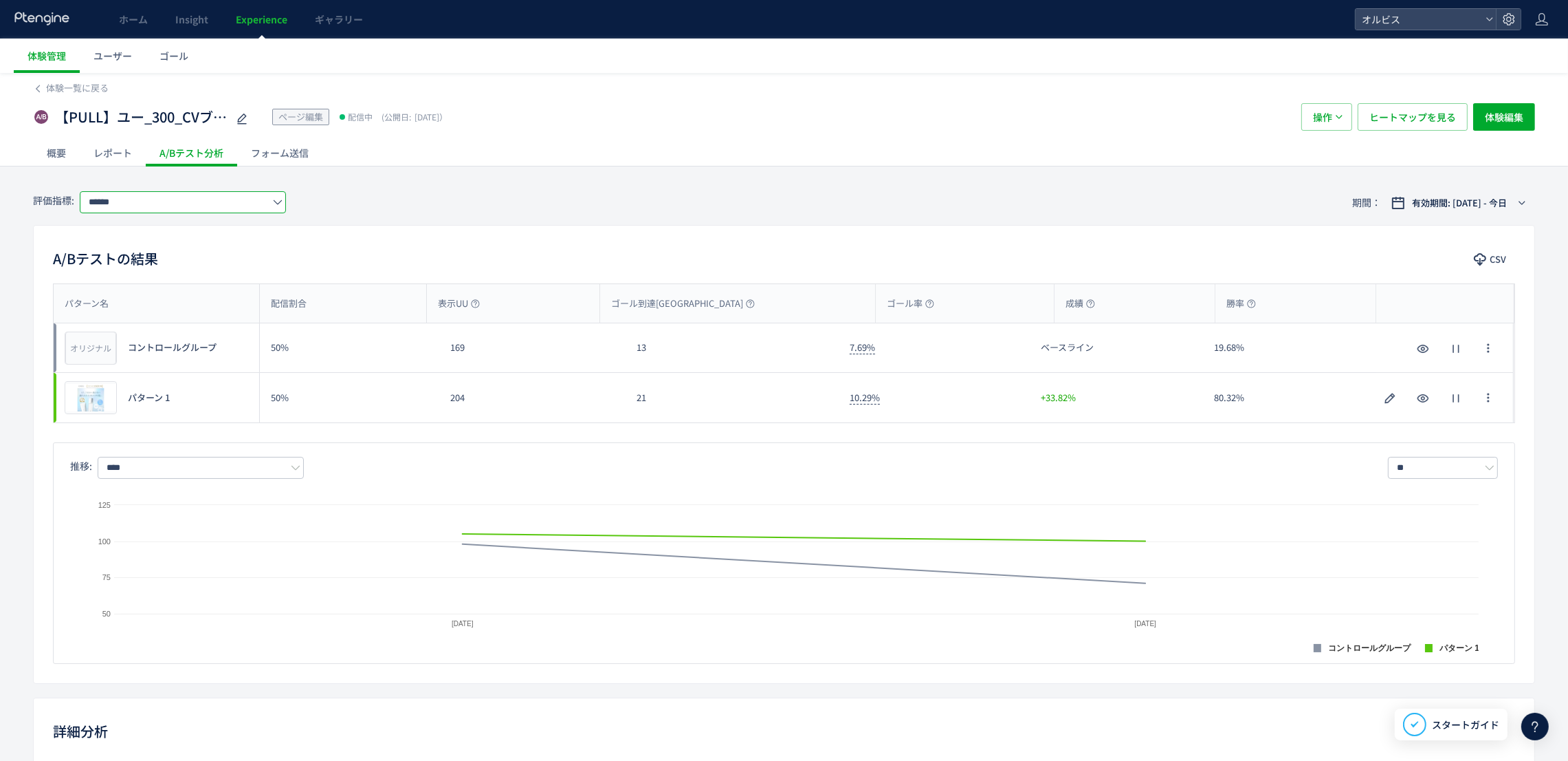
click at [133, 204] on input "******" at bounding box center [182, 203] width 206 height 22
click at [132, 278] on span "購入" at bounding box center [185, 281] width 179 height 23
click at [156, 475] on input "****" at bounding box center [200, 468] width 206 height 22
click at [143, 553] on span "購入率" at bounding box center [203, 551] width 179 height 23
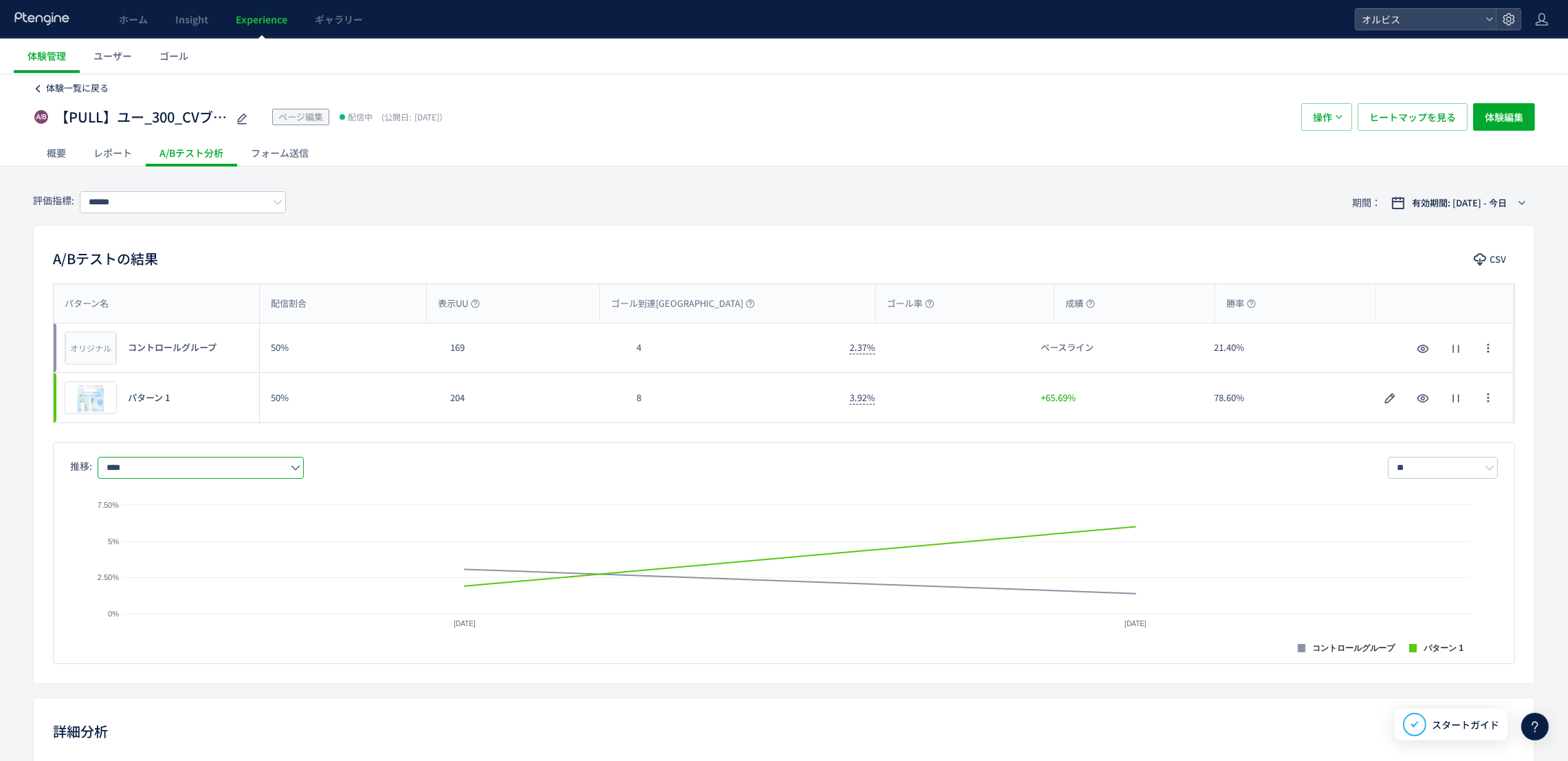
click at [79, 87] on span "体験一覧に戻る" at bounding box center [77, 87] width 62 height 13
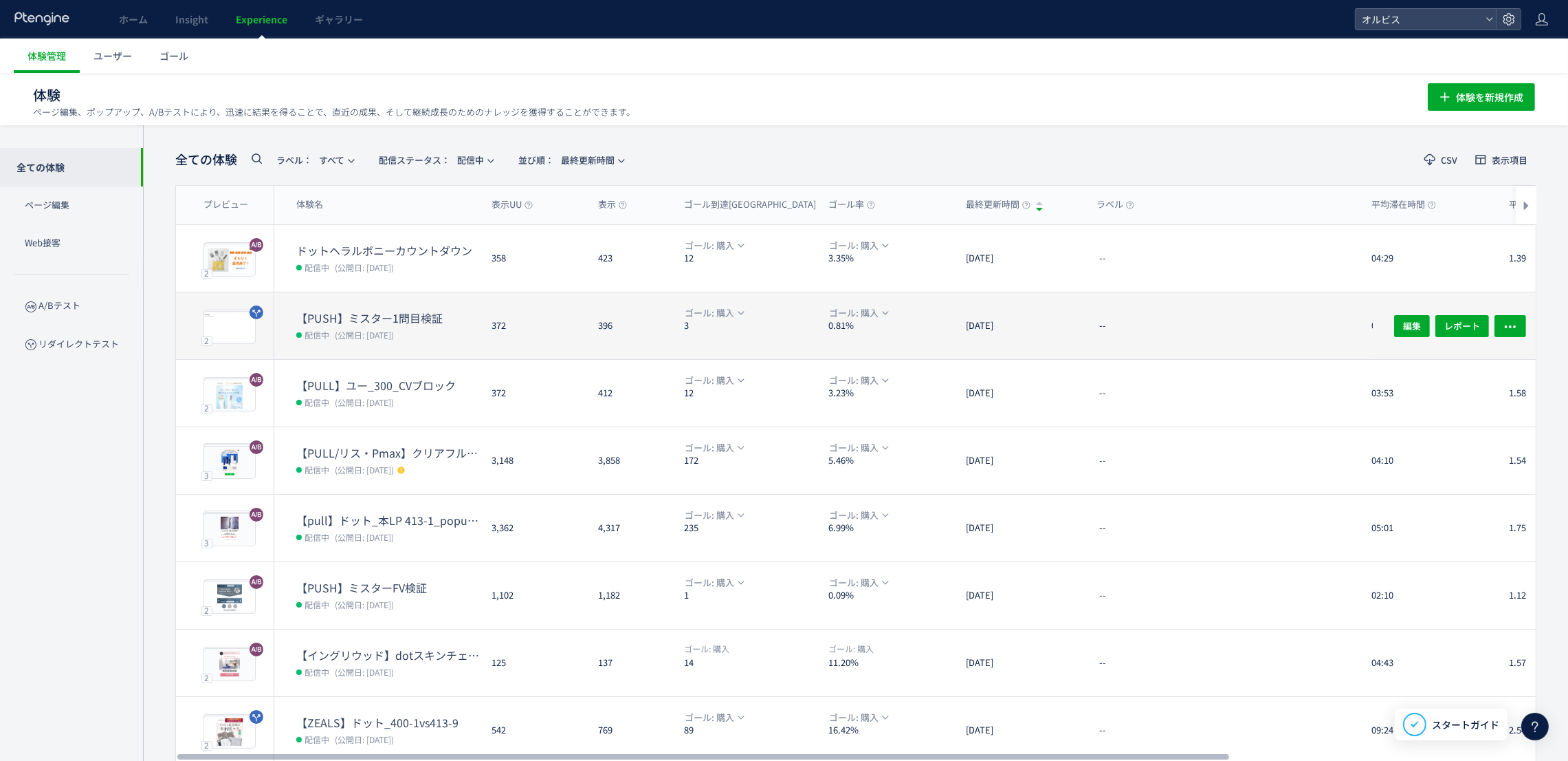
click at [336, 319] on dt "【PUSH】ミスター1問目検証" at bounding box center [389, 318] width 185 height 15
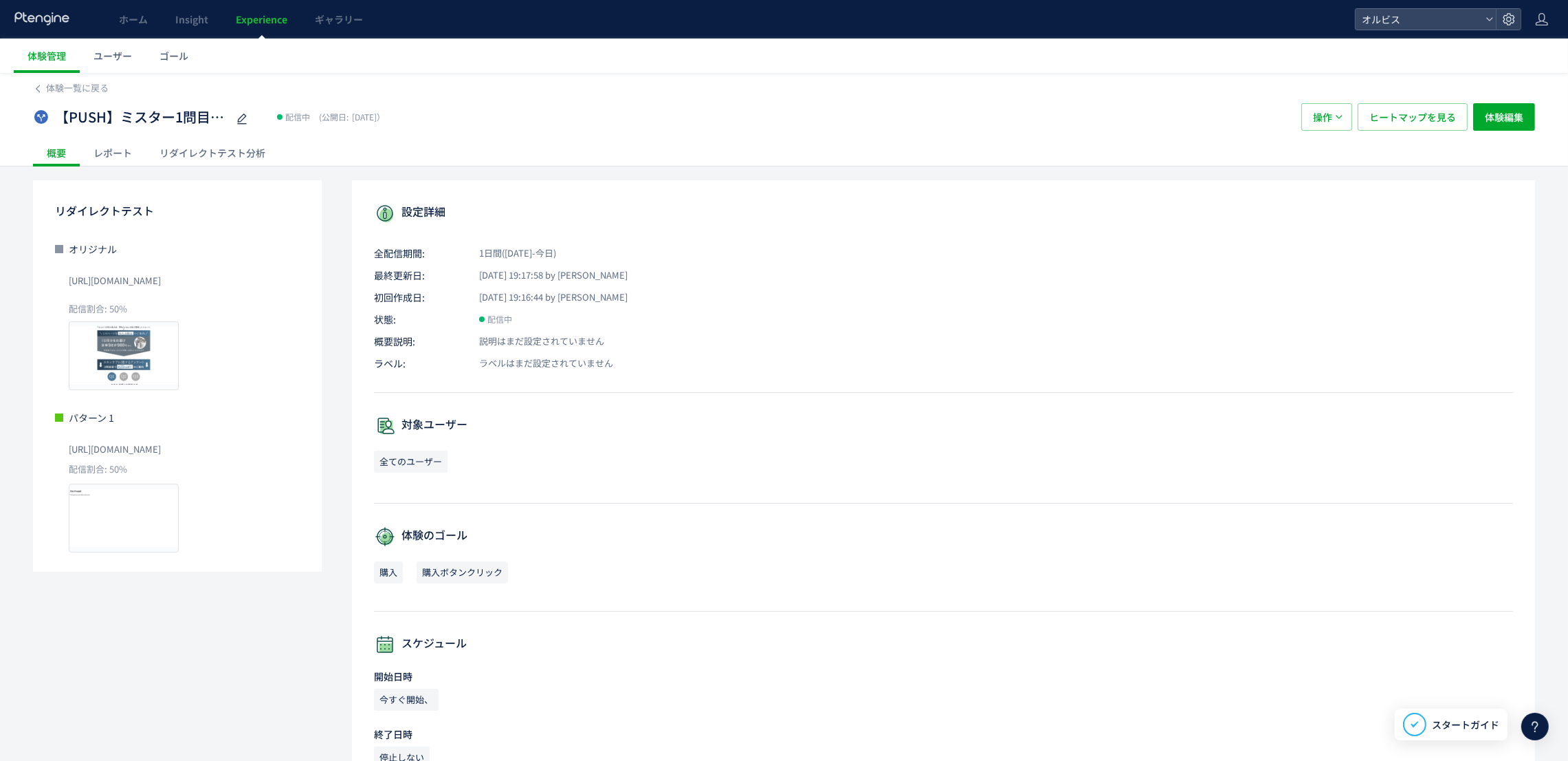
click at [222, 142] on div "リダイレクトテスト分析" at bounding box center [213, 152] width 133 height 27
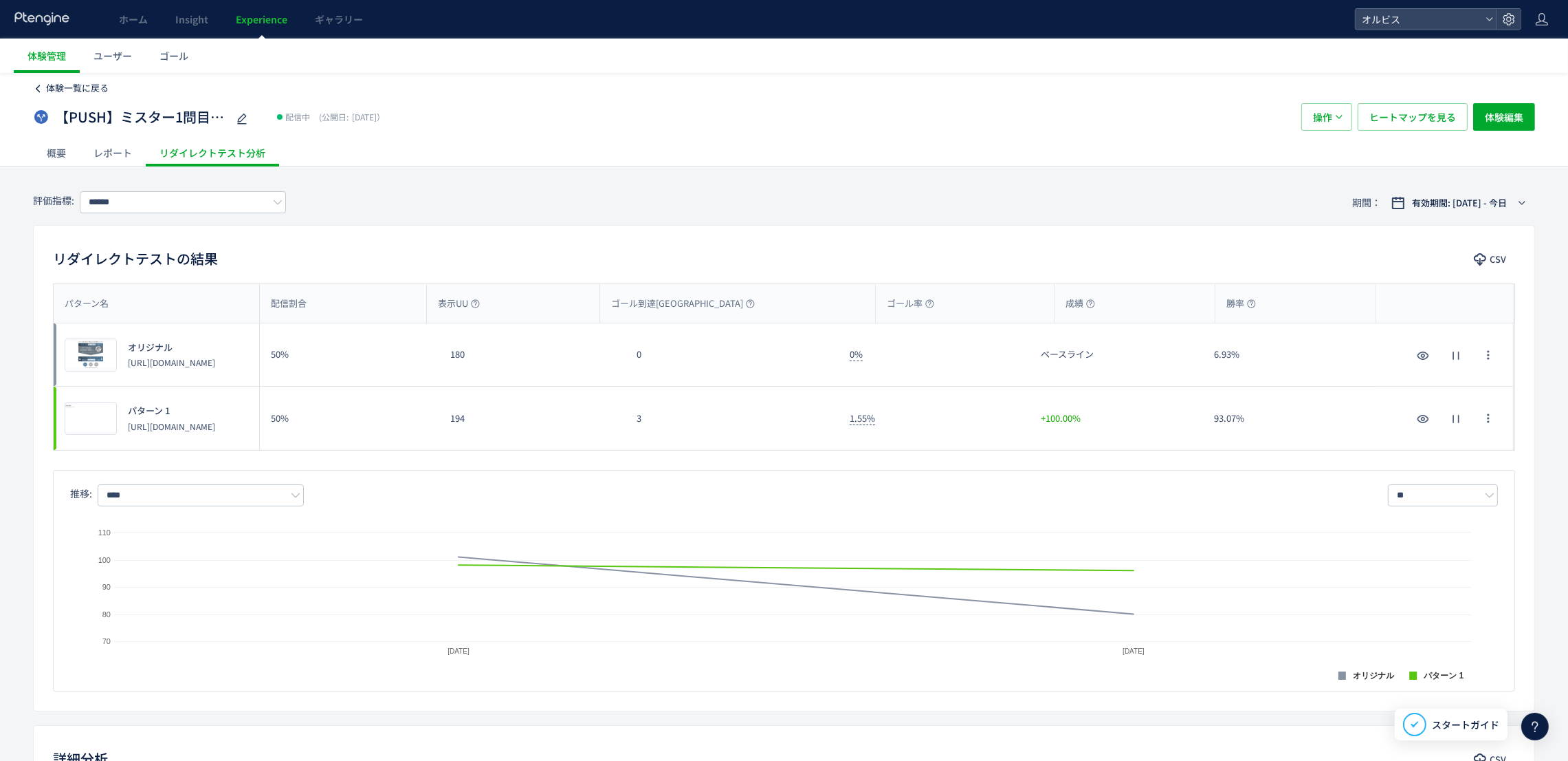
click at [87, 92] on span "体験一覧に戻る" at bounding box center [77, 87] width 62 height 13
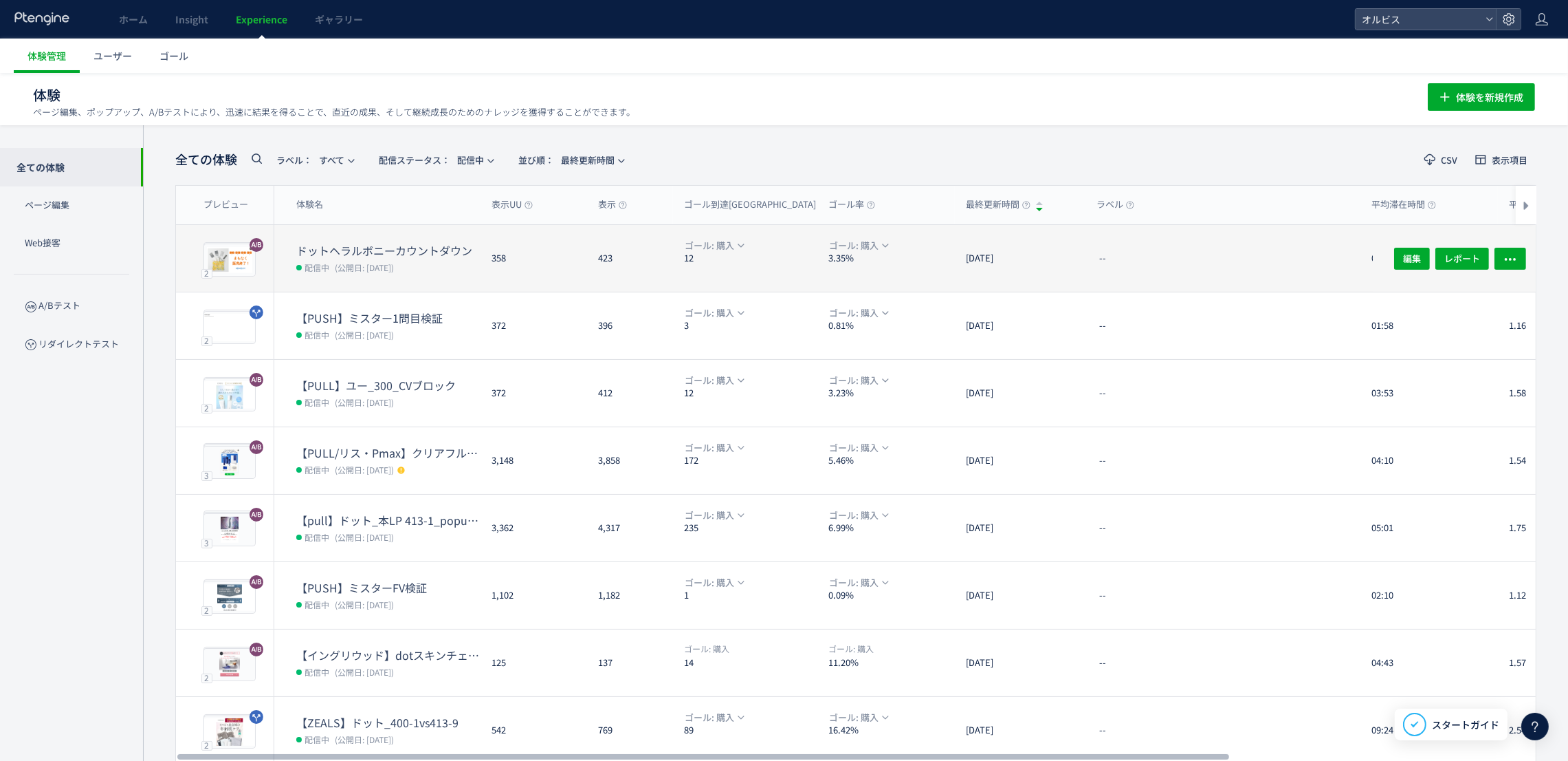
click at [320, 251] on dt "ドットヘラルボニーカウントダウン" at bounding box center [389, 251] width 185 height 15
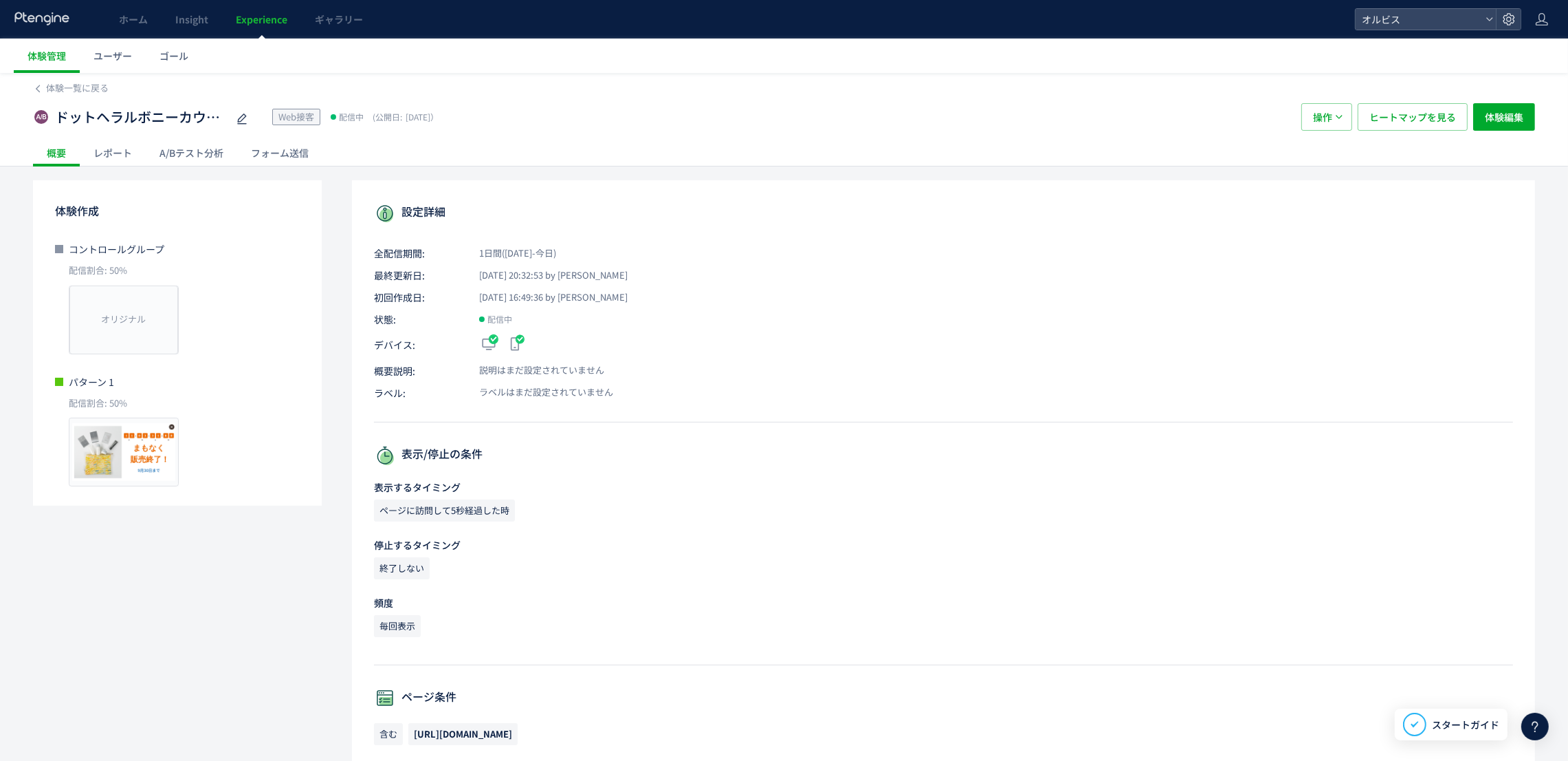
click at [212, 156] on div "A/Bテスト分析" at bounding box center [191, 152] width 91 height 27
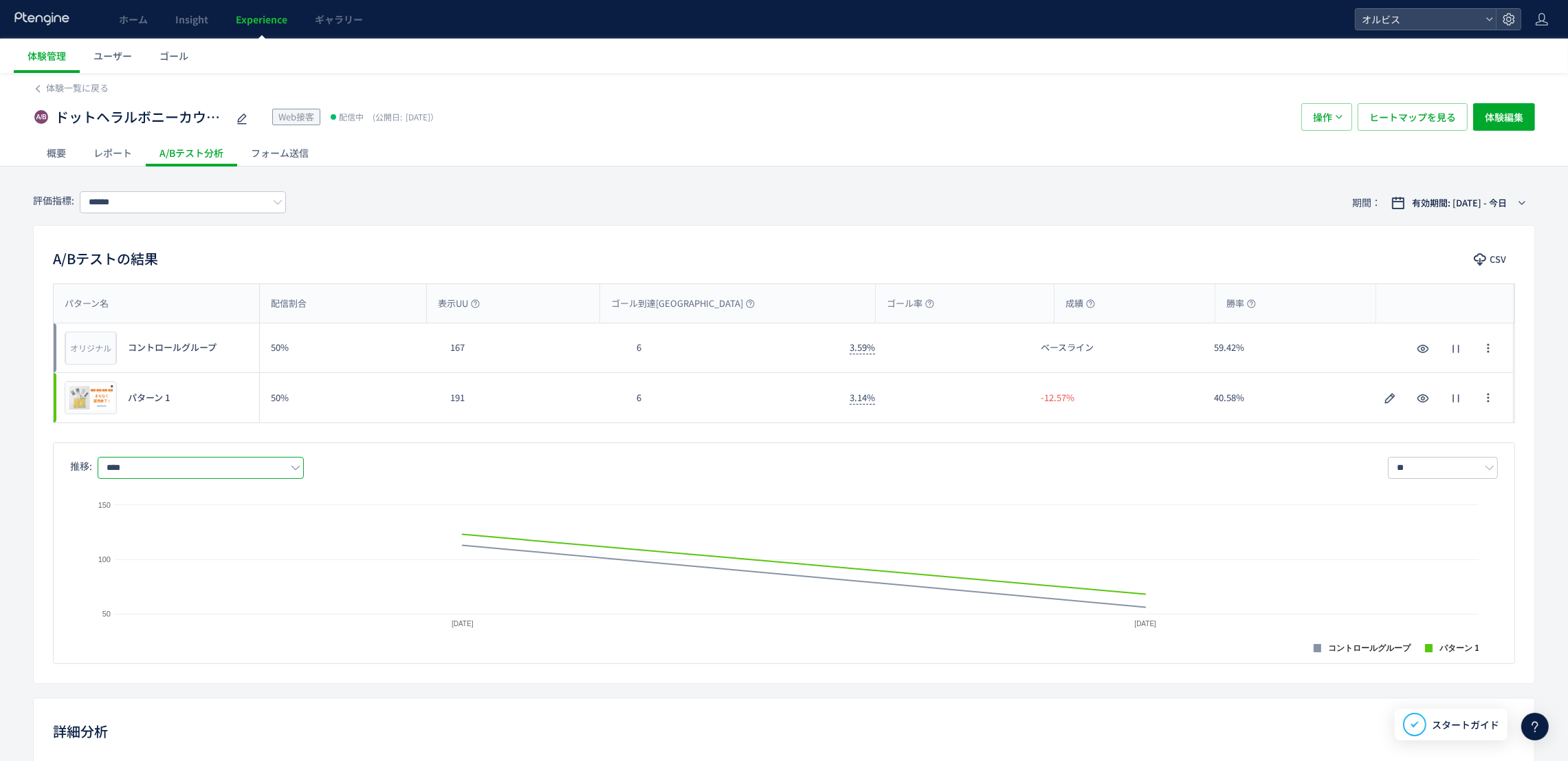
click at [173, 459] on input "****" at bounding box center [200, 468] width 206 height 22
click at [147, 543] on span "購入率" at bounding box center [203, 551] width 179 height 23
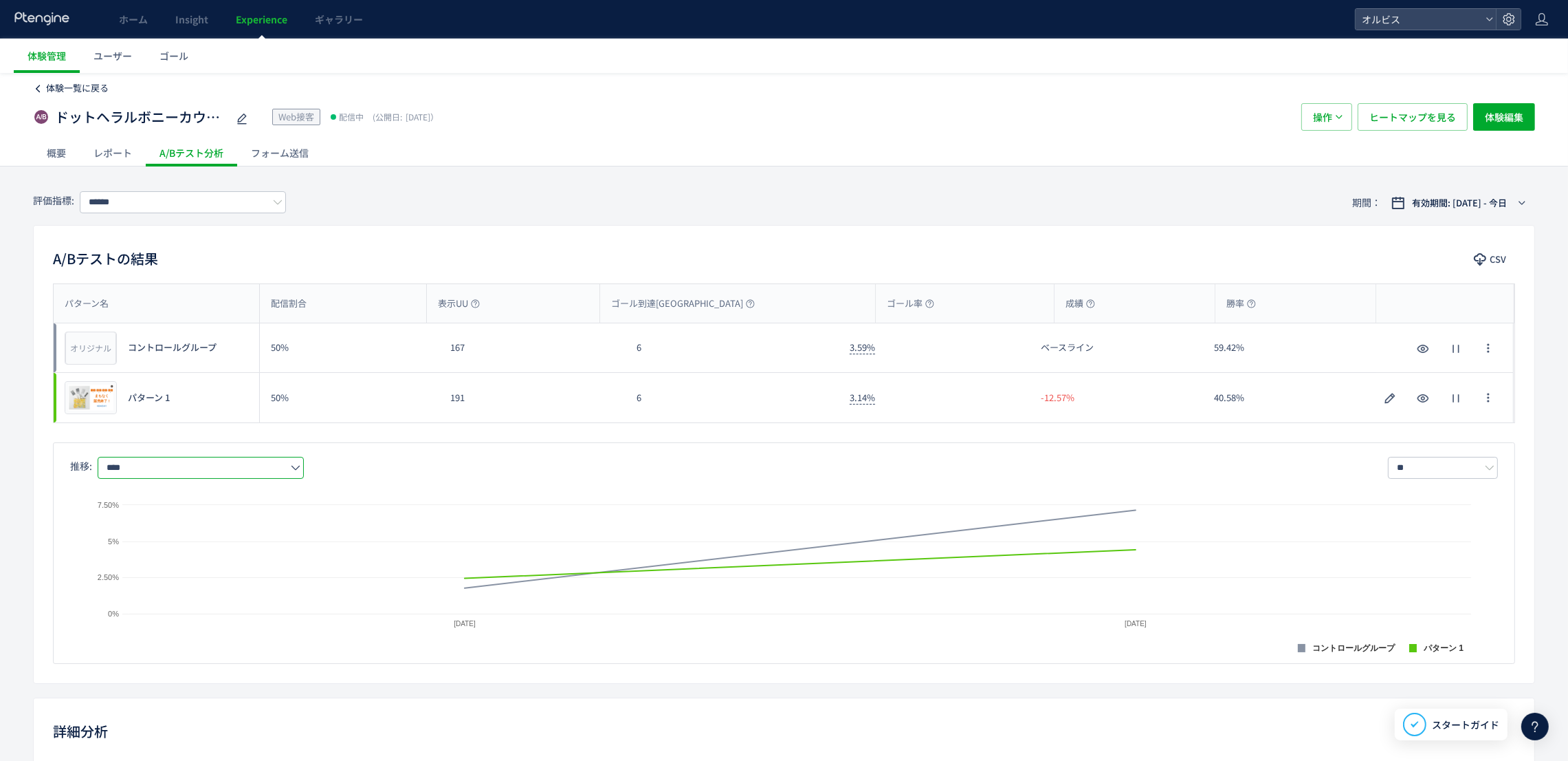
click at [65, 86] on span "体験一覧に戻る" at bounding box center [77, 87] width 62 height 13
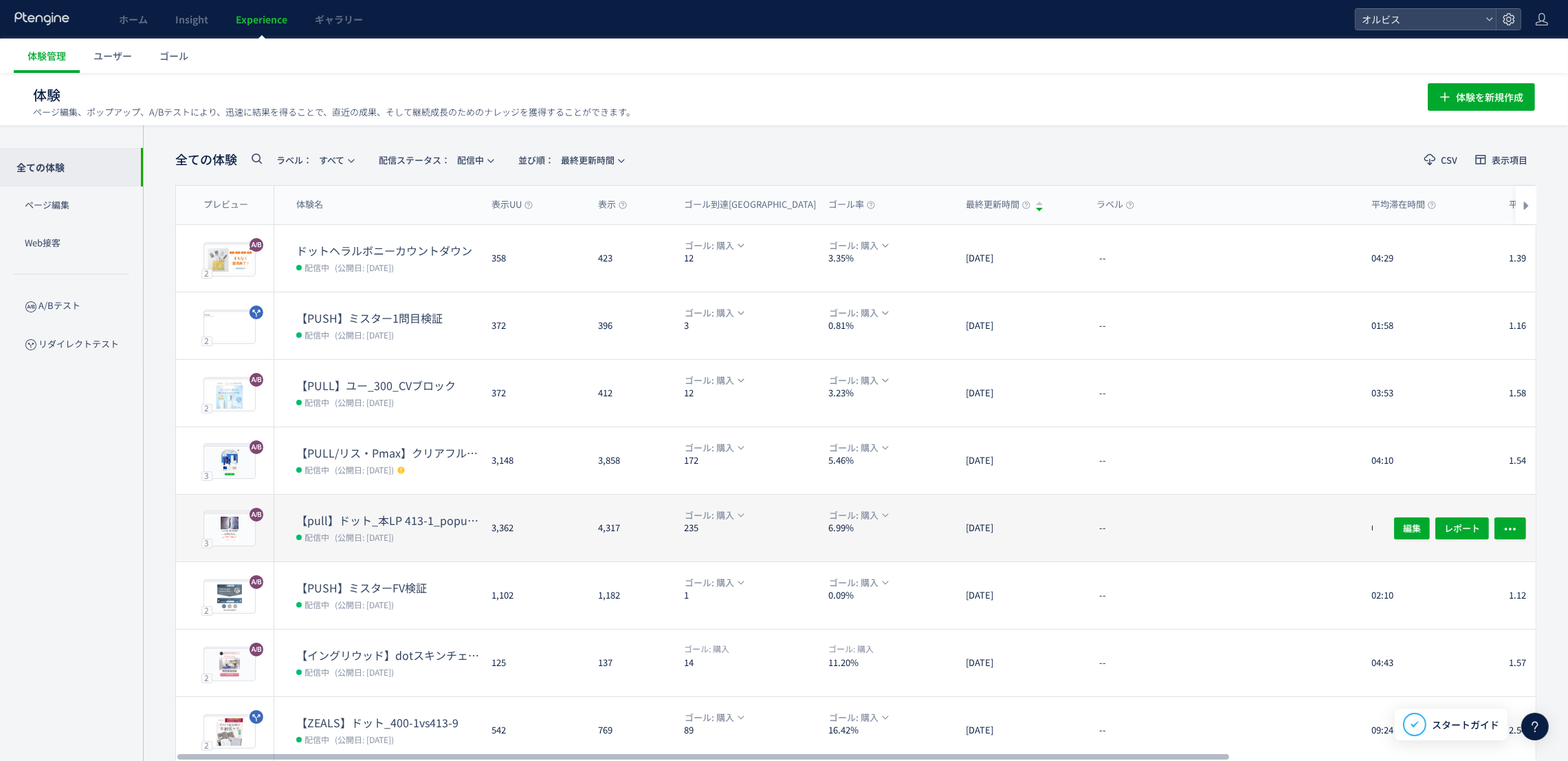
click at [333, 534] on span "配信中" at bounding box center [315, 536] width 38 height 14
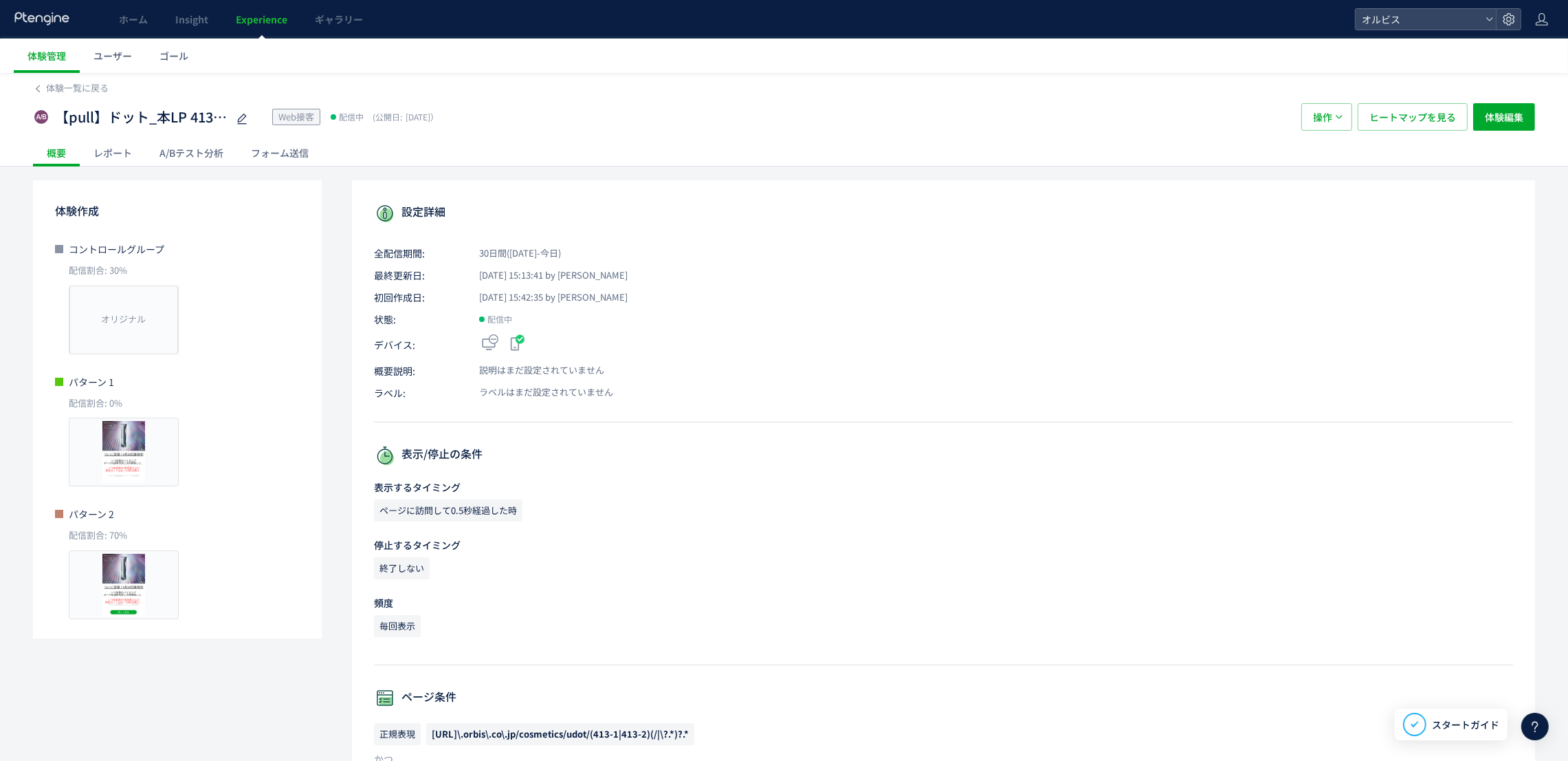
click at [202, 153] on div "A/Bテスト分析" at bounding box center [191, 152] width 91 height 27
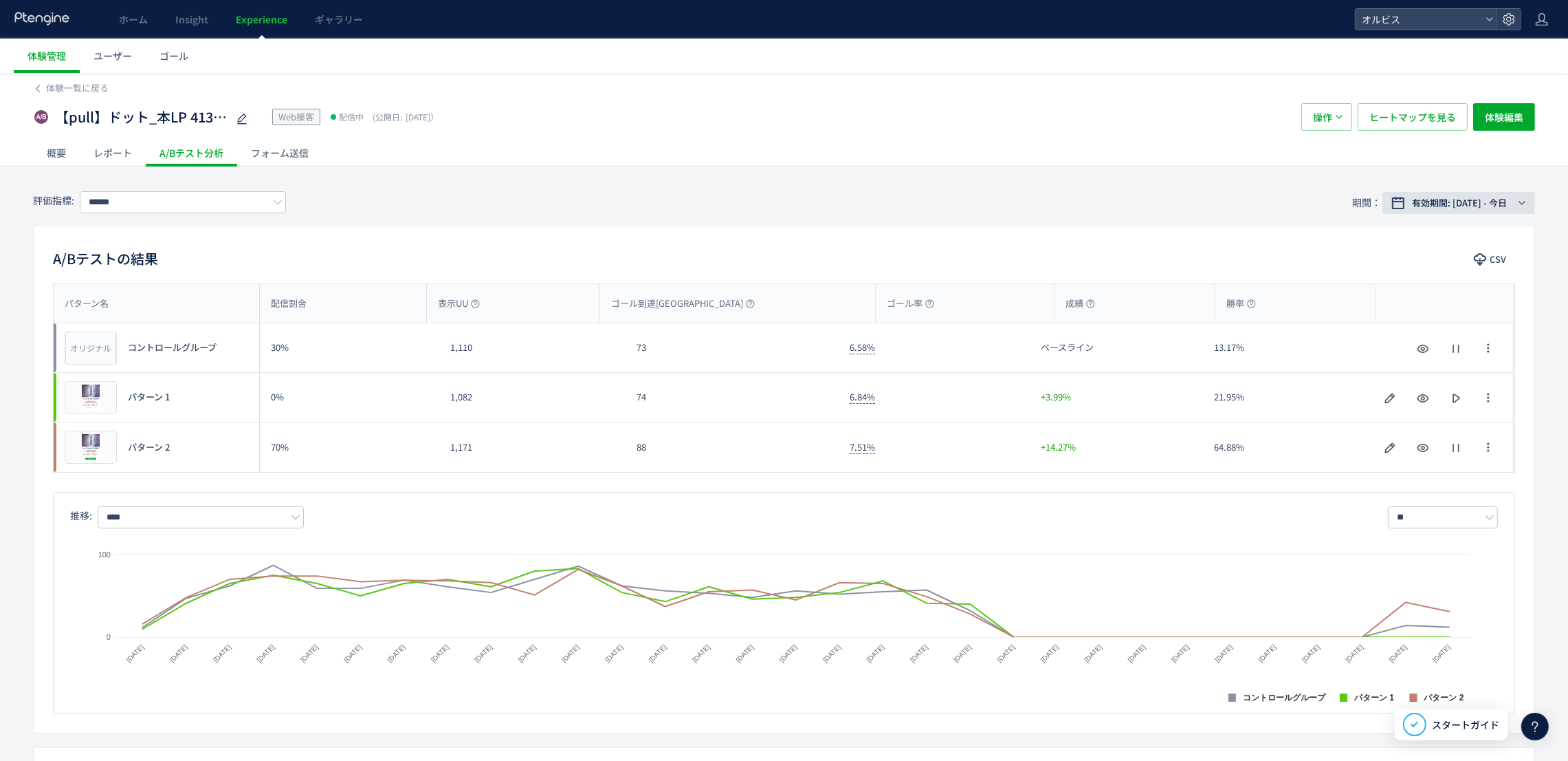
click at [1448, 212] on button "有効期間: 2025/08/21 - 今日" at bounding box center [1458, 203] width 153 height 22
click at [1426, 429] on span "期間指定" at bounding box center [1412, 428] width 38 height 13
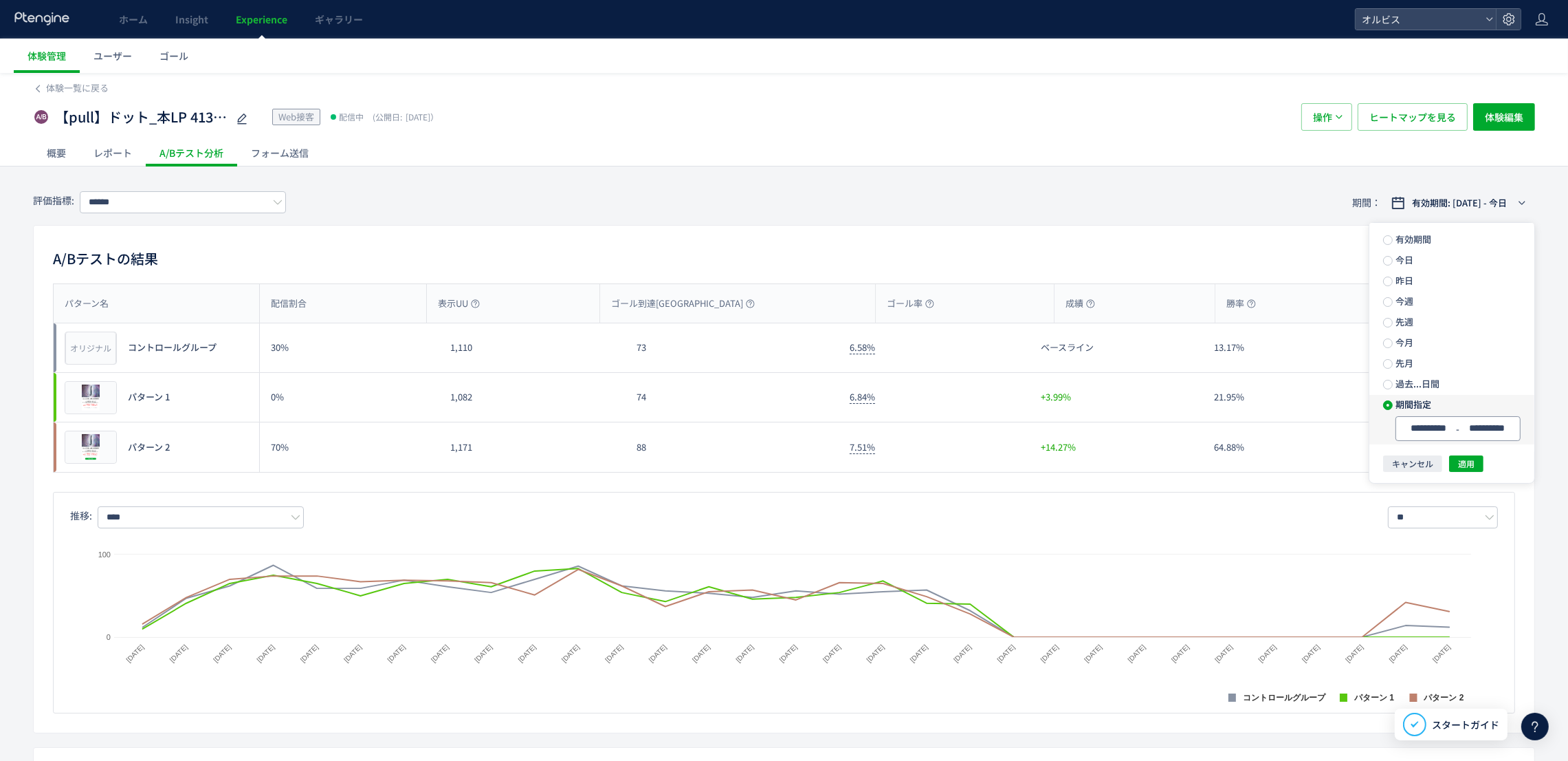
click at [1426, 427] on input "**********" at bounding box center [1429, 428] width 51 height 10
click at [1107, 444] on span "19" at bounding box center [1108, 445] width 16 height 16
click at [1136, 447] on span "20" at bounding box center [1136, 445] width 16 height 16
click at [1463, 468] on span "適用" at bounding box center [1465, 463] width 16 height 16
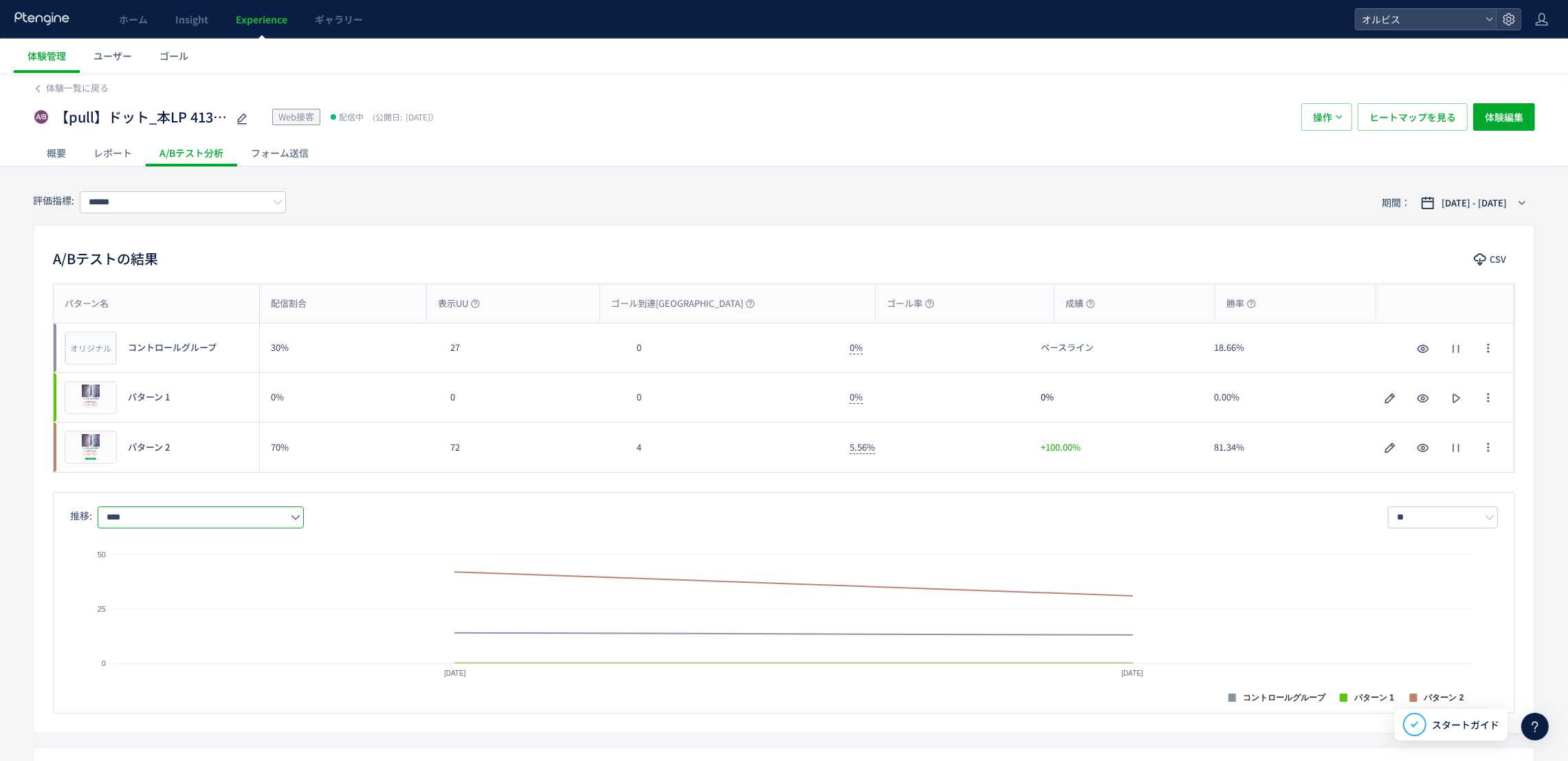
click at [232, 512] on input "****" at bounding box center [200, 517] width 206 height 22
click at [197, 591] on span "購入率" at bounding box center [203, 599] width 179 height 23
click at [46, 149] on div "概要" at bounding box center [56, 152] width 47 height 27
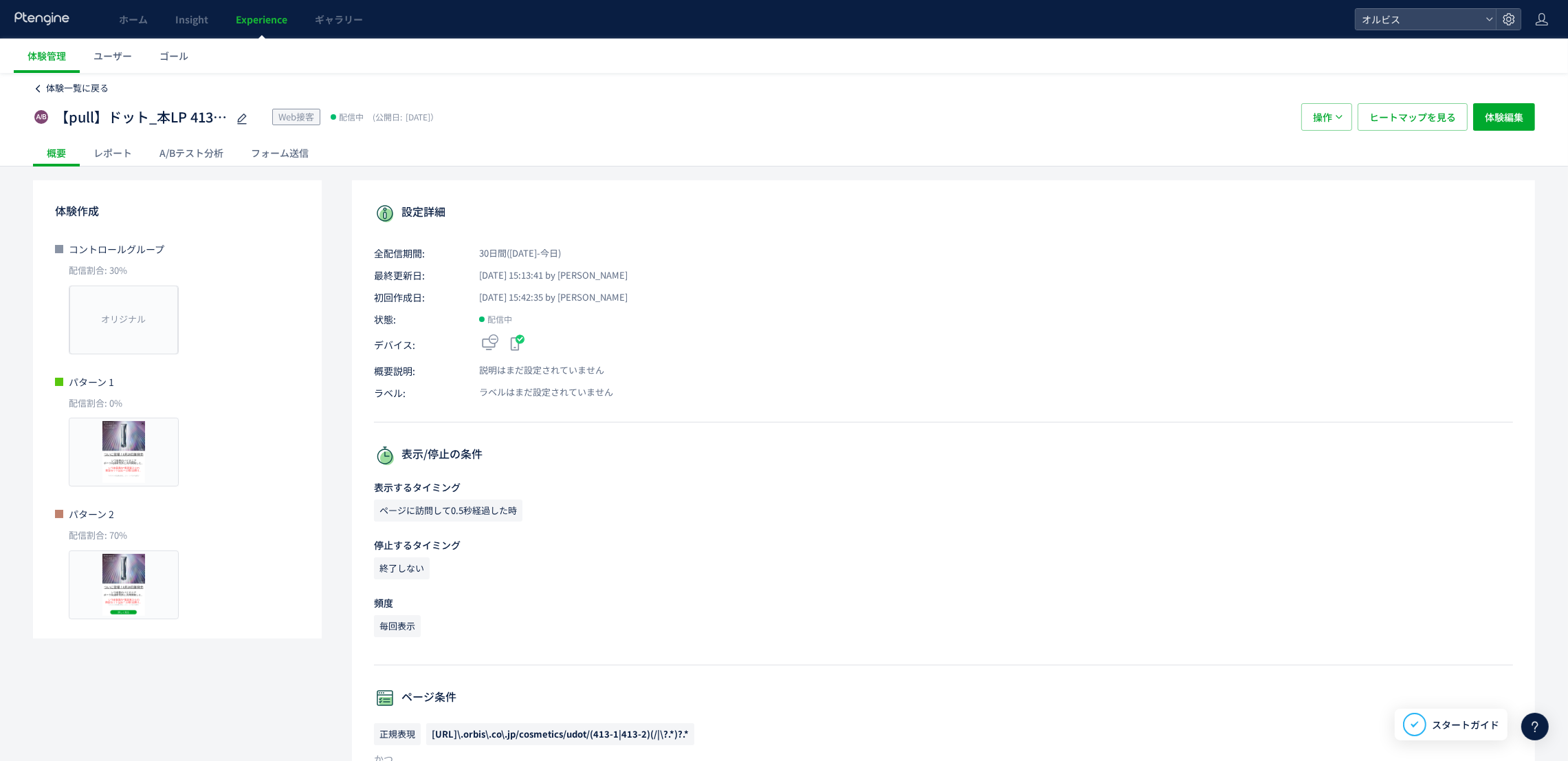
click at [108, 88] on div "体験一覧に戻る" at bounding box center [784, 84] width 1501 height 22
click at [107, 88] on span "体験一覧に戻る" at bounding box center [77, 87] width 62 height 13
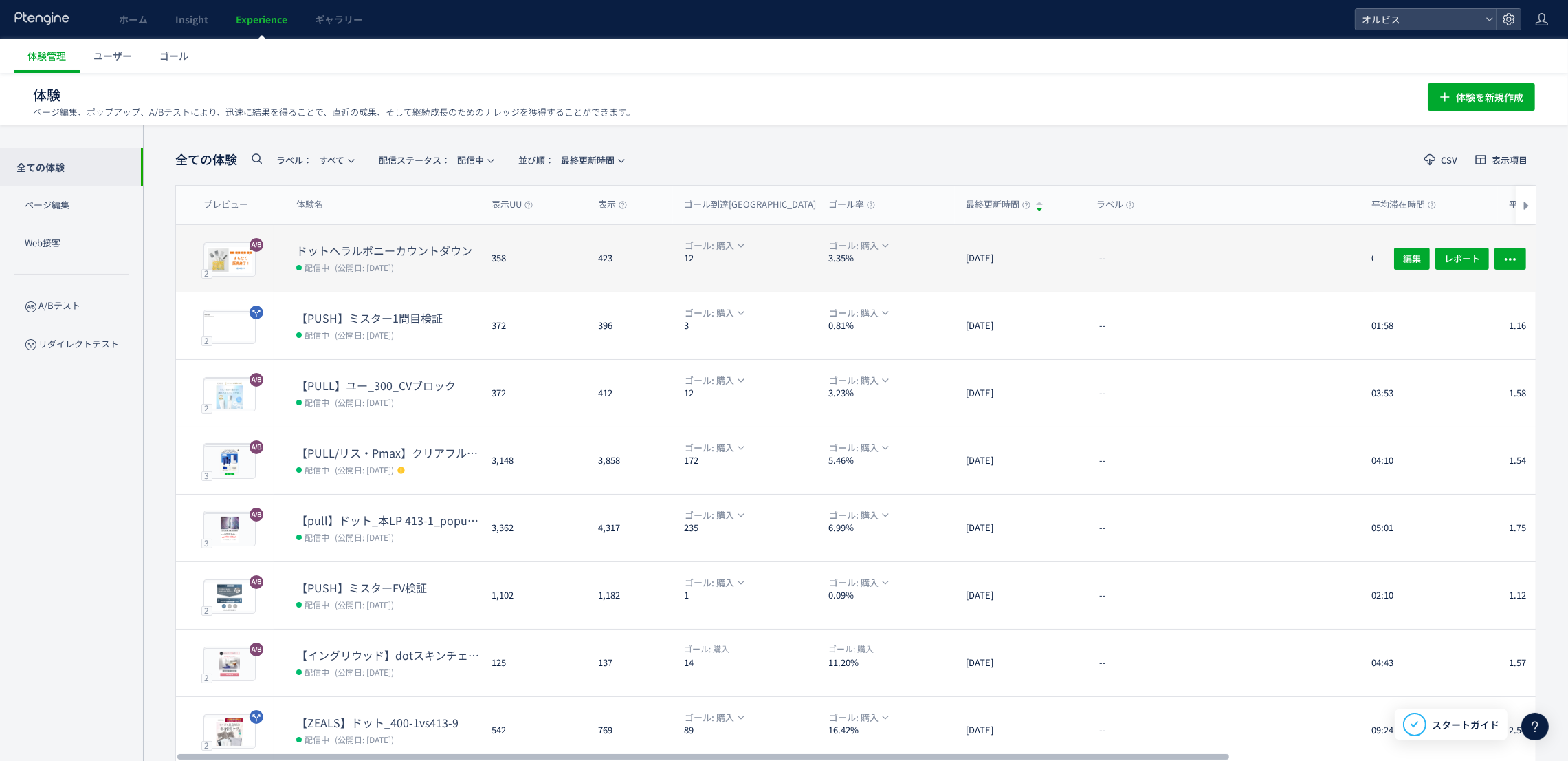
click at [426, 251] on dt "ドットヘラルボニーカウントダウン" at bounding box center [389, 251] width 185 height 15
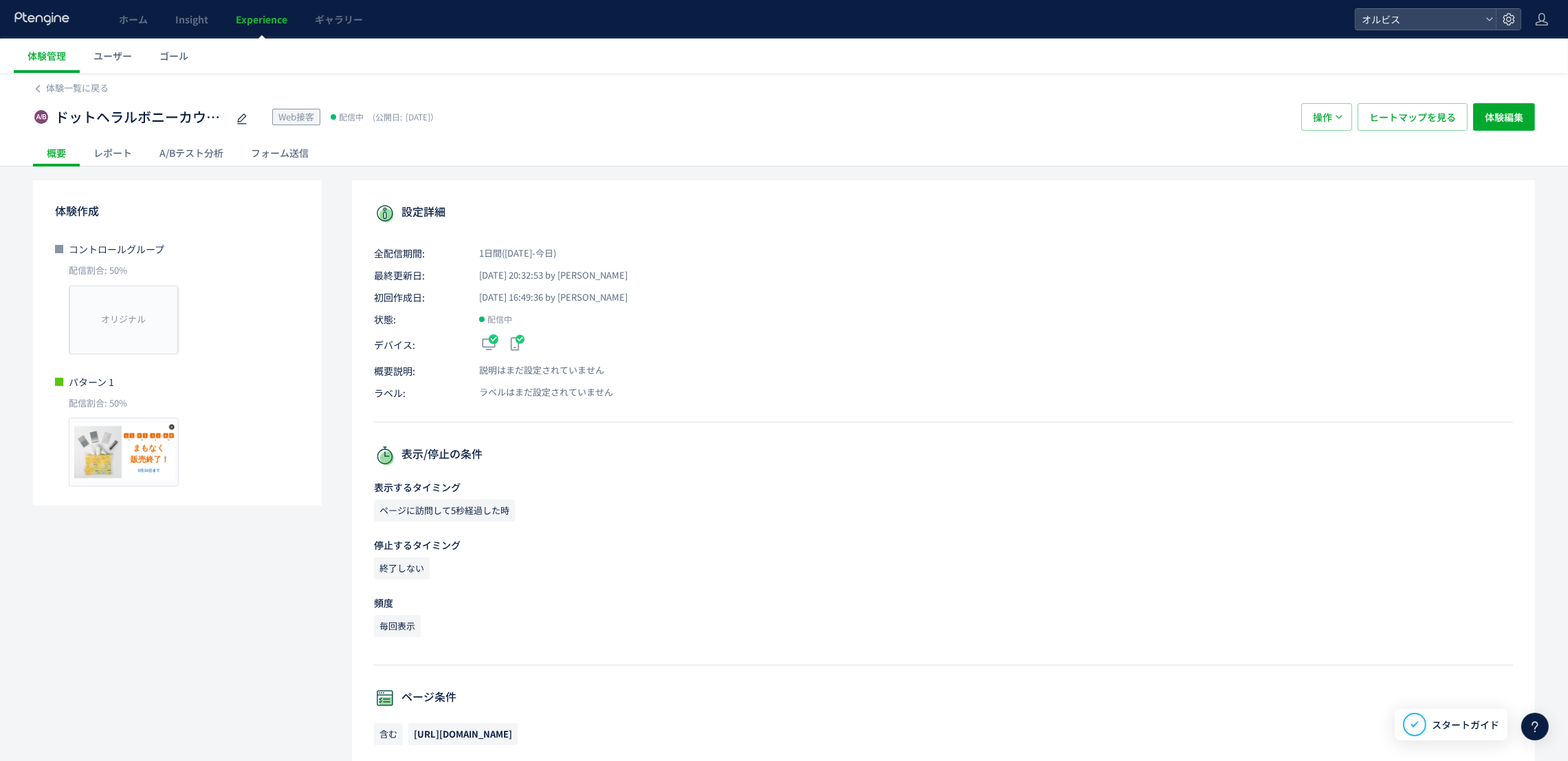
click at [174, 159] on div "A/Bテスト分析" at bounding box center [191, 152] width 91 height 27
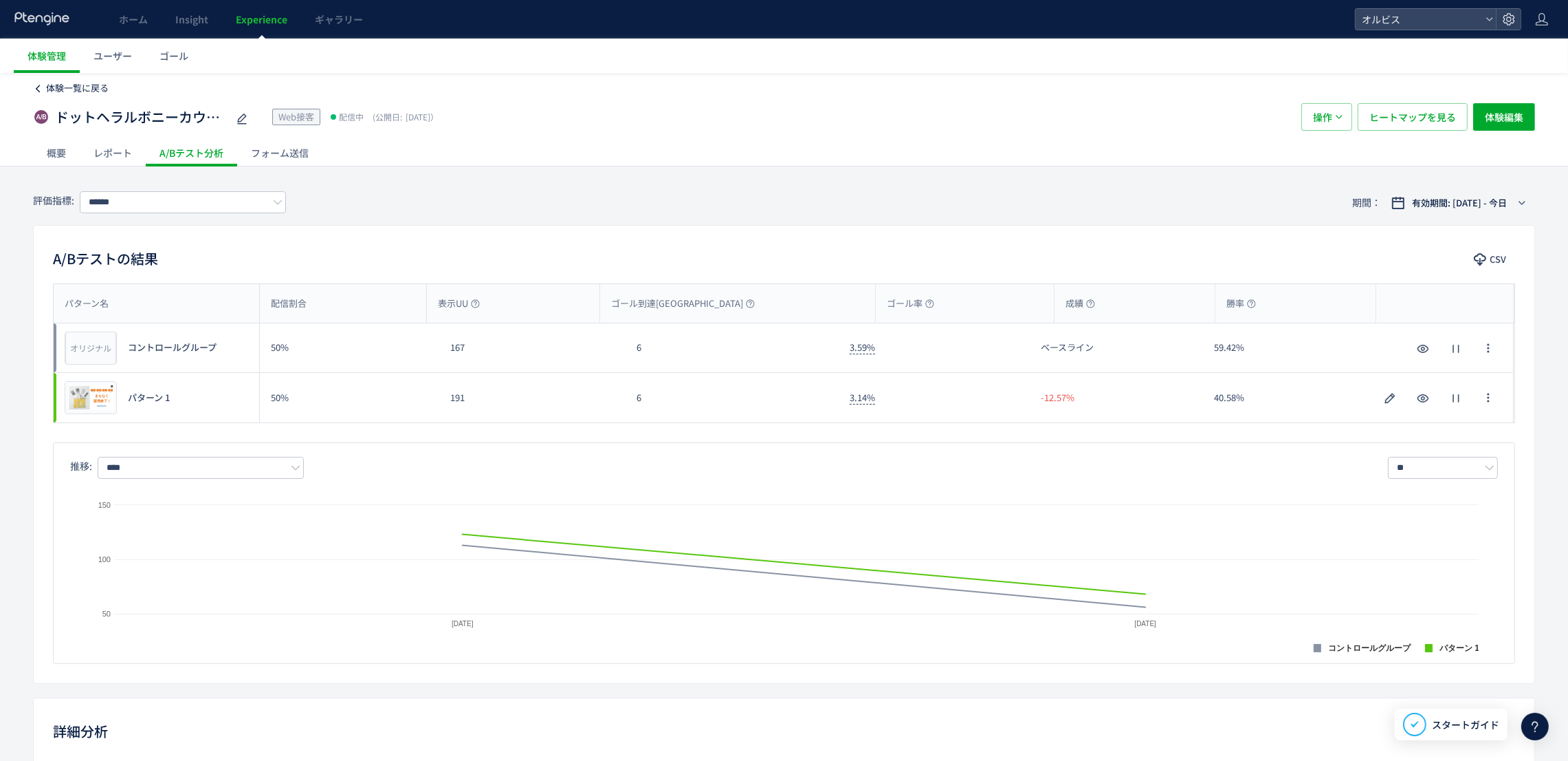
click at [83, 86] on span "体験一覧に戻る" at bounding box center [77, 87] width 62 height 13
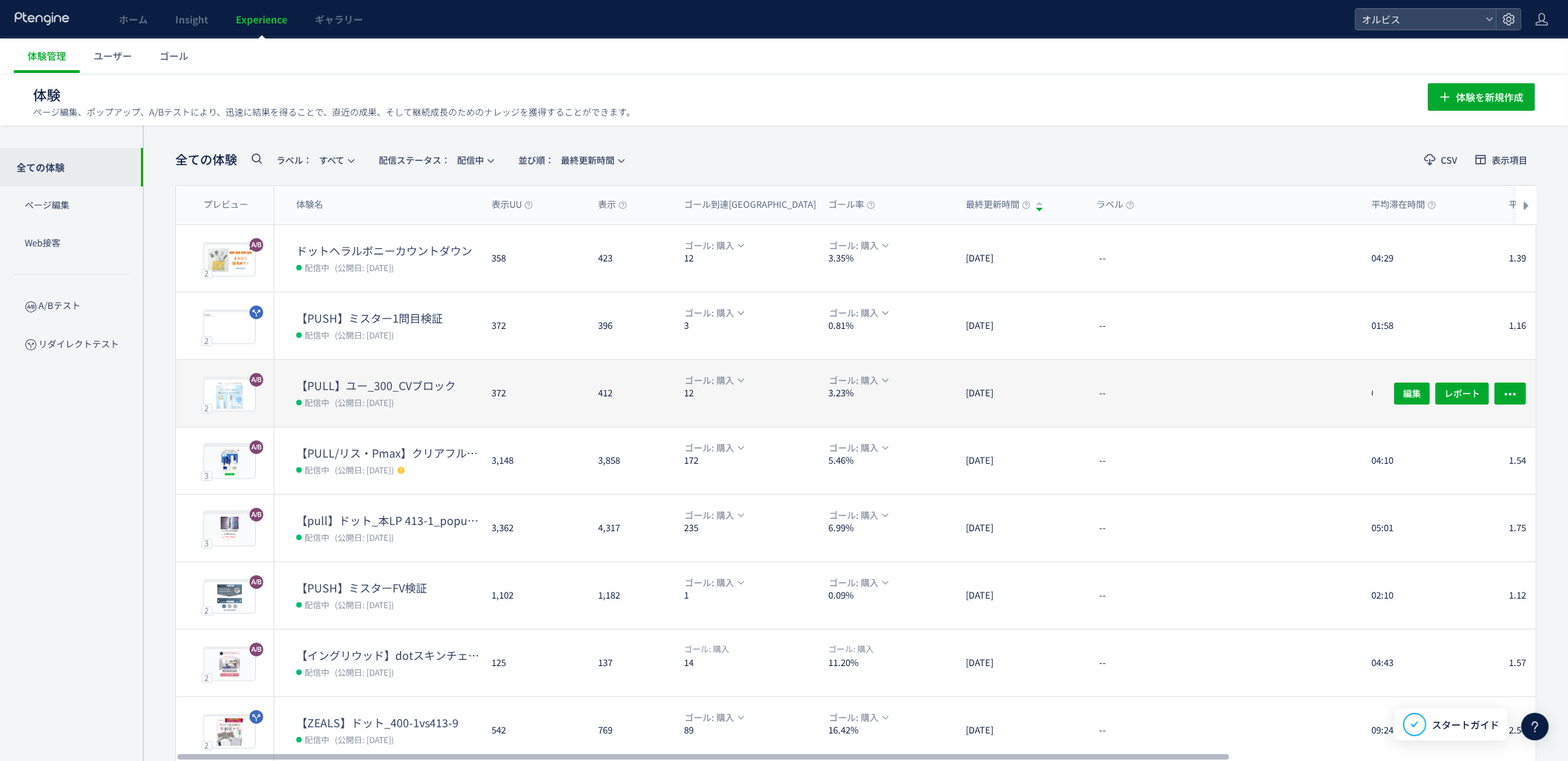
click at [373, 378] on dt "【PULL】ユー_300_CVブロック" at bounding box center [389, 386] width 185 height 15
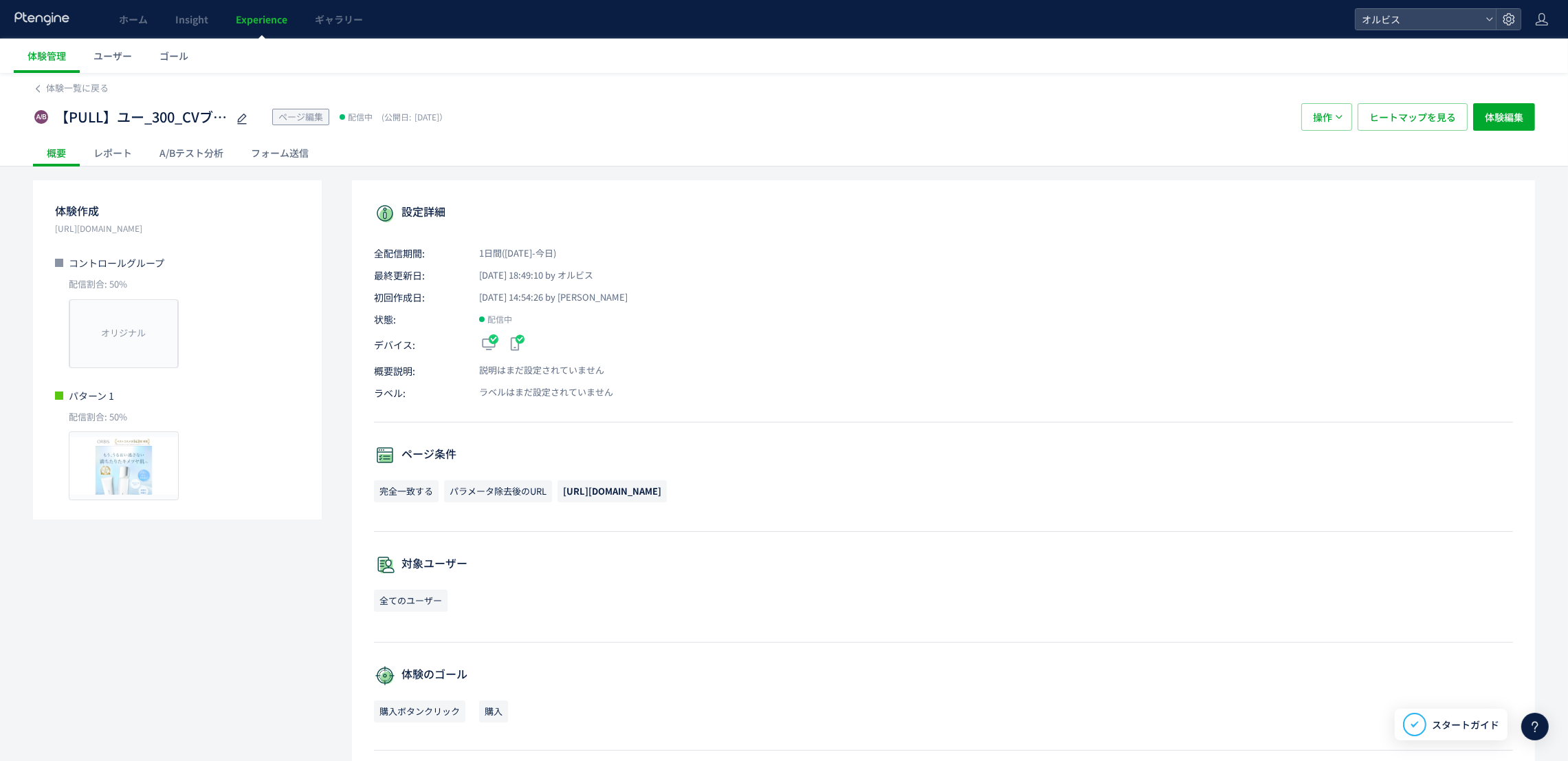
click at [213, 150] on div "A/Bテスト分析" at bounding box center [191, 152] width 91 height 27
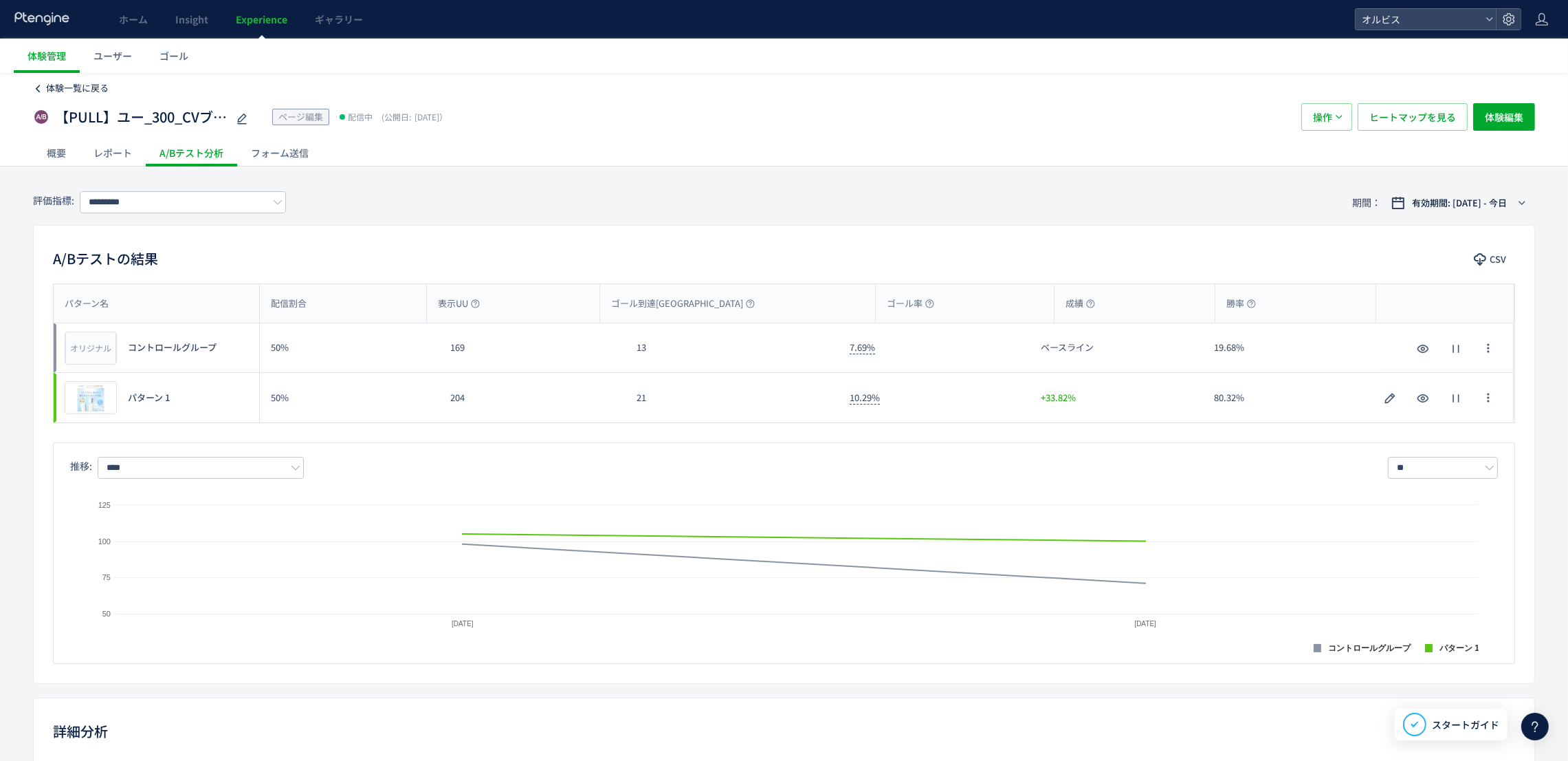
click at [77, 83] on span "体験一覧に戻る" at bounding box center [77, 87] width 62 height 13
